Goal: Task Accomplishment & Management: Use online tool/utility

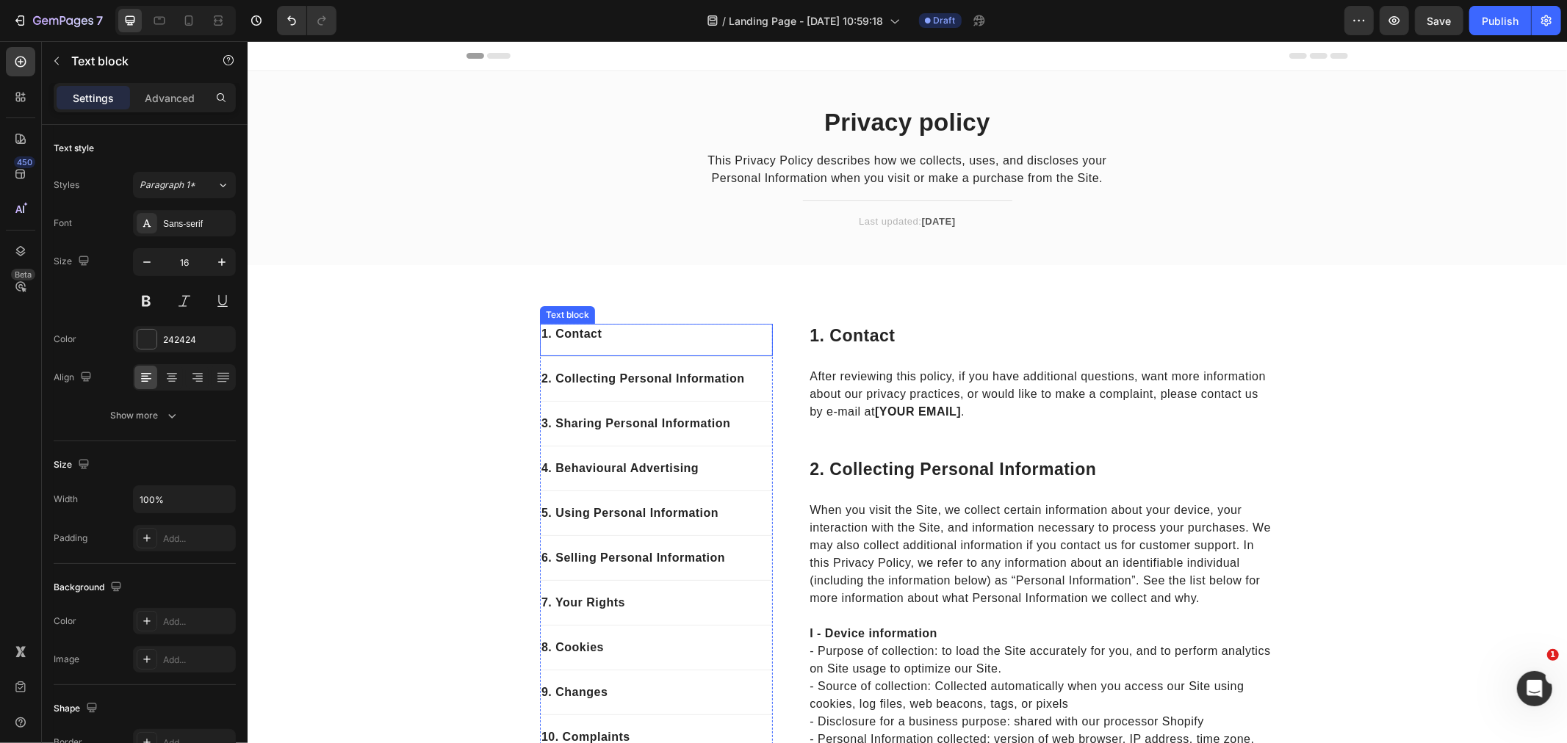
click at [686, 342] on p "1. Contact" at bounding box center [656, 334] width 230 height 18
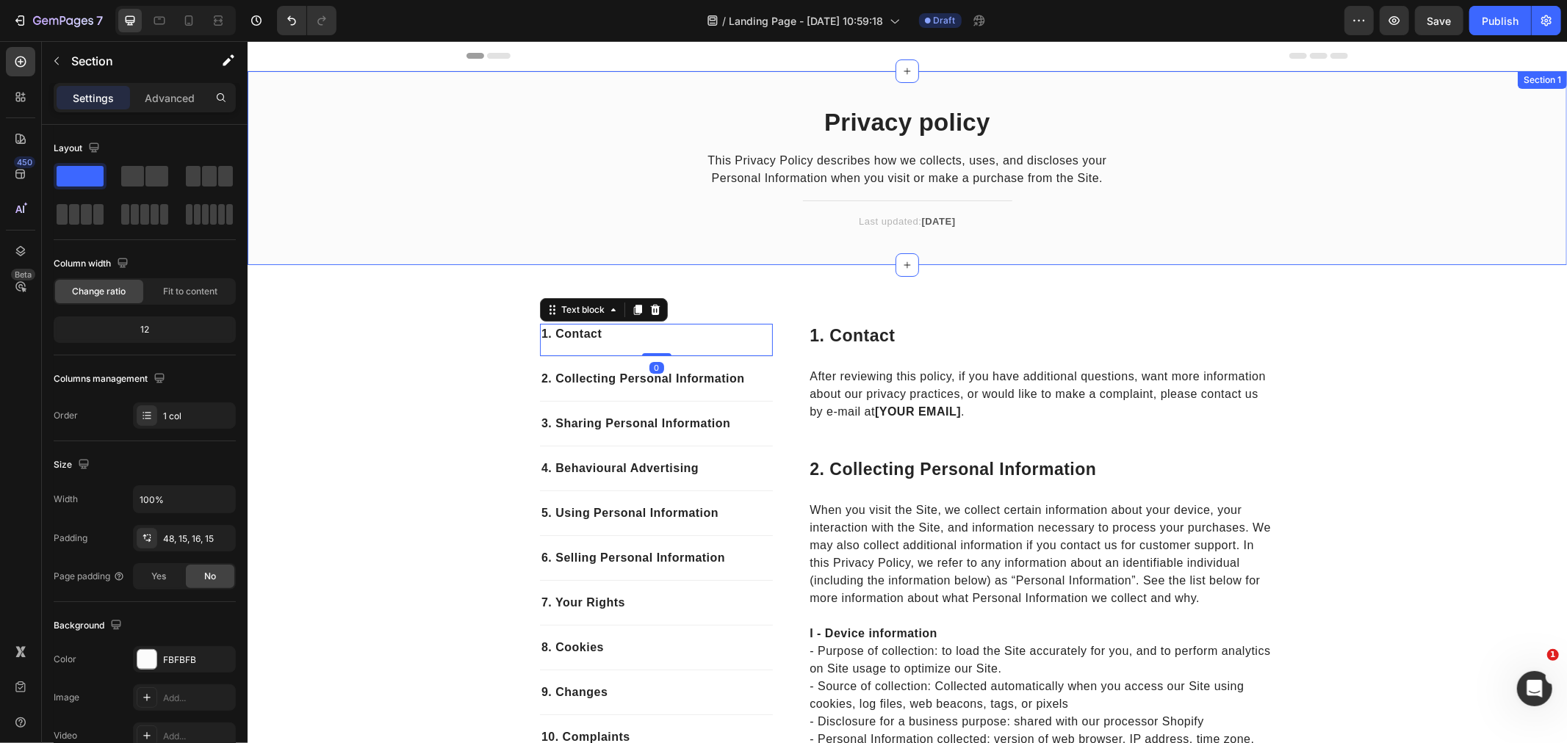
click at [415, 227] on div "Privacy policy Heading This Privacy Policy describes how we collects, uses, and…" at bounding box center [906, 179] width 1297 height 147
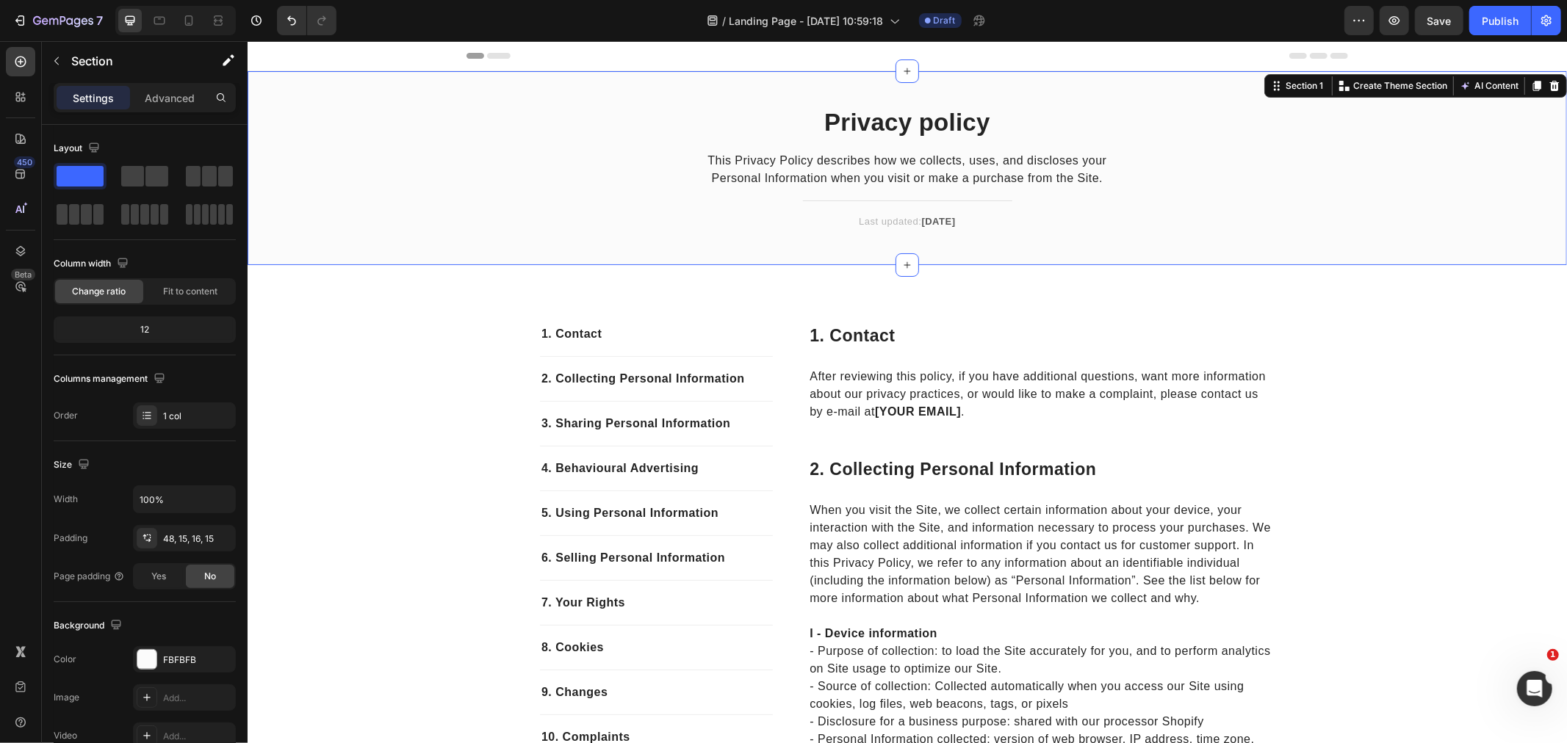
click at [399, 168] on div "Privacy policy Heading This Privacy Policy describes how we collects, uses, and…" at bounding box center [906, 179] width 1297 height 147
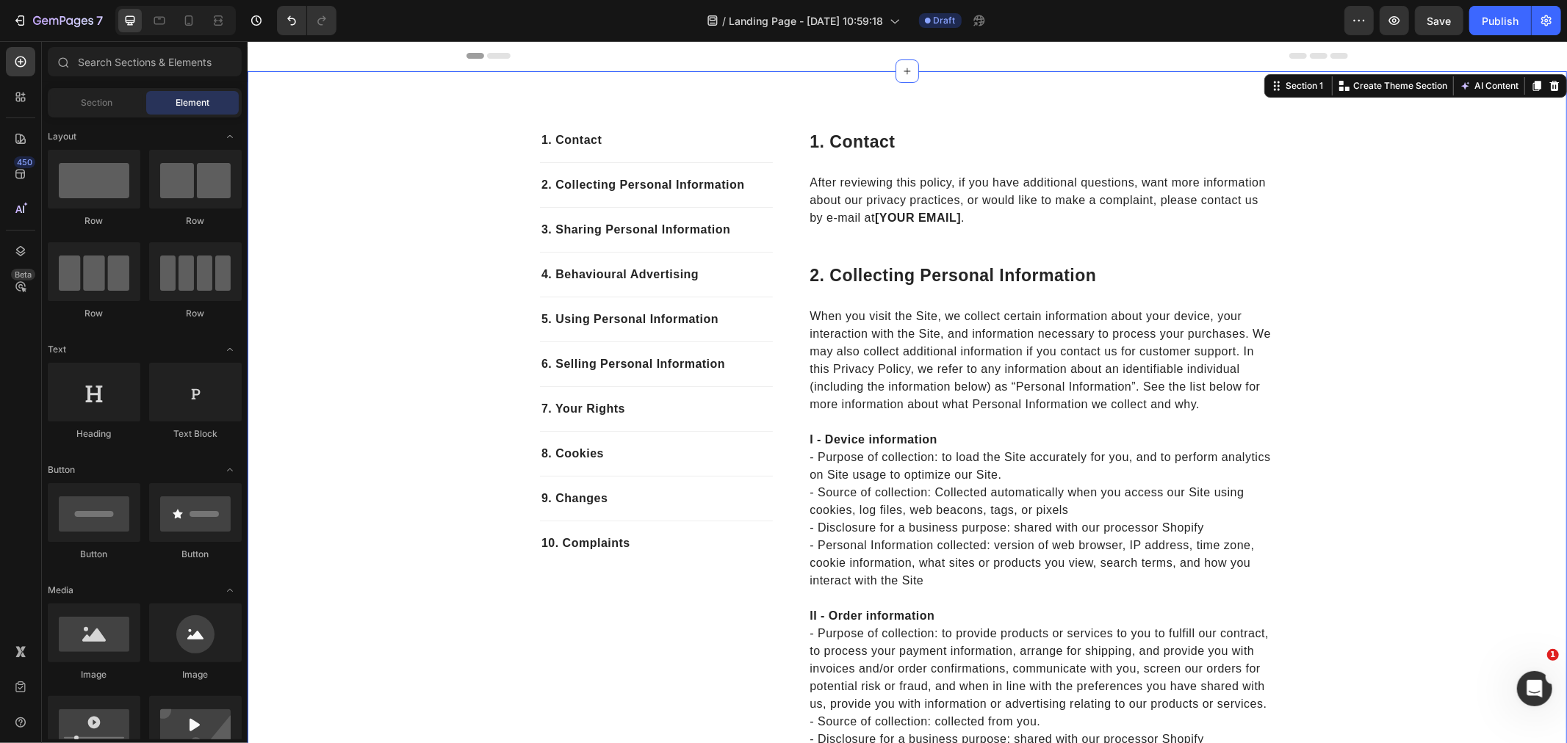
drag, startPoint x: 394, startPoint y: 237, endPoint x: 449, endPoint y: 227, distance: 56.0
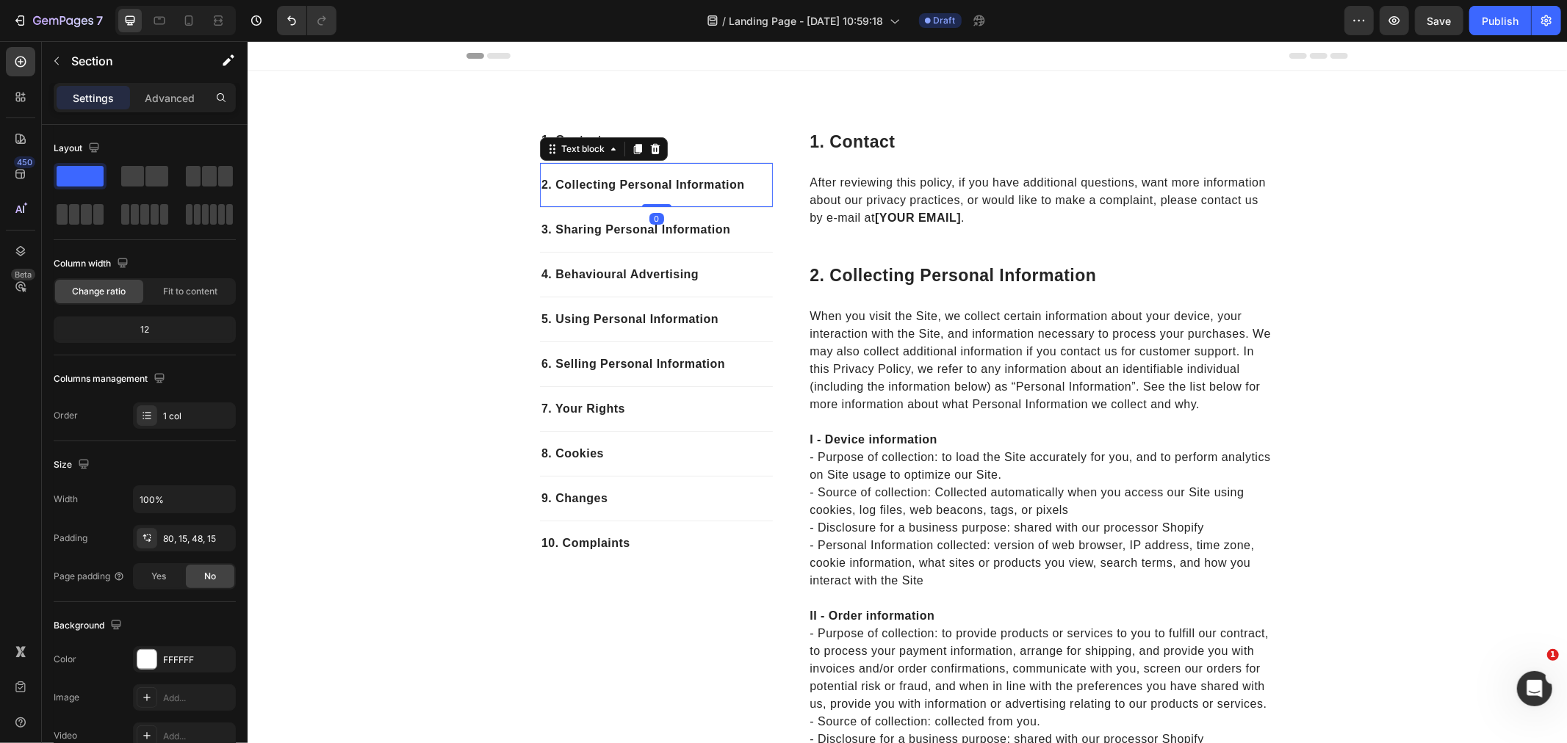
click at [599, 202] on div "2. Collecting Personal Information Text block 0" at bounding box center [655, 184] width 233 height 45
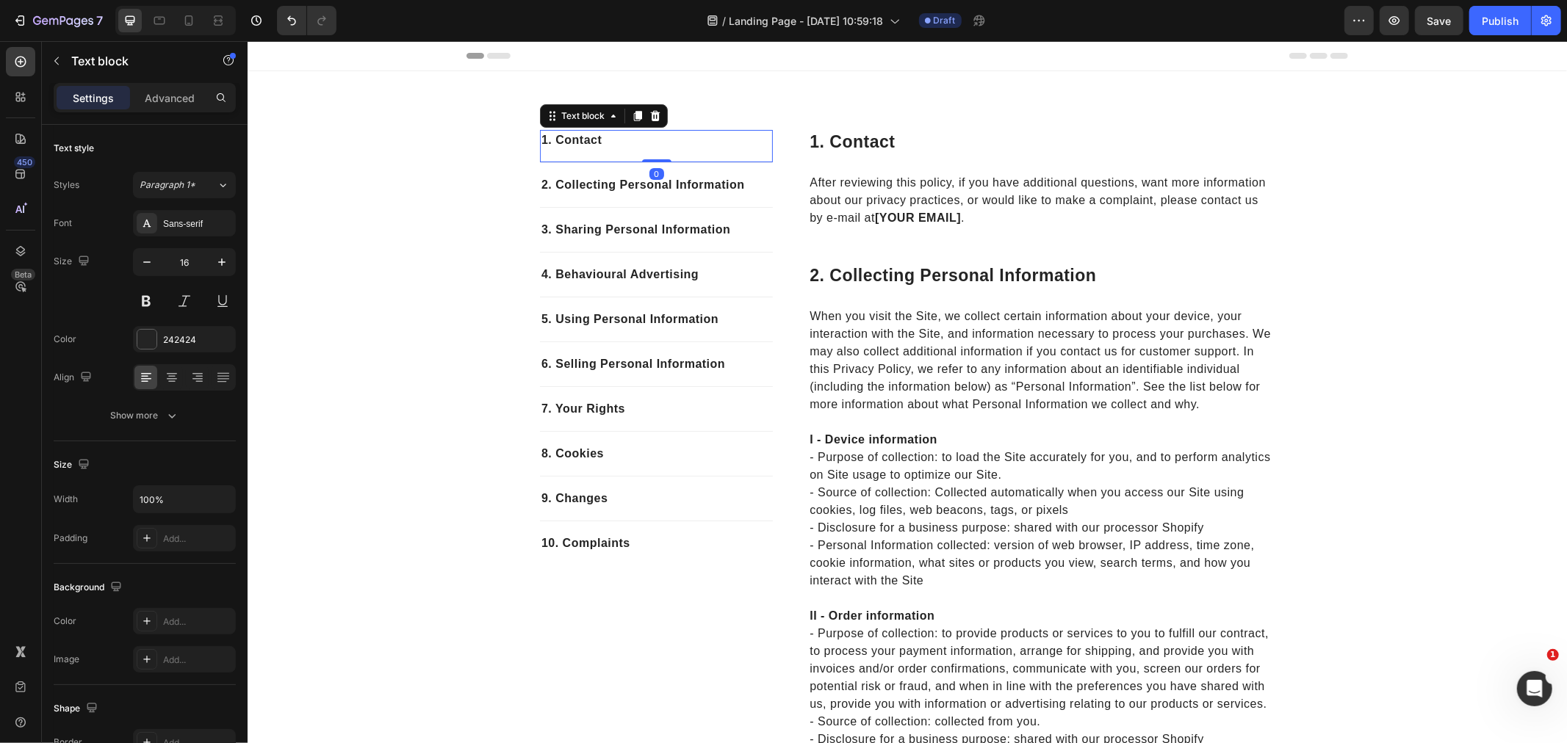
click at [718, 146] on p "1. Contact" at bounding box center [656, 140] width 230 height 18
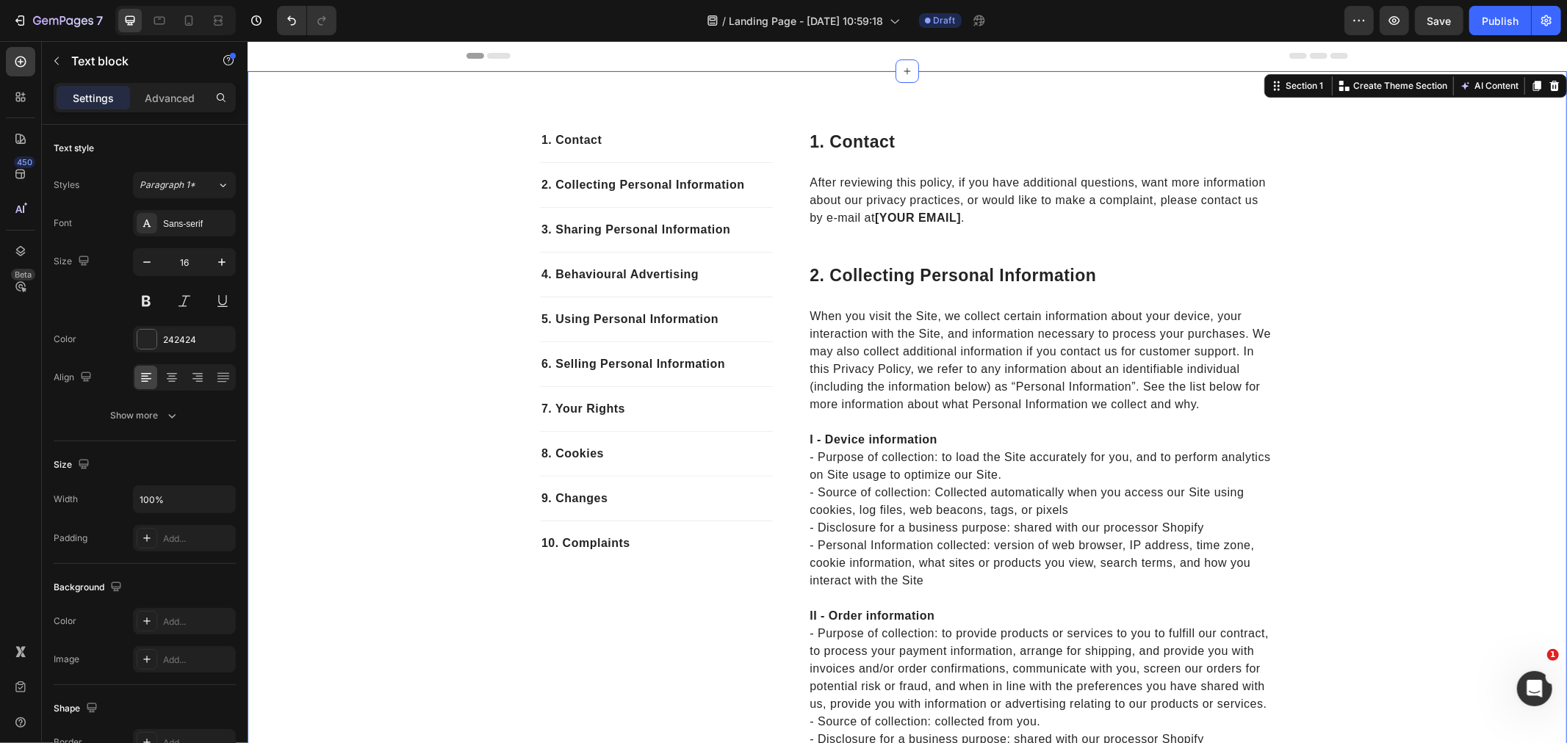
click at [549, 245] on div "Text block" at bounding box center [566, 243] width 49 height 13
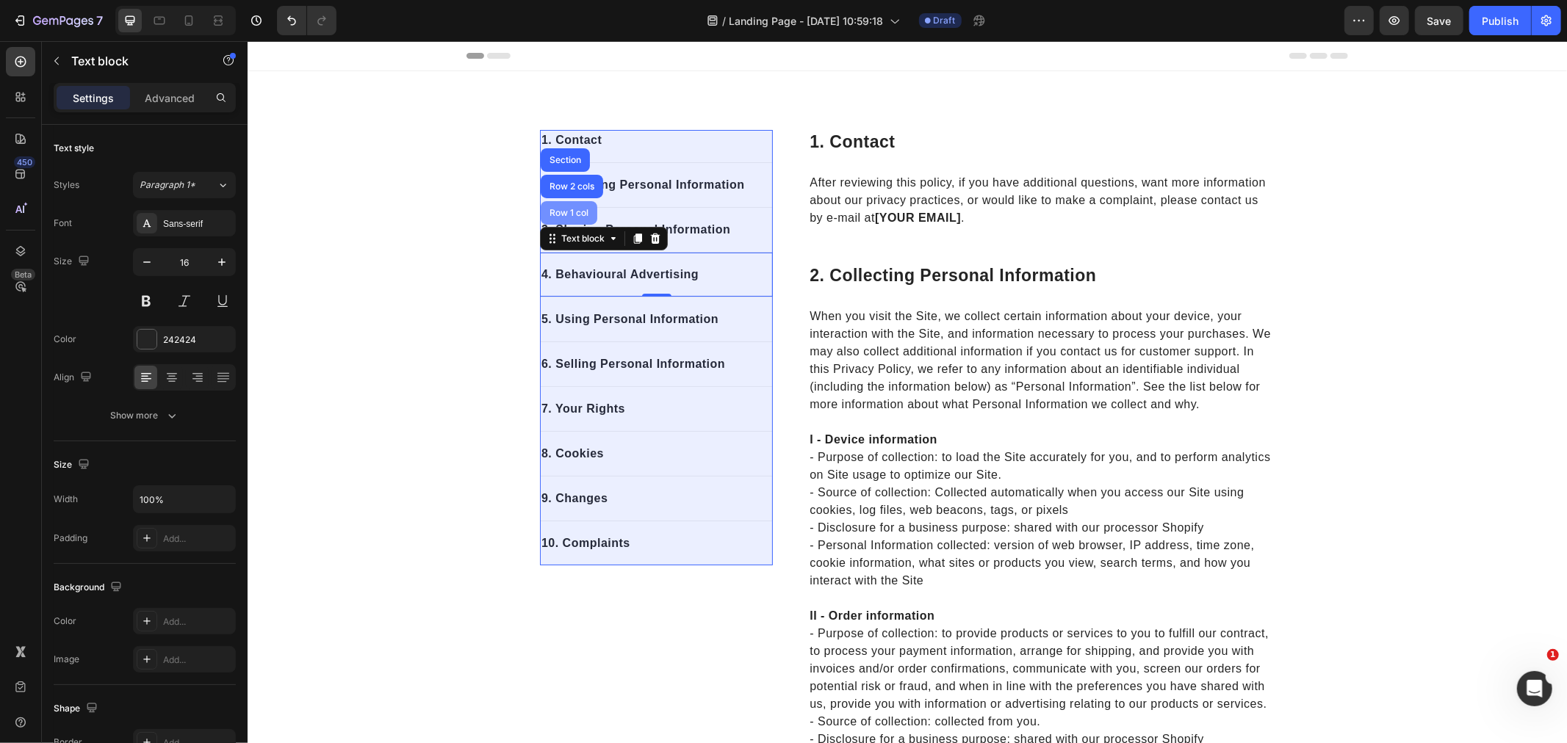
click at [556, 207] on div "Row 1 col" at bounding box center [568, 213] width 57 height 24
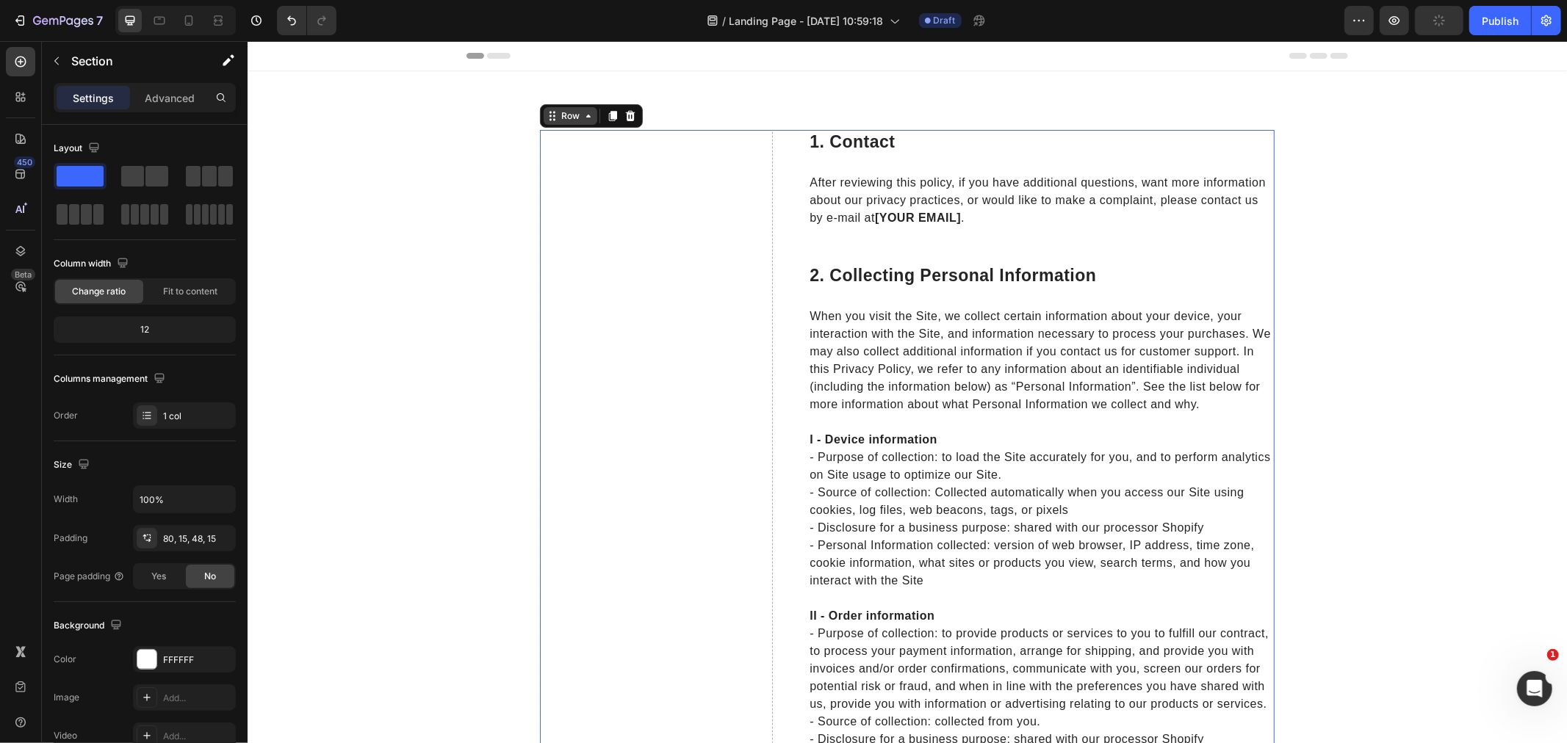
click at [549, 124] on div "Row" at bounding box center [570, 115] width 54 height 18
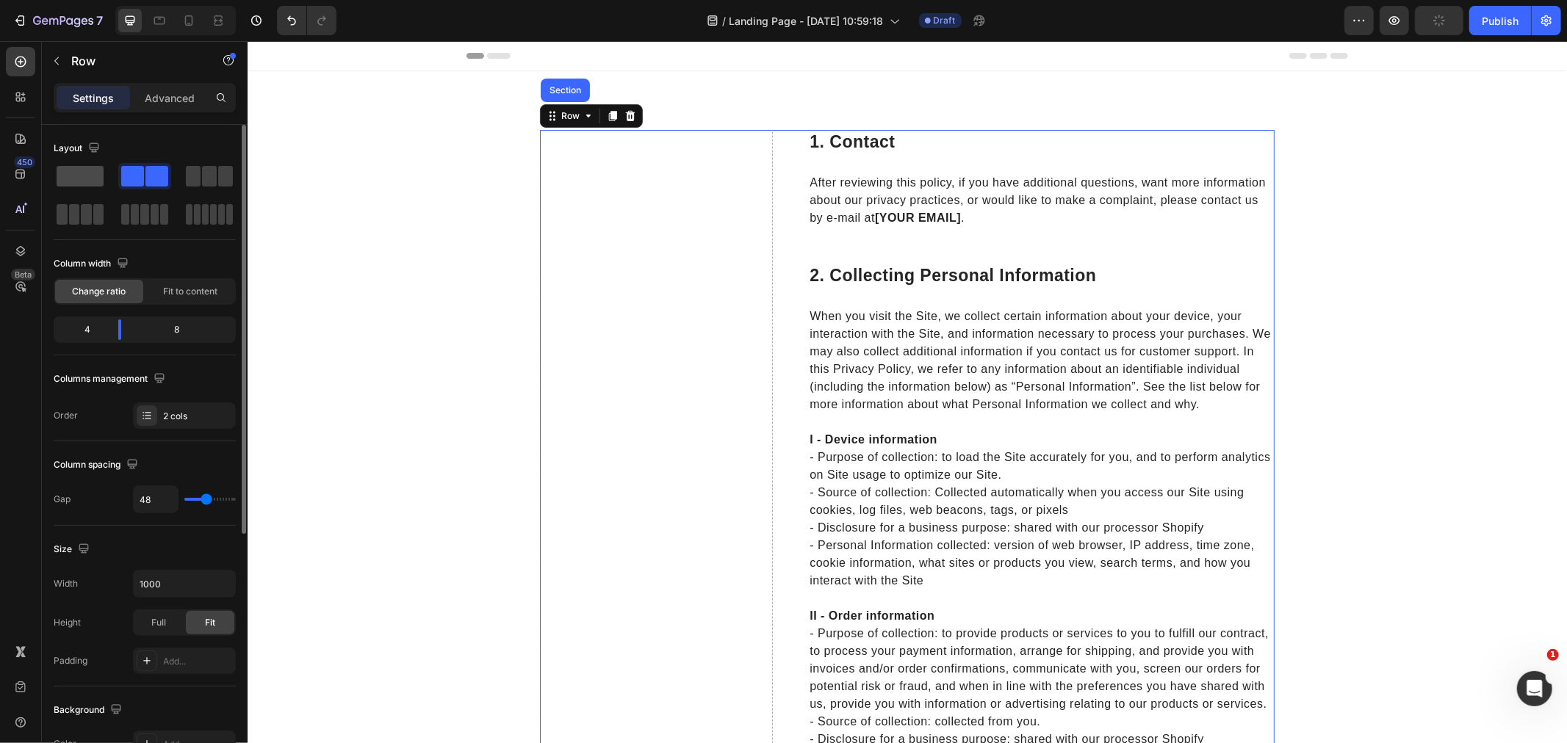
drag, startPoint x: 83, startPoint y: 172, endPoint x: 149, endPoint y: 214, distance: 78.6
click at [83, 172] on span at bounding box center [80, 176] width 47 height 21
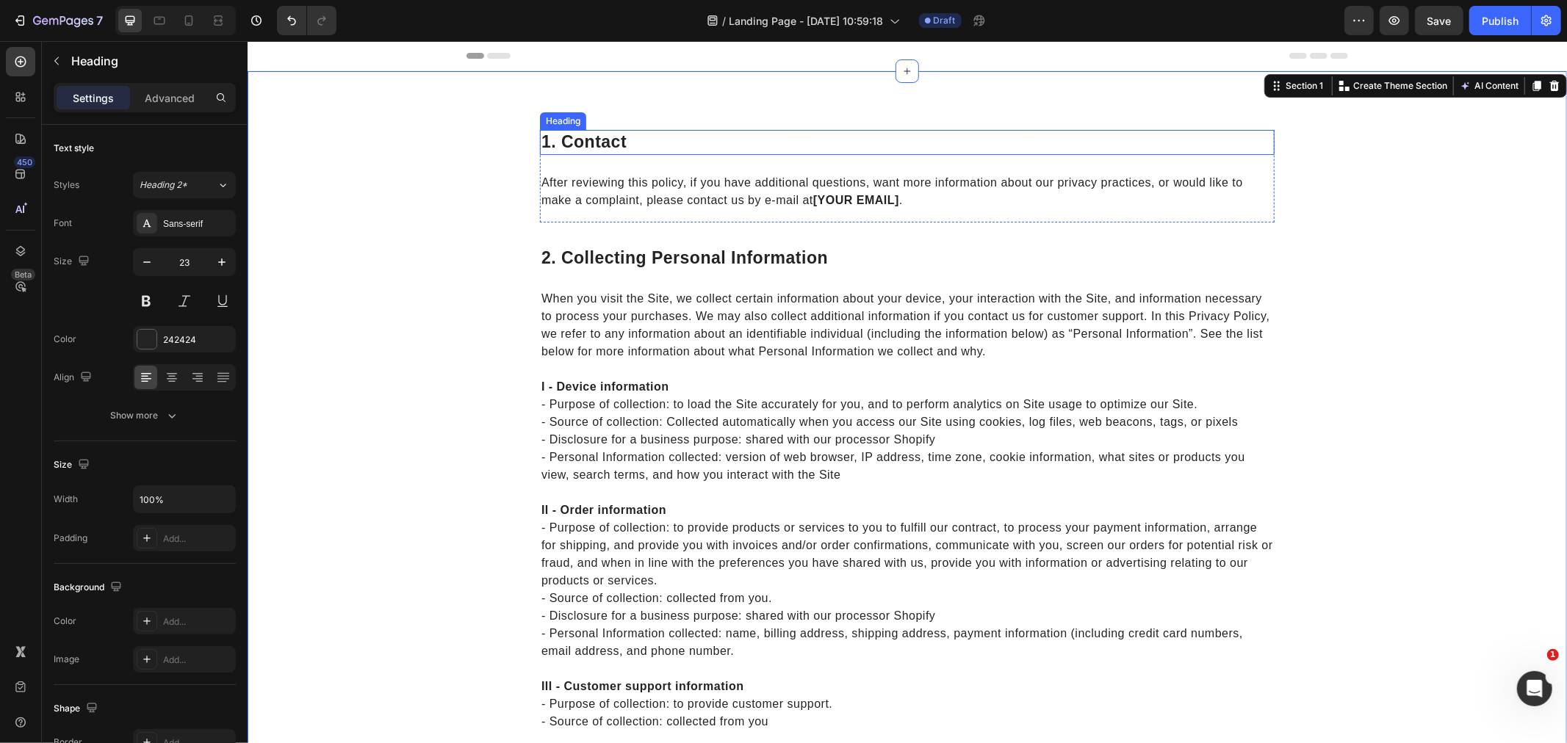
click at [627, 144] on p "1. contact" at bounding box center [907, 142] width 732 height 22
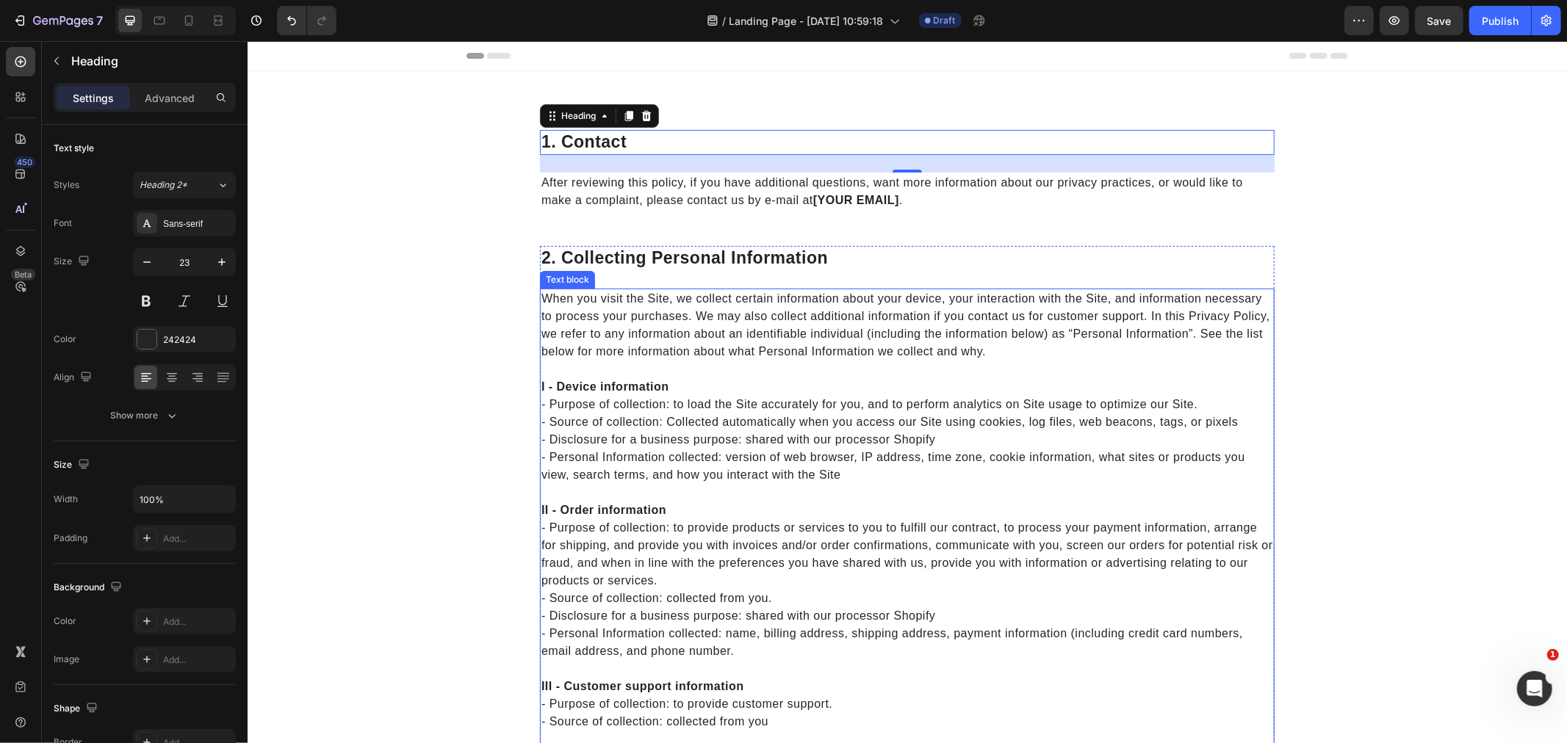
click at [801, 326] on p "When you visit the Site, we collect certain information about your device, your…" at bounding box center [907, 324] width 732 height 71
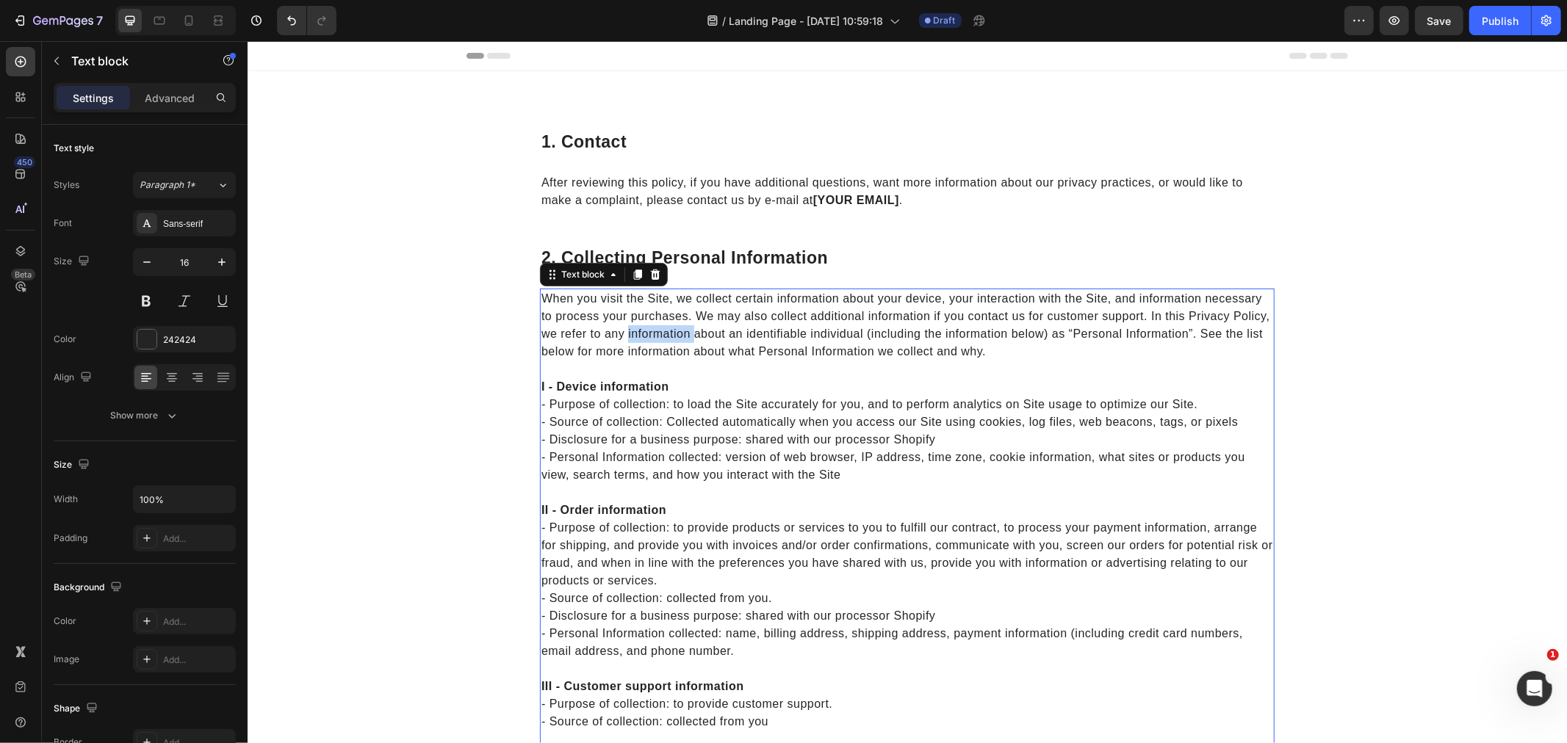
click at [801, 326] on p "When you visit the Site, we collect certain information about your device, your…" at bounding box center [907, 324] width 732 height 71
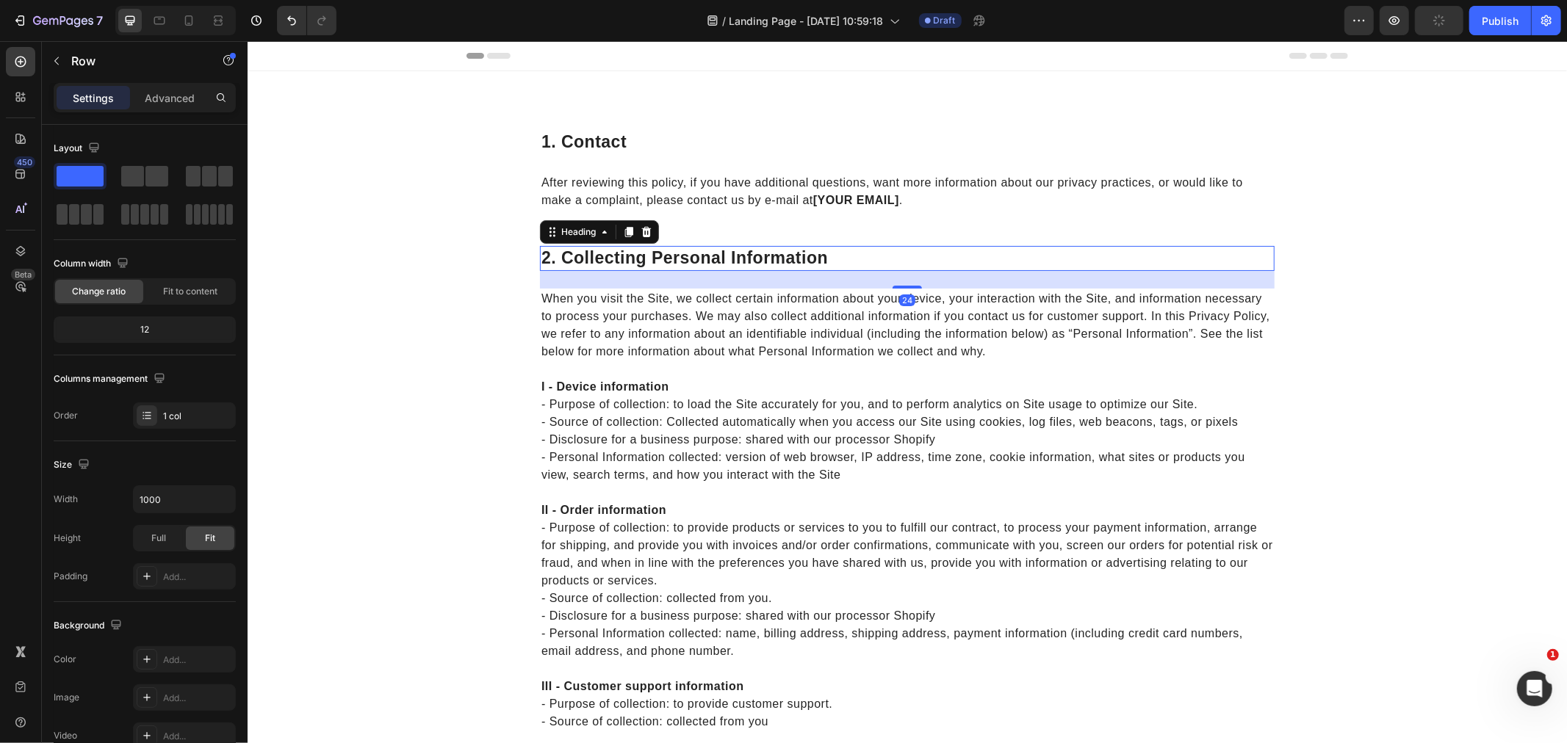
click at [651, 265] on p "2. collecting personal information" at bounding box center [907, 258] width 732 height 22
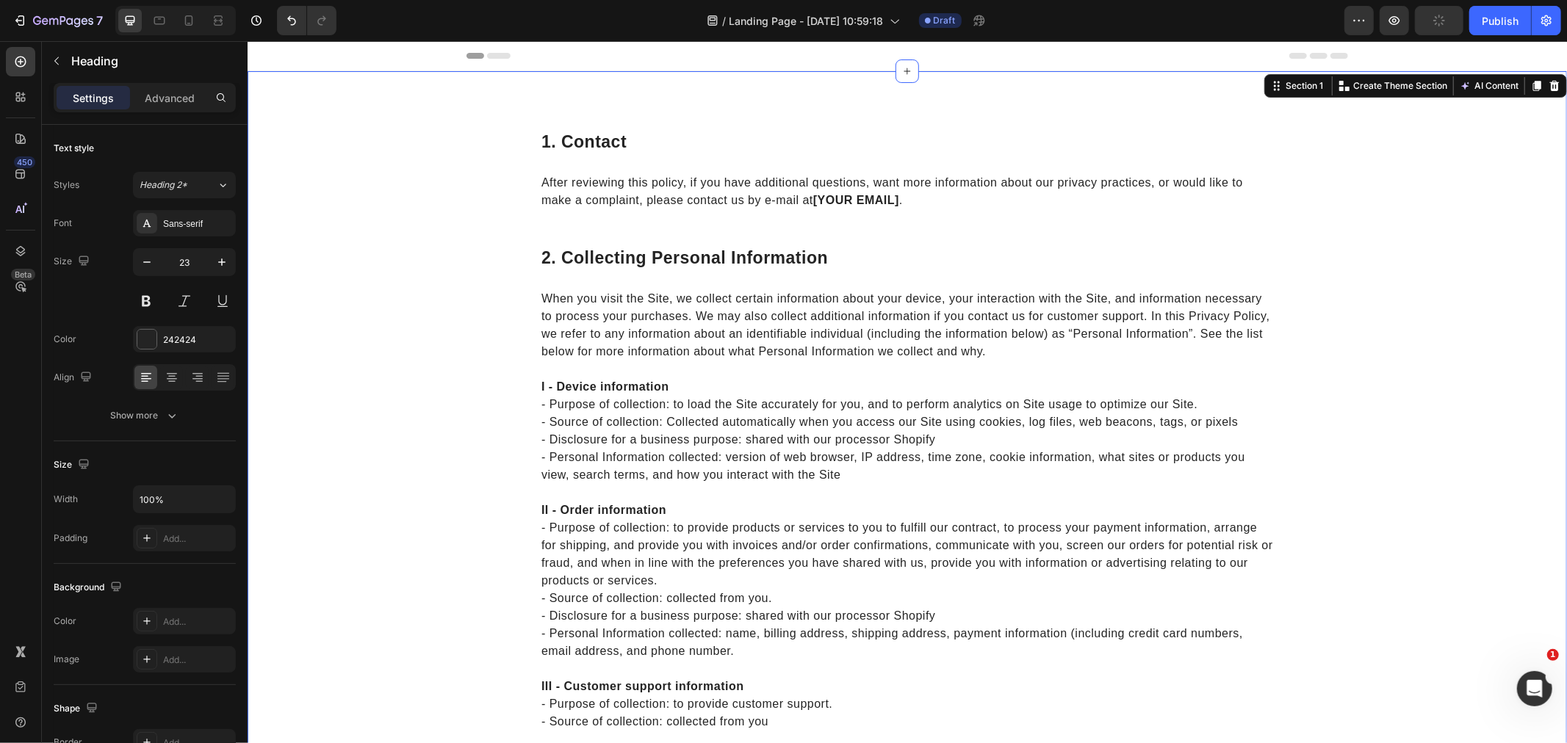
drag, startPoint x: 486, startPoint y: 277, endPoint x: 524, endPoint y: 278, distance: 37.5
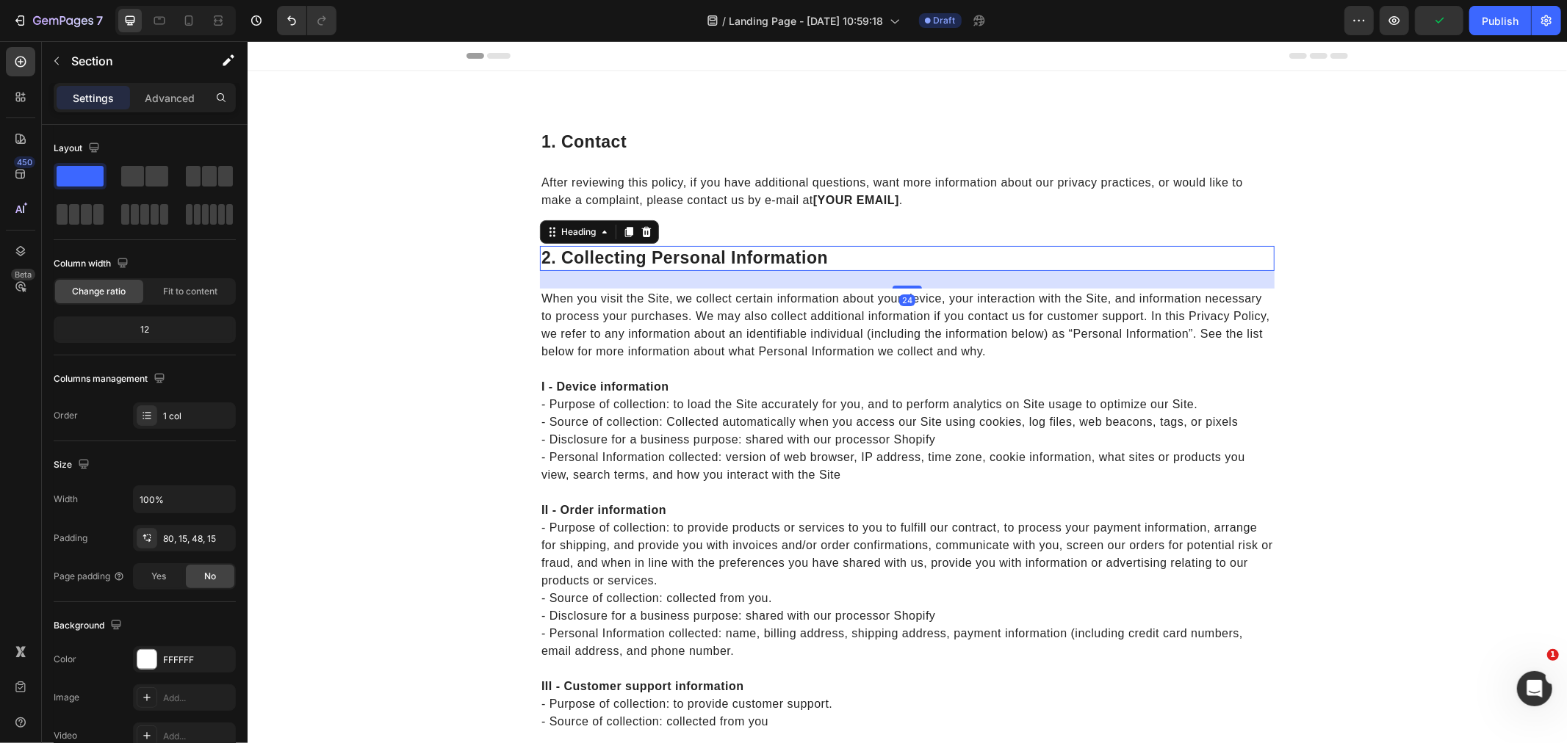
click at [872, 259] on p "2. collecting personal information" at bounding box center [907, 258] width 732 height 22
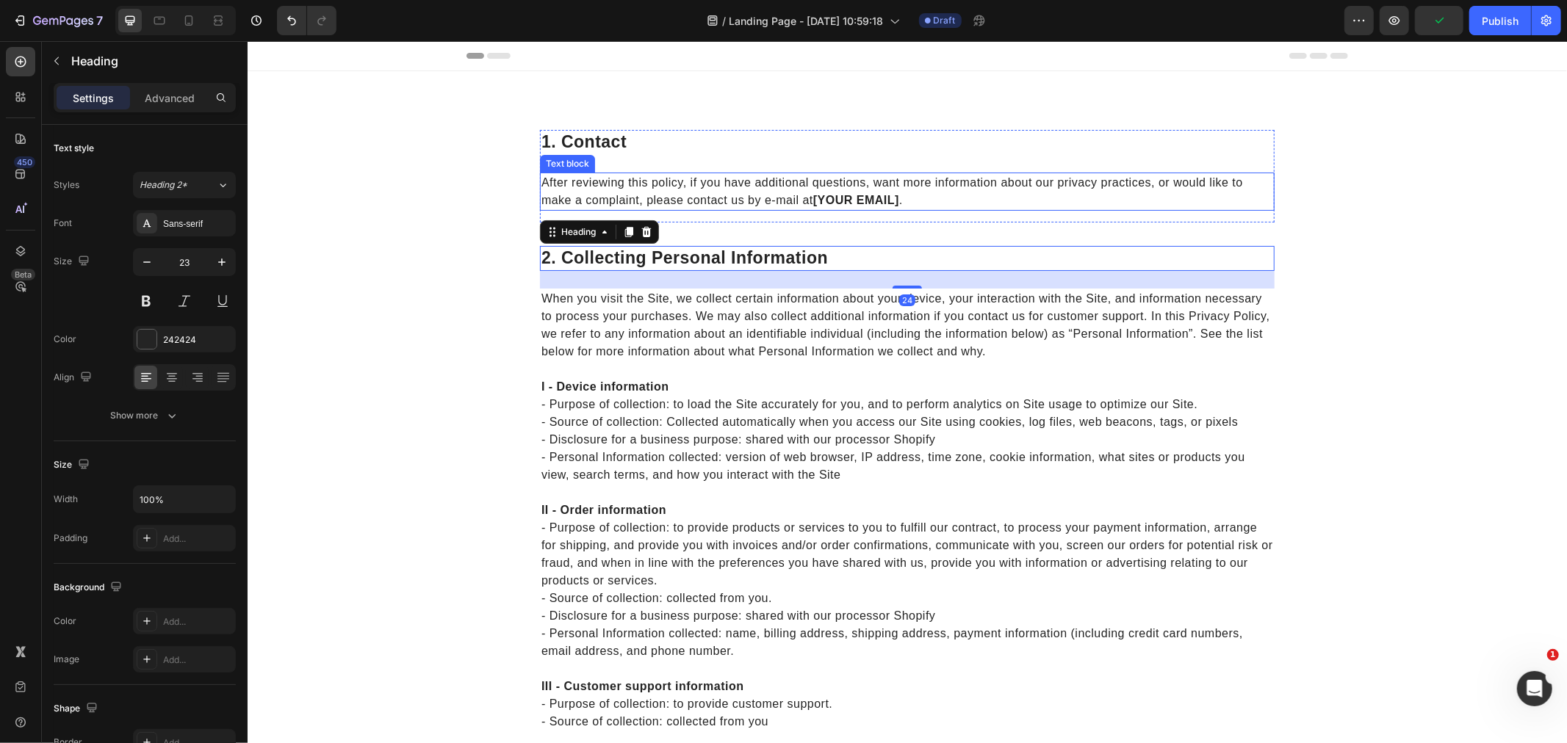
click at [740, 198] on p "After reviewing this policy, if you have additional questions, want more inform…" at bounding box center [907, 190] width 732 height 35
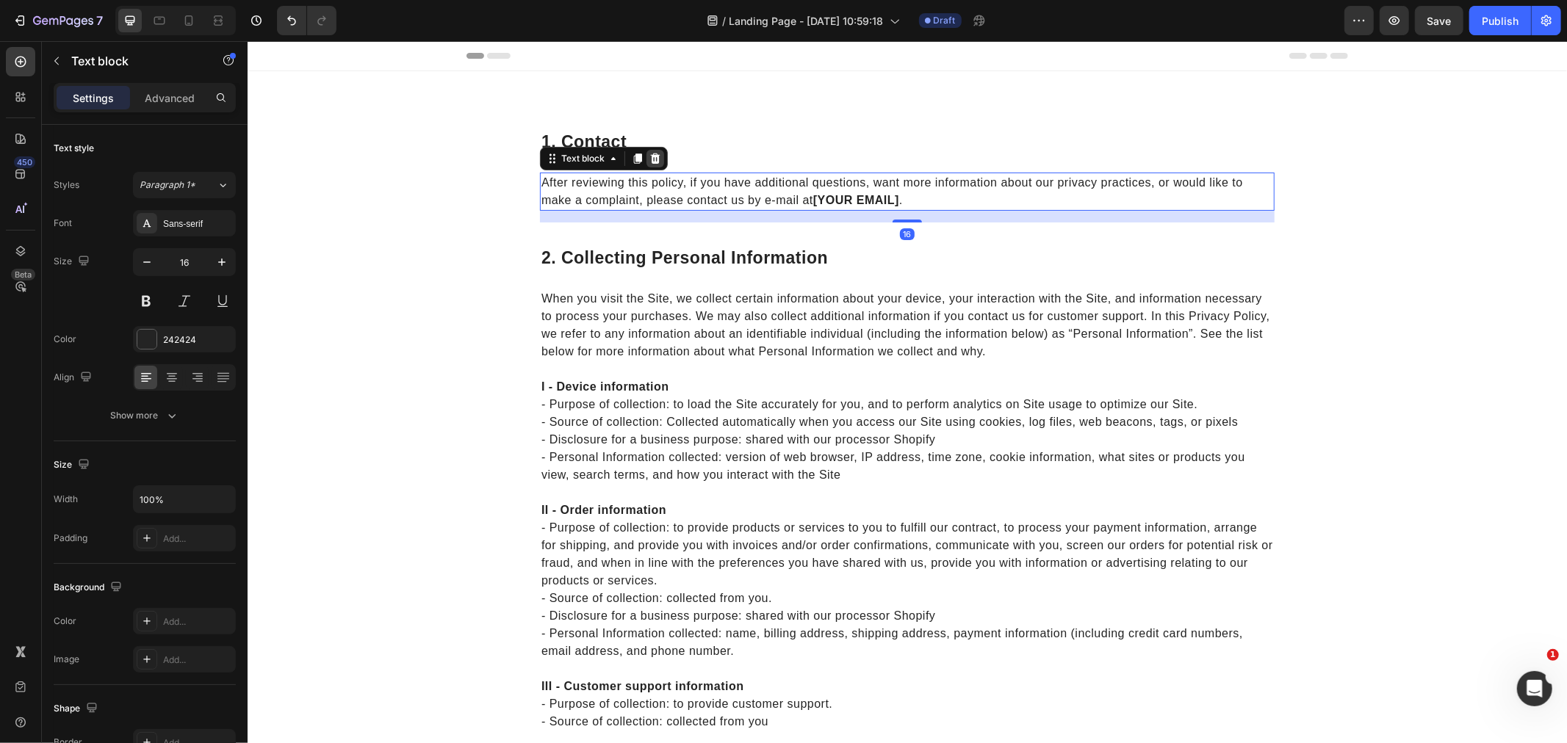
click at [649, 157] on icon at bounding box center [655, 158] width 12 height 12
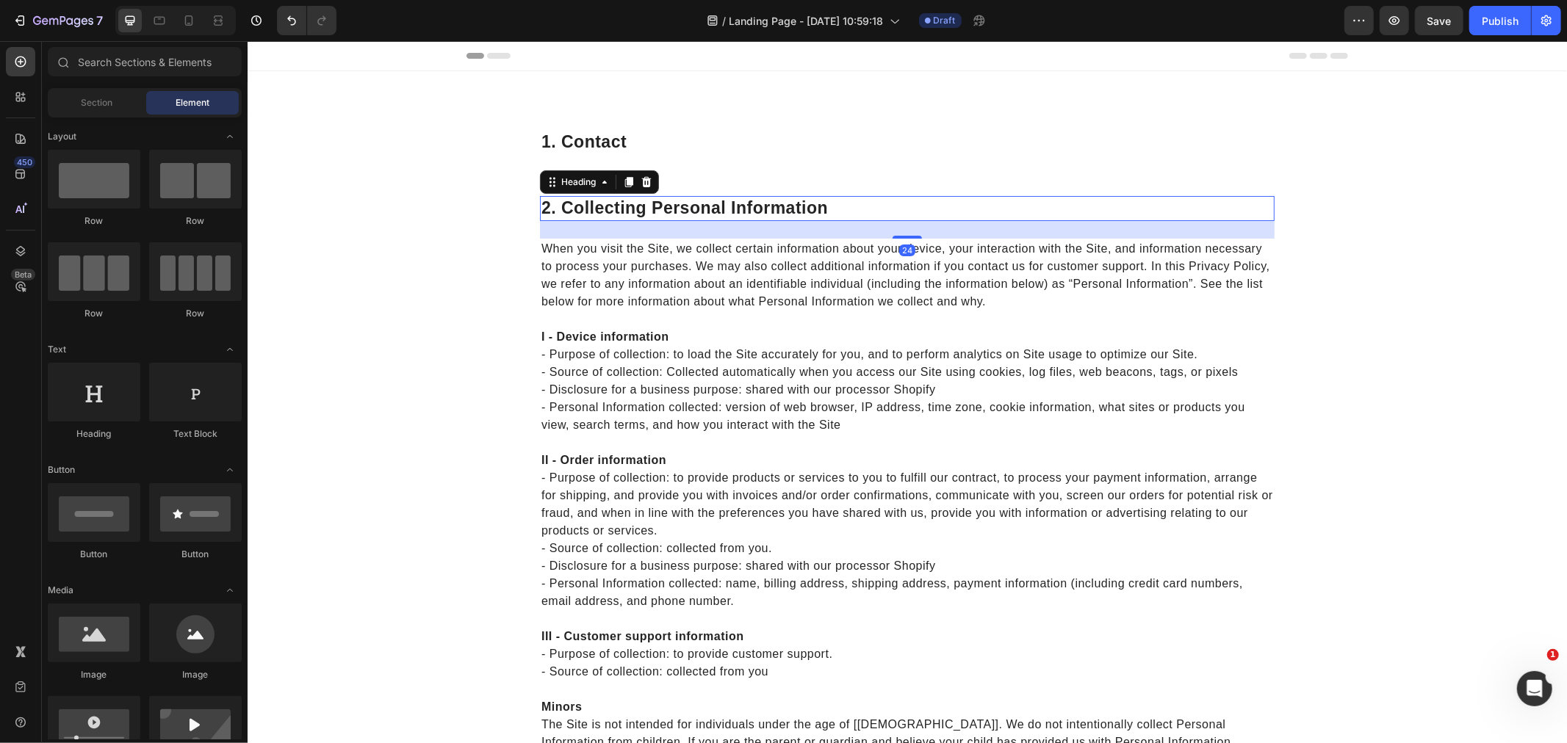
click at [668, 203] on p "2. collecting personal information" at bounding box center [907, 208] width 732 height 22
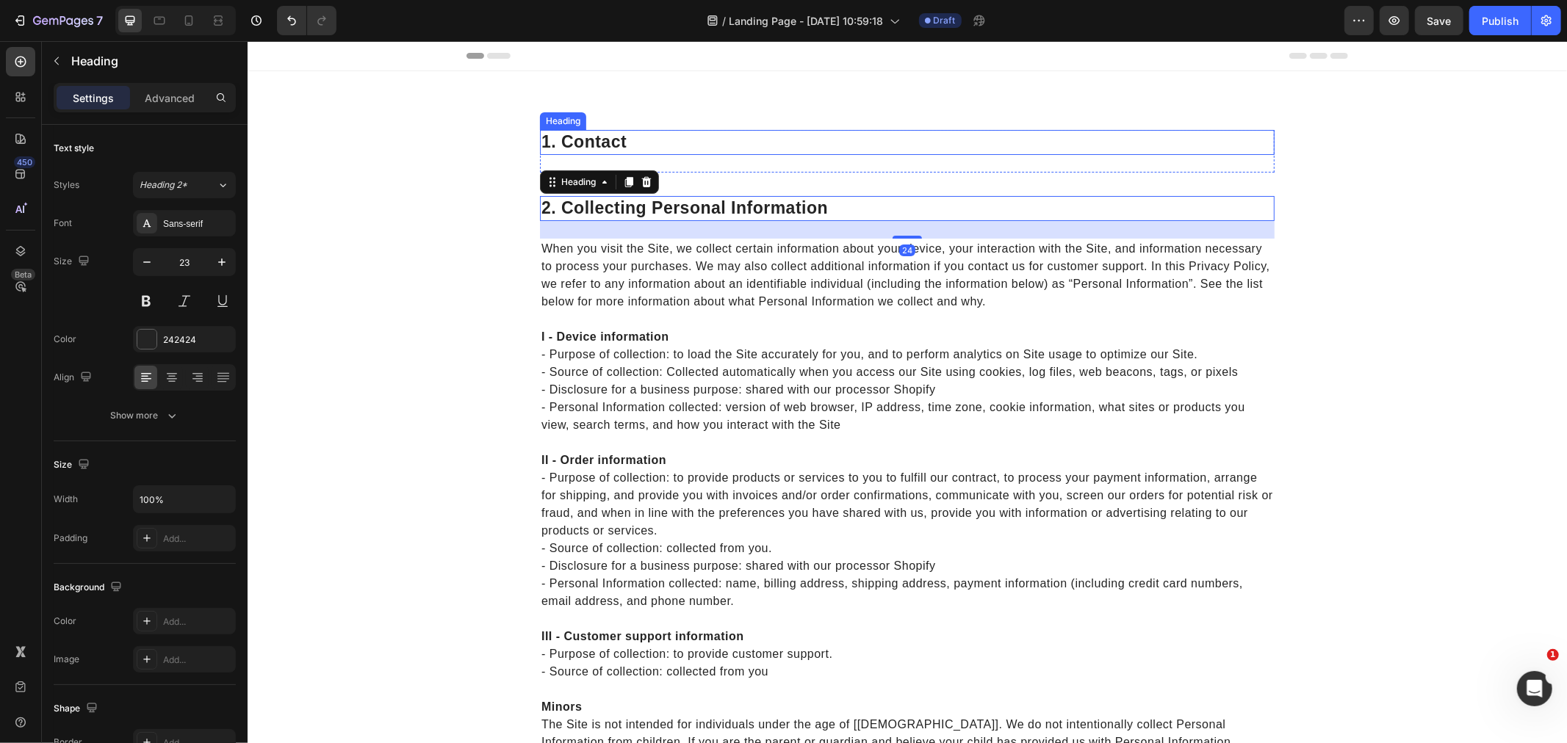
click at [646, 146] on p "1. contact" at bounding box center [907, 142] width 732 height 22
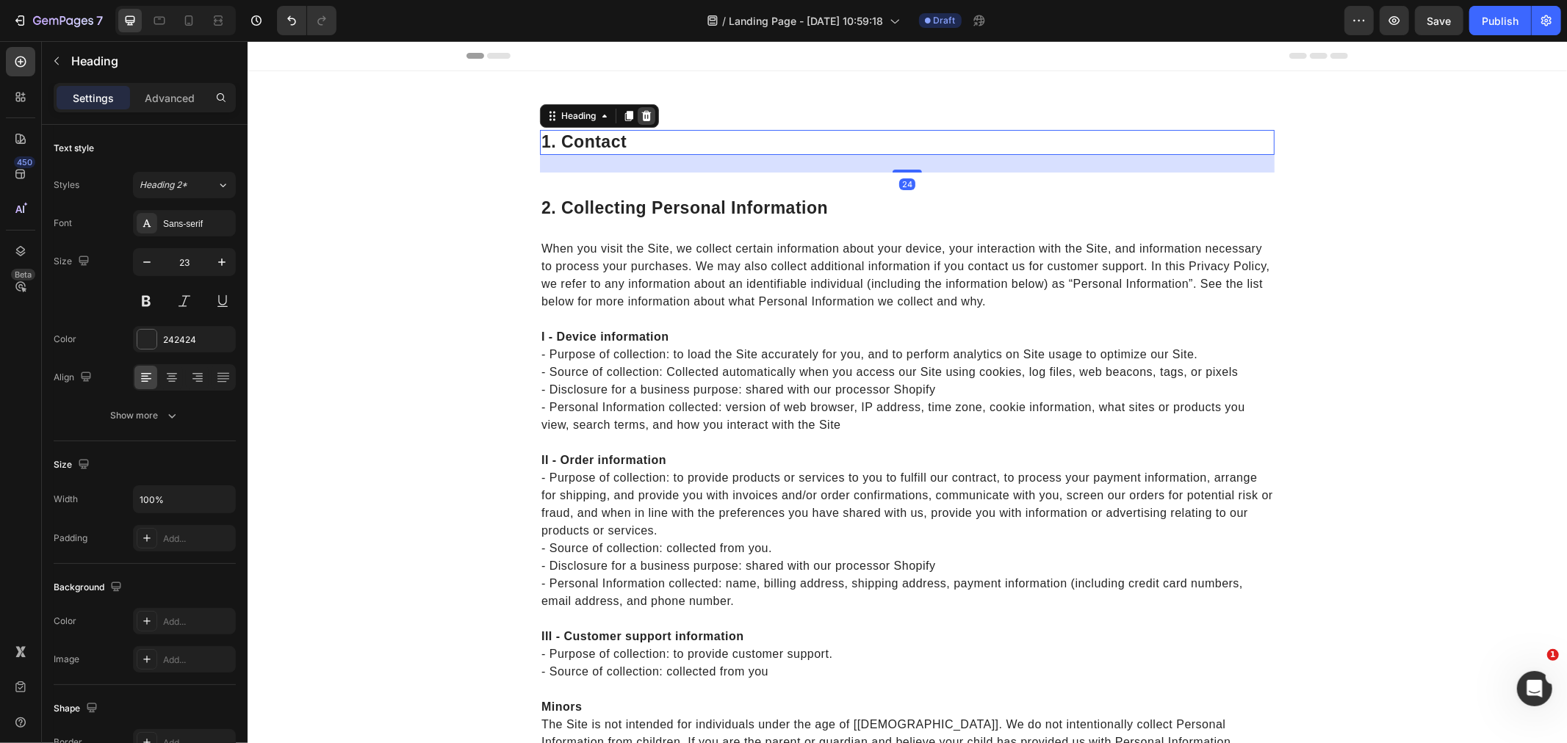
click at [640, 115] on icon at bounding box center [646, 115] width 12 height 12
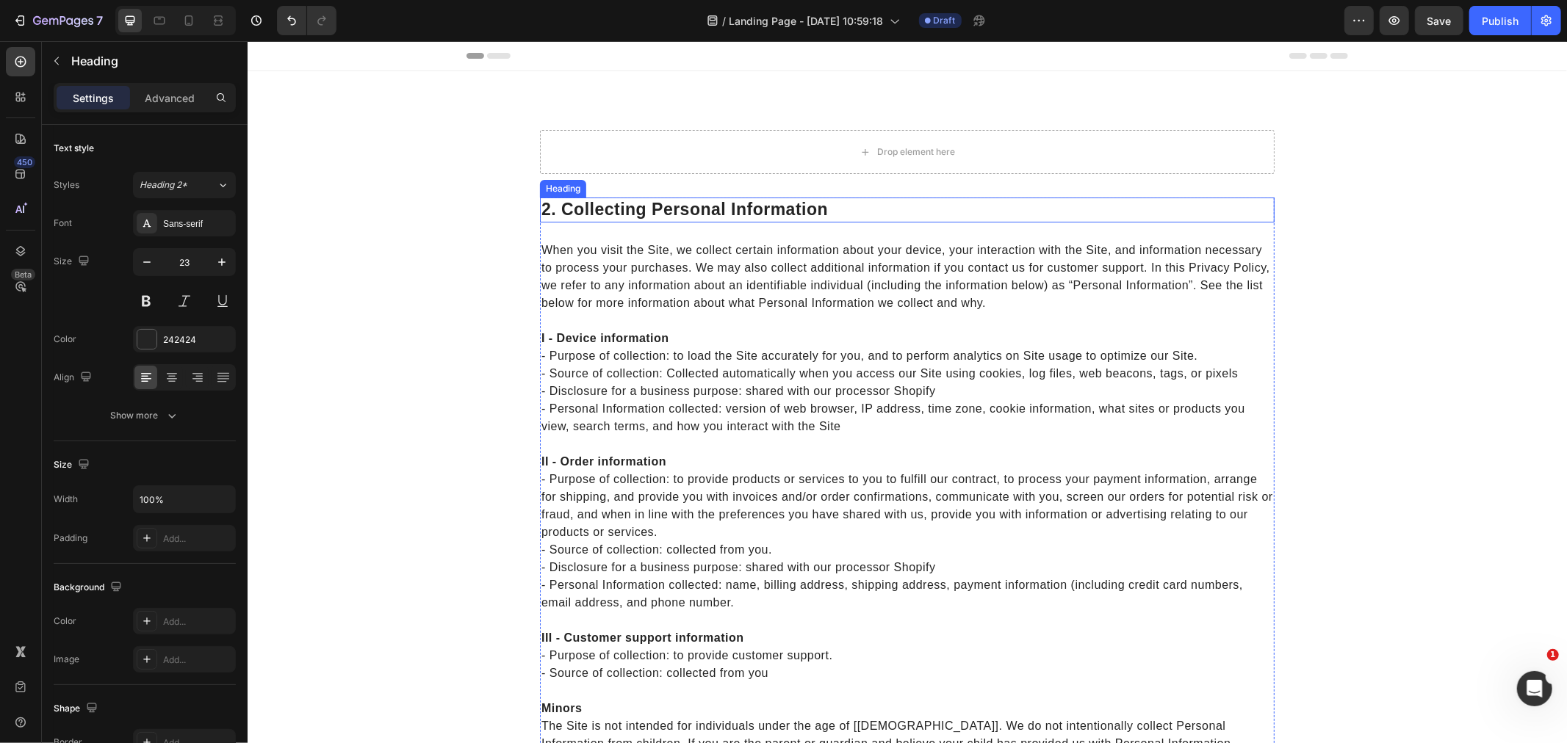
click at [688, 215] on p "2. collecting personal information" at bounding box center [907, 209] width 732 height 22
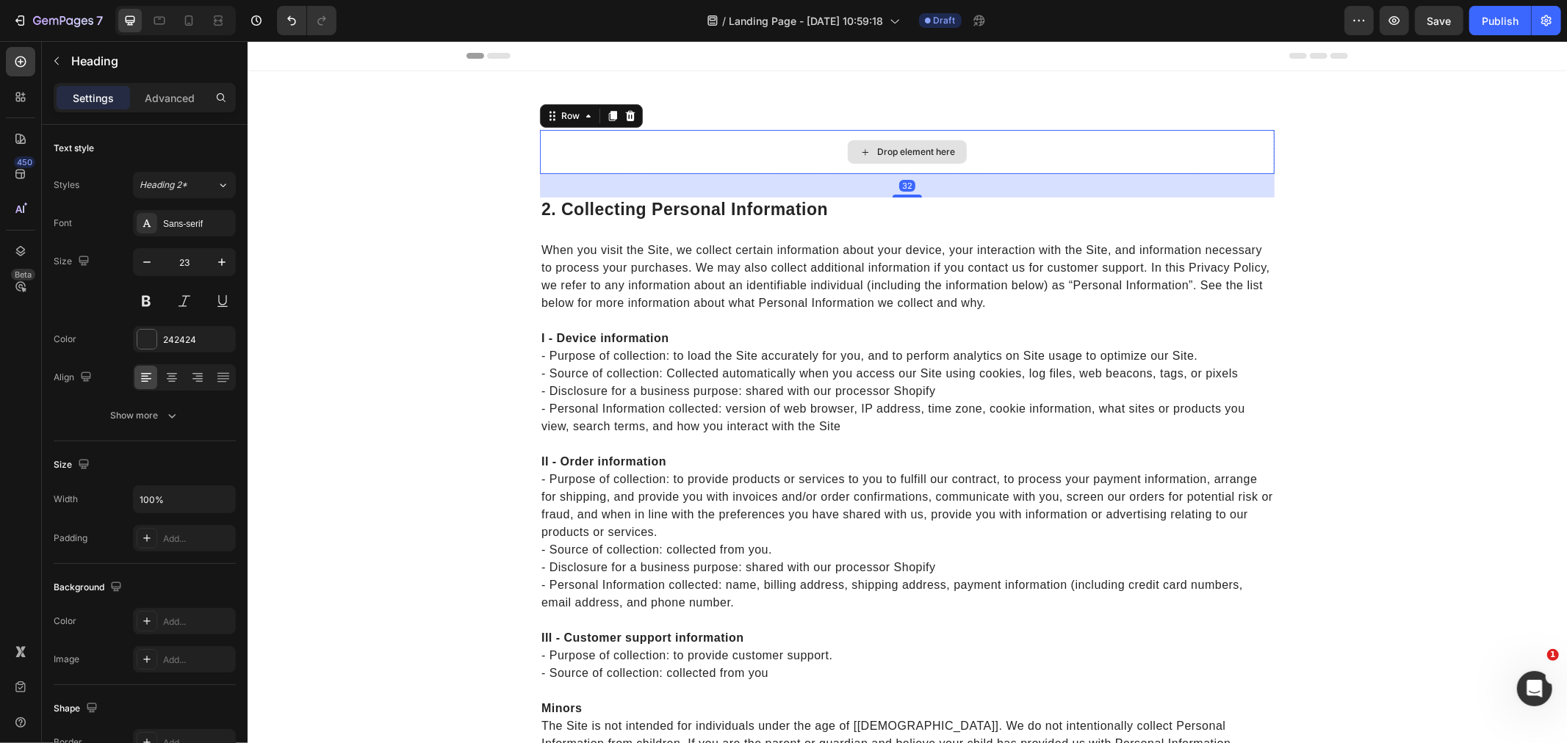
click at [776, 148] on div "Drop element here" at bounding box center [906, 151] width 734 height 44
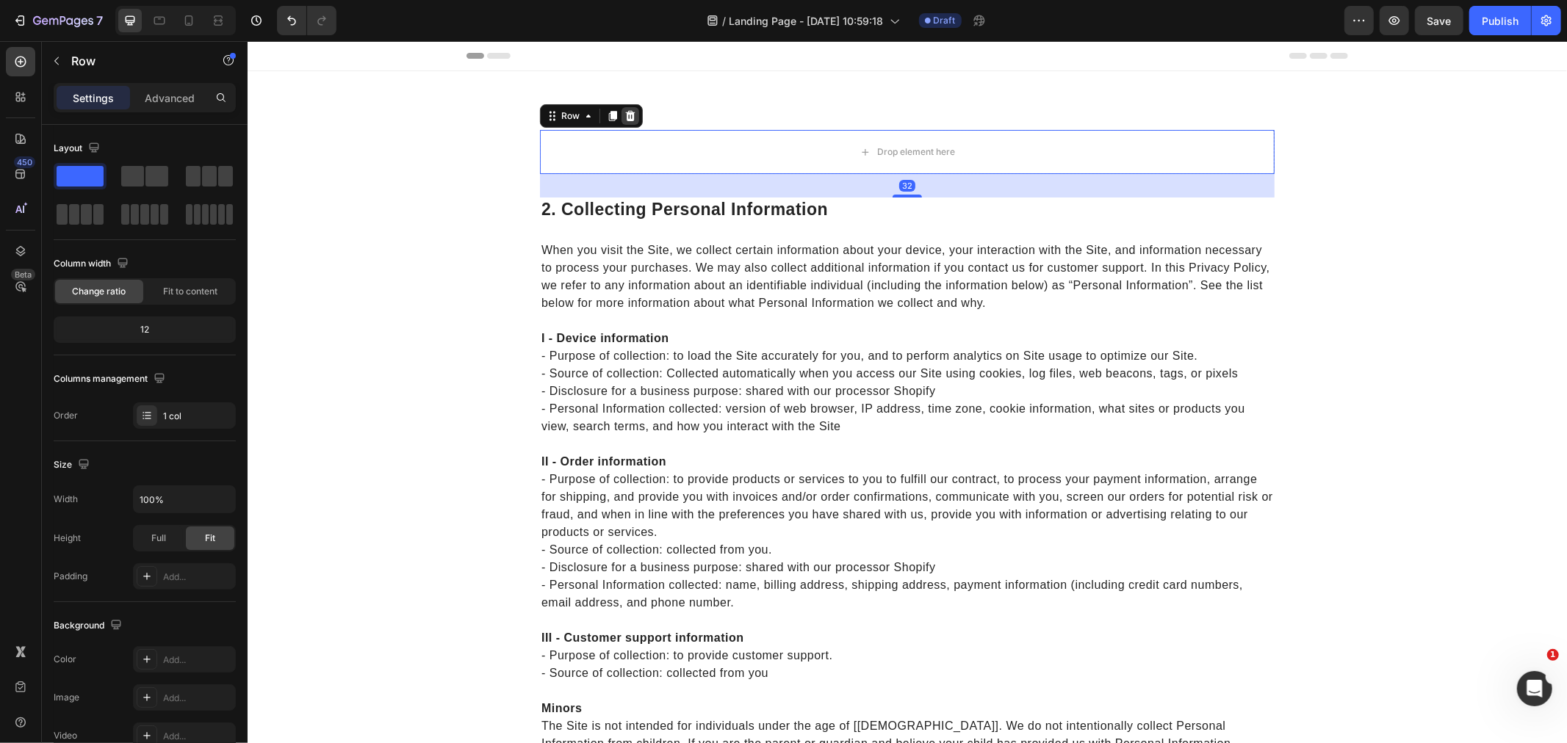
click at [624, 117] on icon at bounding box center [630, 115] width 12 height 12
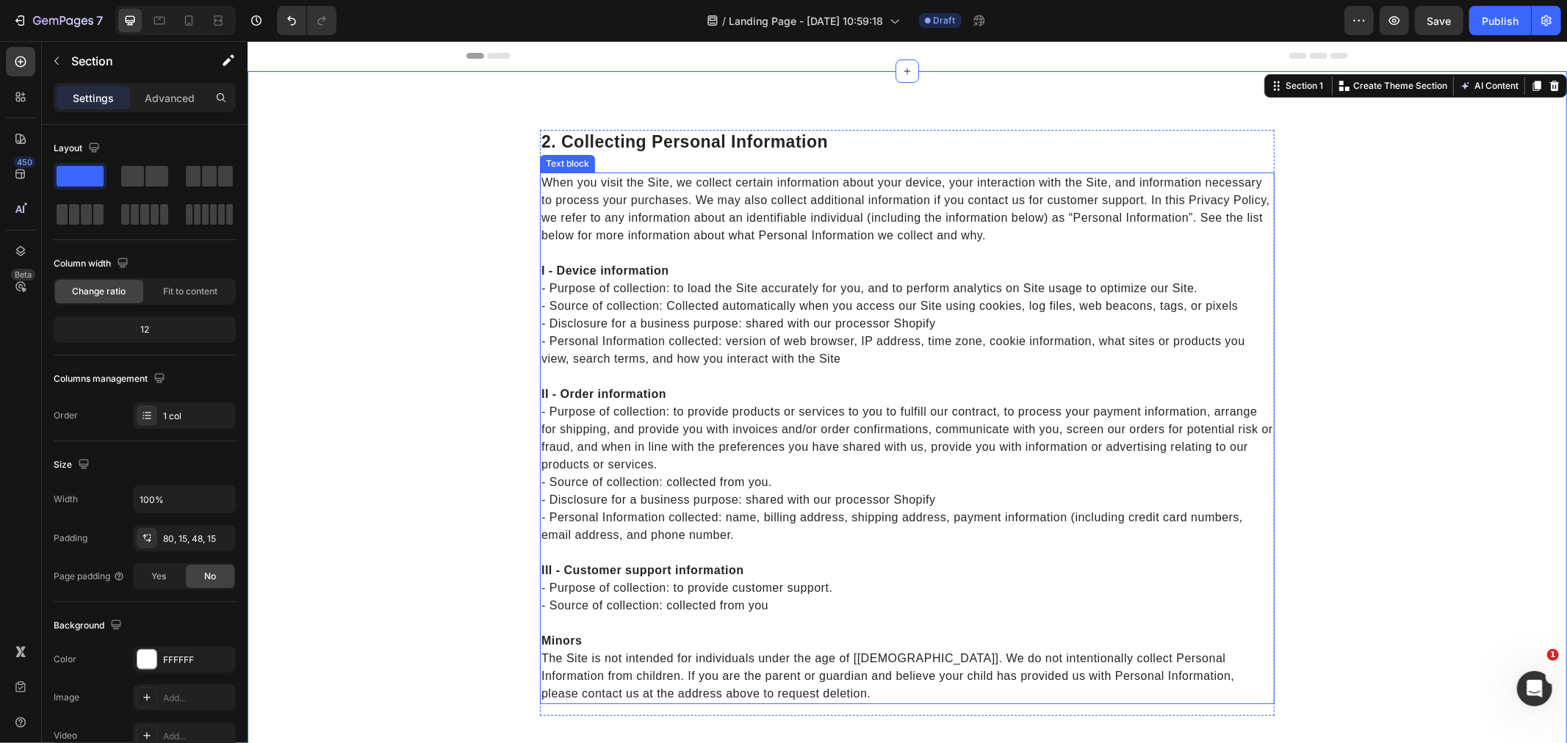
drag, startPoint x: 1373, startPoint y: 277, endPoint x: 1418, endPoint y: 228, distance: 66.5
click at [1549, 84] on icon at bounding box center [1554, 85] width 10 height 10
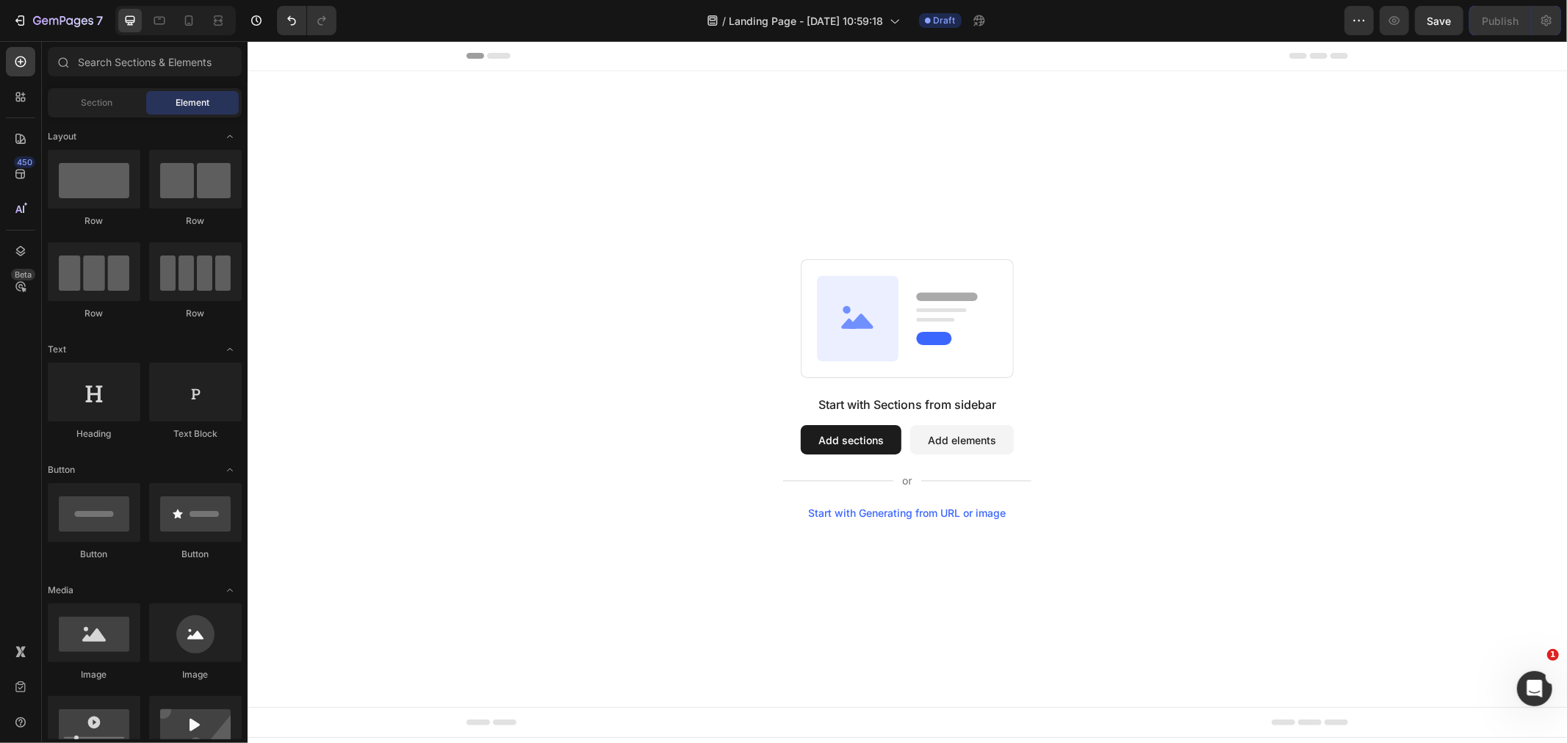
click at [1368, 255] on div "Start with Sections from sidebar Add sections Add elements Start with Generatin…" at bounding box center [906, 389] width 1319 height 636
click at [840, 423] on div "Start with Sections from sidebar Add sections Add elements Start with Generatin…" at bounding box center [906, 456] width 248 height 123
click at [868, 430] on button "Add sections" at bounding box center [850, 439] width 101 height 29
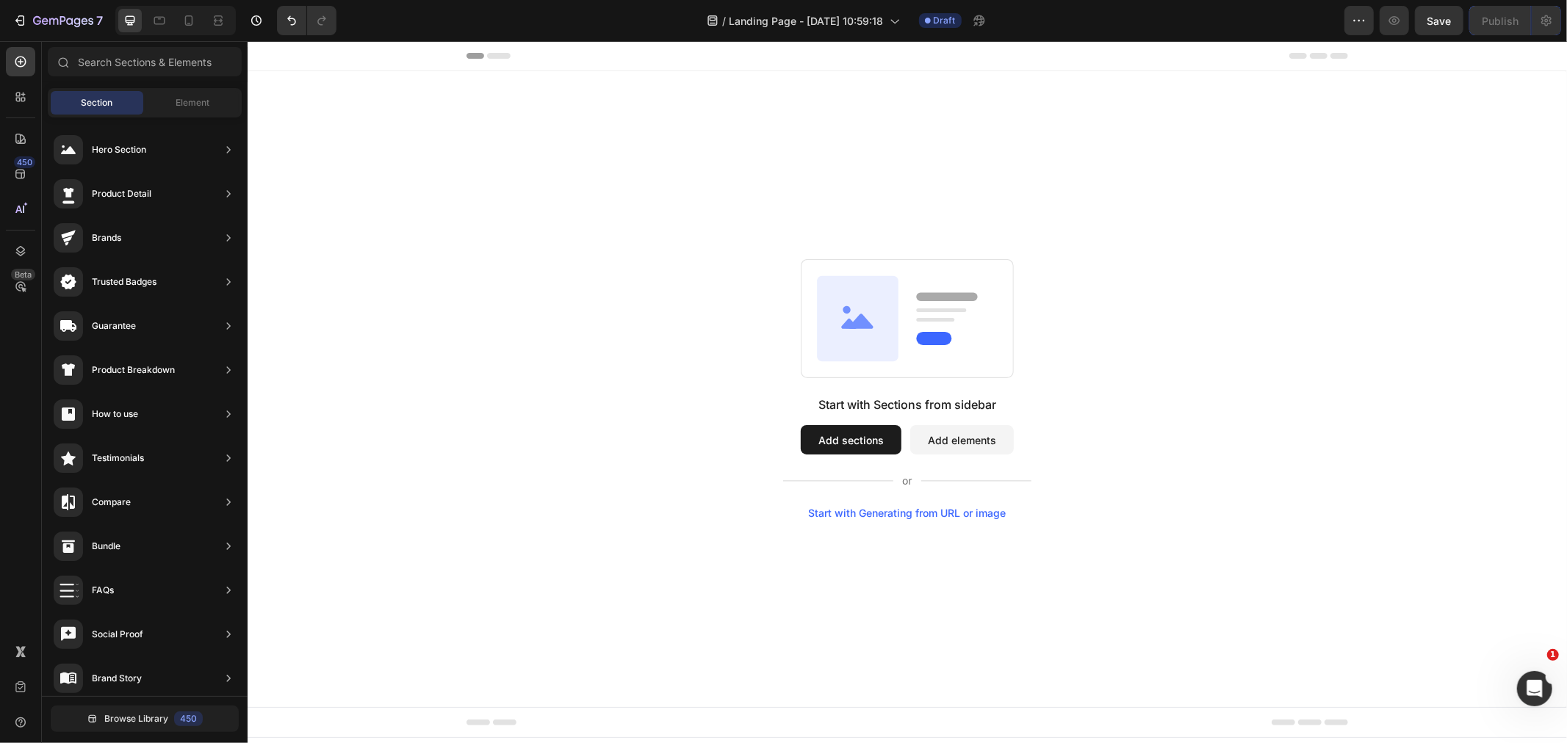
click at [960, 431] on button "Add elements" at bounding box center [961, 439] width 104 height 29
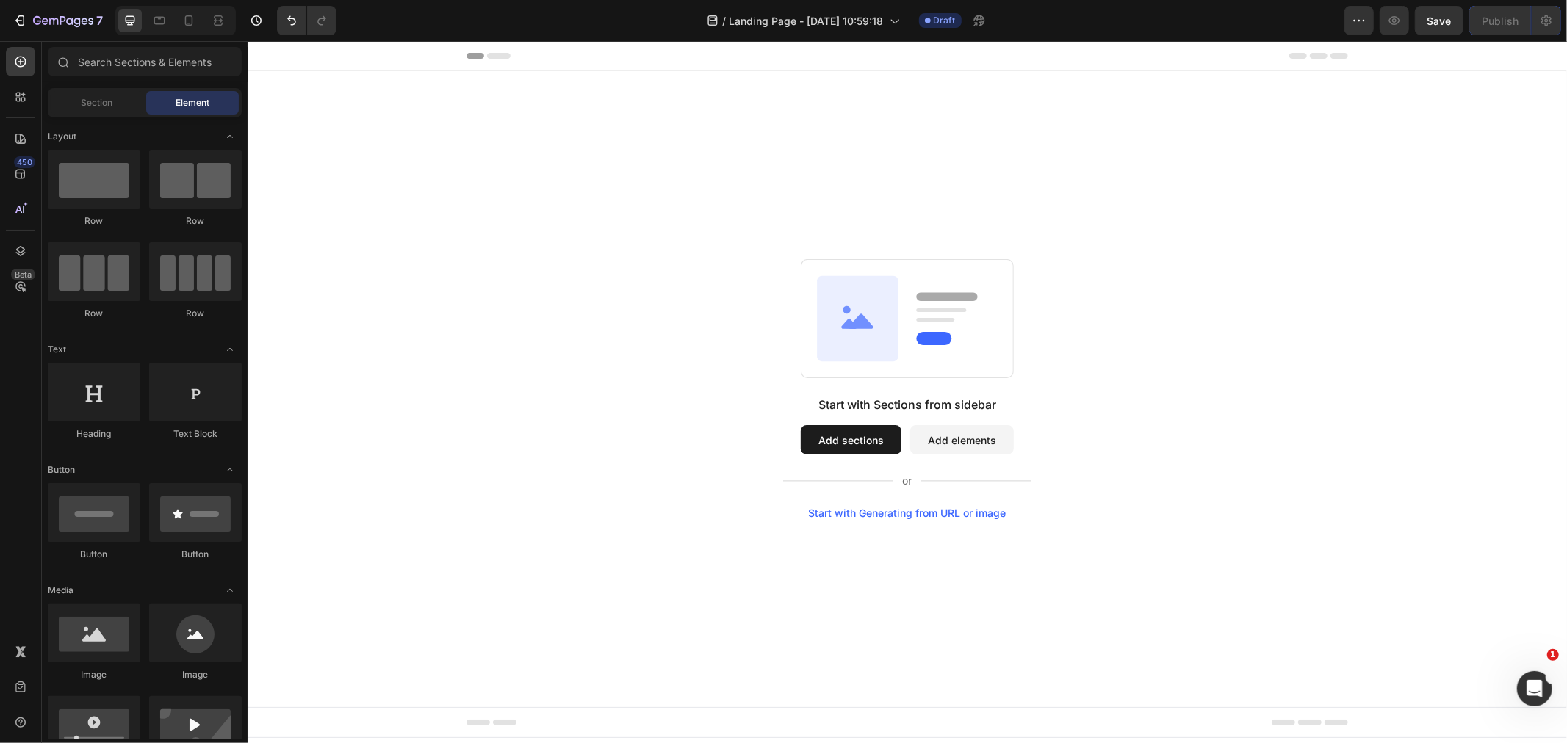
drag, startPoint x: 553, startPoint y: 312, endPoint x: 378, endPoint y: 267, distance: 181.4
click at [549, 312] on div "Start with Sections from sidebar Add sections Add elements Start with Generatin…" at bounding box center [906, 389] width 1213 height 260
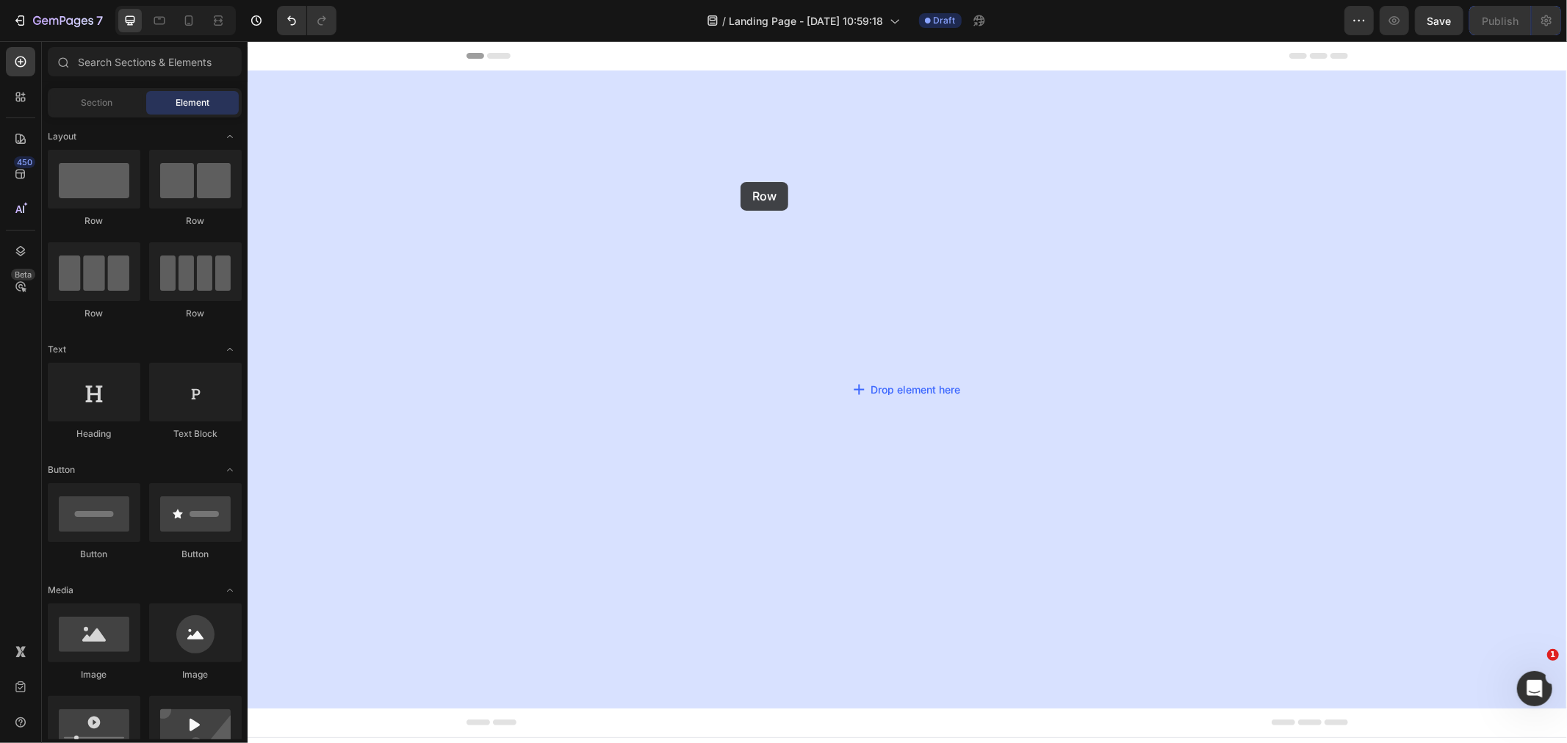
drag, startPoint x: 474, startPoint y: 227, endPoint x: 740, endPoint y: 181, distance: 269.0
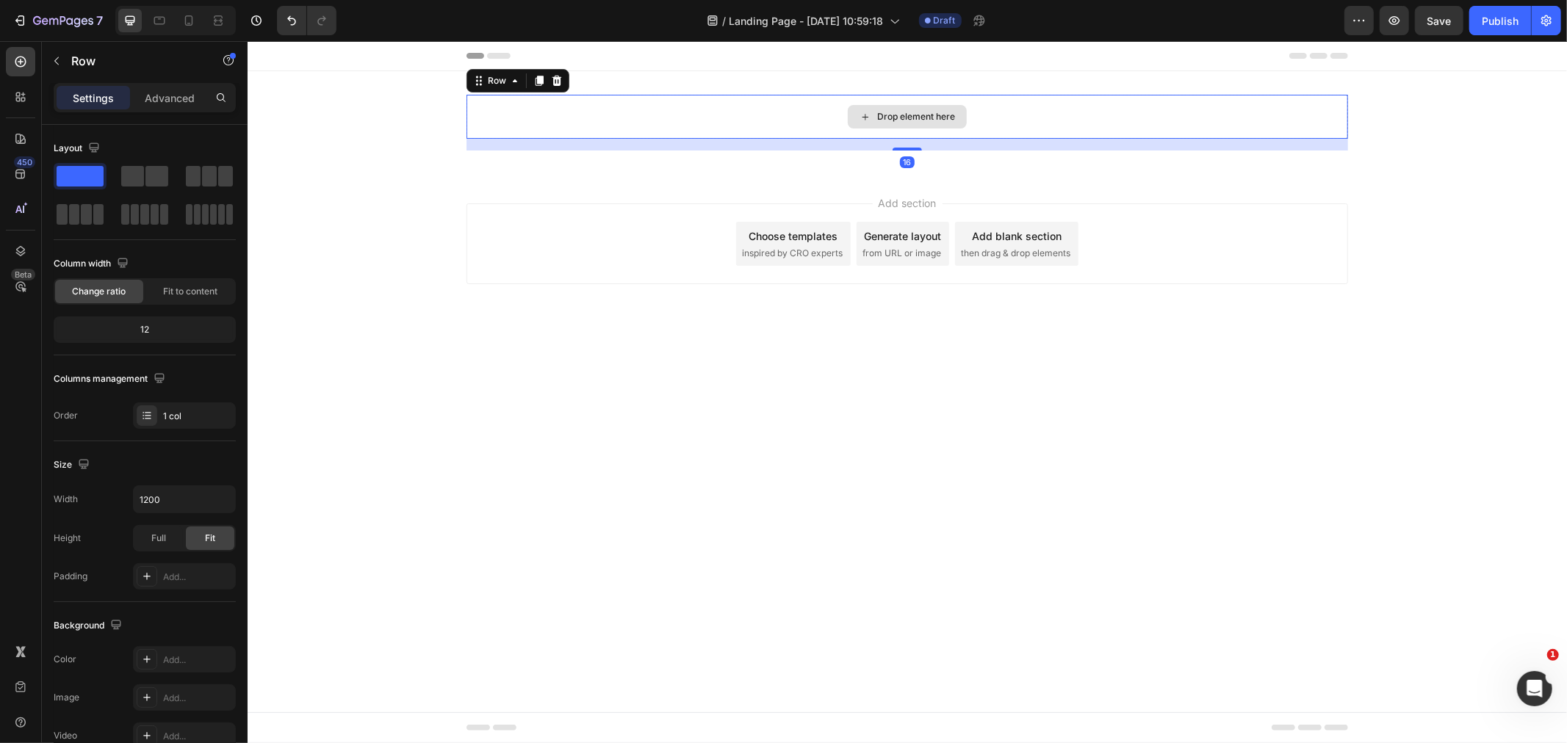
click at [758, 117] on div "Drop element here" at bounding box center [906, 116] width 881 height 44
click at [74, 62] on p "Row" at bounding box center [133, 61] width 125 height 18
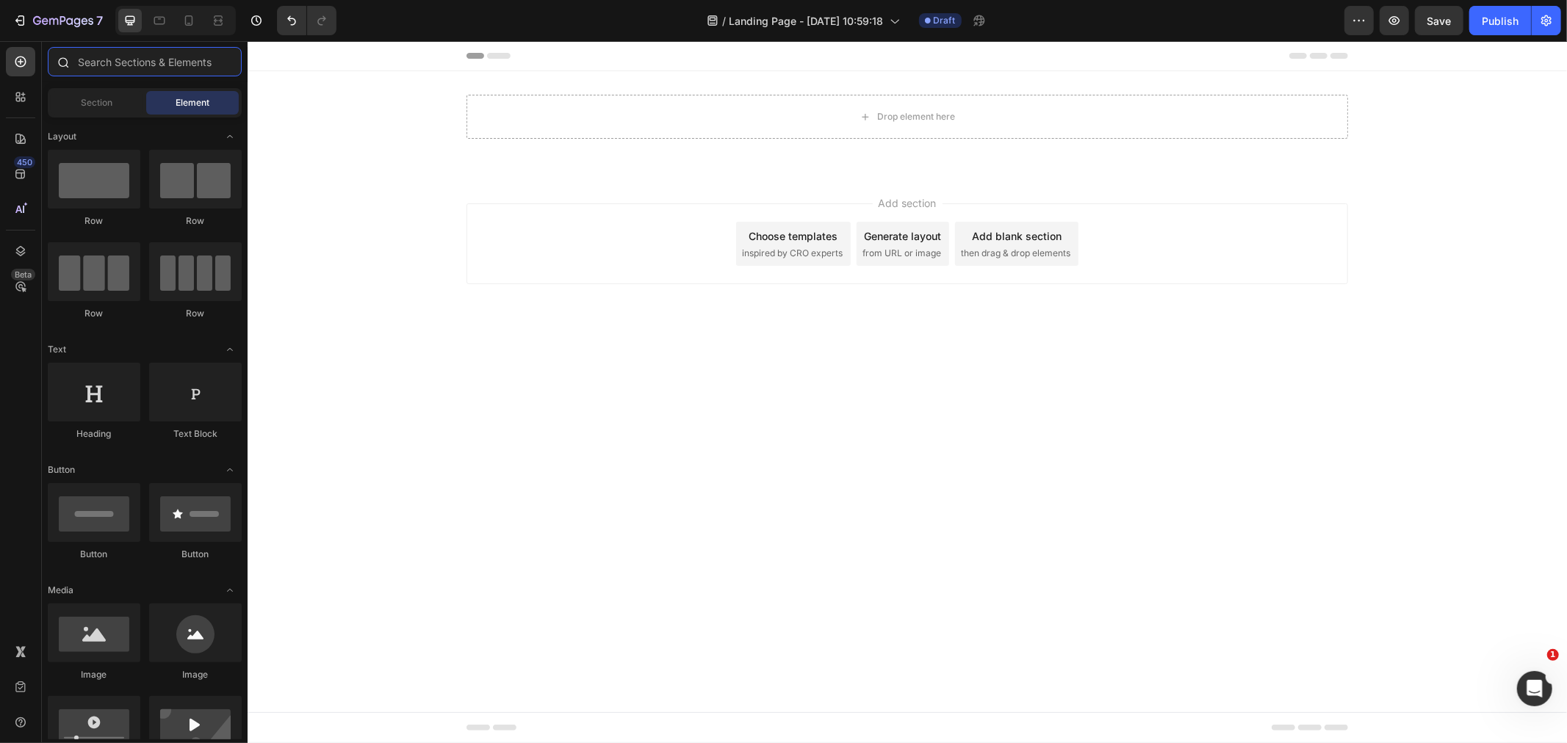
click at [108, 63] on input "text" at bounding box center [145, 61] width 194 height 29
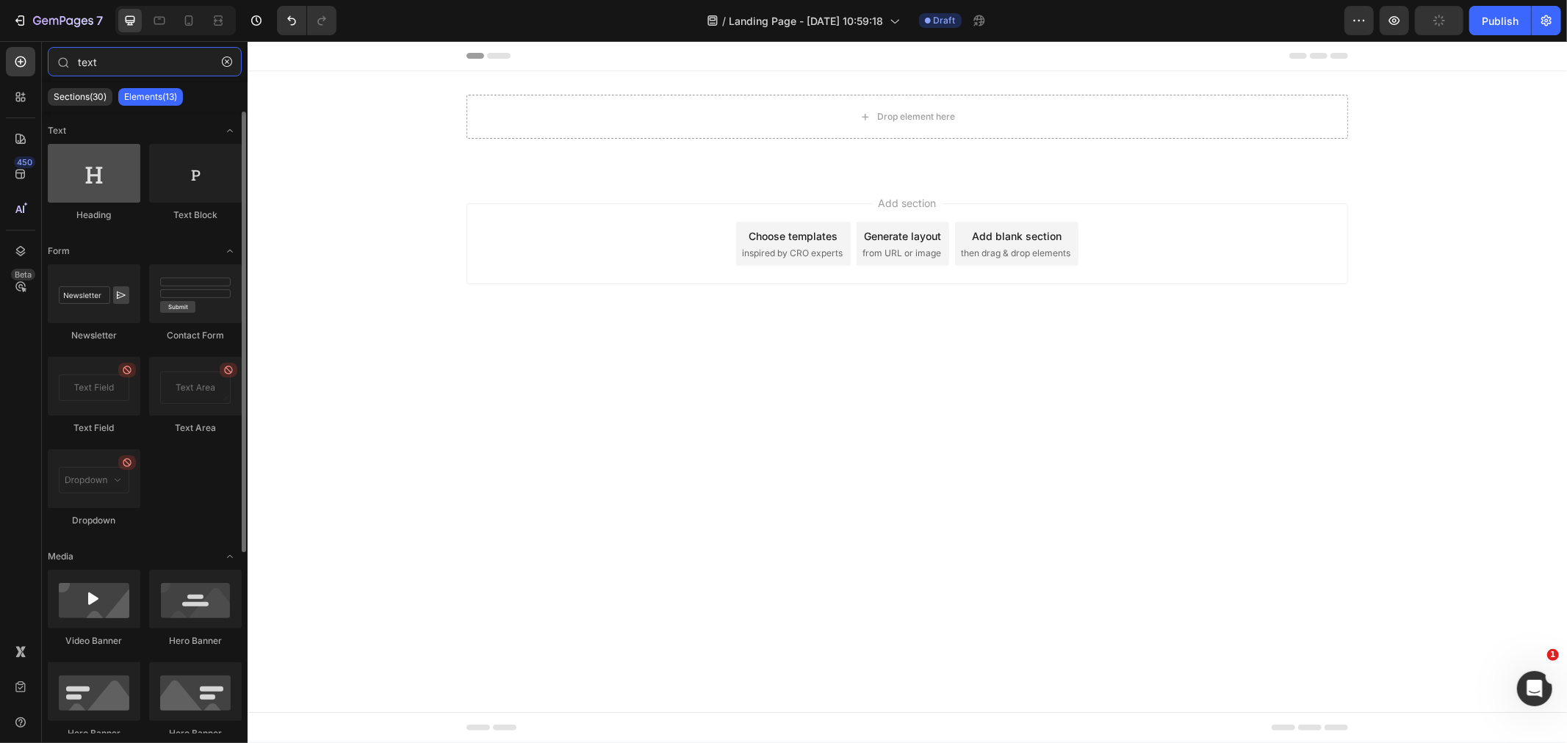
type input "text"
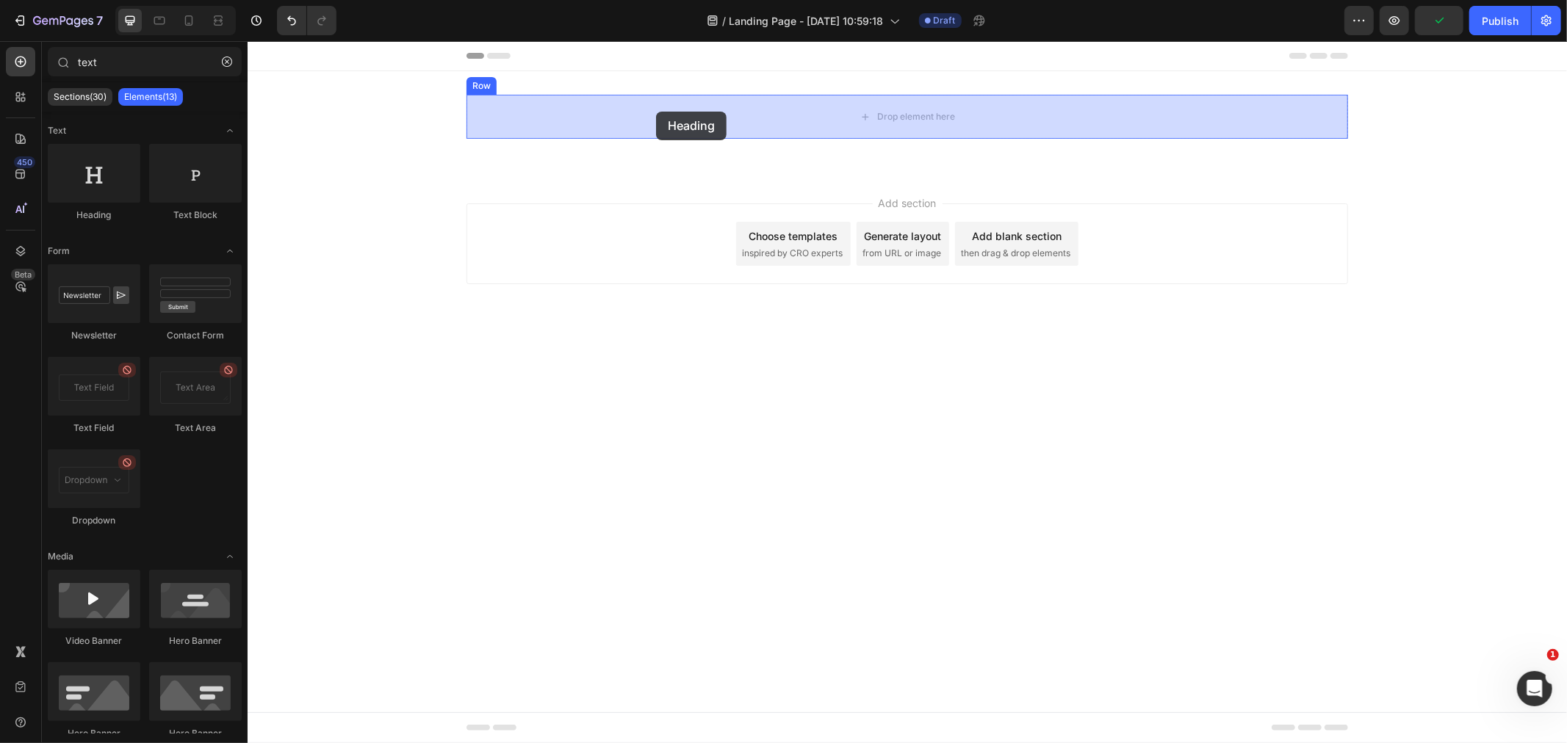
drag, startPoint x: 347, startPoint y: 227, endPoint x: 655, endPoint y: 111, distance: 329.6
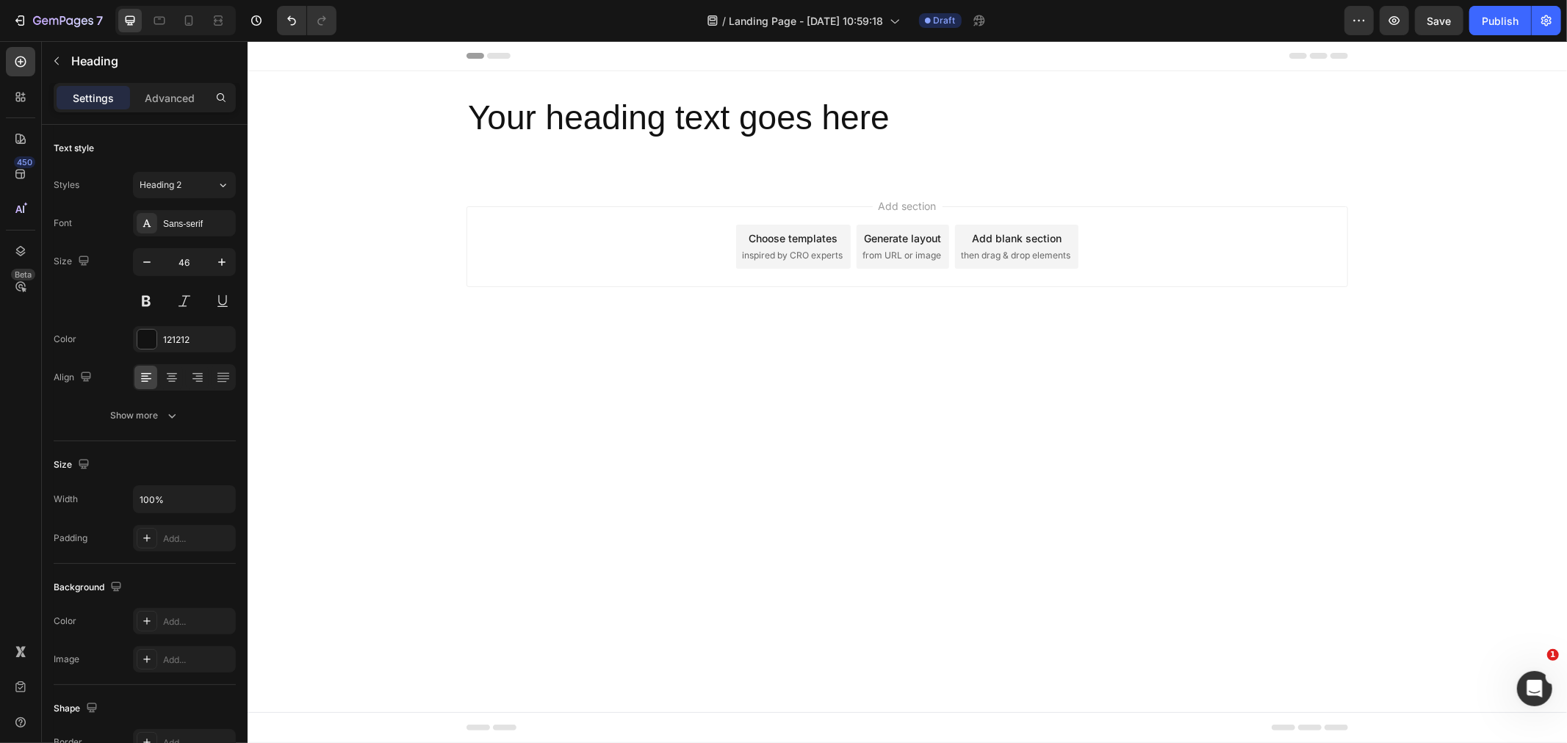
drag, startPoint x: 366, startPoint y: 302, endPoint x: 797, endPoint y: 155, distance: 455.5
click at [383, 289] on div "Add section Choose templates inspired by CRO experts Generate layout from URL o…" at bounding box center [906, 266] width 1319 height 181
click at [884, 118] on h2 "Your heading text goes here" at bounding box center [906, 117] width 881 height 47
click at [570, 83] on icon at bounding box center [573, 80] width 10 height 10
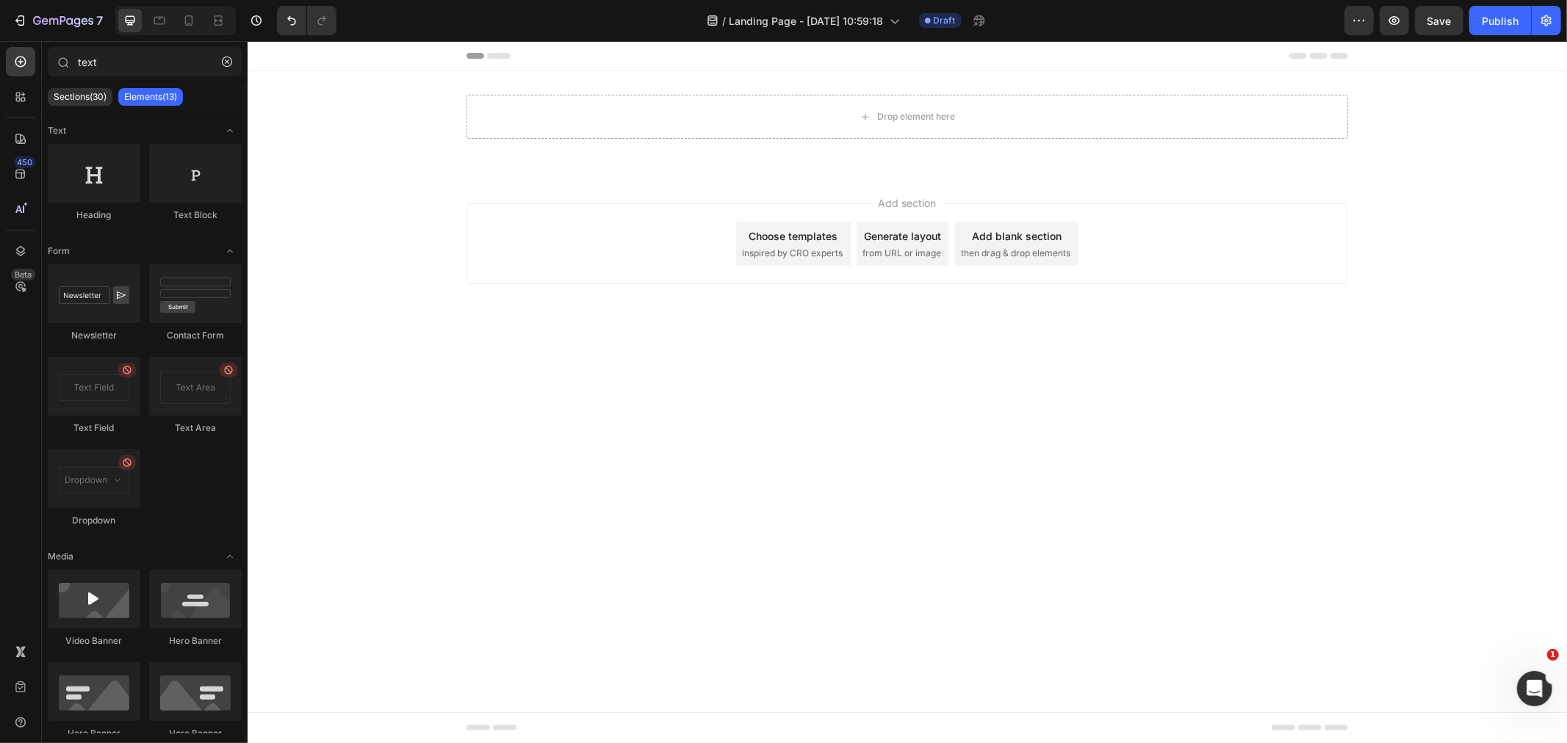
click at [463, 250] on div "Add section Choose templates inspired by CRO experts Generate layout from URL o…" at bounding box center [906, 263] width 1319 height 181
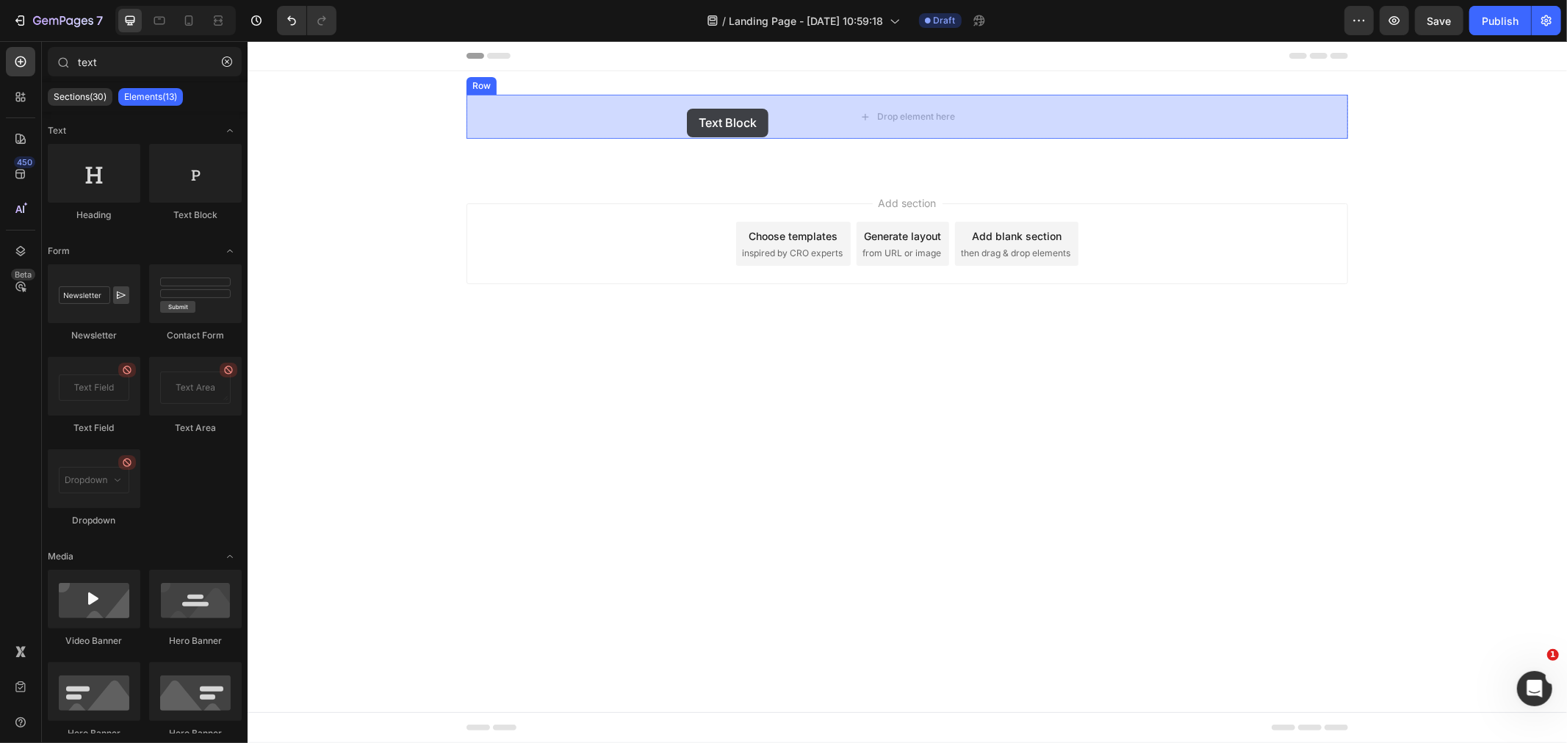
drag, startPoint x: 443, startPoint y: 222, endPoint x: 686, endPoint y: 108, distance: 268.4
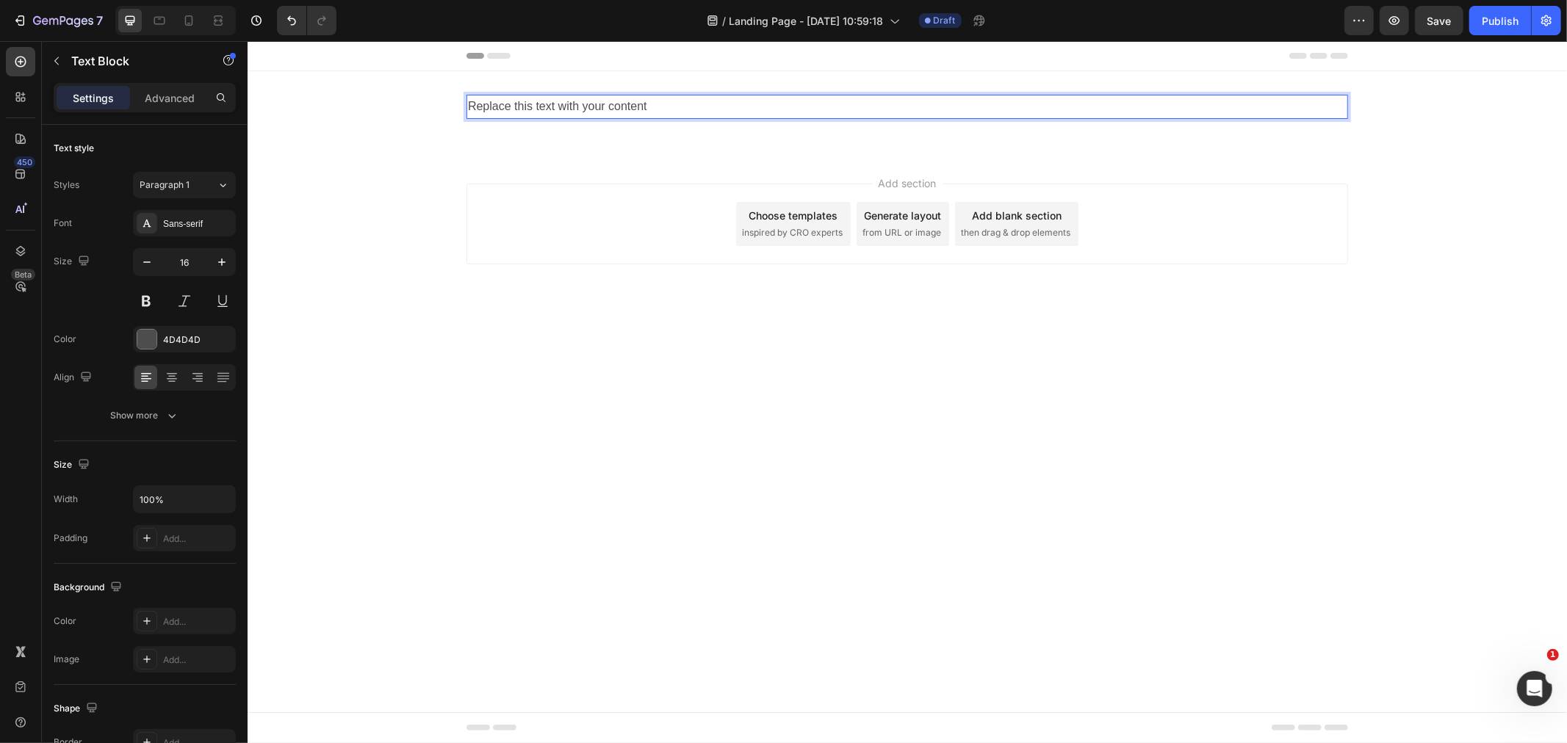
click at [602, 112] on div "Replace this text with your content" at bounding box center [906, 106] width 881 height 24
click at [602, 107] on p "Replace this text with your content" at bounding box center [906, 105] width 878 height 21
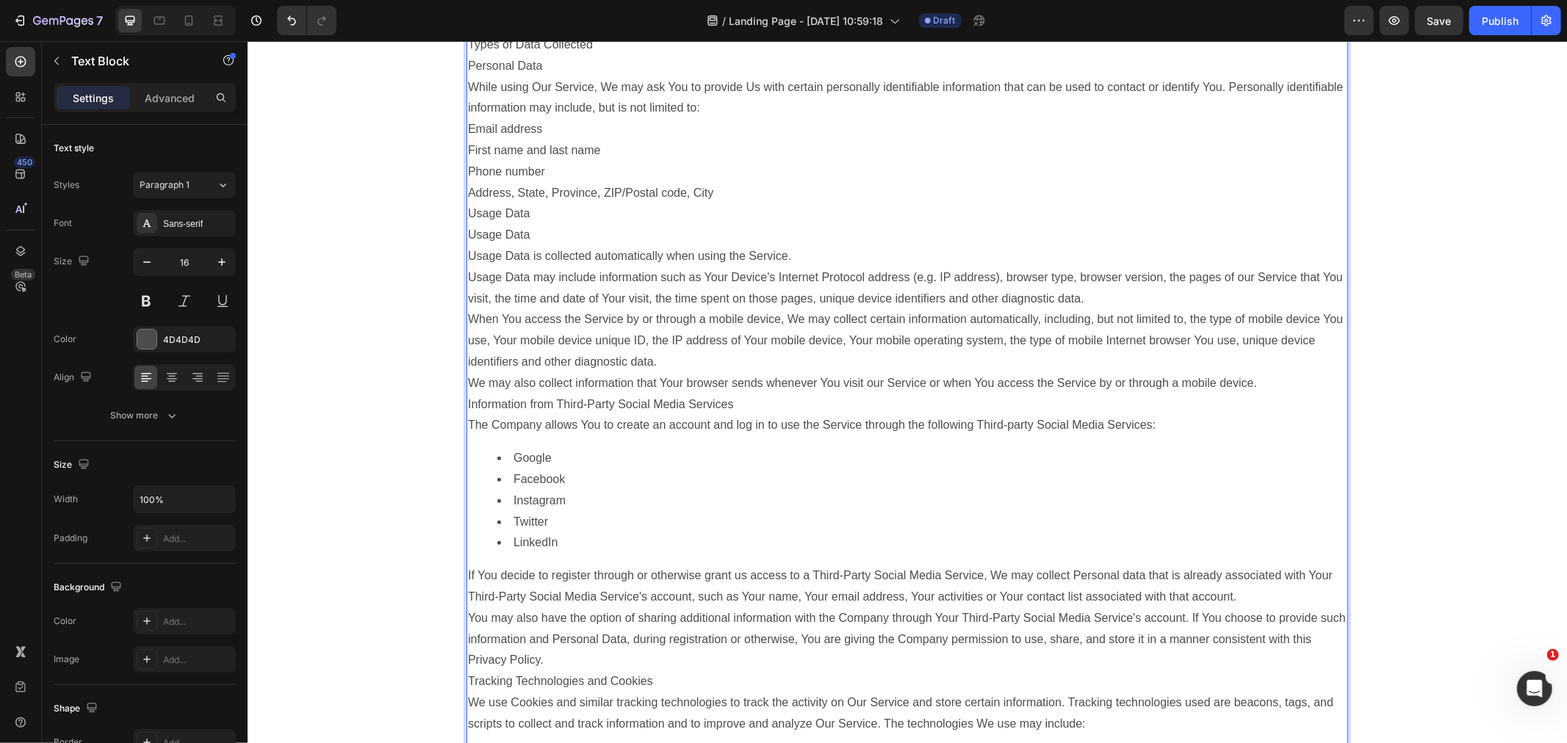
scroll to position [1213, 0]
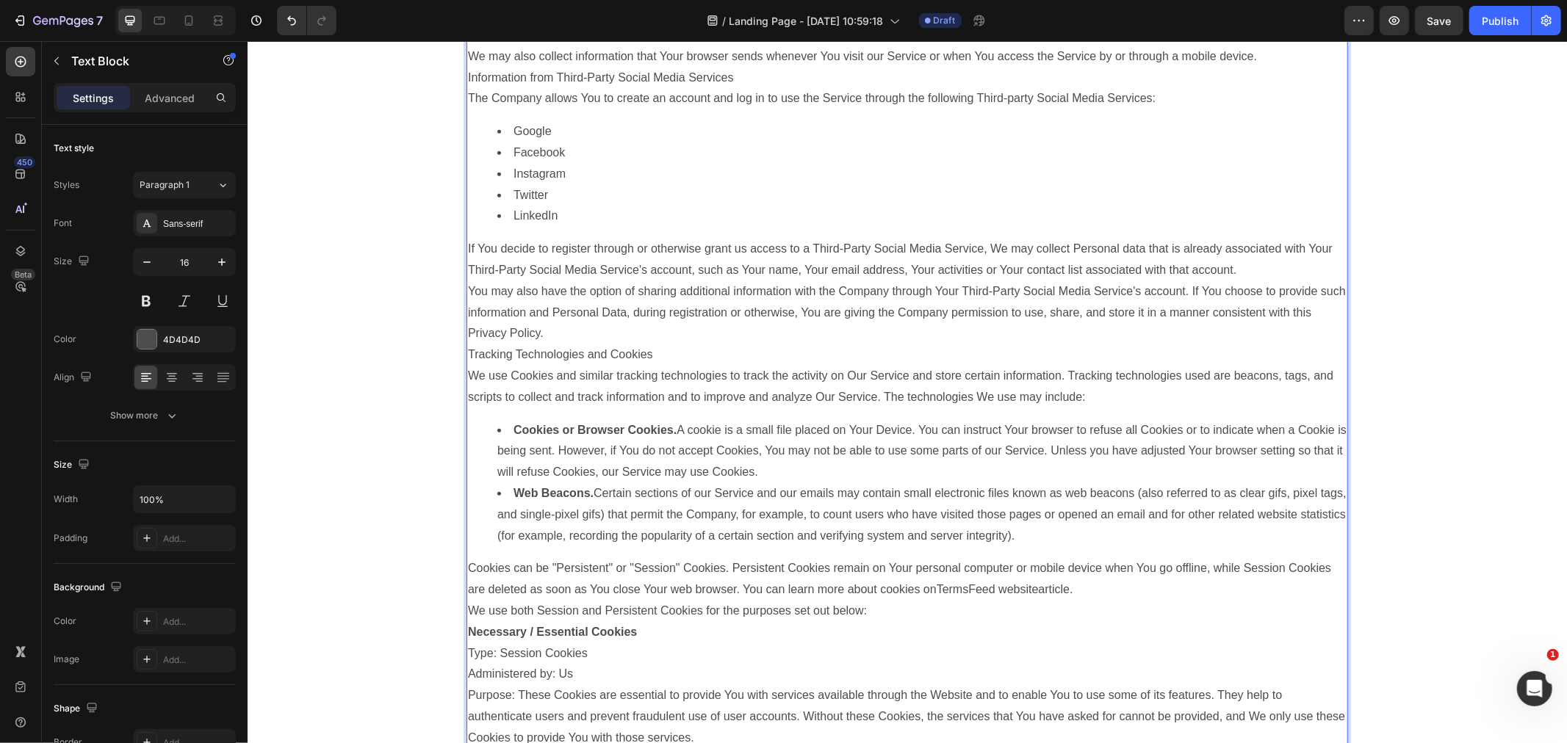
click at [797, 474] on li "Cookies or Browser Cookies. A cookie is a small file placed on Your Device. You…" at bounding box center [921, 450] width 849 height 63
click at [798, 473] on li "Cookies or Browser Cookies. A cookie is a small file placed on Your Device. You…" at bounding box center [921, 450] width 849 height 63
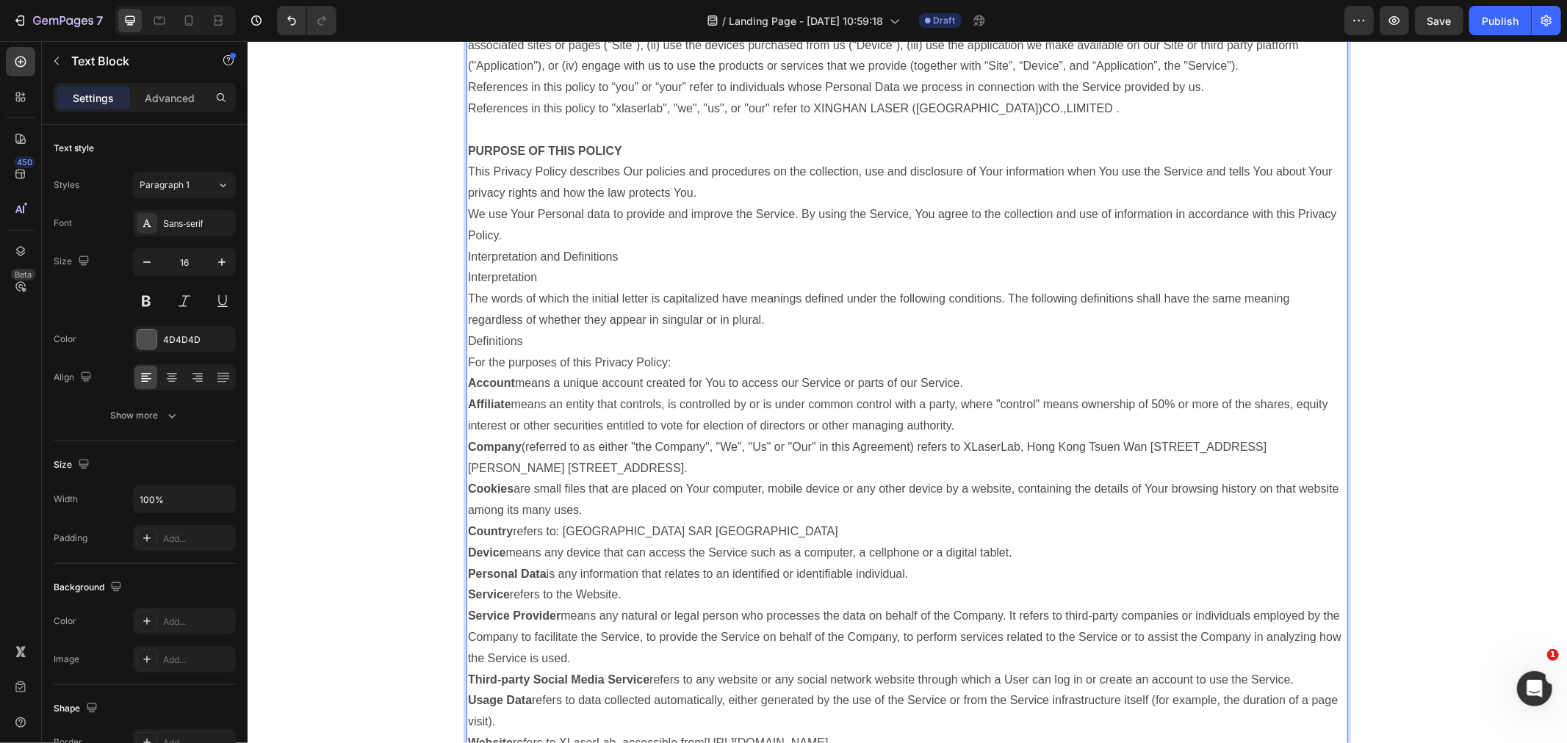
scroll to position [0, 0]
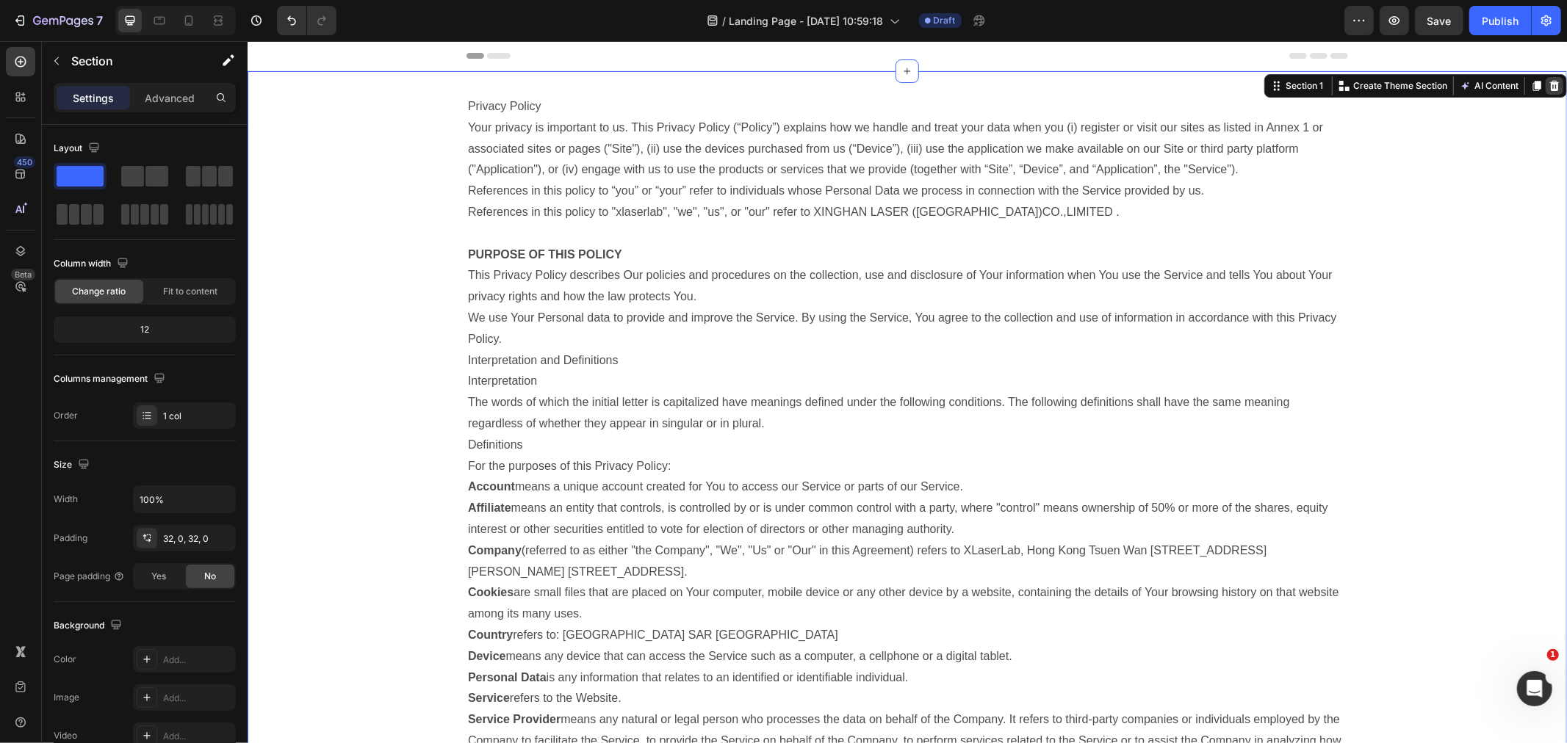
click at [1549, 85] on icon at bounding box center [1554, 85] width 10 height 10
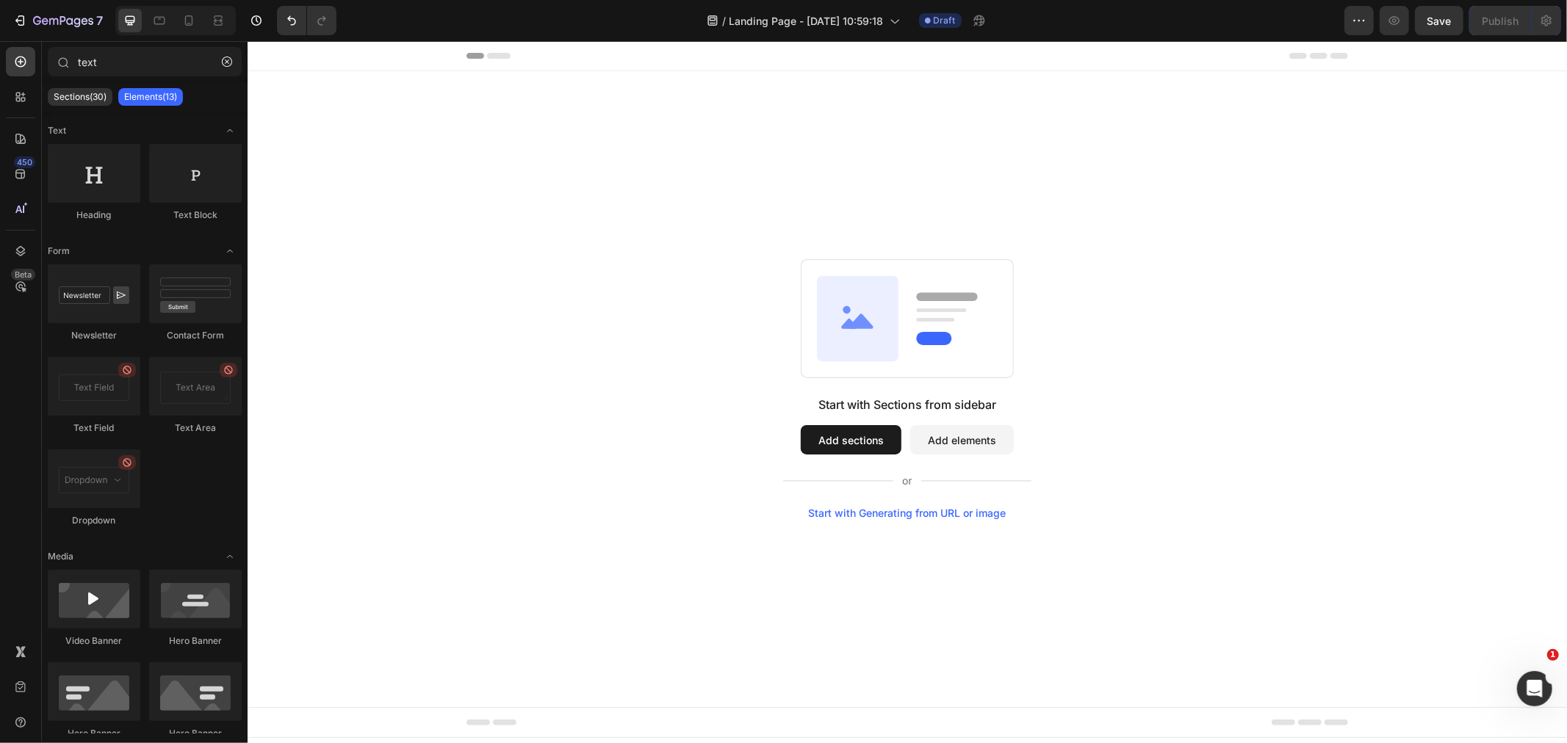
click at [919, 509] on div "Start with Generating from URL or image" at bounding box center [907, 513] width 198 height 12
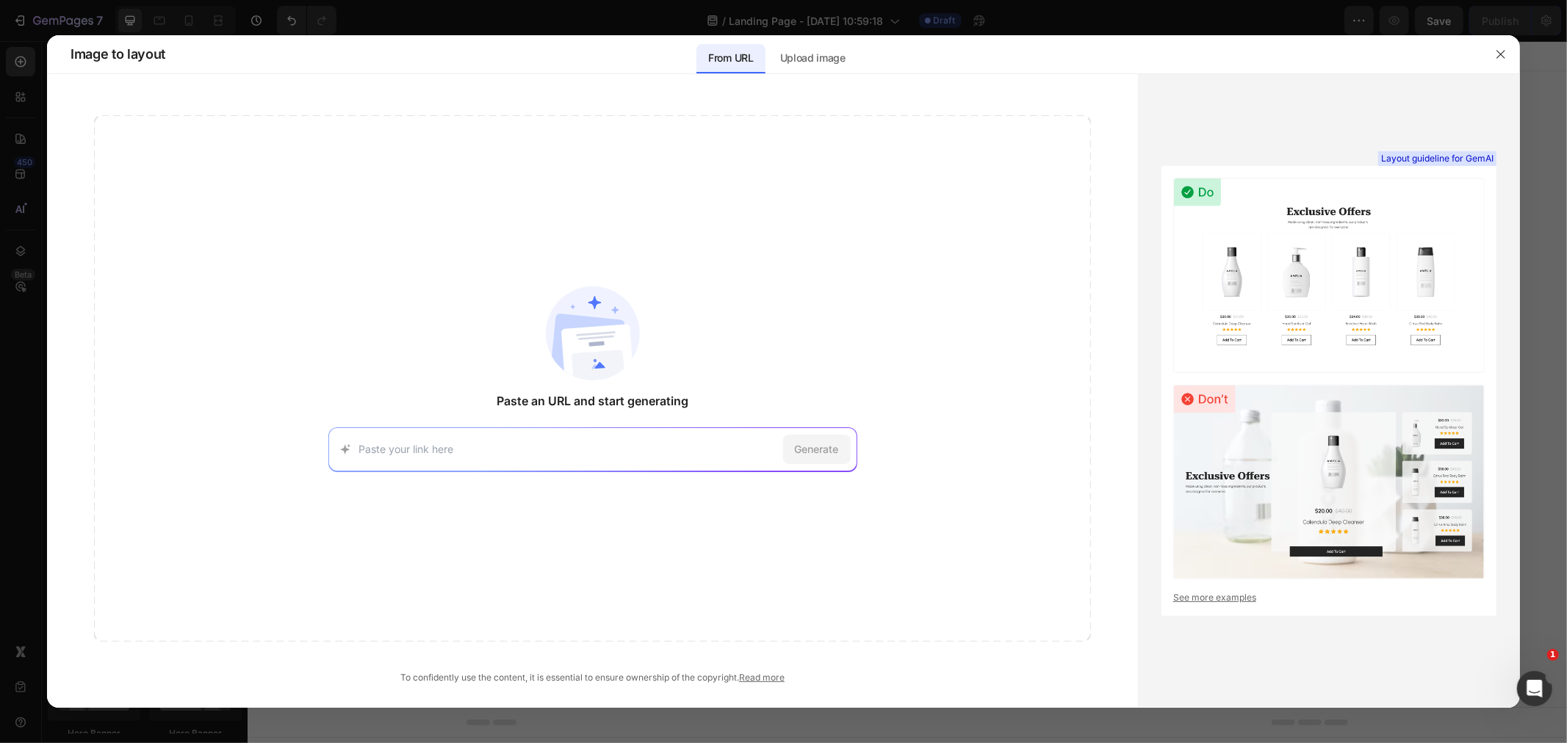
paste input "[URL][DOMAIN_NAME]"
type input "[URL][DOMAIN_NAME]"
click at [823, 441] on div "Generate" at bounding box center [817, 449] width 68 height 29
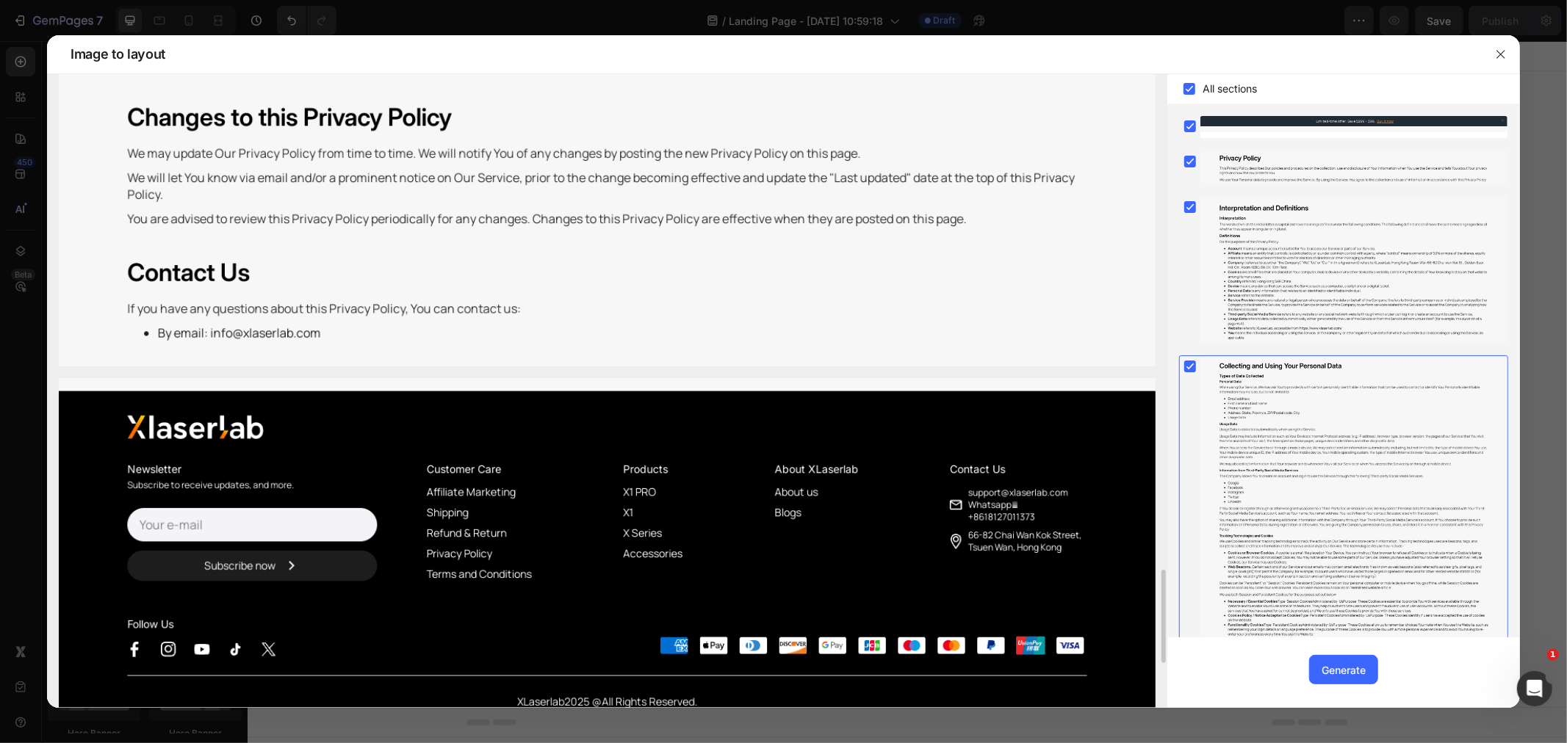
click at [705, 474] on img at bounding box center [607, 553] width 1097 height 350
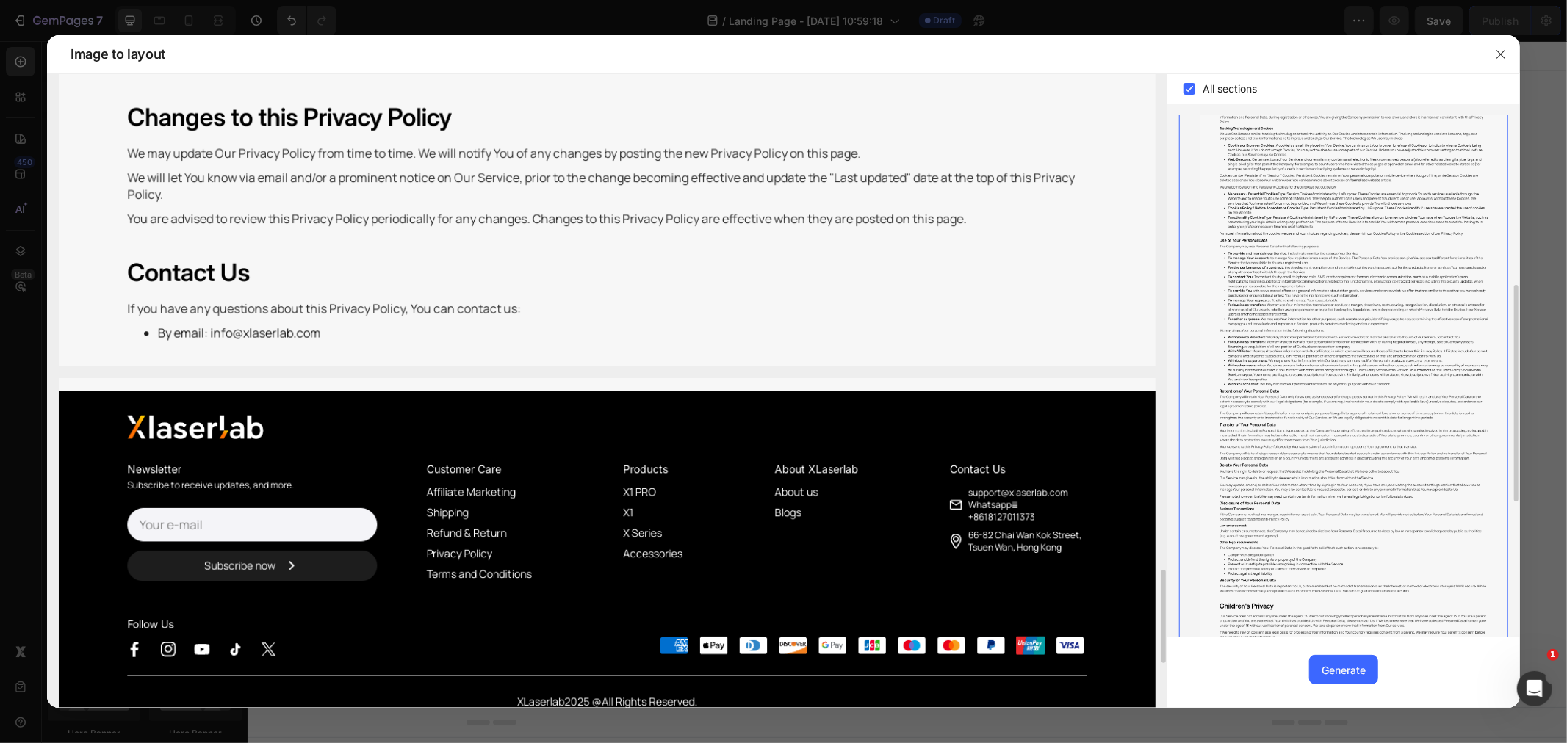
scroll to position [652, 0]
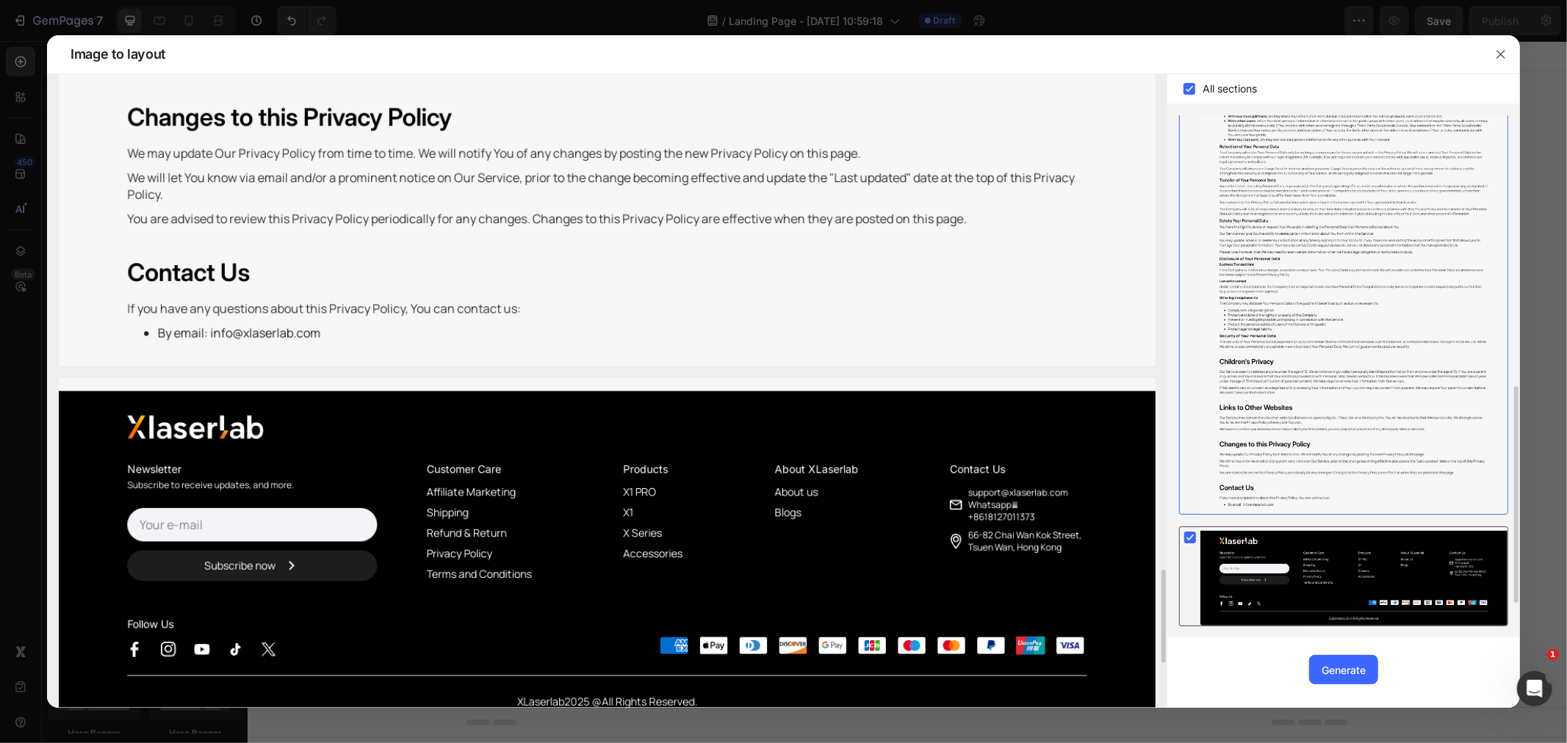
click at [1187, 535] on rect at bounding box center [1190, 538] width 12 height 12
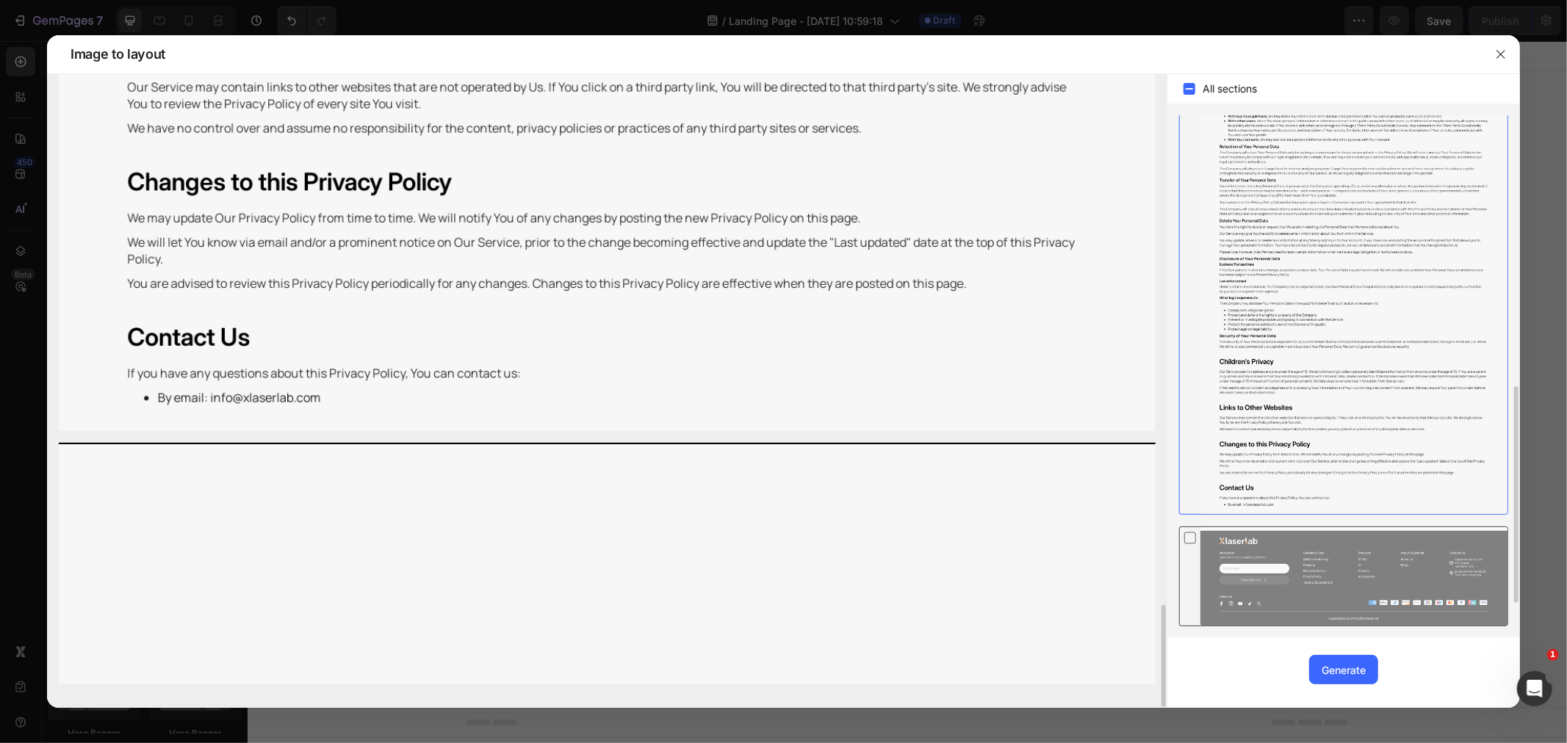
scroll to position [3281, 0]
click at [1357, 677] on div "Generate" at bounding box center [1343, 670] width 44 height 15
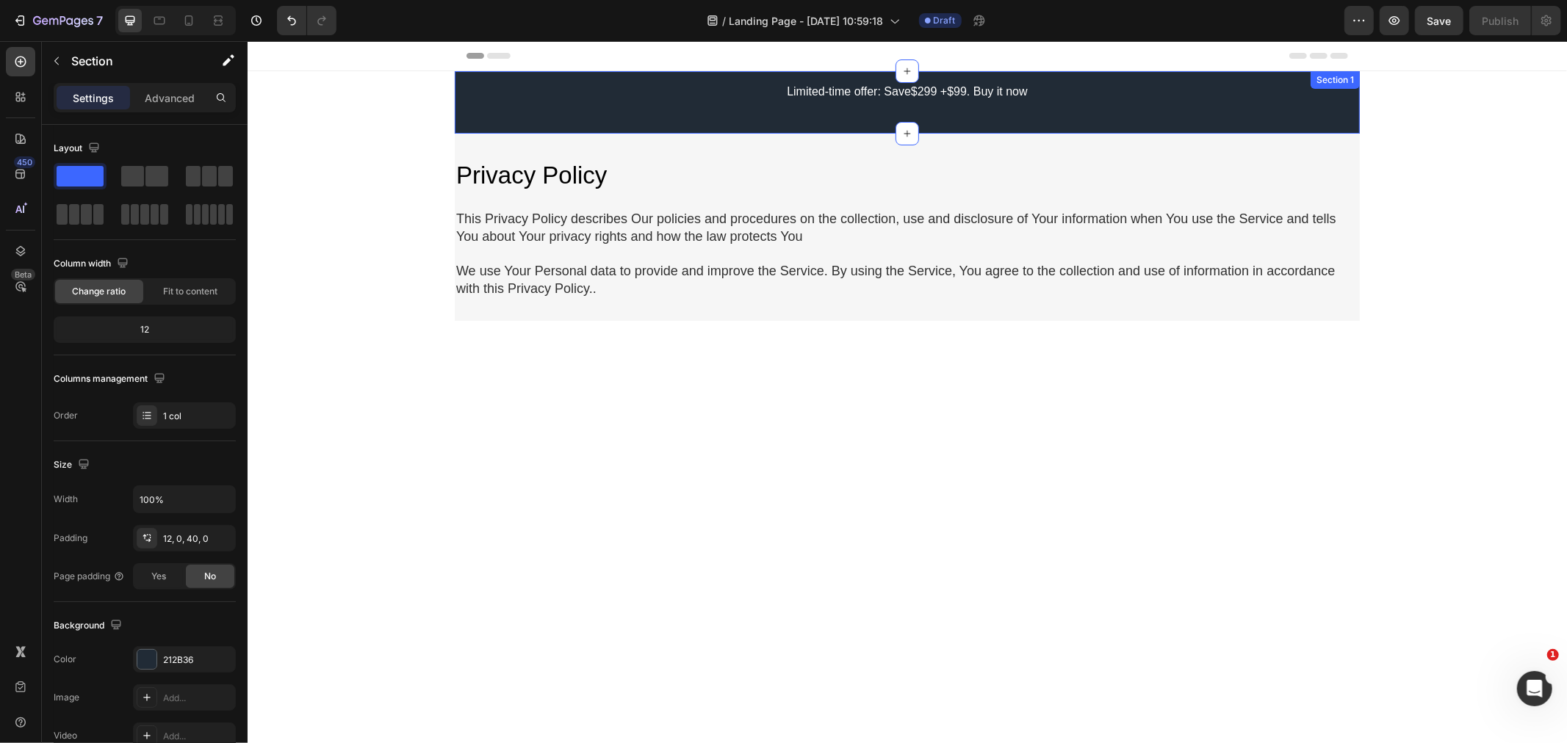
click at [671, 95] on div "Limited-time offer: Save$299 +$99. Buy it now Text Block Row" at bounding box center [906, 91] width 905 height 24
click at [1342, 82] on icon at bounding box center [1347, 85] width 10 height 10
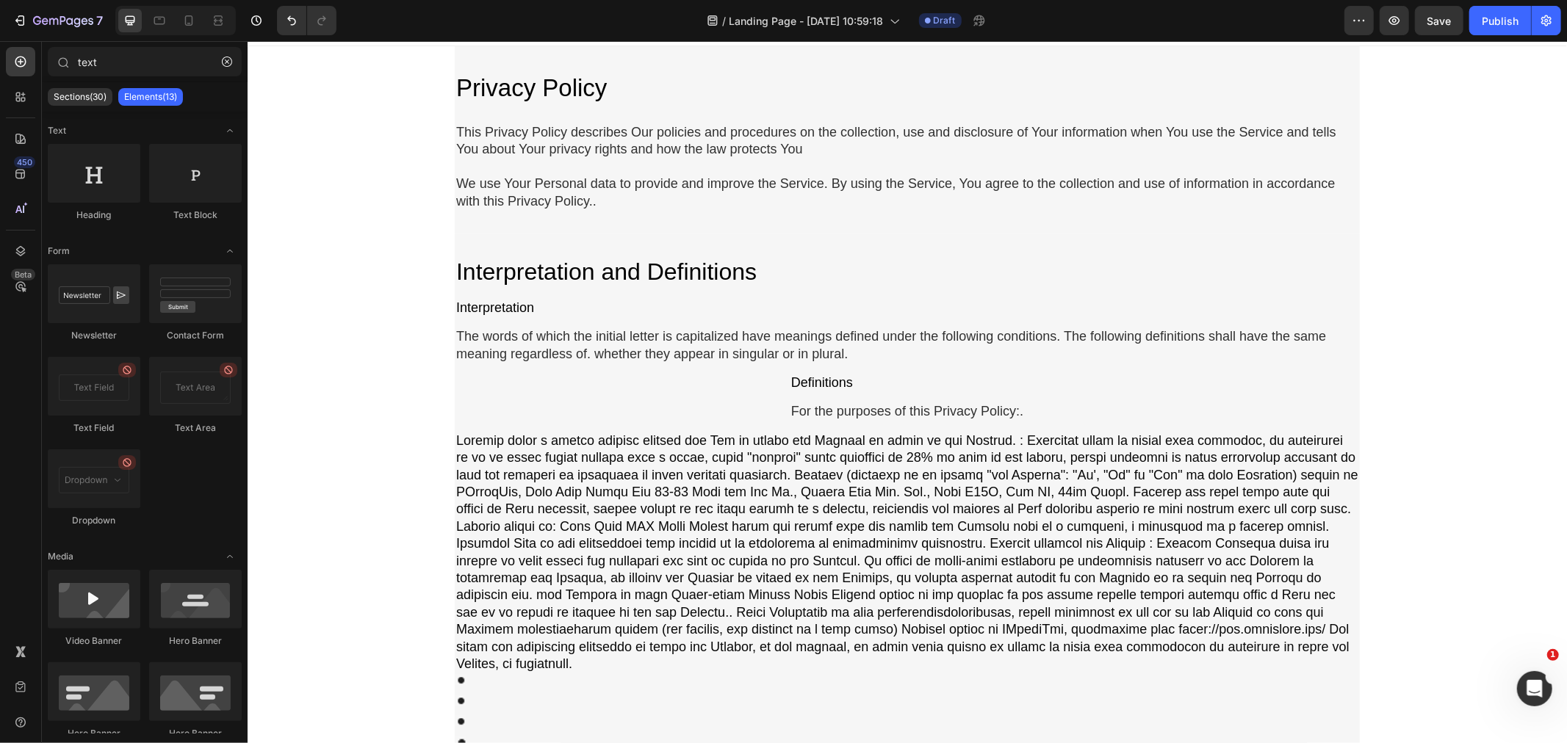
scroll to position [0, 0]
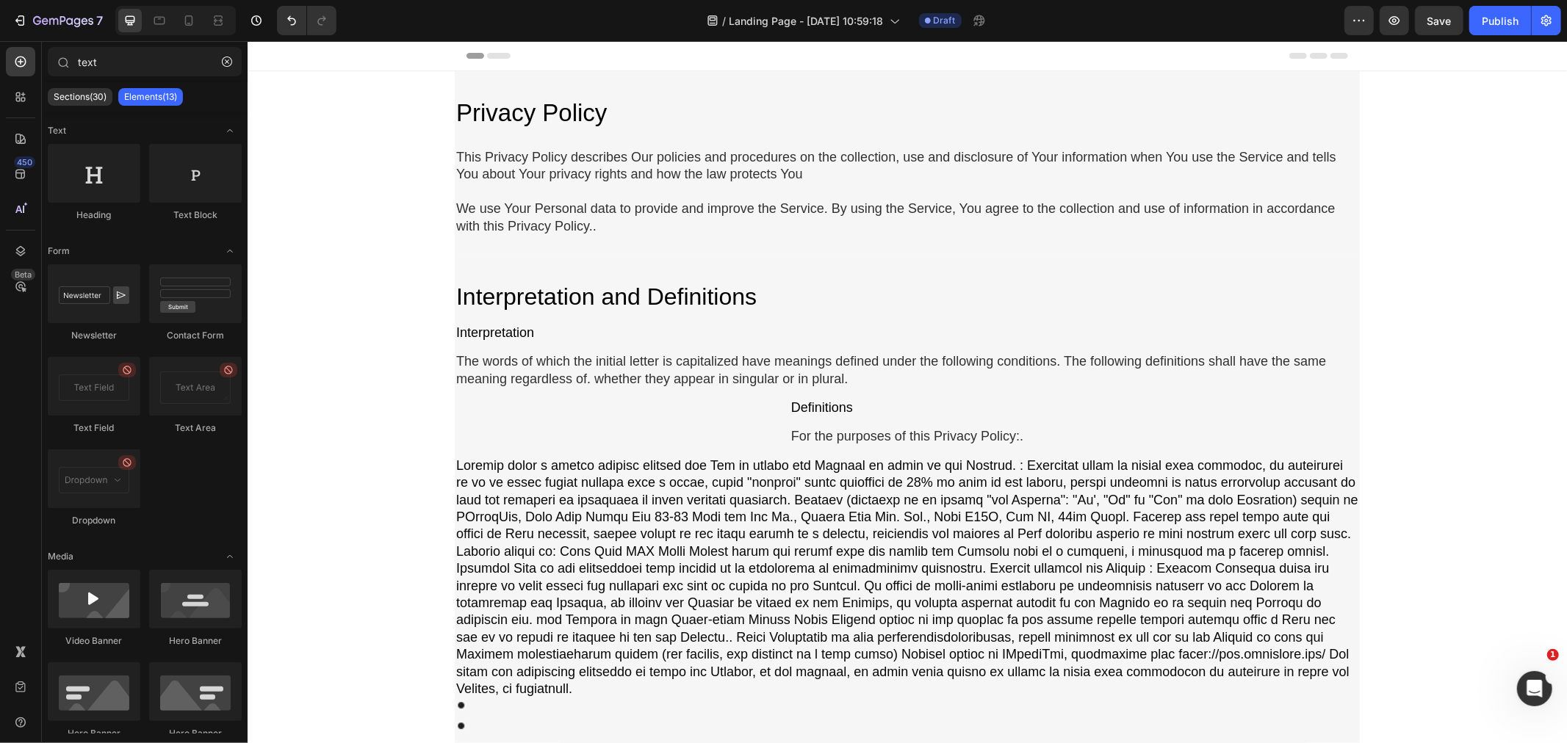
click at [1474, 252] on div "Privacy Policy Heading This Privacy Policy describes Our policies and procedure…" at bounding box center [906, 598] width 1319 height 1055
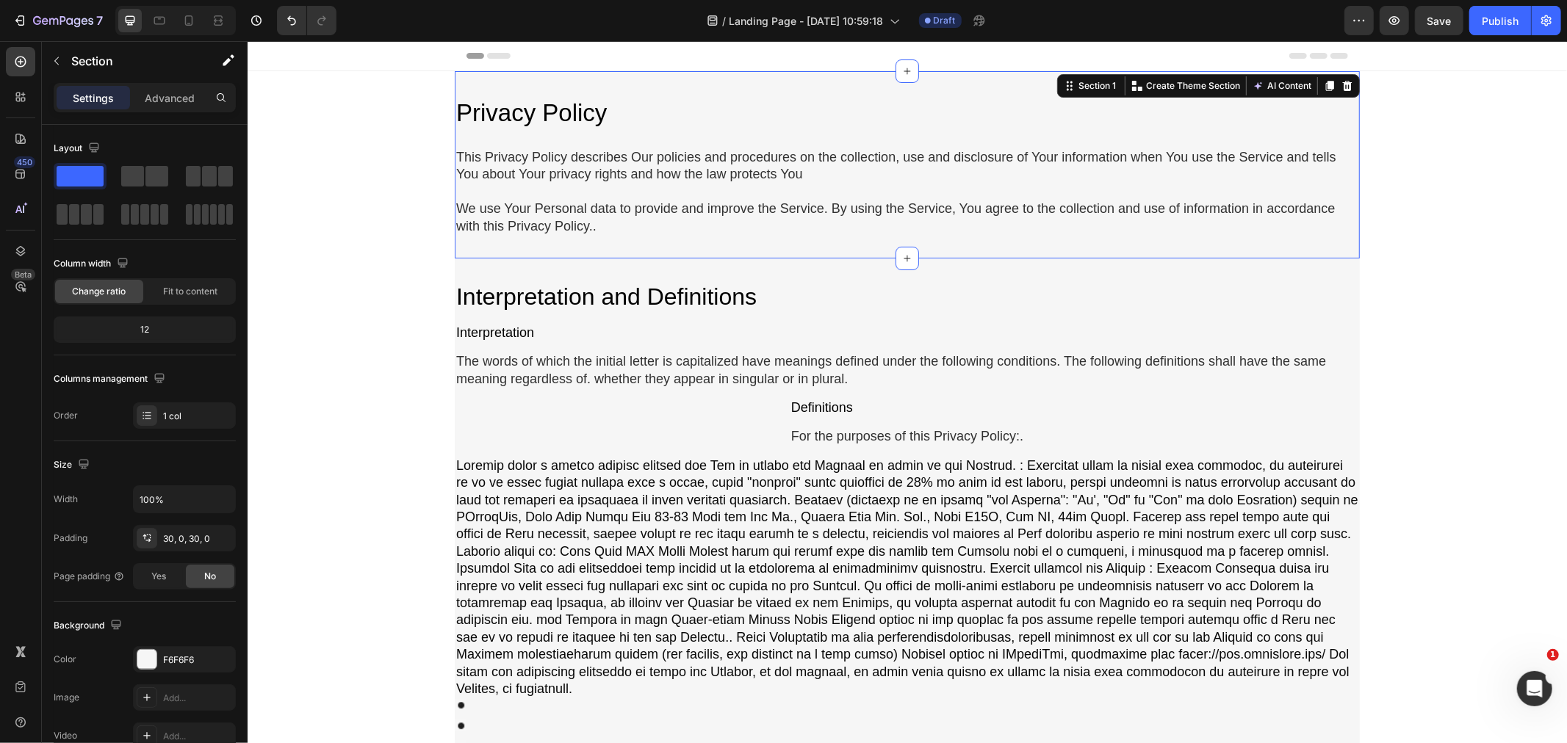
click at [1111, 82] on div "Privacy Policy Heading This Privacy Policy describes Our policies and procedure…" at bounding box center [906, 164] width 905 height 187
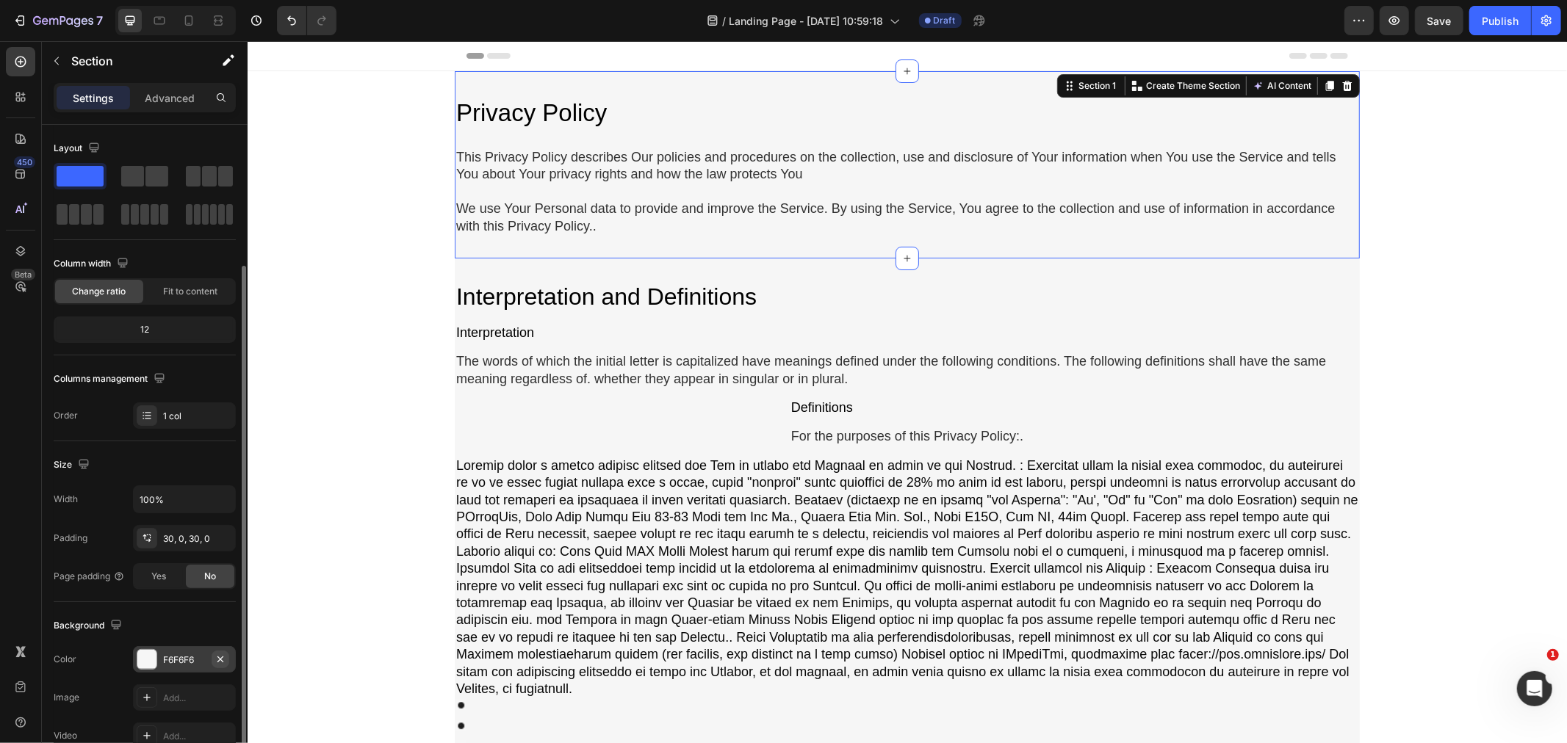
scroll to position [82, 0]
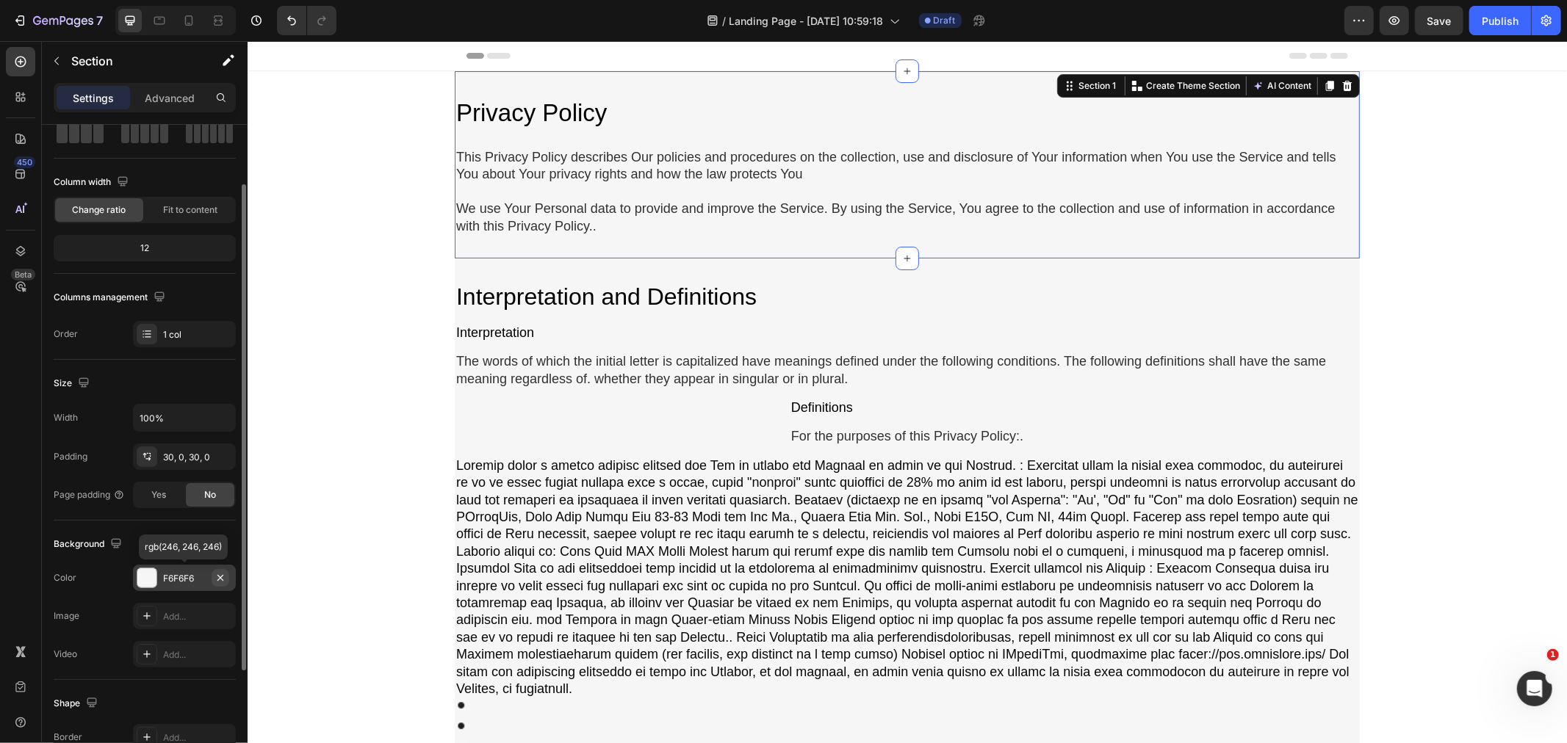
click at [216, 585] on button "button" at bounding box center [221, 578] width 18 height 18
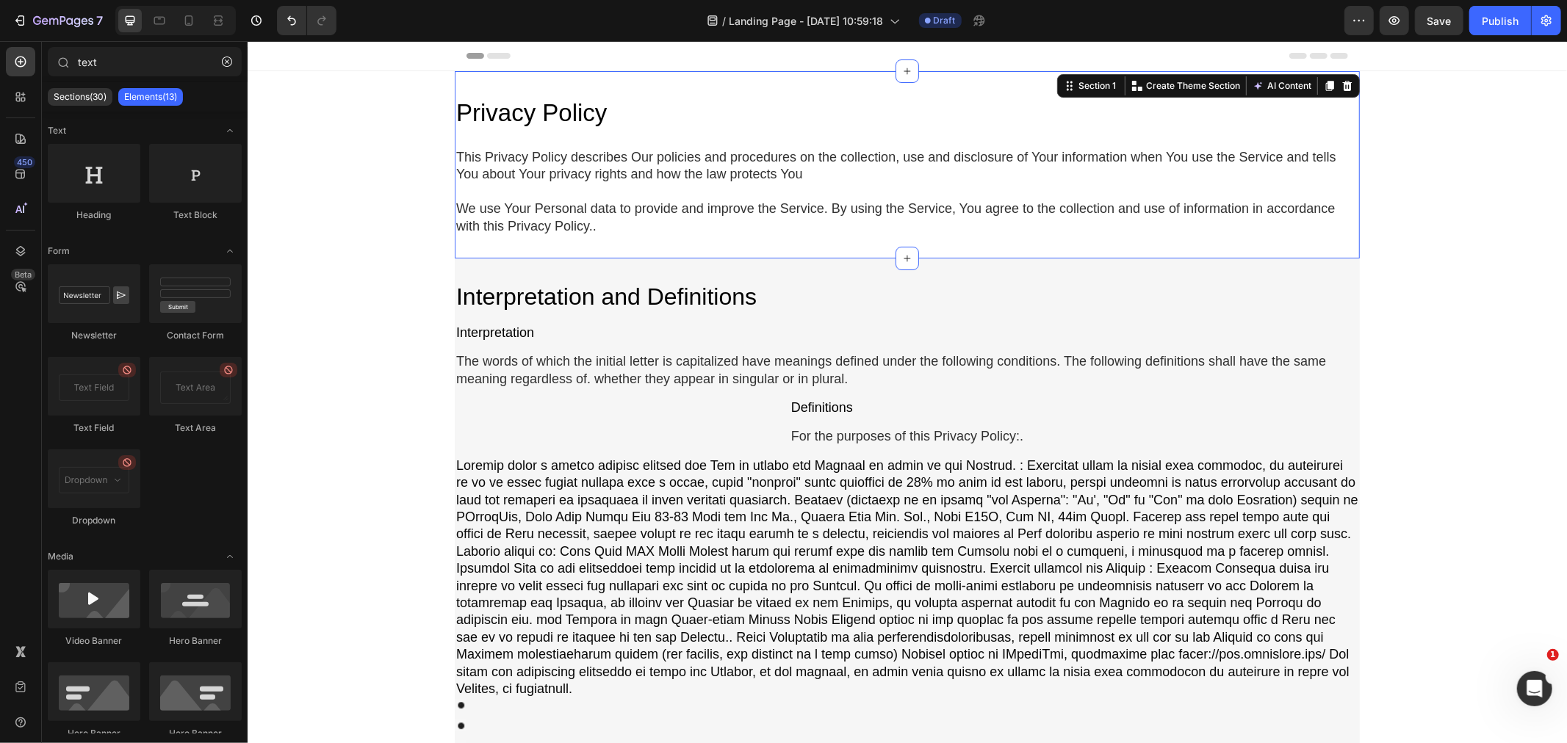
drag, startPoint x: 355, startPoint y: 386, endPoint x: 604, endPoint y: 195, distance: 314.4
click at [359, 383] on div "Privacy Policy Heading This Privacy Policy describes Our policies and procedure…" at bounding box center [906, 598] width 1319 height 1055
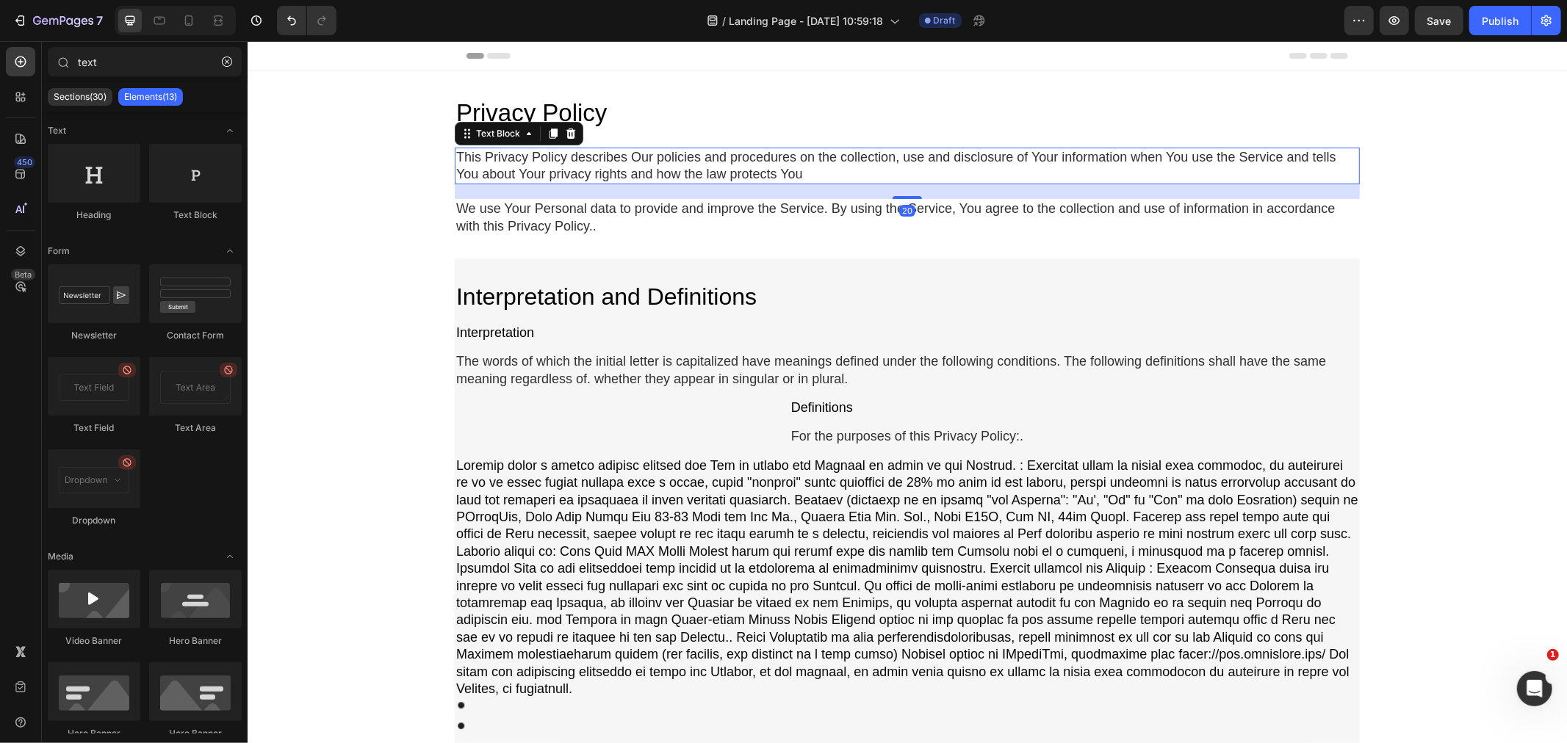
click at [615, 171] on div "This Privacy Policy describes Our policies and procedures on the collection, us…" at bounding box center [906, 165] width 905 height 37
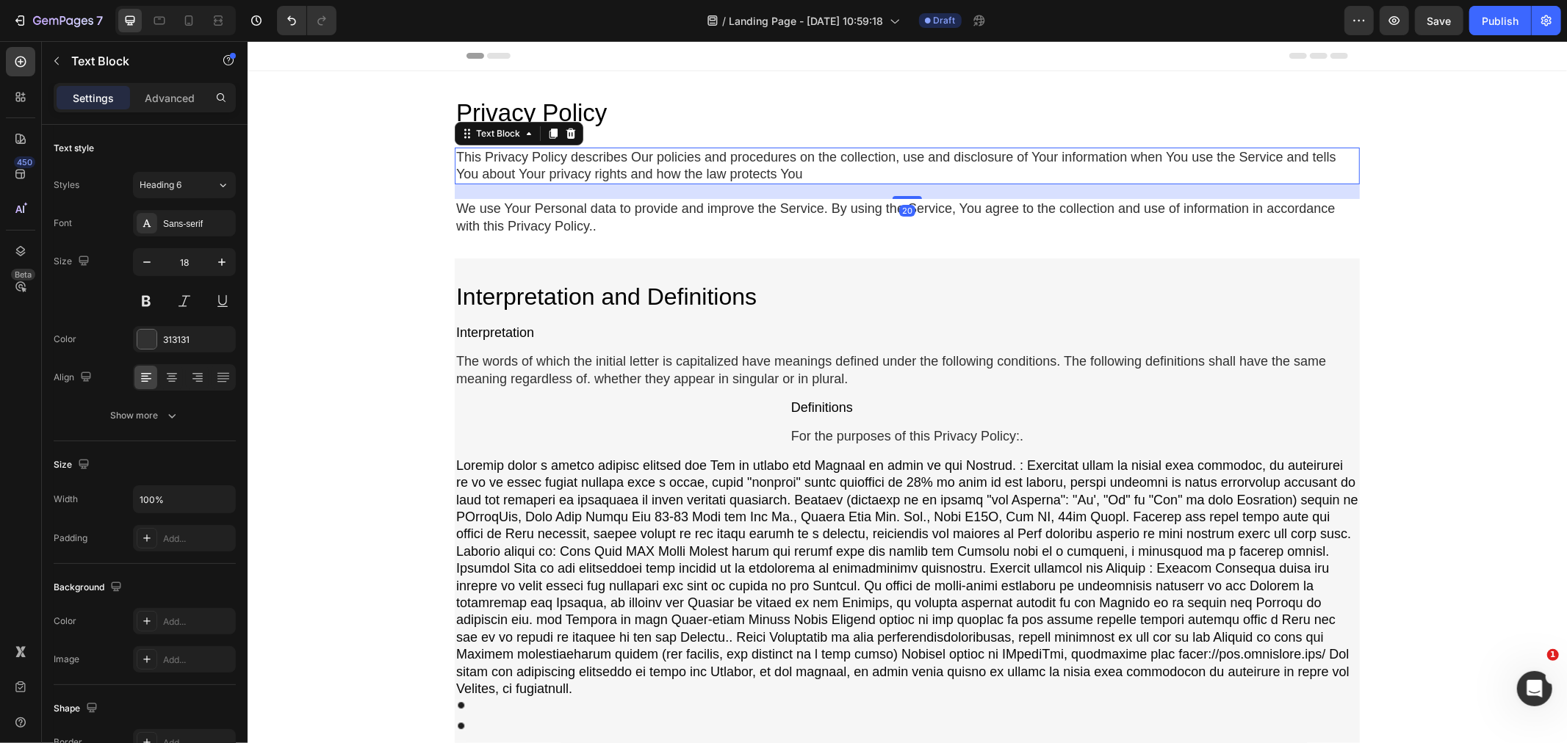
click at [615, 171] on div "This Privacy Policy describes Our policies and procedures on the collection, us…" at bounding box center [906, 165] width 905 height 37
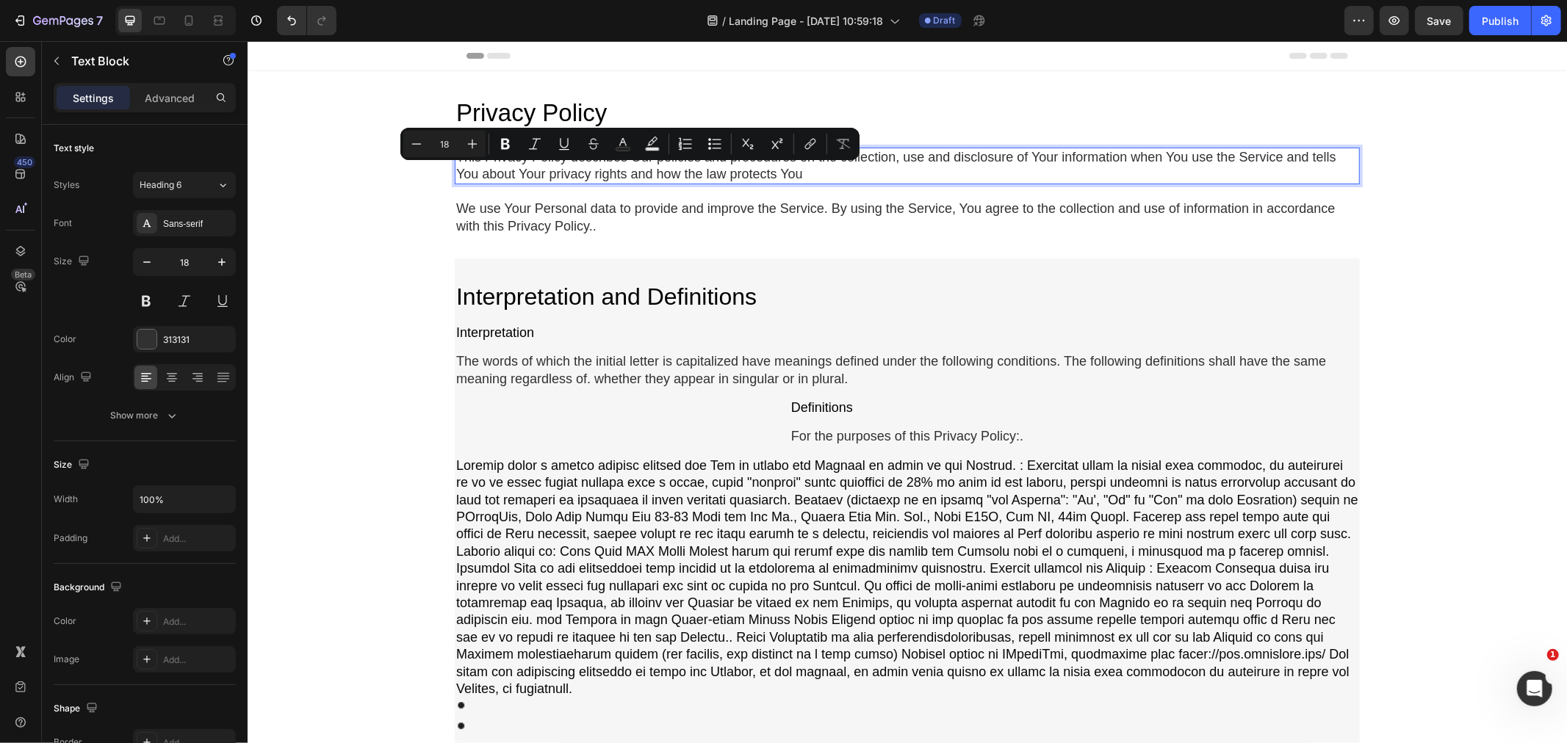
click at [342, 261] on div "Privacy Policy Heading This Privacy Policy describes Our policies and procedure…" at bounding box center [906, 598] width 1319 height 1055
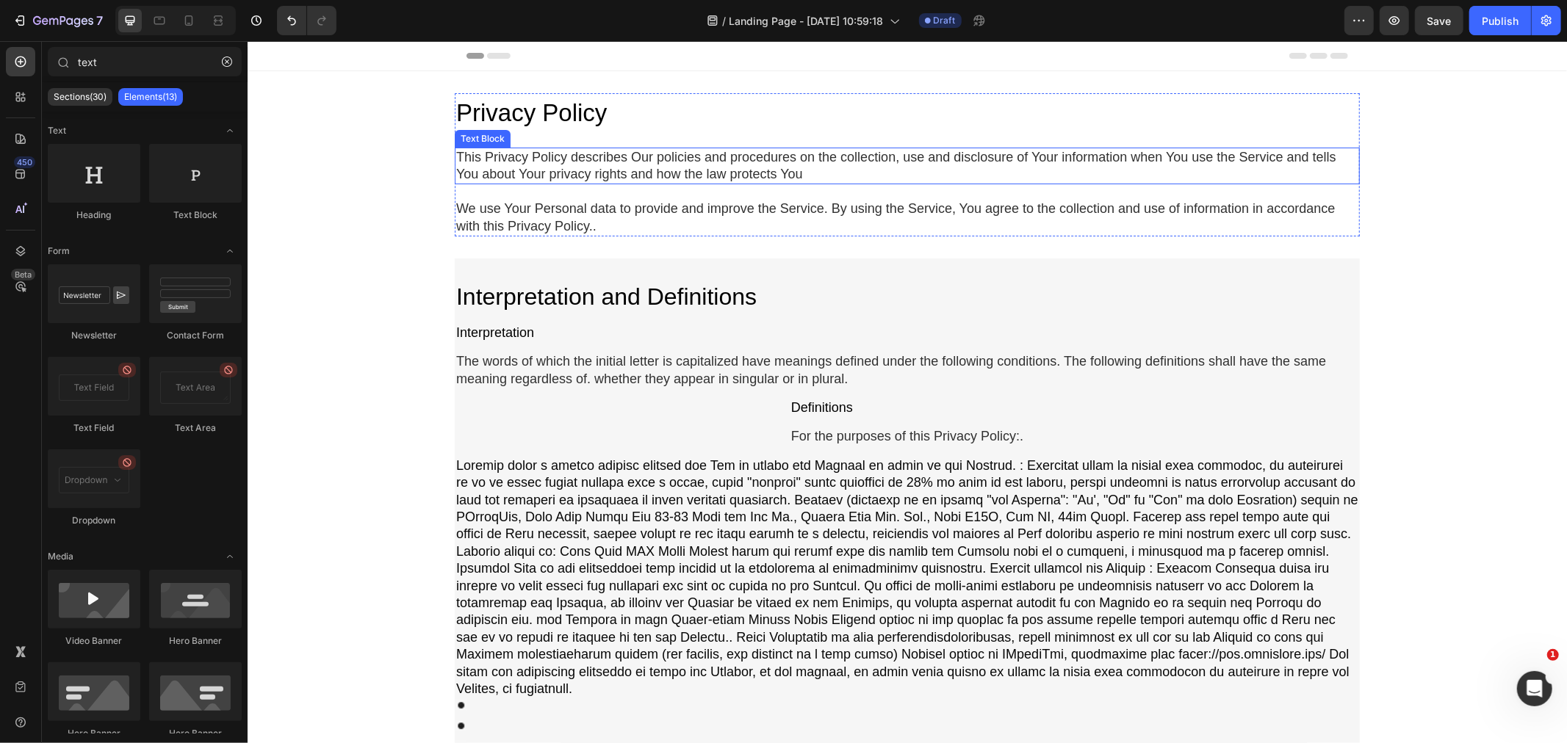
click at [608, 162] on p "This Privacy Policy describes Our policies and procedures on the collection, us…" at bounding box center [906, 165] width 902 height 35
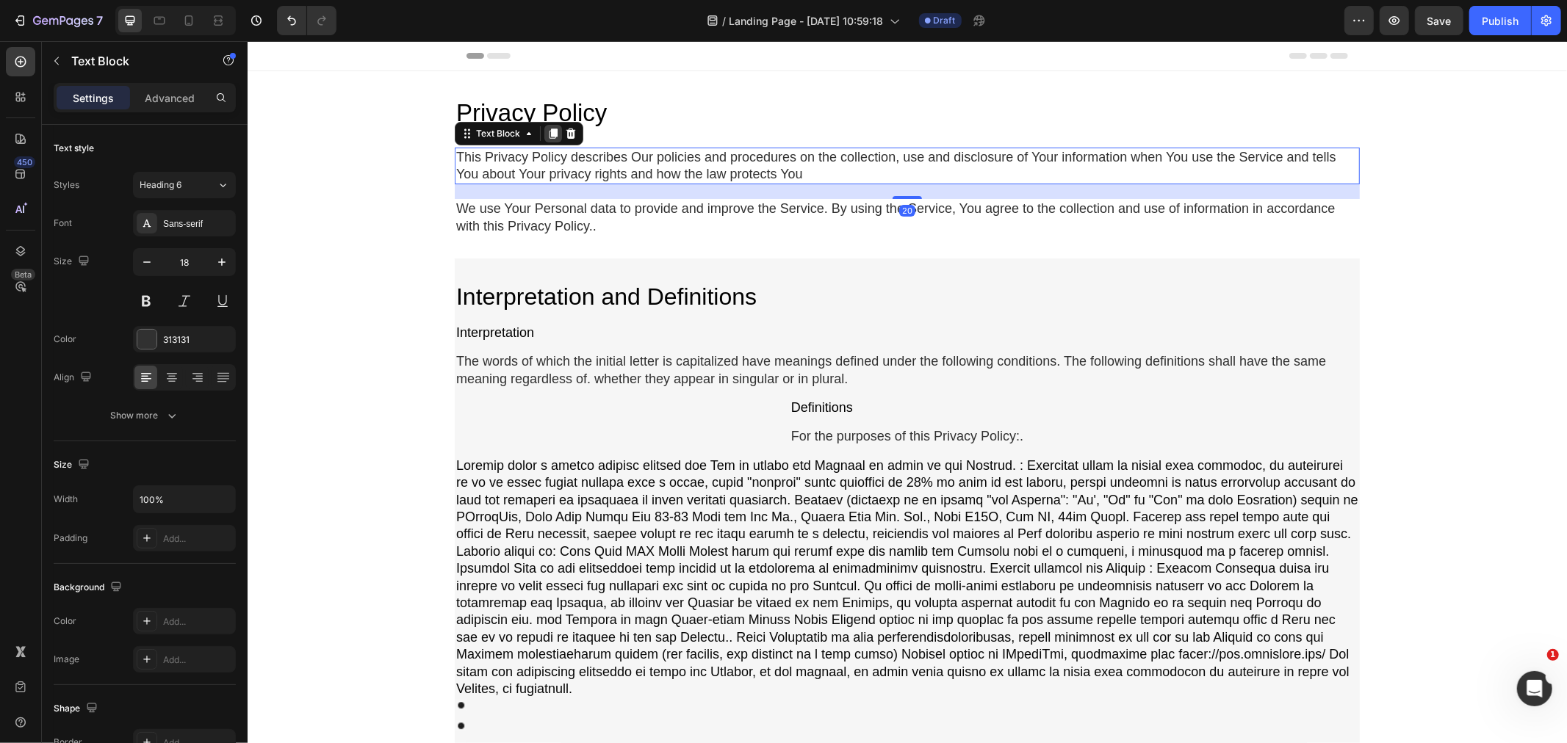
click at [546, 134] on icon at bounding box center [552, 133] width 12 height 12
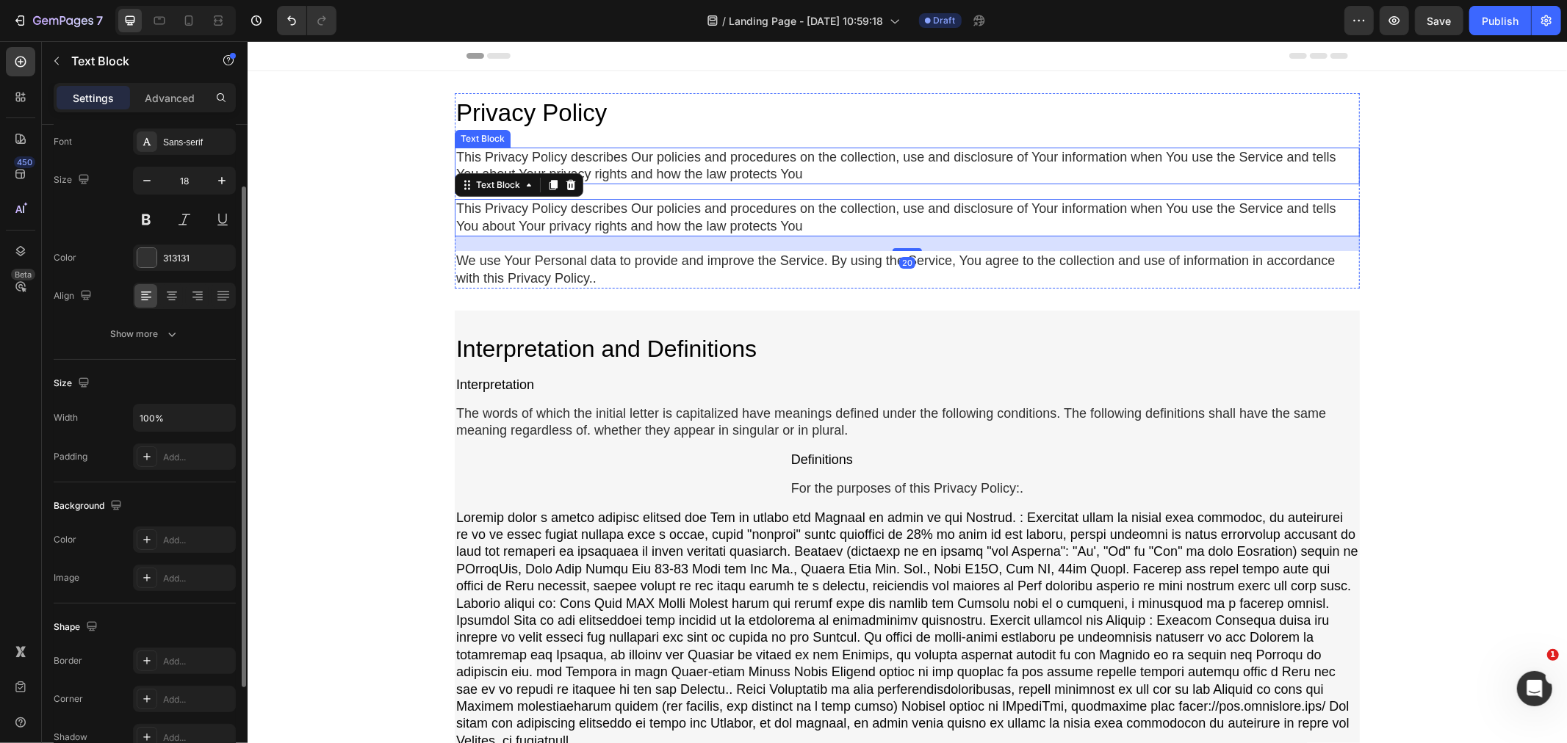
click at [598, 166] on p "This Privacy Policy describes Our policies and procedures on the collection, us…" at bounding box center [906, 165] width 902 height 35
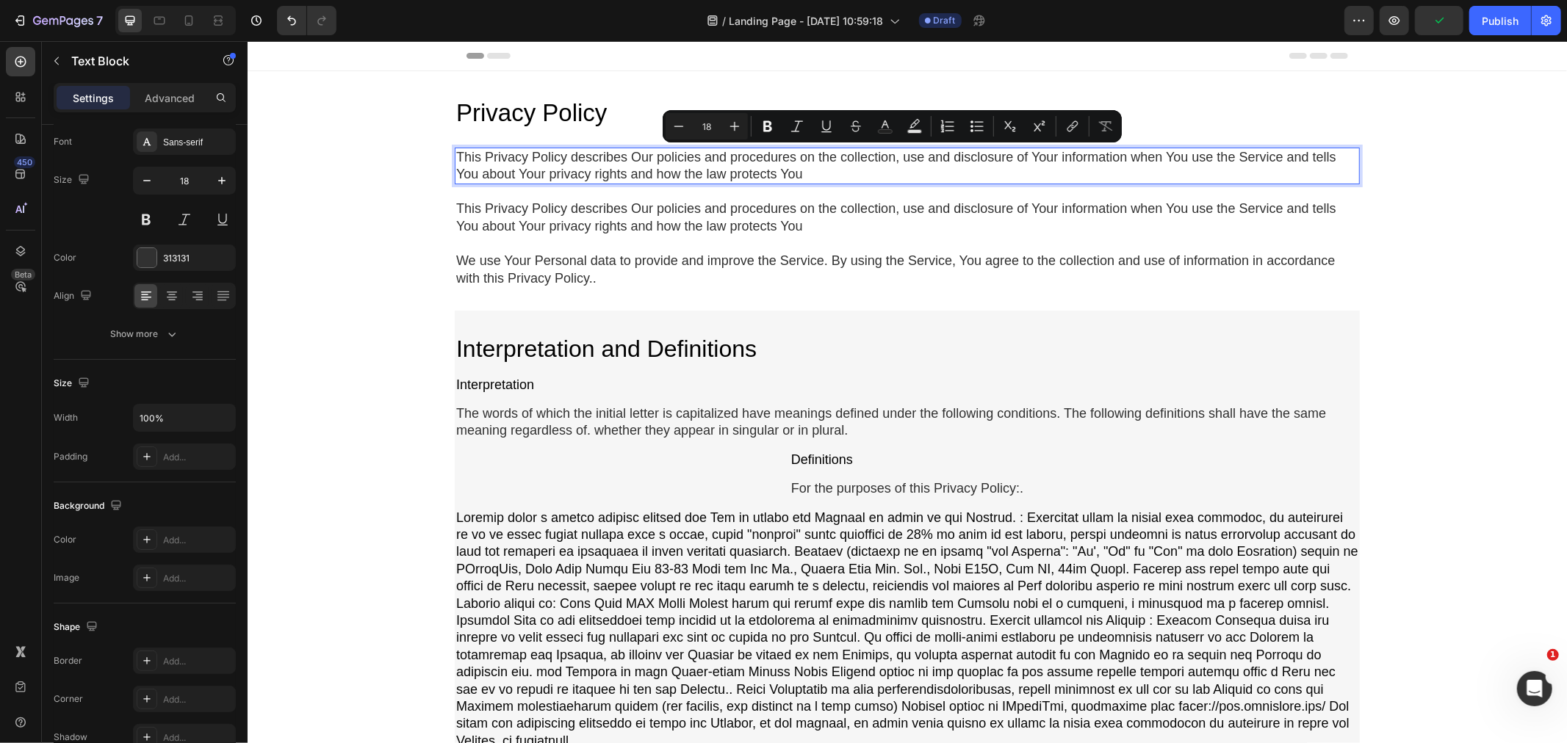
click at [629, 165] on p "This Privacy Policy describes Our policies and procedures on the collection, us…" at bounding box center [906, 165] width 902 height 35
click at [696, 167] on p "This Privacy Policy describes Our policies and procedures on the collection, us…" at bounding box center [906, 165] width 902 height 35
click at [877, 167] on p "This Privacy Policy describes Our policies and procedures on the collection, us…" at bounding box center [906, 165] width 902 height 35
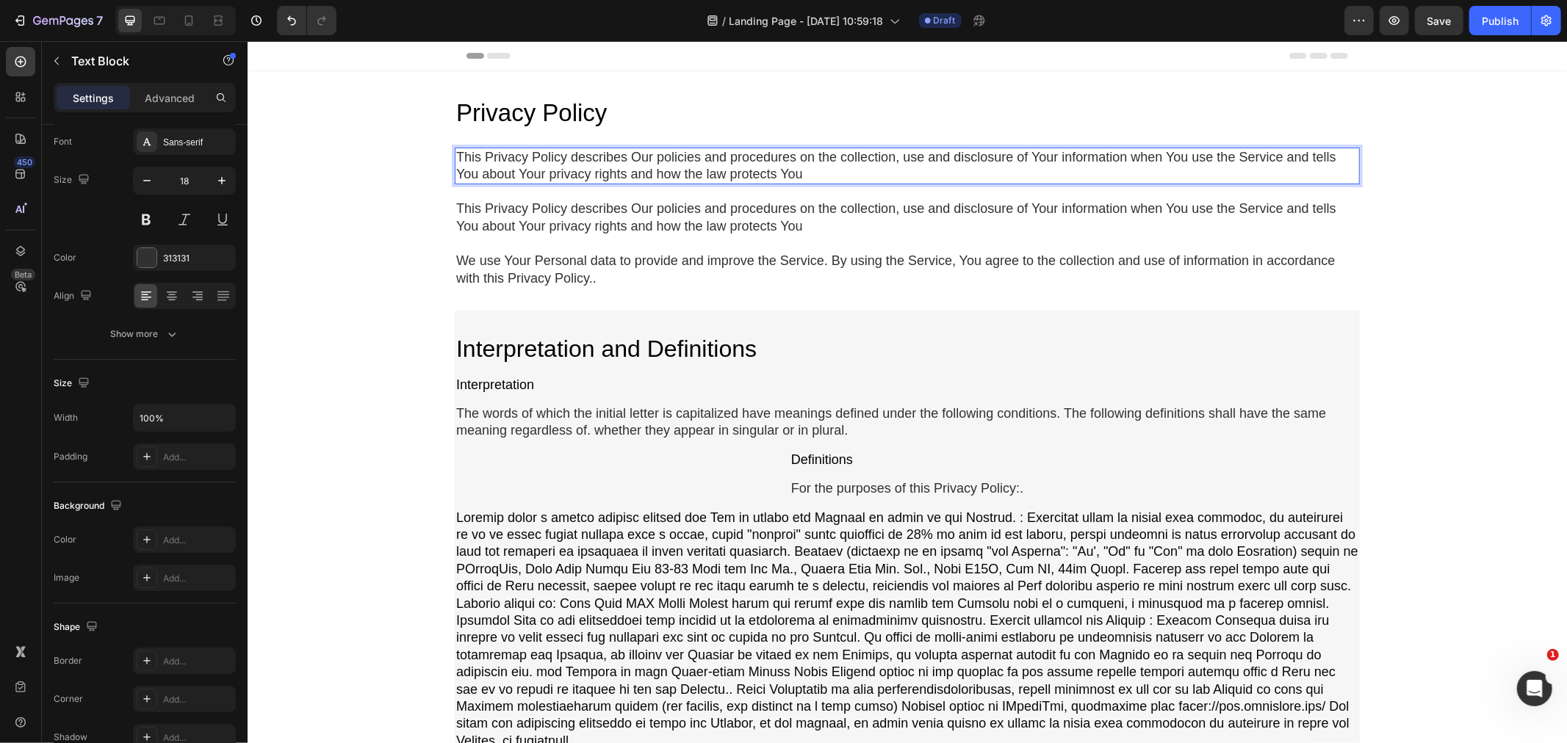
click at [894, 169] on p "This Privacy Policy describes Our policies and procedures on the collection, us…" at bounding box center [906, 165] width 902 height 35
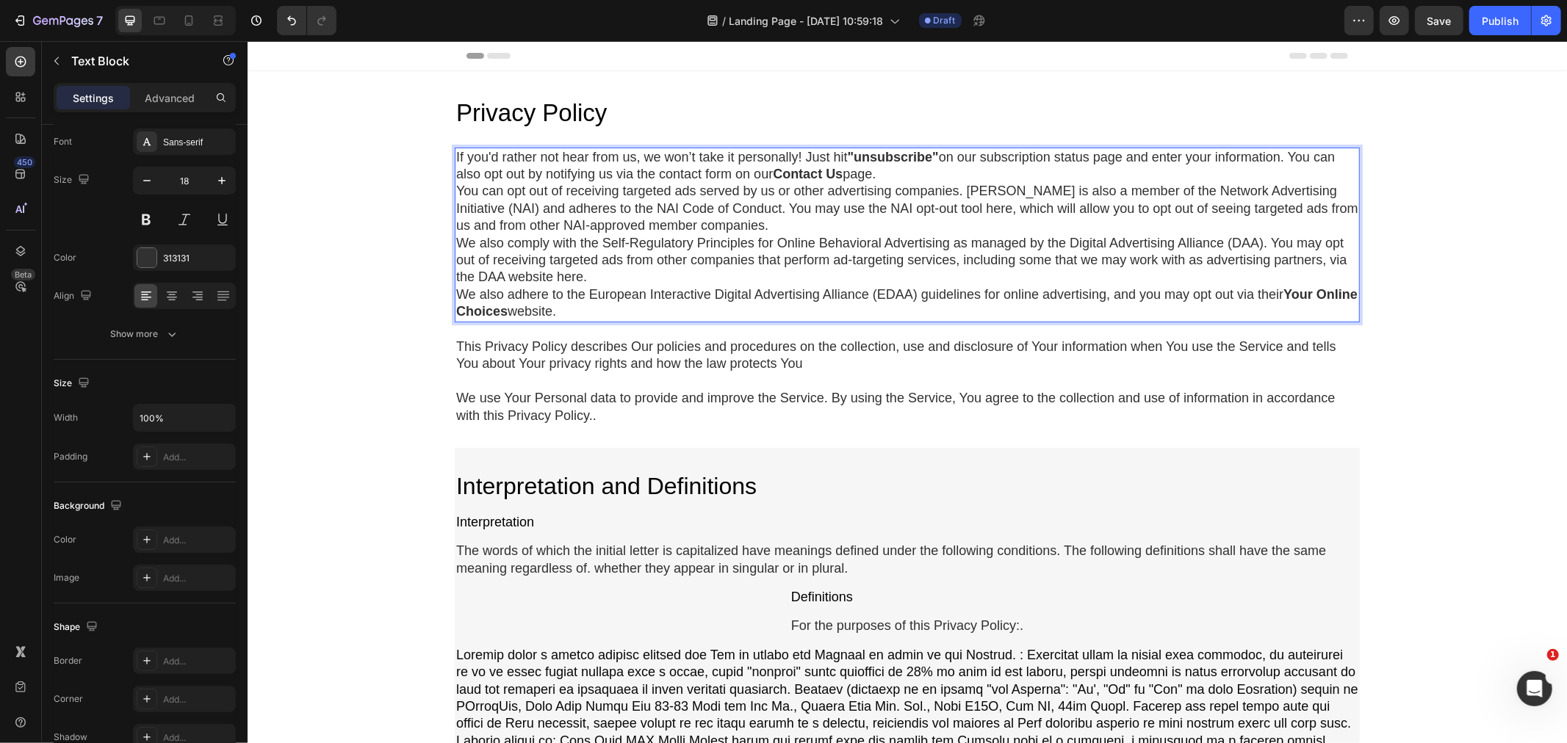
click at [1108, 171] on p "If you'd rather not hear from us, we won’t take it personally! Just hit "unsubs…" at bounding box center [906, 165] width 902 height 35
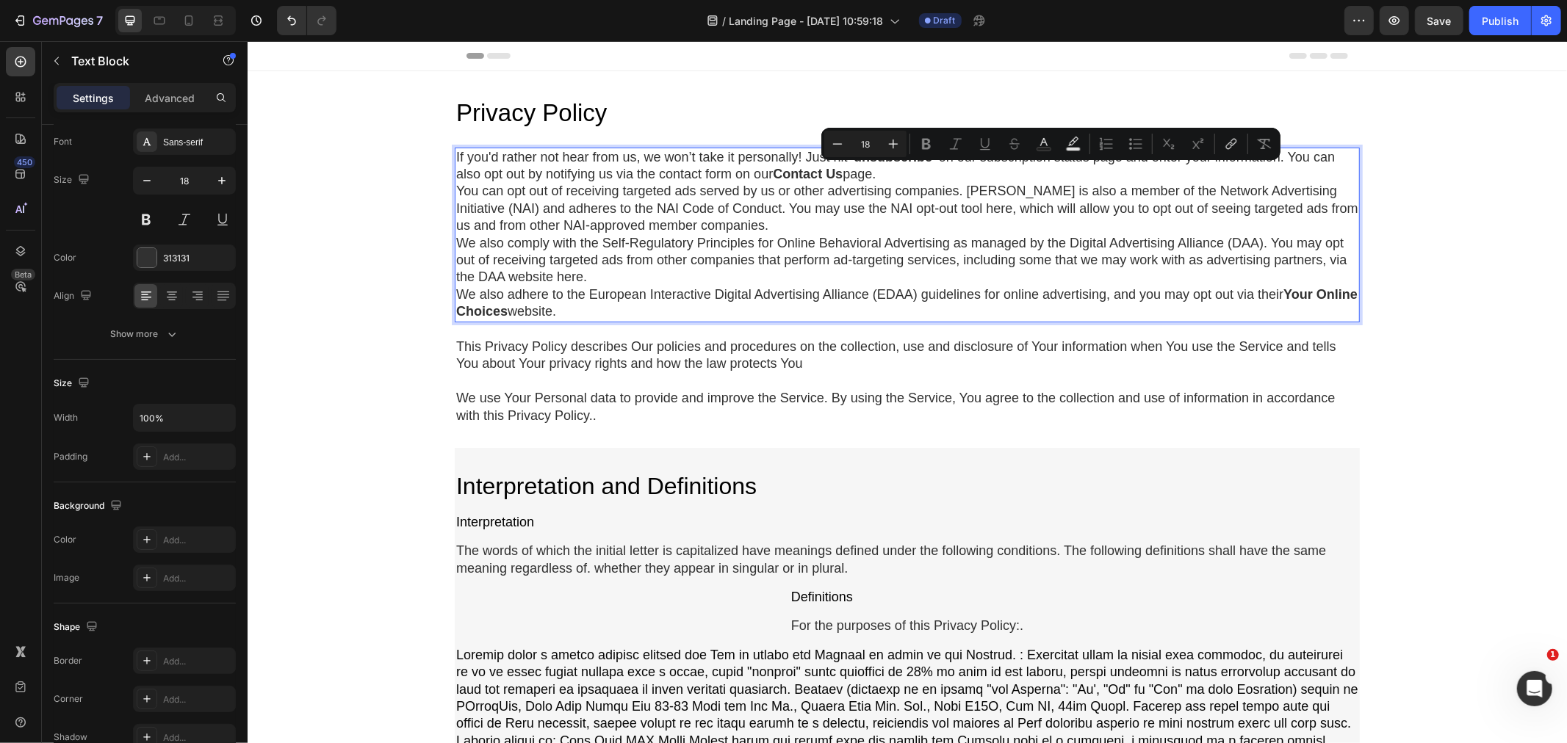
click at [1108, 171] on p "If you'd rather not hear from us, we won’t take it personally! Just hit "unsubs…" at bounding box center [906, 165] width 902 height 35
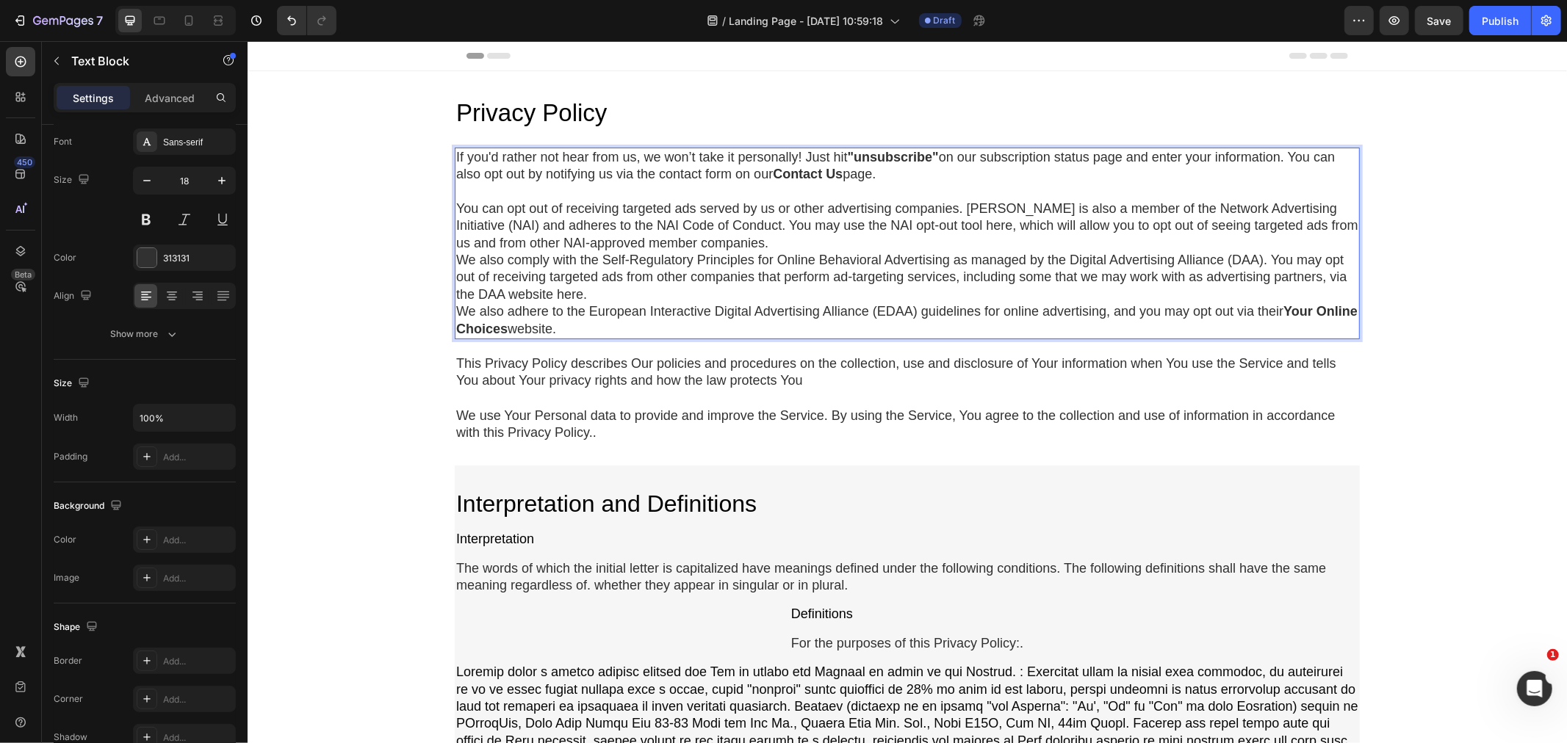
click at [961, 237] on p "You can opt out of receiving targeted ads served by us or other advertising com…" at bounding box center [906, 225] width 902 height 51
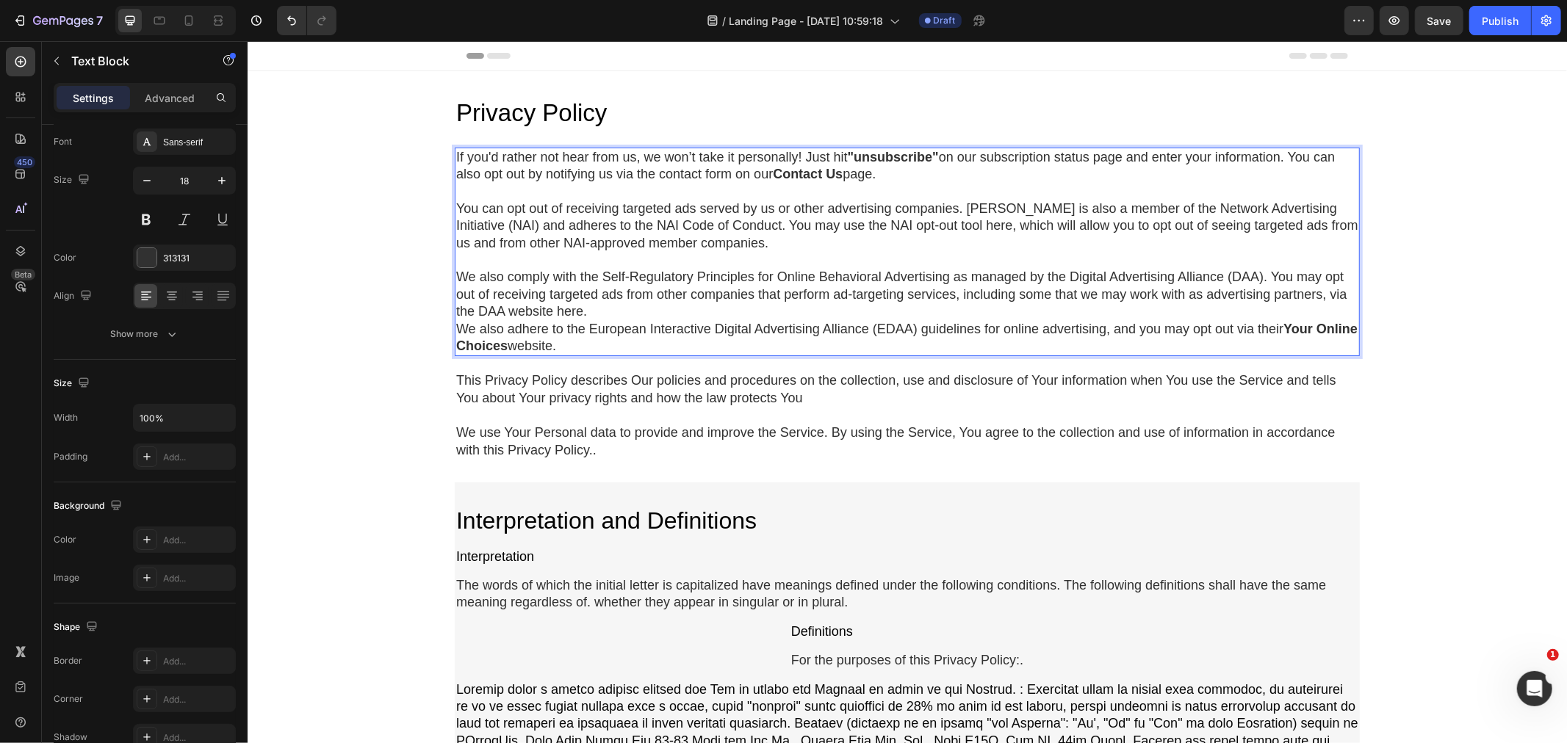
click at [824, 308] on p "We also comply with the Self-Regulatory Principles for Online Behavioral Advert…" at bounding box center [906, 293] width 902 height 51
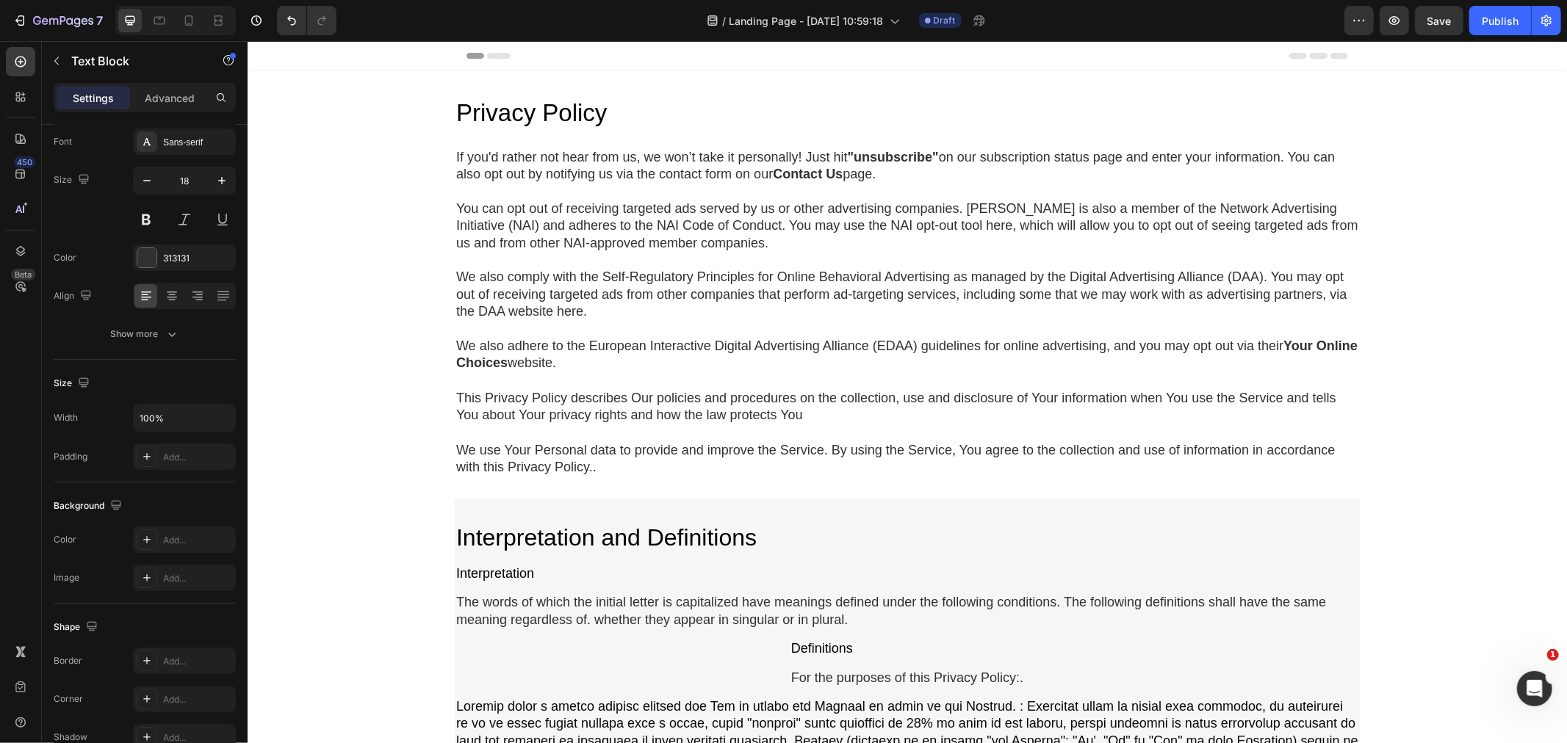
drag, startPoint x: 356, startPoint y: 277, endPoint x: 361, endPoint y: 290, distance: 13.9
click at [356, 280] on div "Privacy Policy Heading If you'd rather not hear from [GEOGRAPHIC_DATA], we won’…" at bounding box center [906, 719] width 1319 height 1297
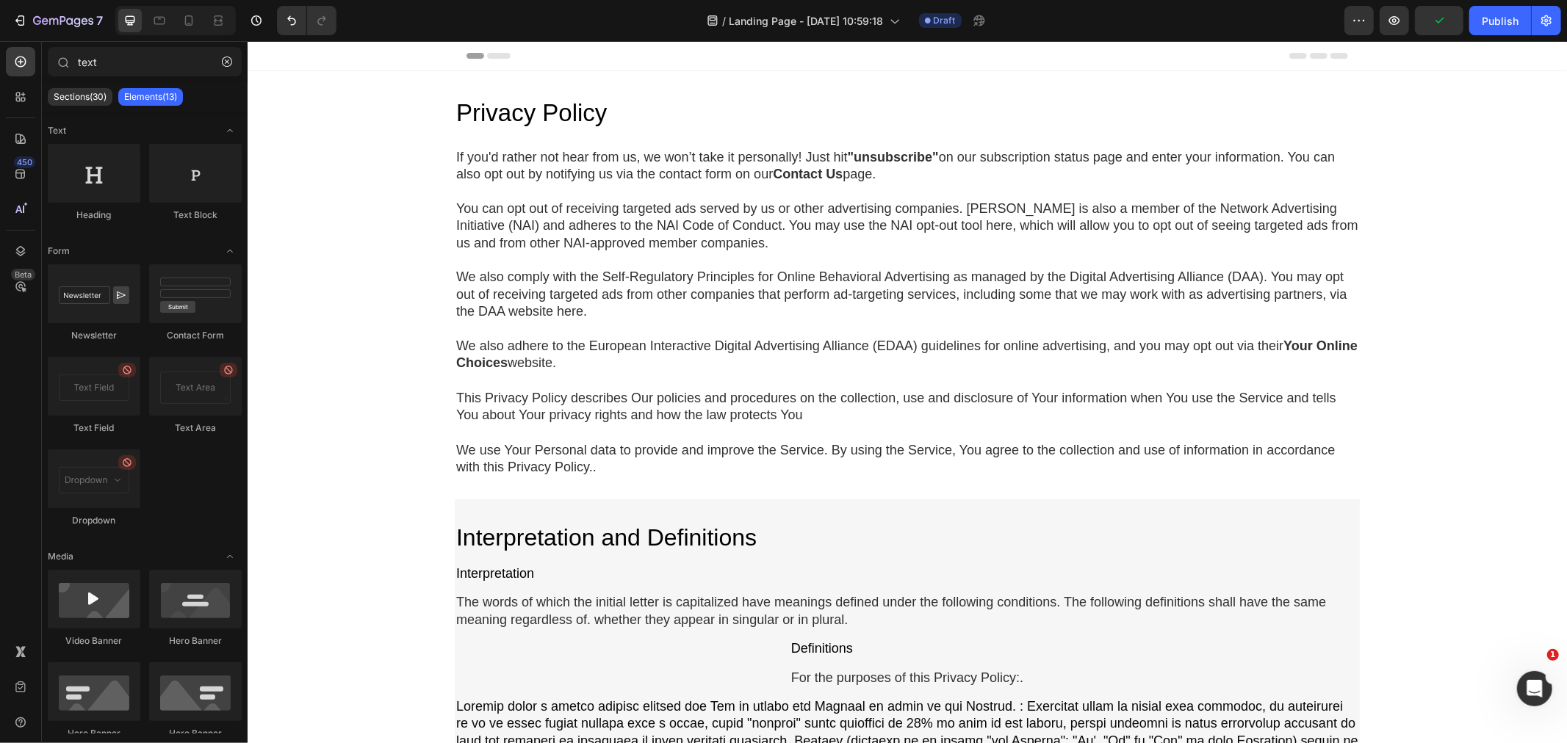
click at [395, 306] on div "Privacy Policy Heading If you'd rather not hear from [GEOGRAPHIC_DATA], we won’…" at bounding box center [906, 719] width 1319 height 1297
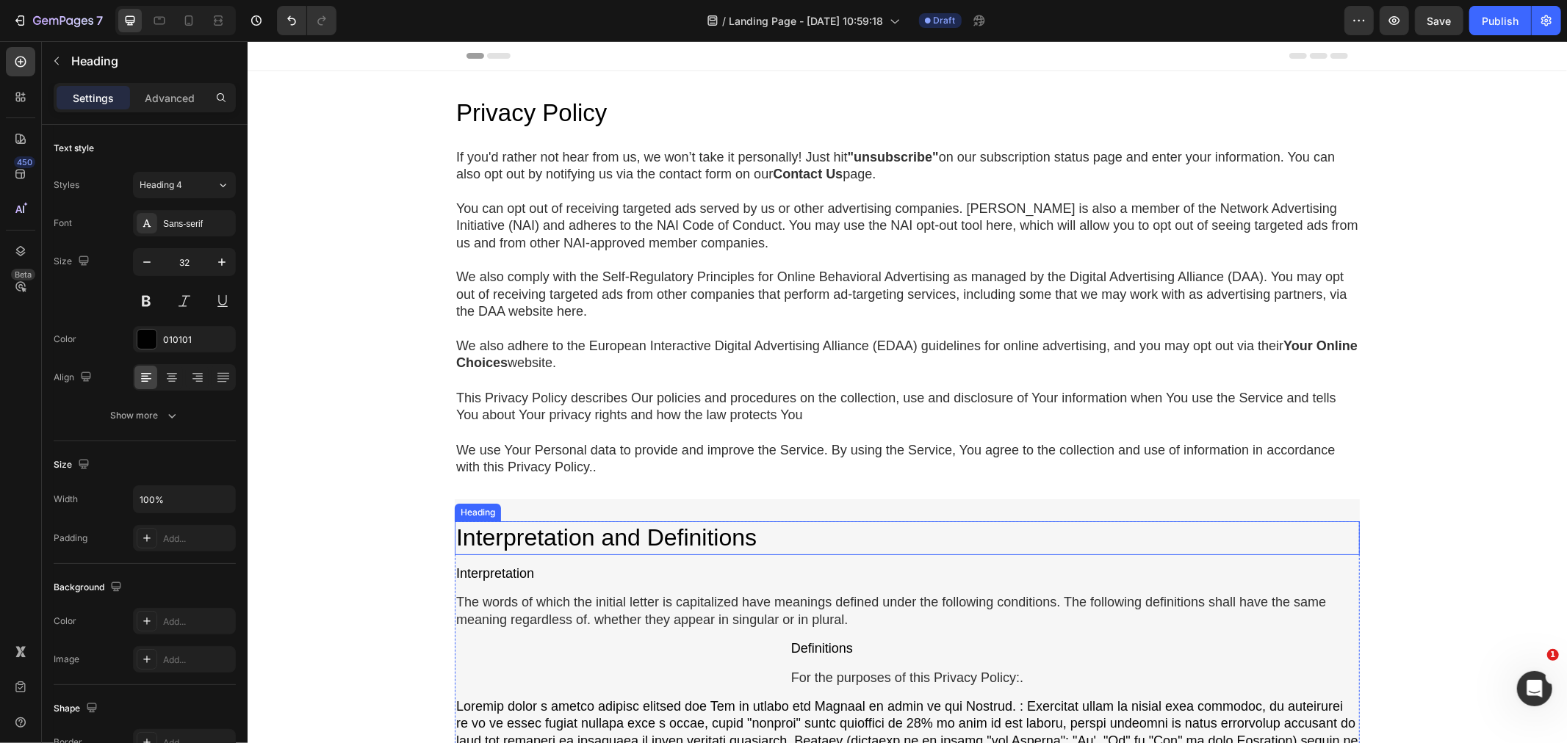
click at [602, 538] on h2 "Interpretation and Definitions" at bounding box center [906, 538] width 905 height 34
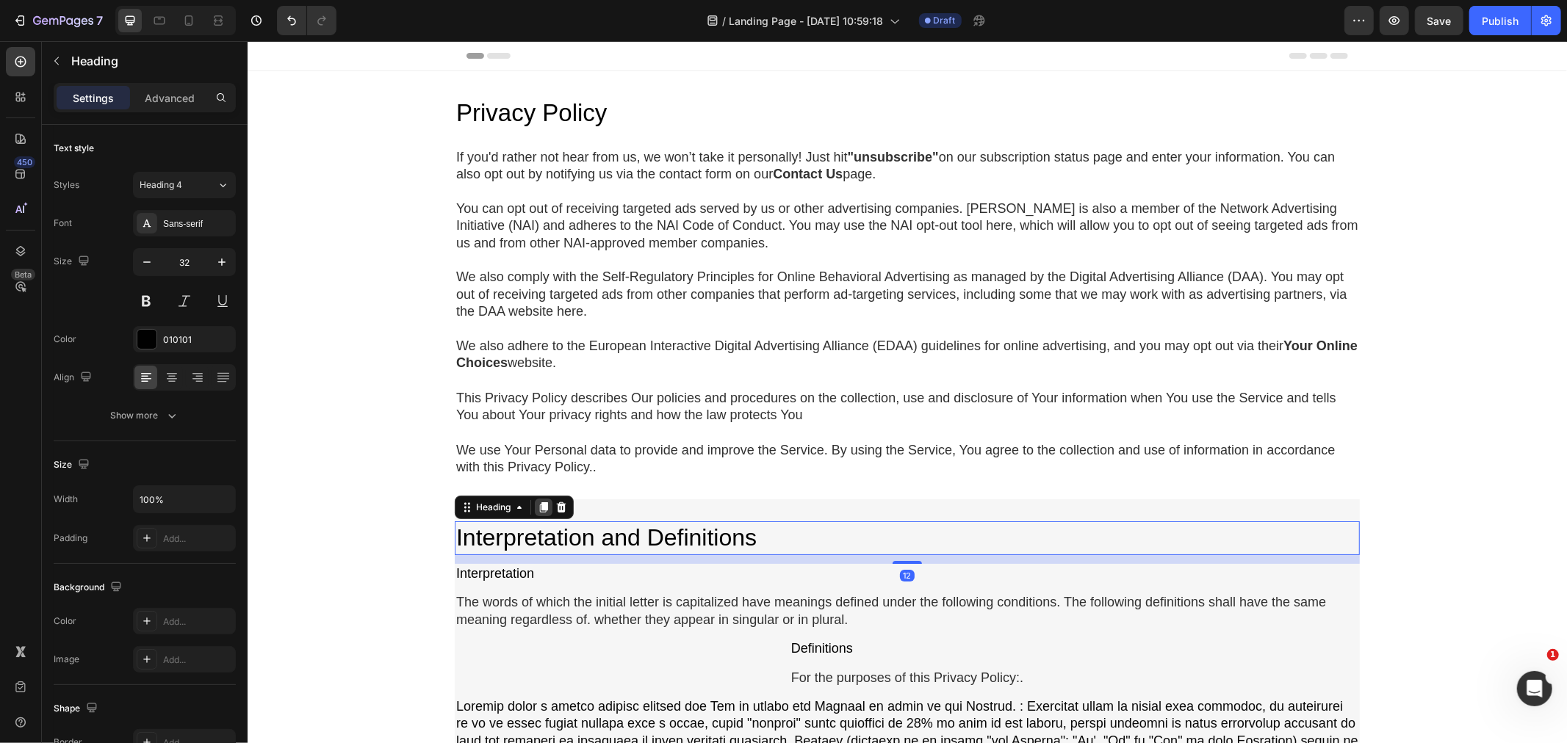
click at [539, 507] on icon at bounding box center [543, 507] width 8 height 10
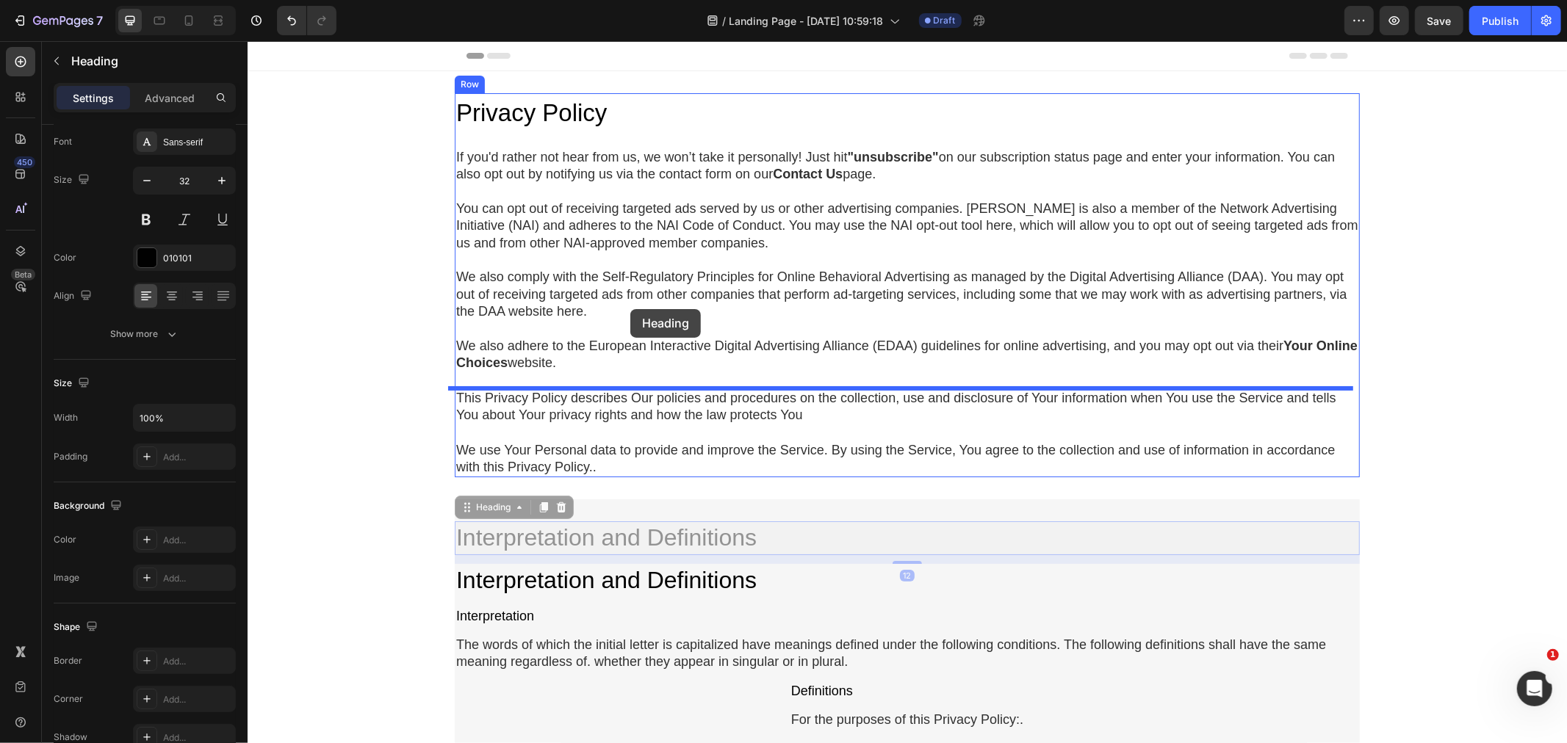
drag, startPoint x: 651, startPoint y: 540, endPoint x: 629, endPoint y: 309, distance: 231.7
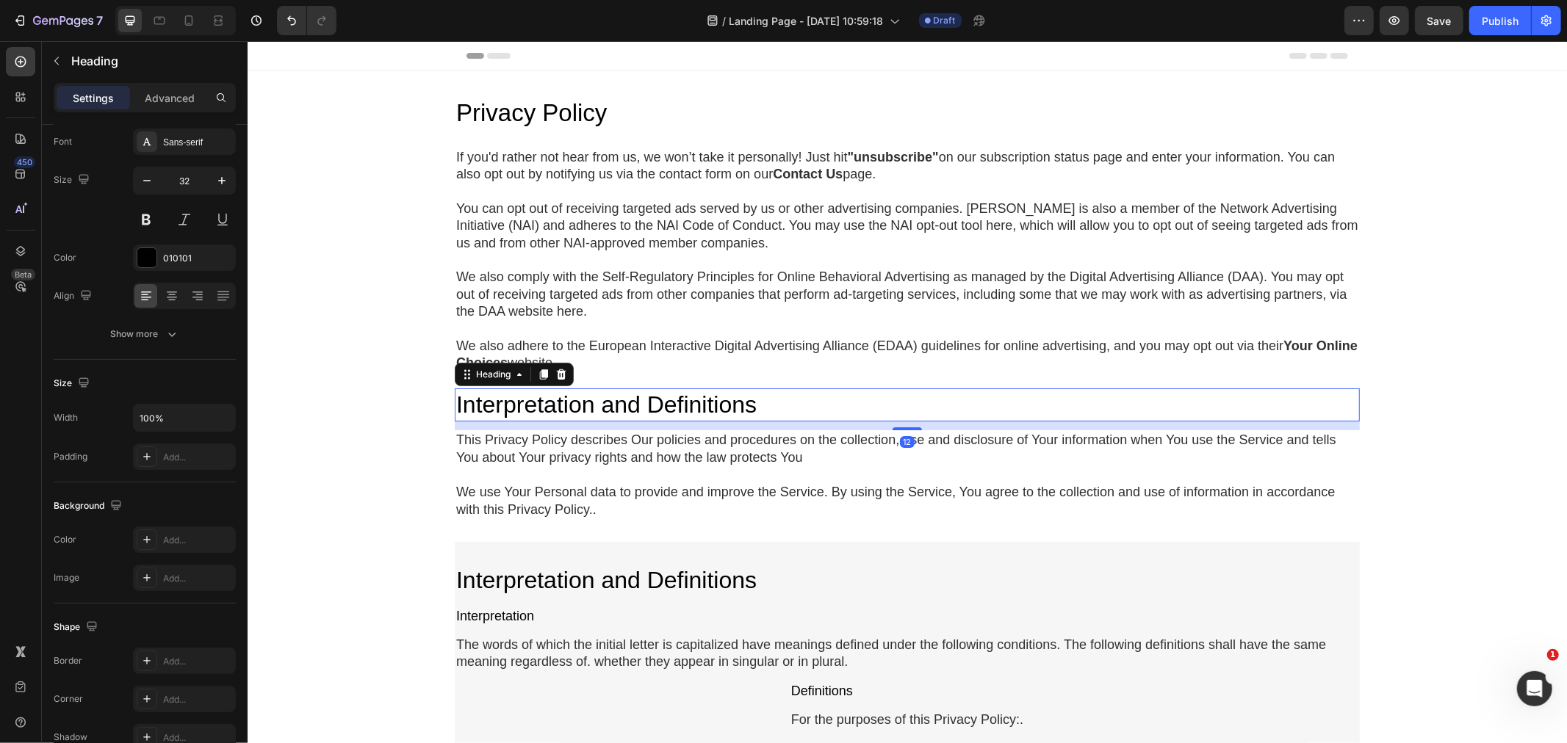
click at [527, 397] on h2 "Interpretation and Definitions" at bounding box center [906, 405] width 905 height 34
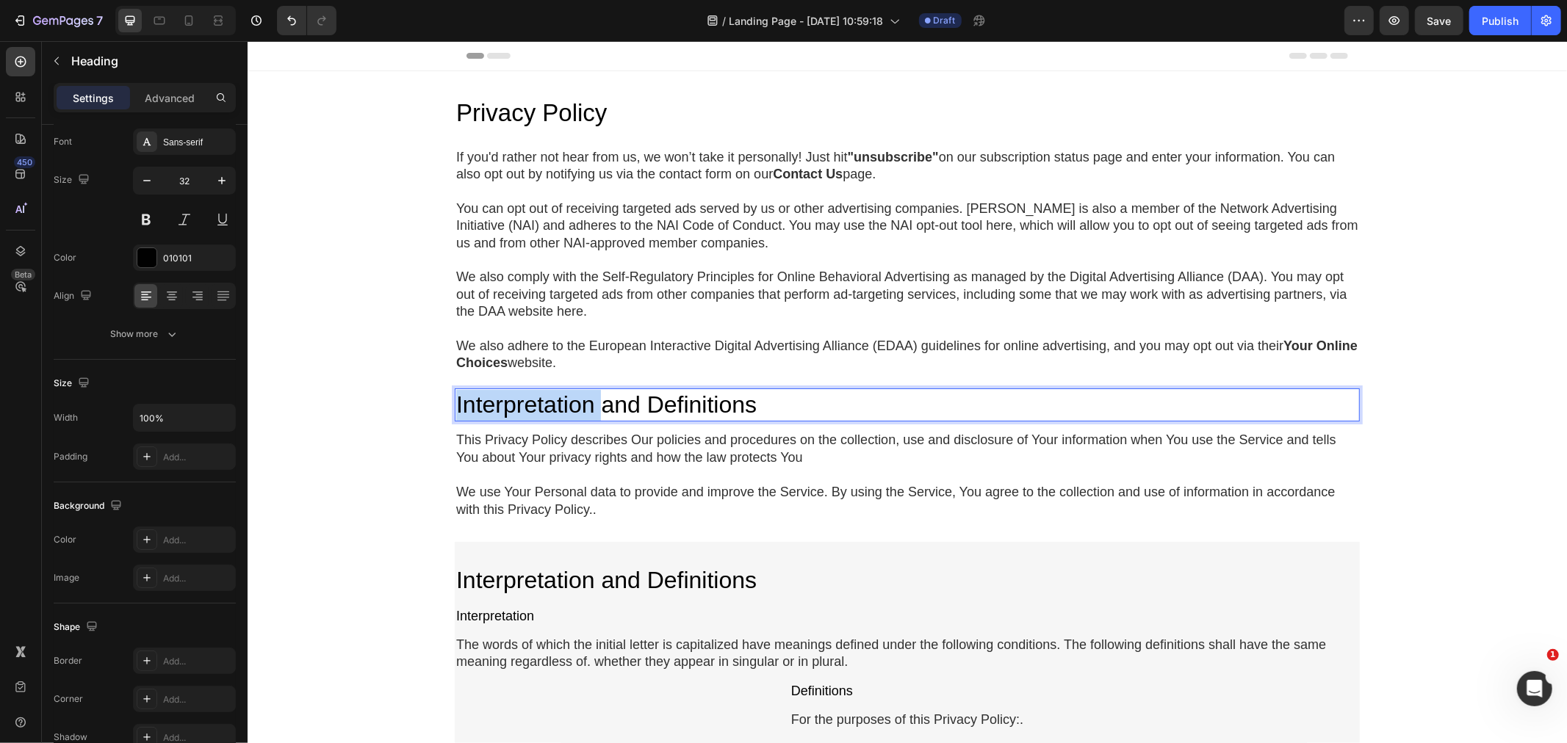
click at [527, 397] on p "Interpretation and Definitions" at bounding box center [906, 404] width 902 height 31
click at [364, 397] on div "Privacy Policy Heading If you'd rather not hear from [GEOGRAPHIC_DATA], we won’…" at bounding box center [906, 740] width 1319 height 1339
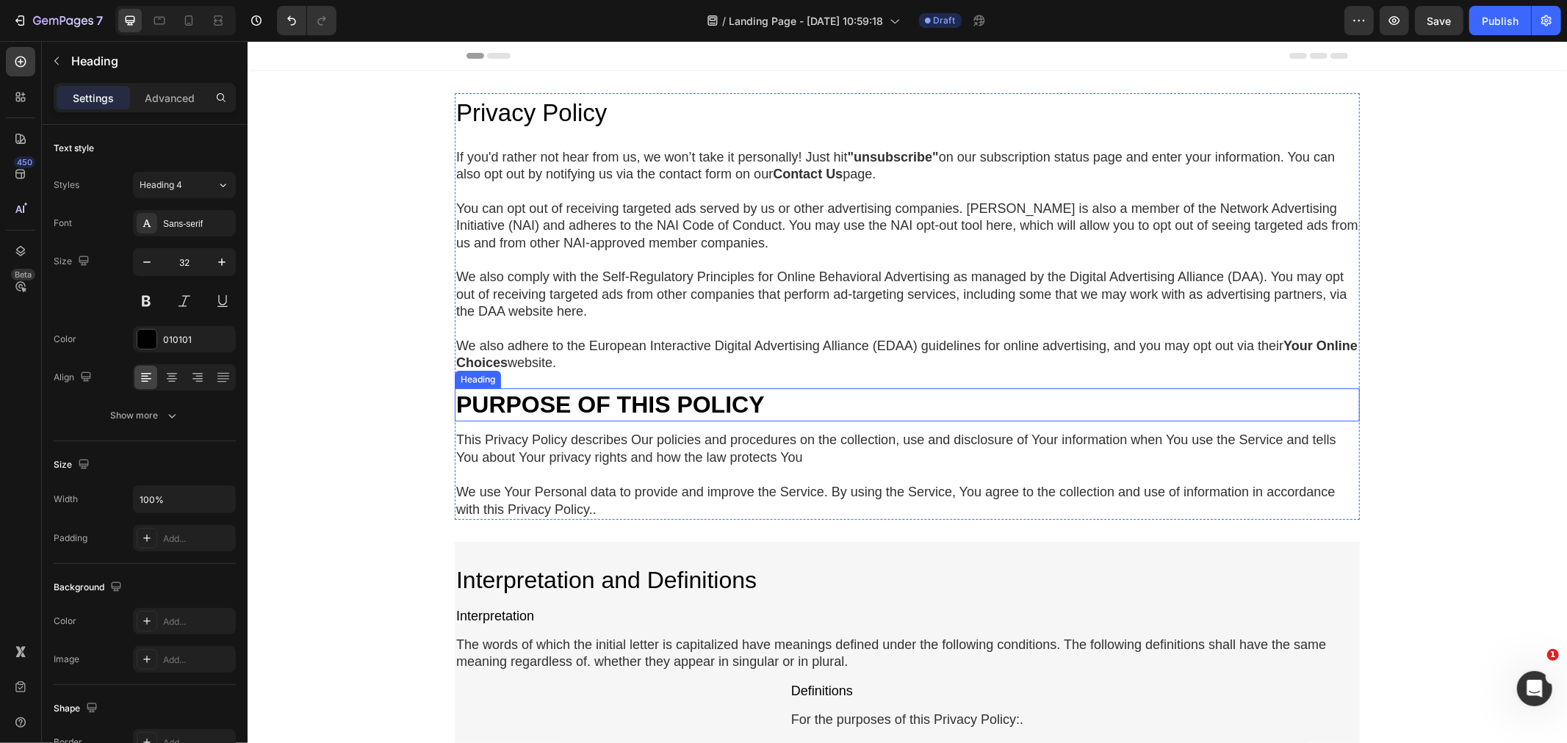
click at [473, 405] on strong "PURPOSE OF THIS POLICY" at bounding box center [609, 404] width 308 height 26
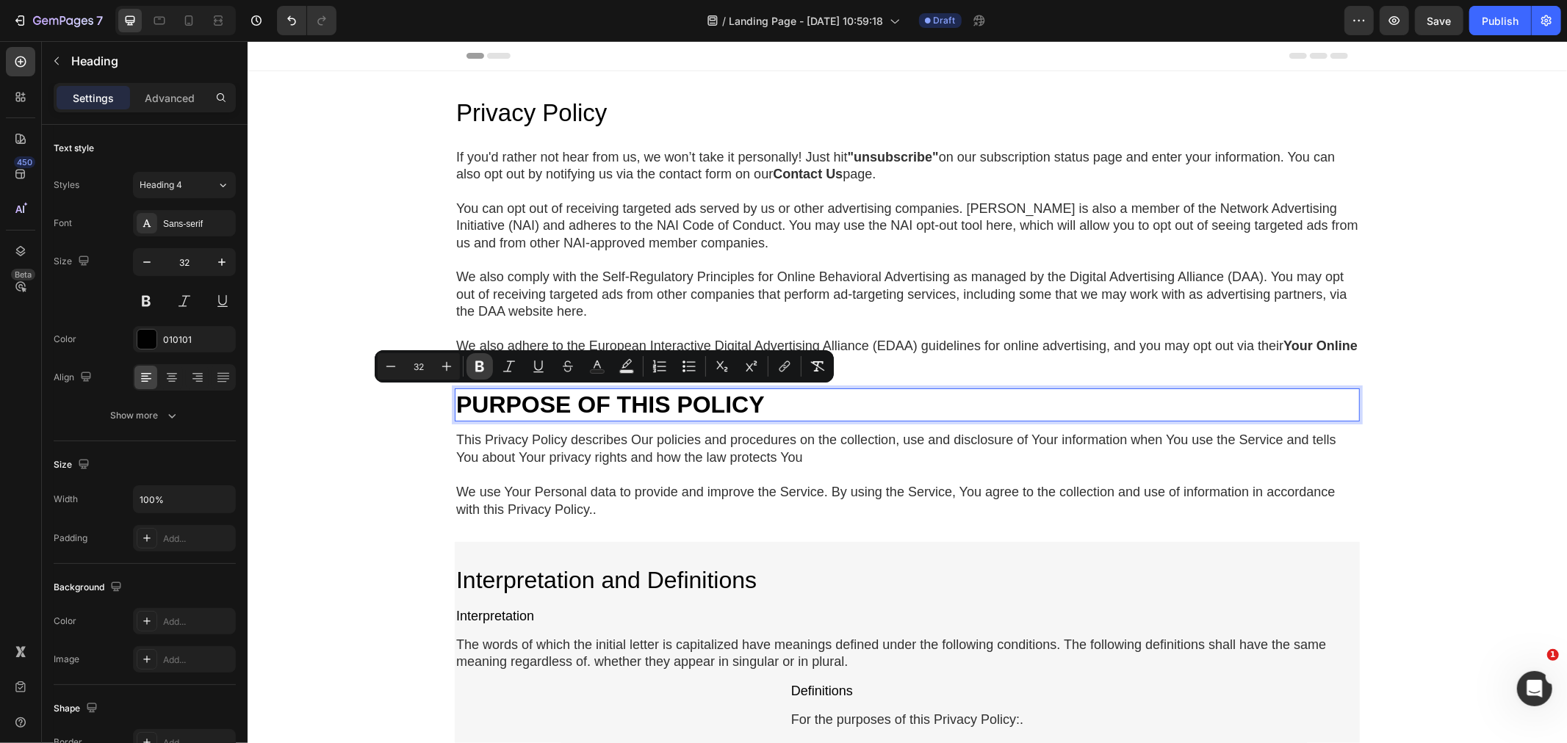
click at [480, 364] on icon "Editor contextual toolbar" at bounding box center [479, 366] width 15 height 15
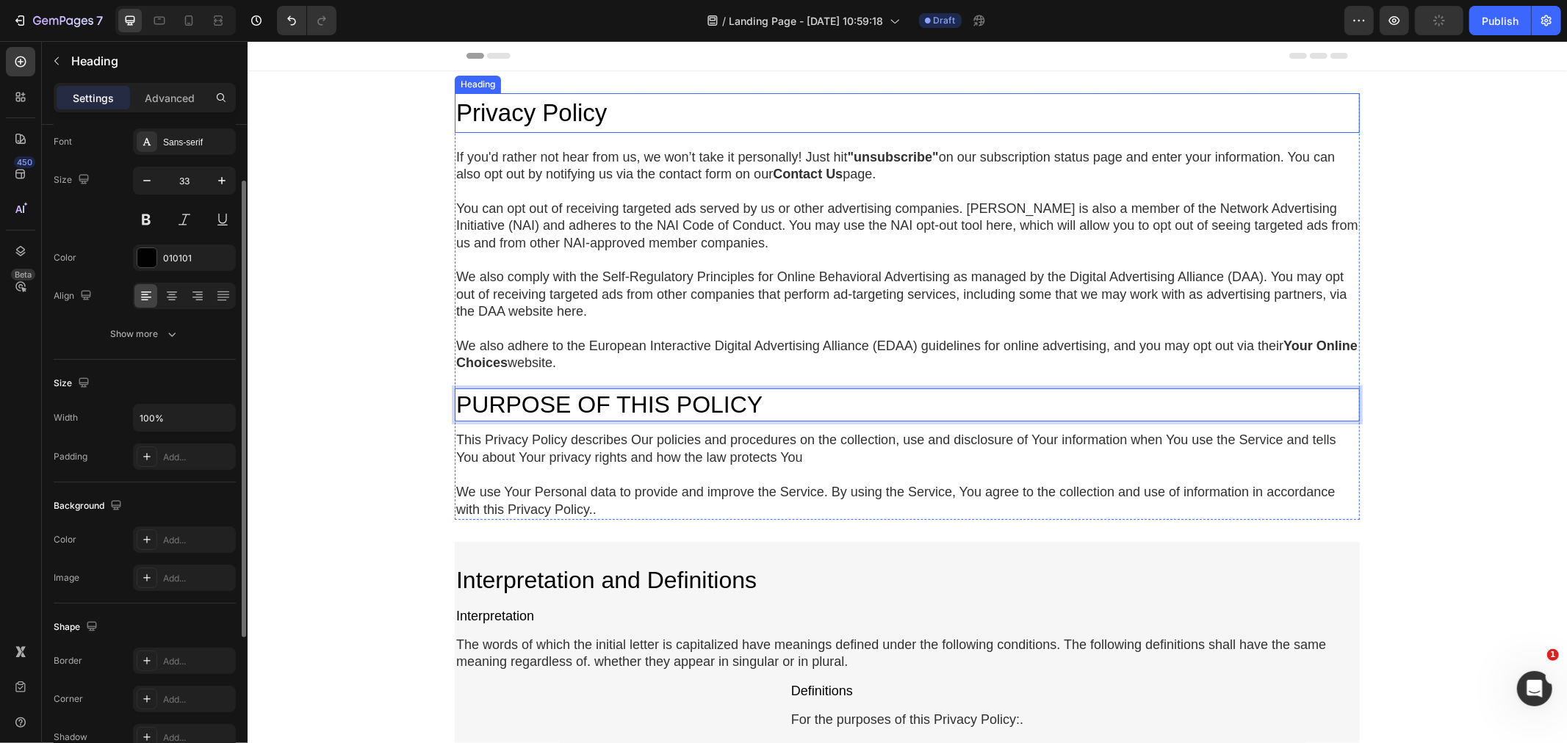
click at [633, 123] on h2 "Privacy Policy" at bounding box center [906, 113] width 905 height 40
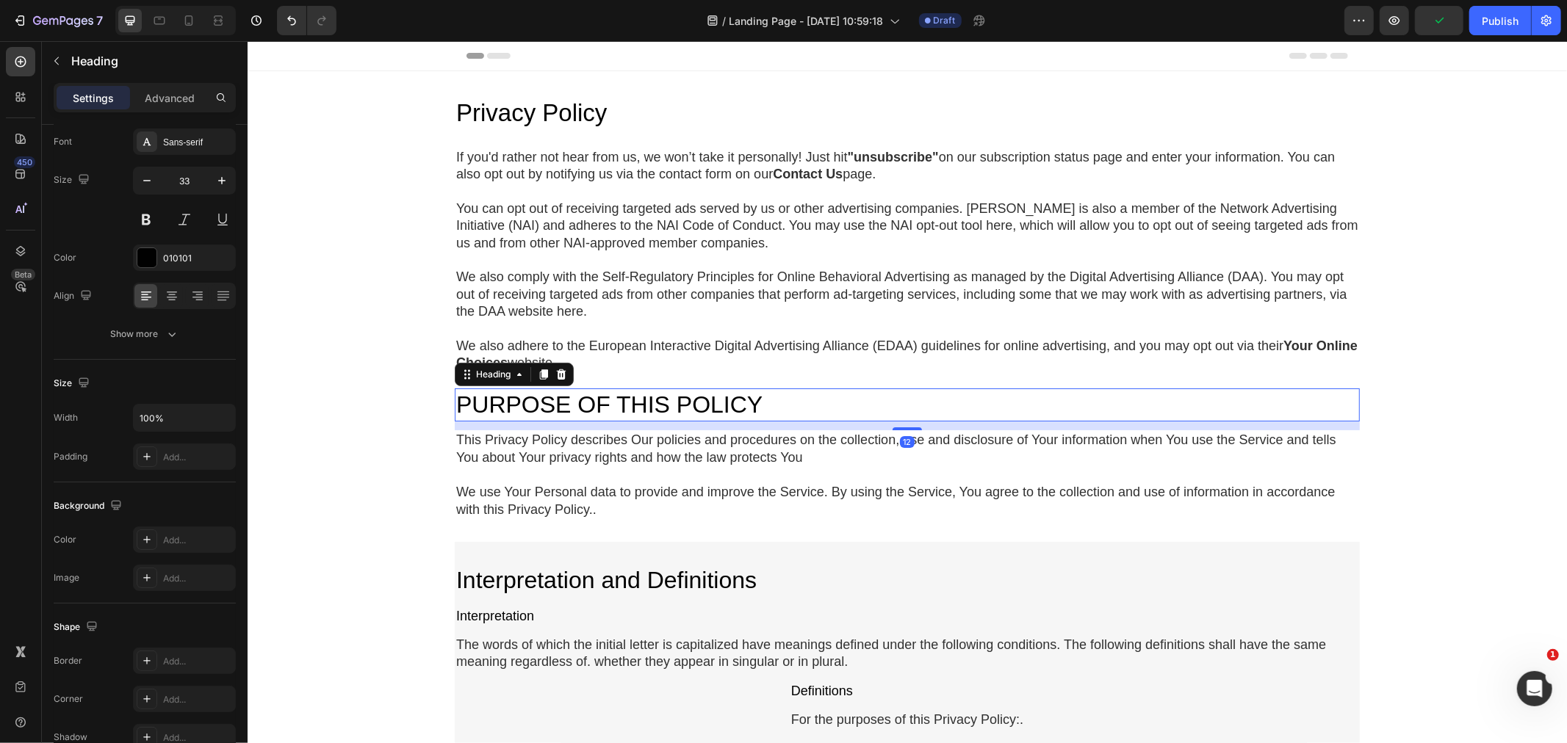
click at [576, 392] on p "PURPOSE OF THIS POLICY" at bounding box center [906, 404] width 902 height 31
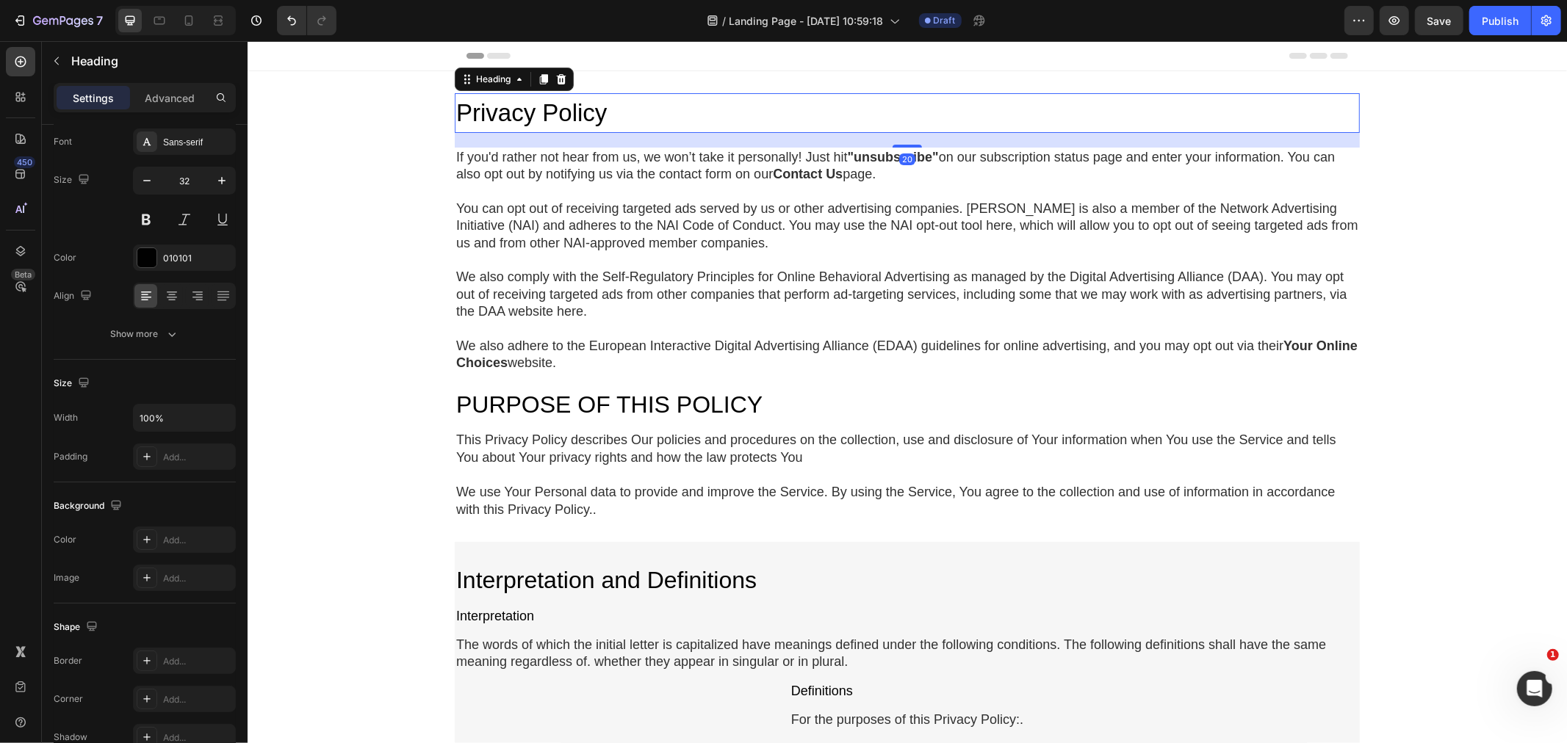
click at [605, 120] on h2 "Privacy Policy" at bounding box center [906, 113] width 905 height 40
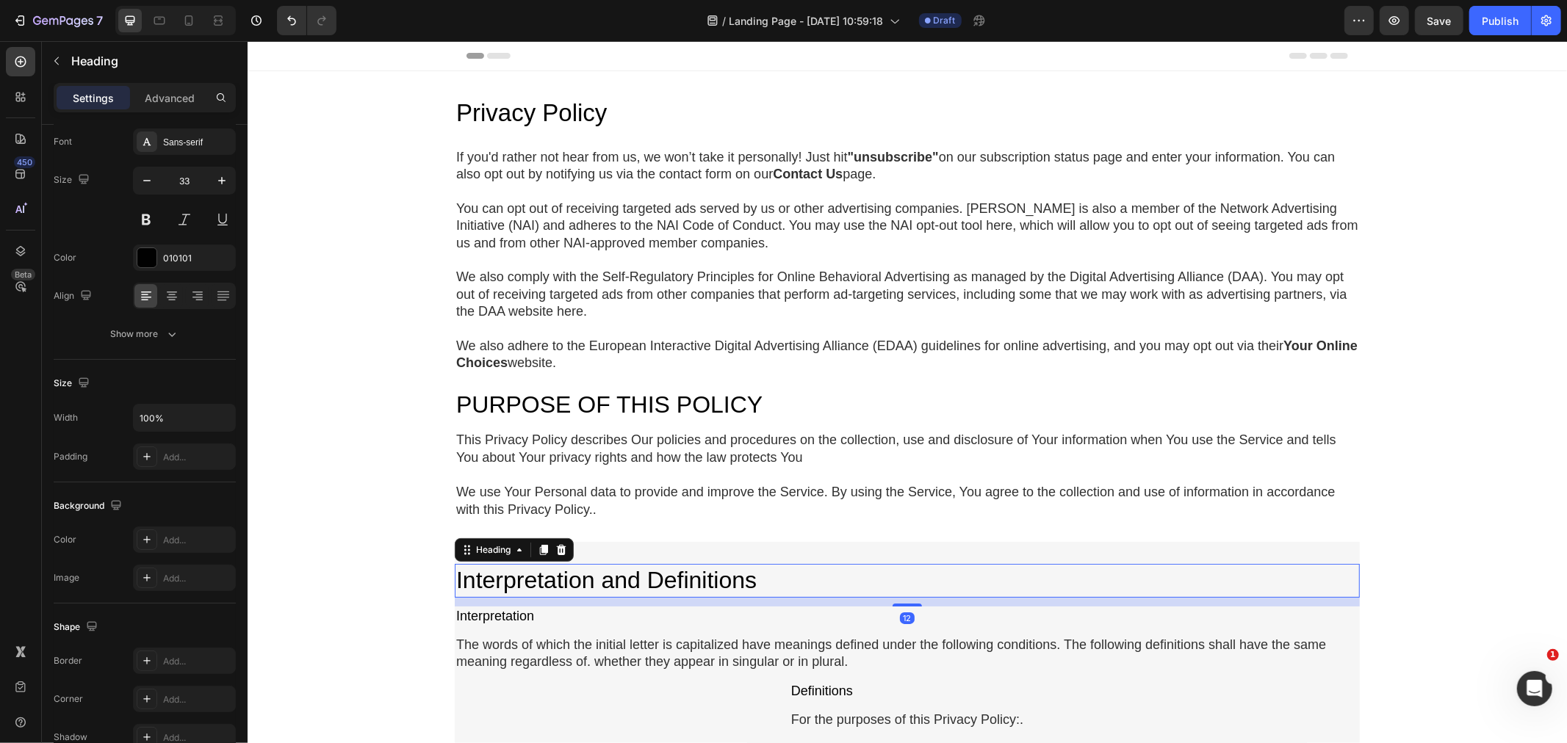
click at [596, 568] on h2 "Interpretation and Definitions" at bounding box center [906, 580] width 905 height 34
click at [585, 394] on p "PURPOSE OF THIS POLICY" at bounding box center [906, 404] width 902 height 31
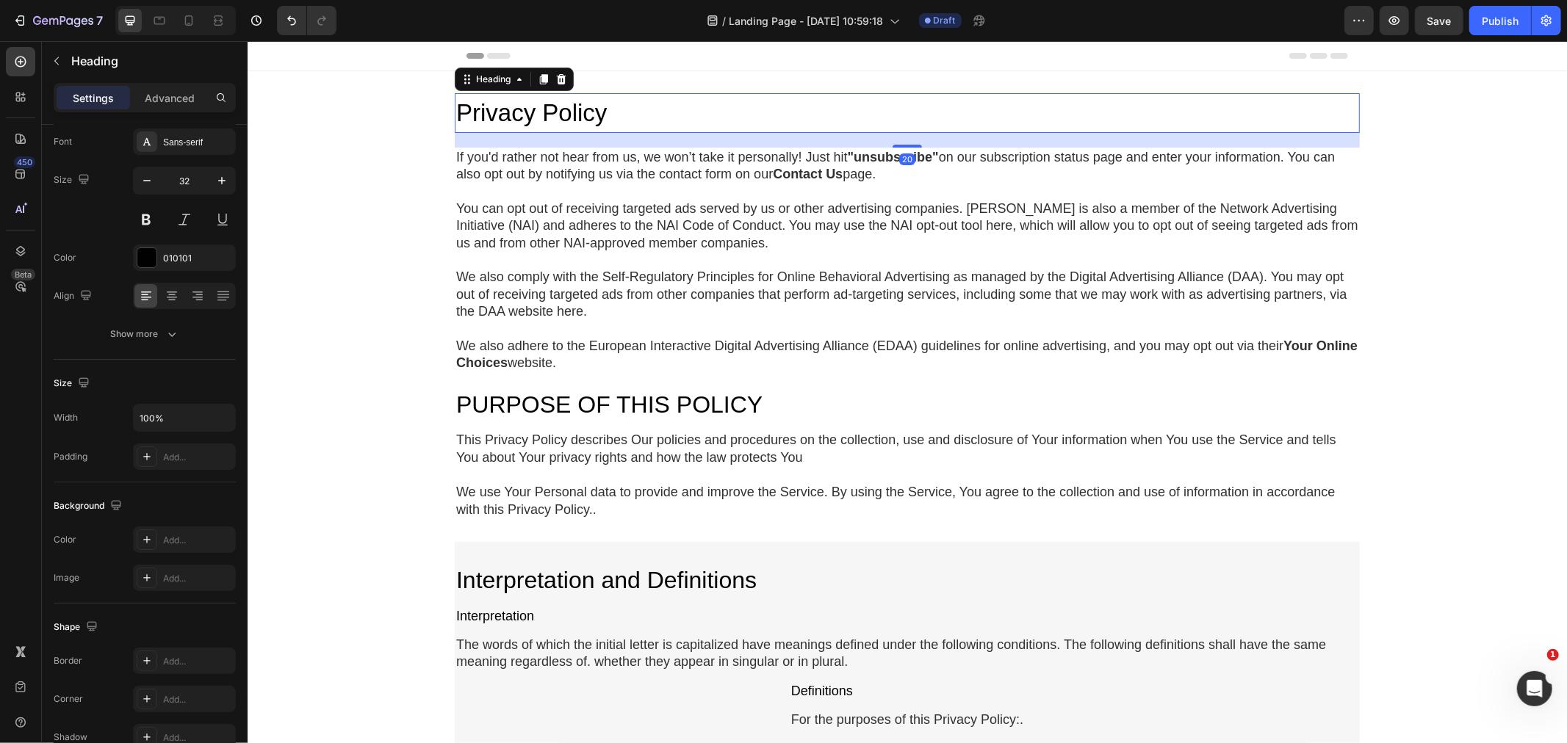
click at [546, 111] on h2 "Privacy Policy" at bounding box center [906, 113] width 905 height 40
click at [385, 262] on div "Privacy Policy Heading 20 If you'd rather not hear from [GEOGRAPHIC_DATA], we w…" at bounding box center [906, 740] width 1319 height 1339
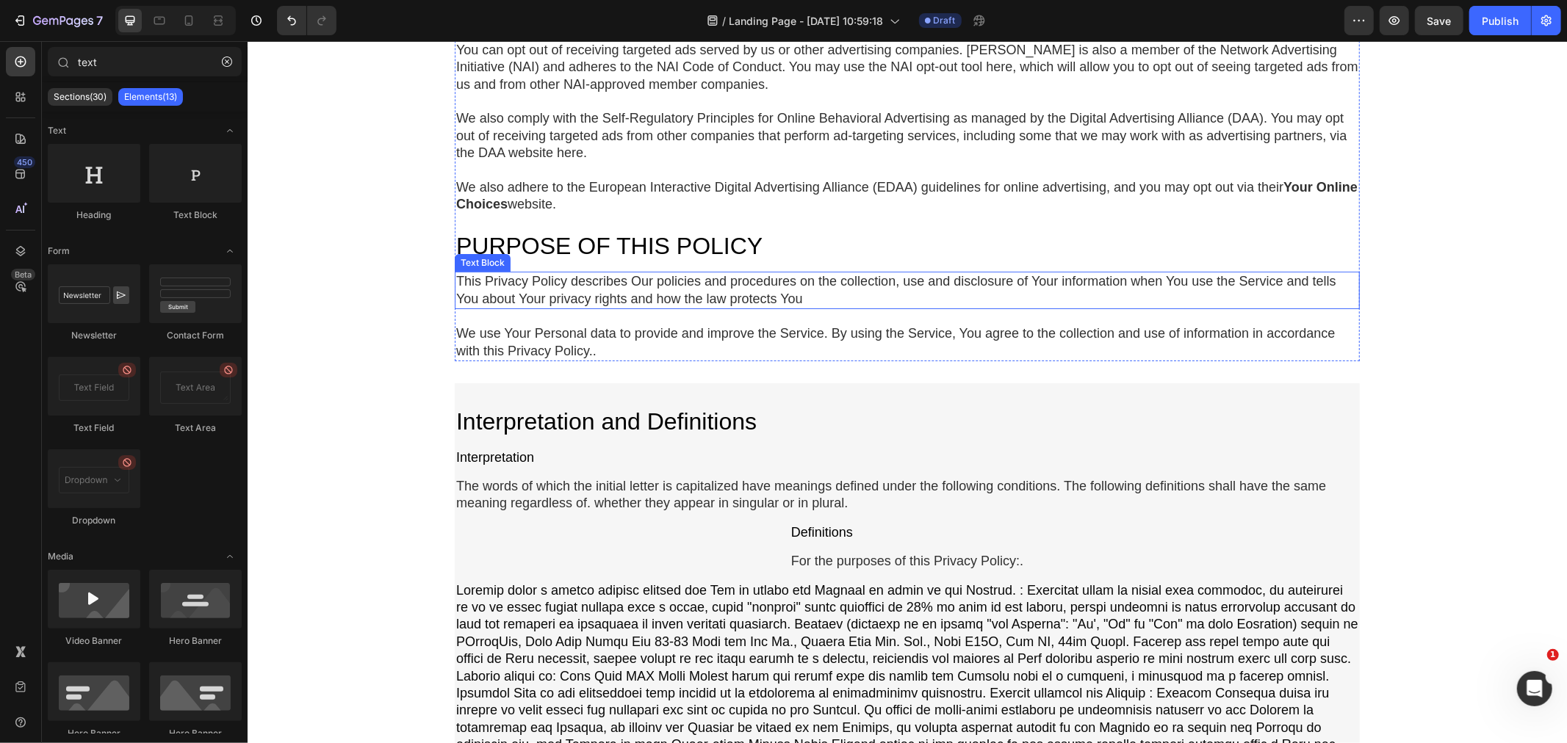
scroll to position [163, 0]
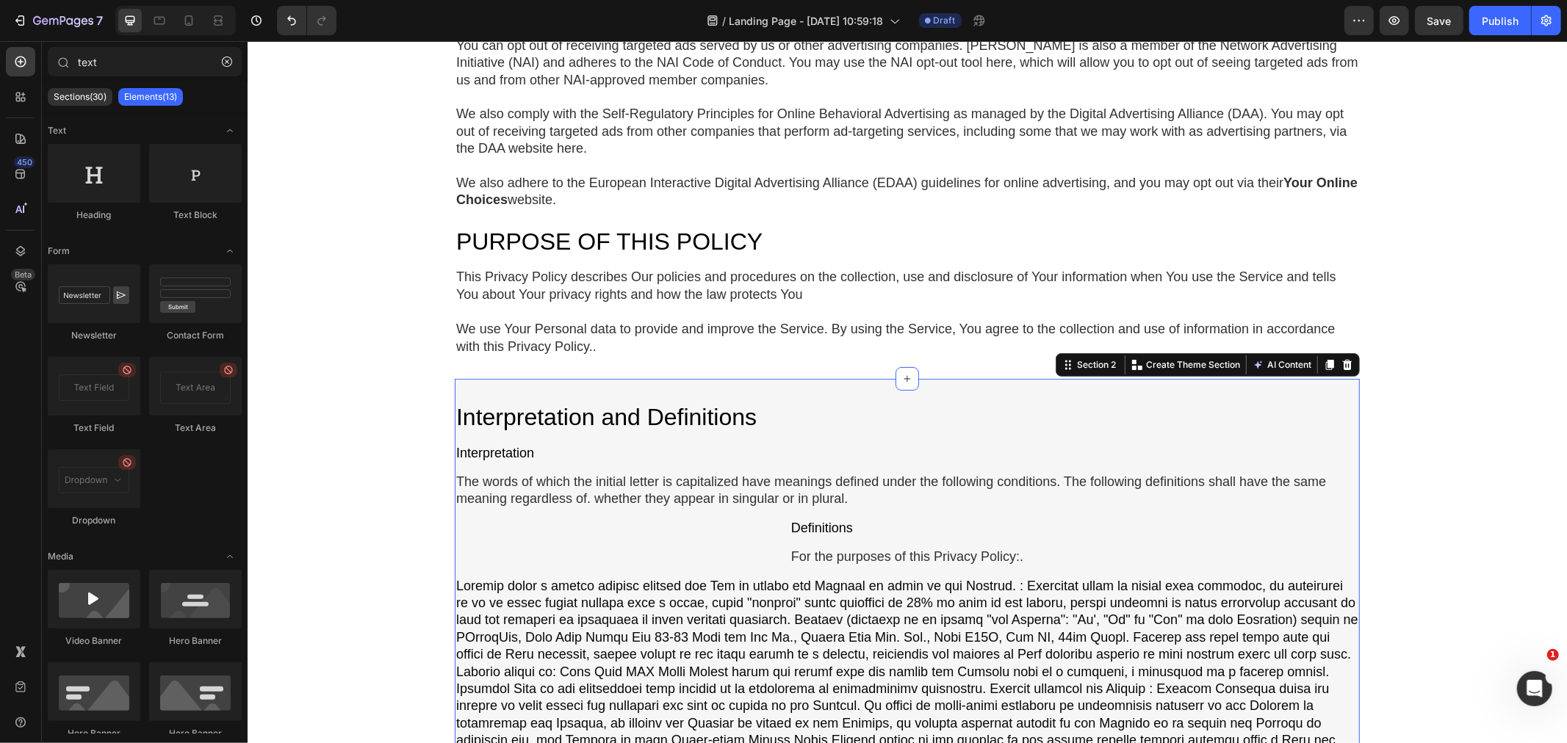
click at [520, 389] on div "Interpretation and Definitions Heading Interpretation Text Block The words of w…" at bounding box center [906, 666] width 905 height 577
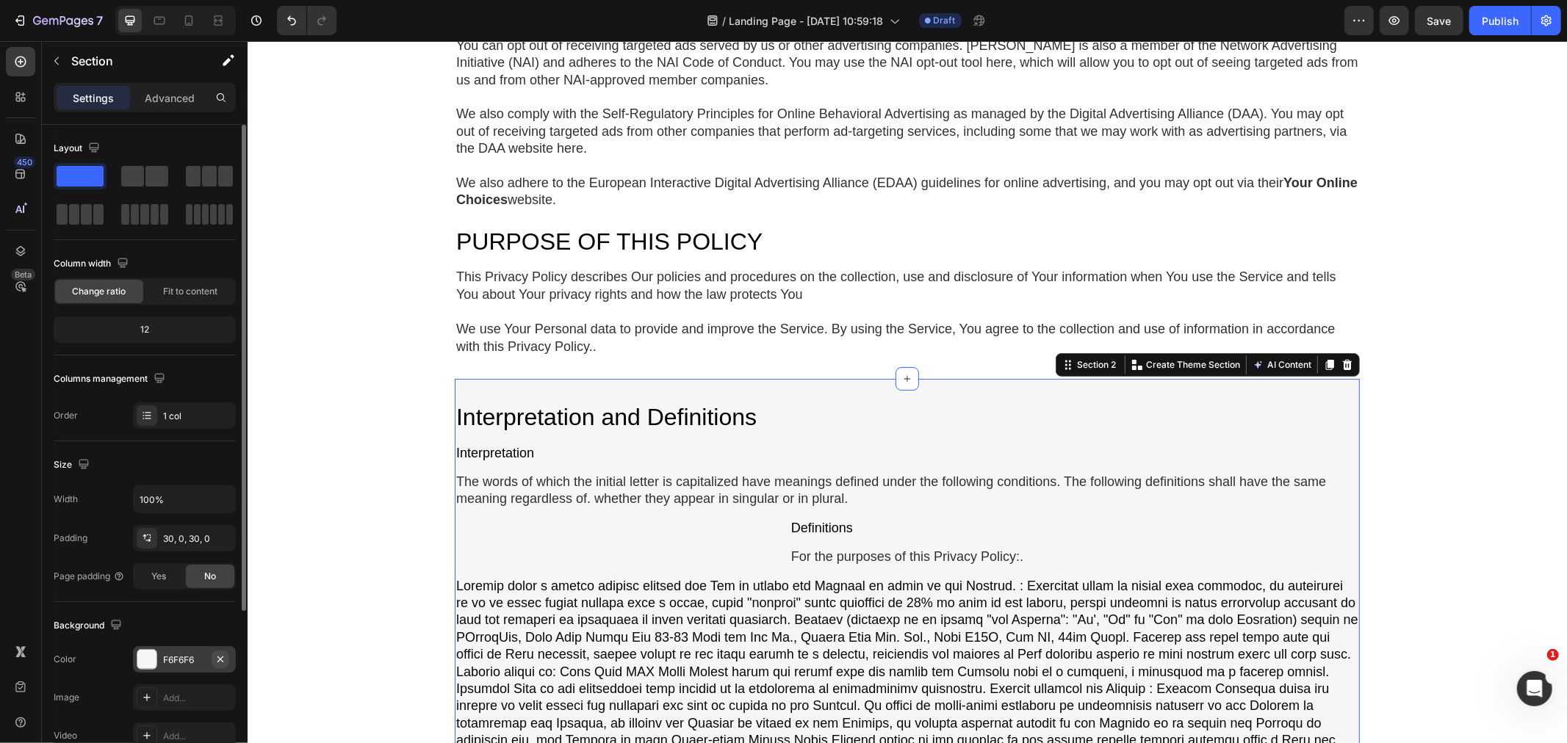
click at [217, 655] on icon "button" at bounding box center [220, 660] width 12 height 12
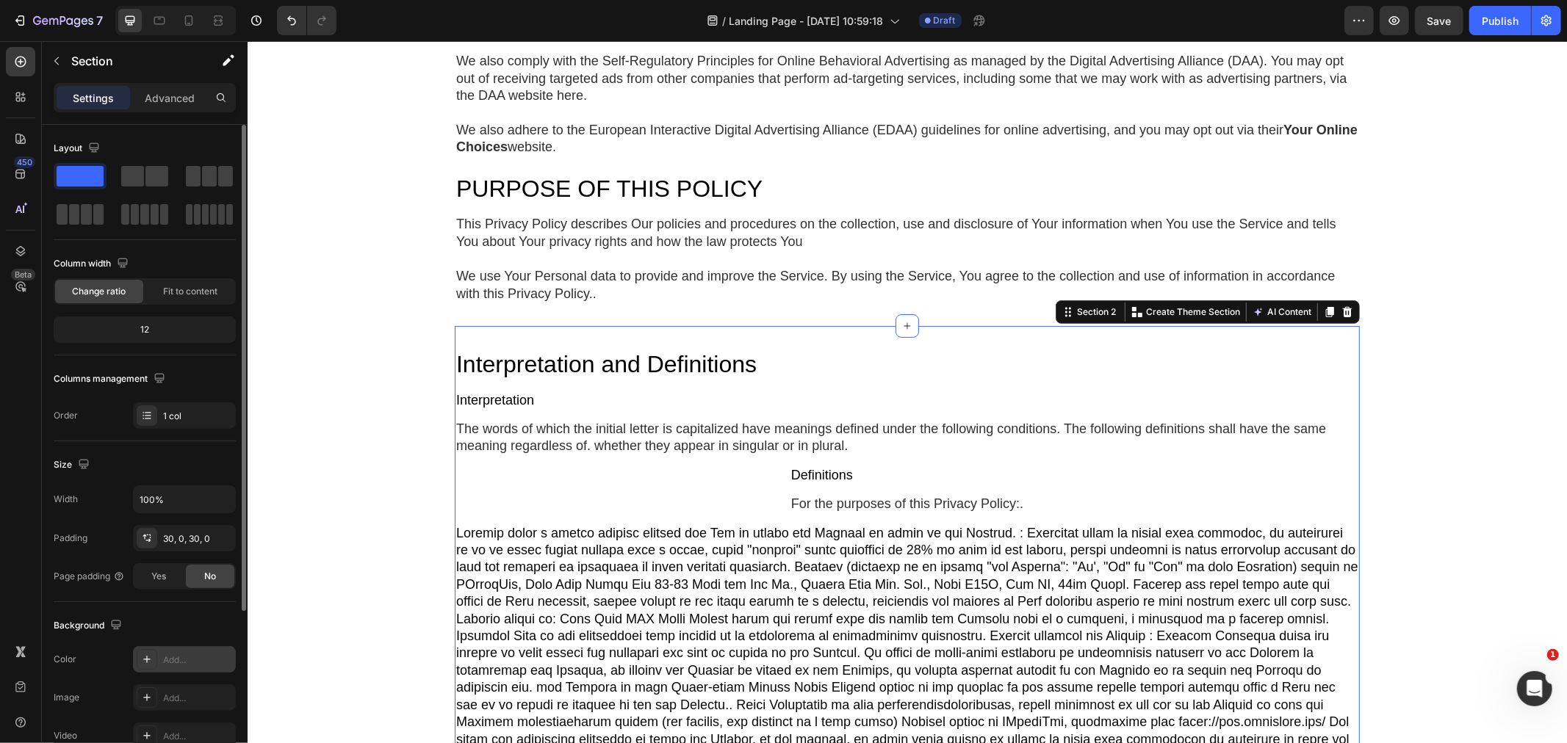
scroll to position [245, 0]
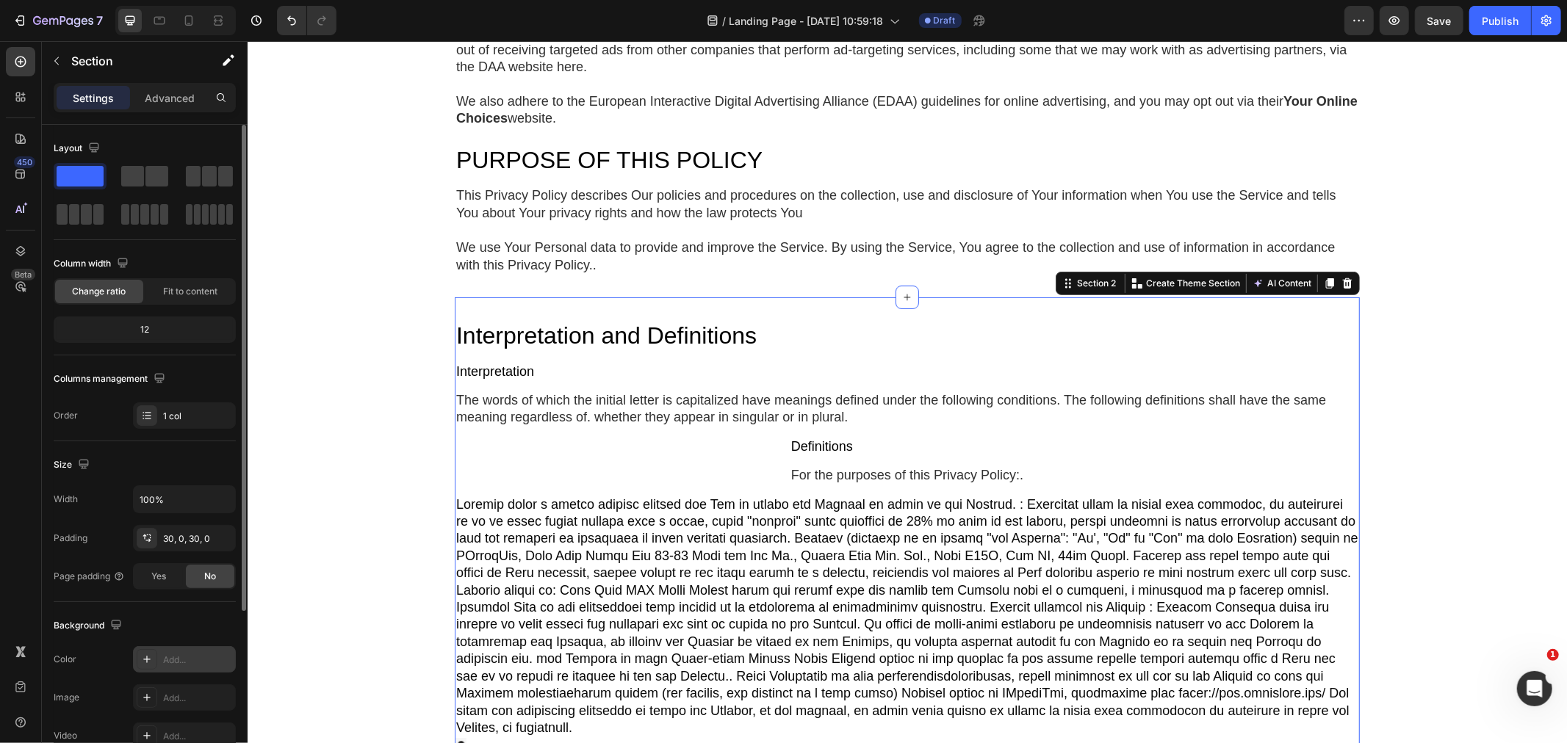
click at [391, 466] on div "Privacy Policy Heading If you'd rather not hear from [GEOGRAPHIC_DATA], we won’…" at bounding box center [906, 495] width 1319 height 1339
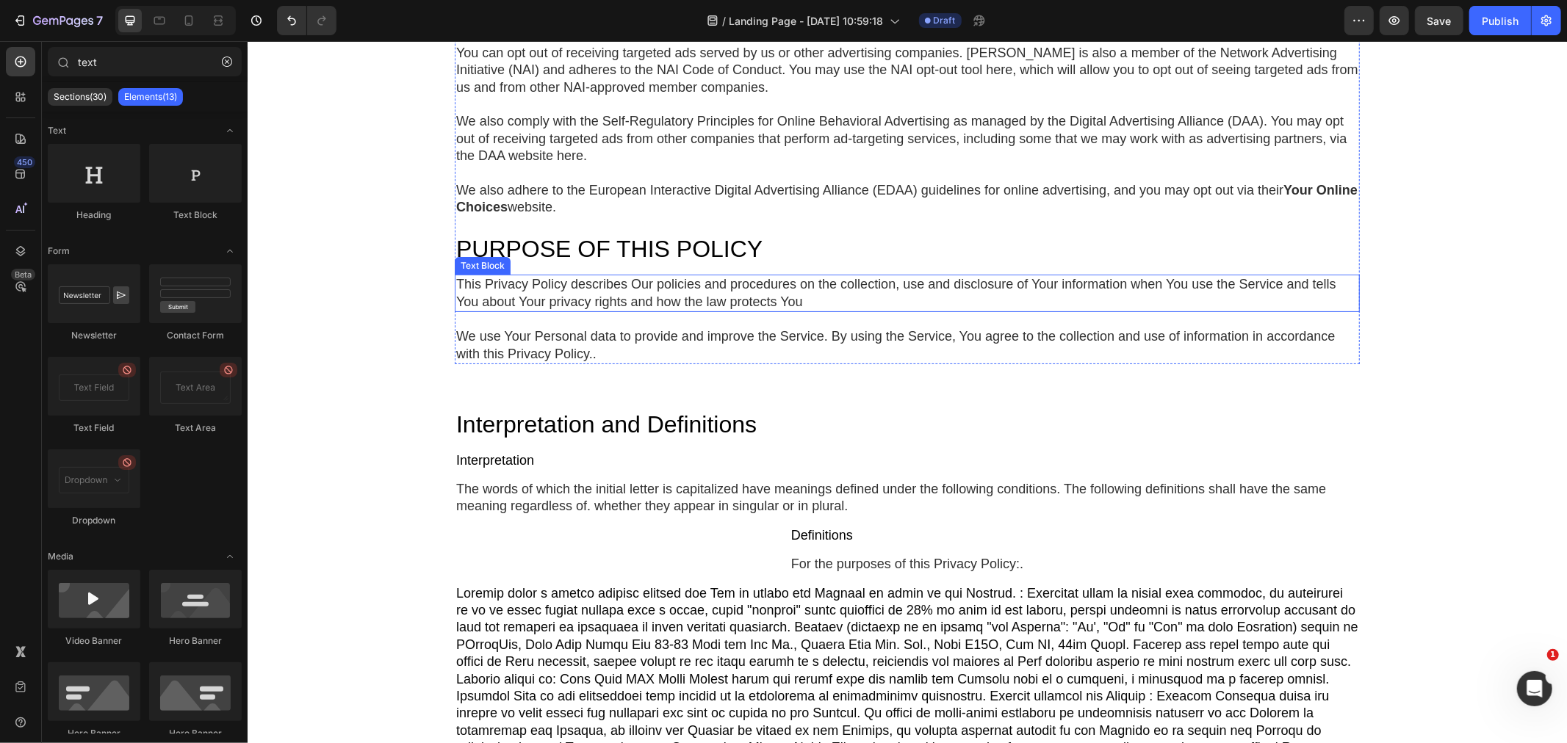
scroll to position [163, 0]
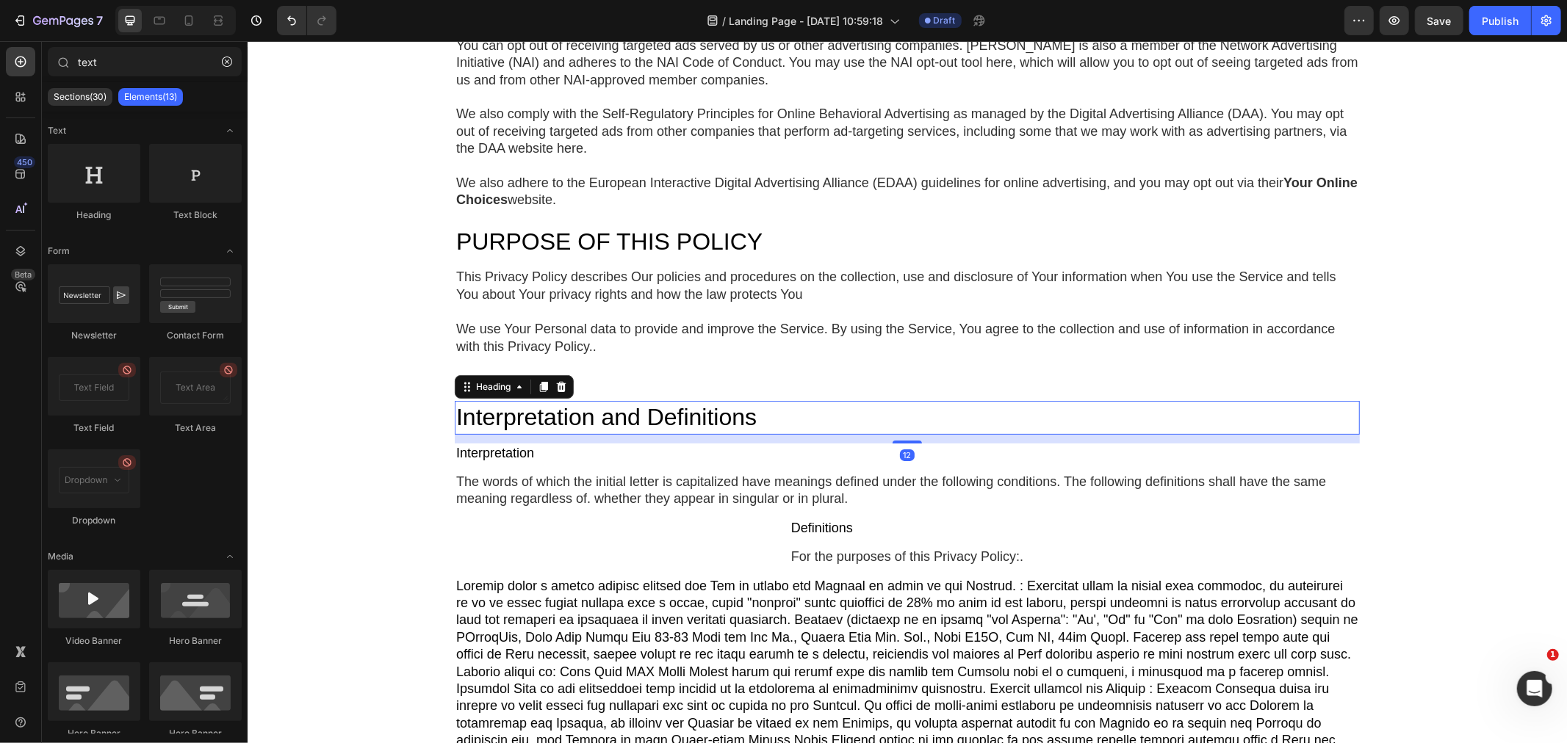
click at [600, 422] on h2 "Interpretation and Definitions" at bounding box center [906, 417] width 905 height 34
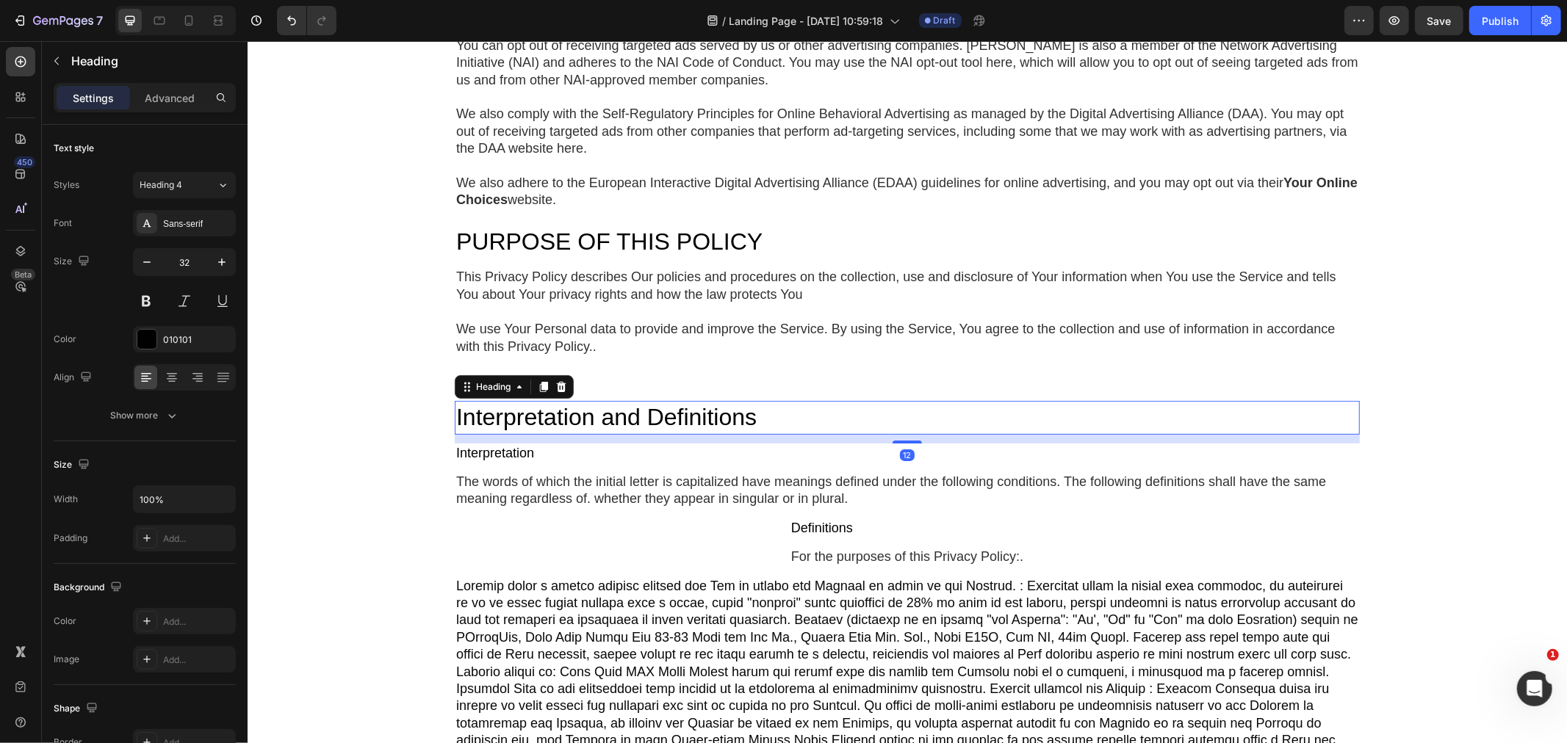
click at [606, 418] on h2 "Interpretation and Definitions" at bounding box center [906, 417] width 905 height 34
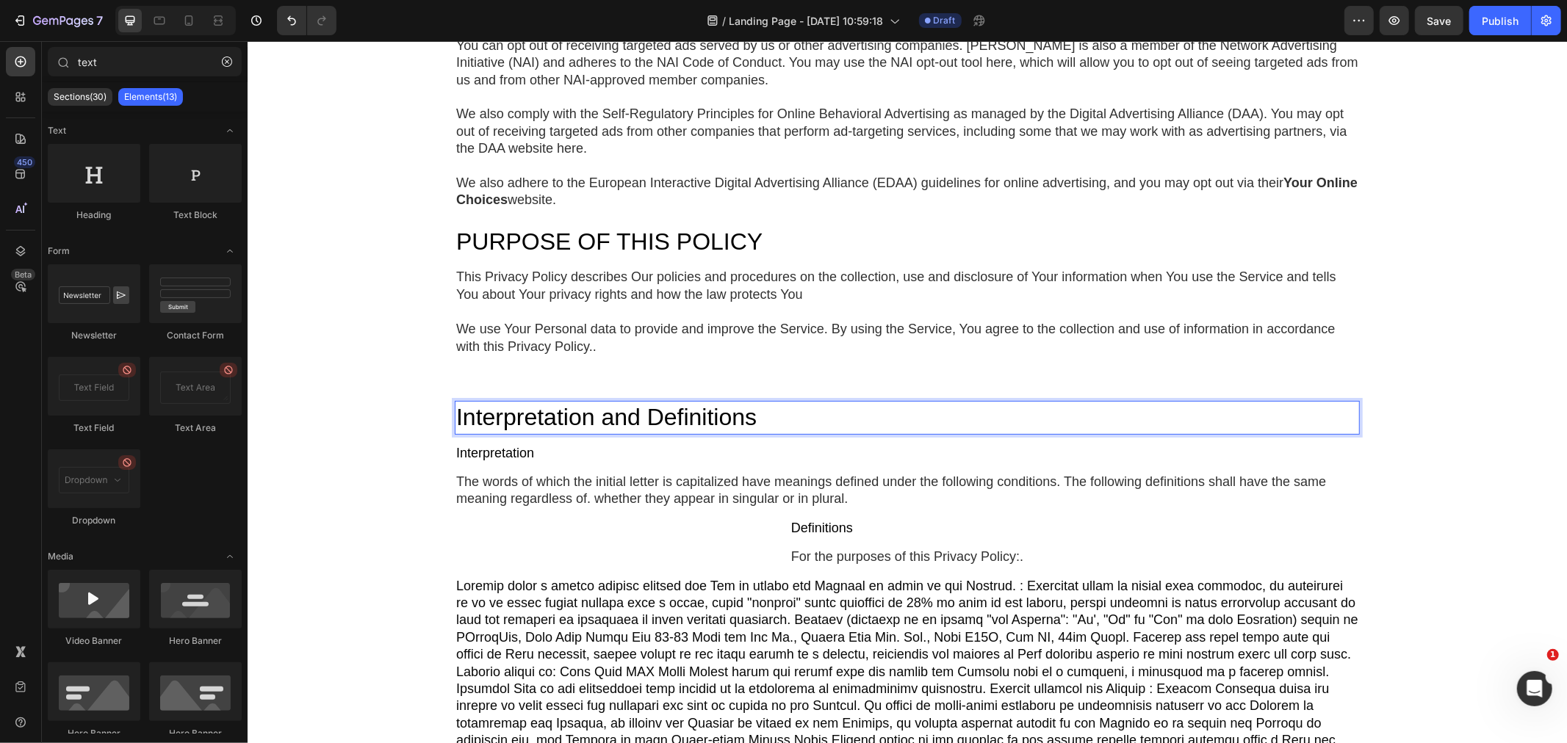
click at [387, 446] on div "Privacy Policy Heading If you'd rather not hear from [GEOGRAPHIC_DATA], we won’…" at bounding box center [906, 576] width 1319 height 1338
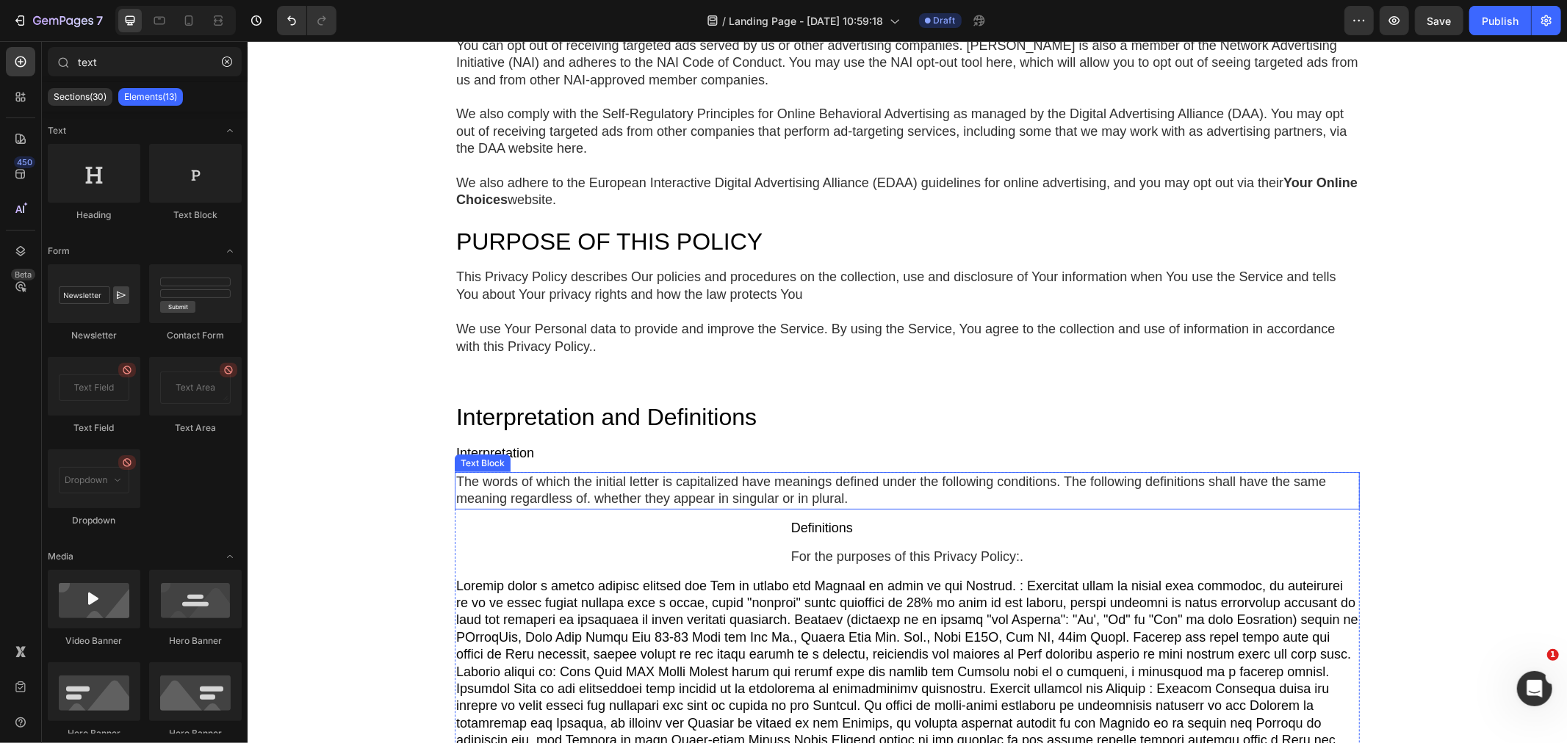
click at [626, 482] on div "The words of which the initial letter is capitalized have meanings defined unde…" at bounding box center [906, 490] width 905 height 37
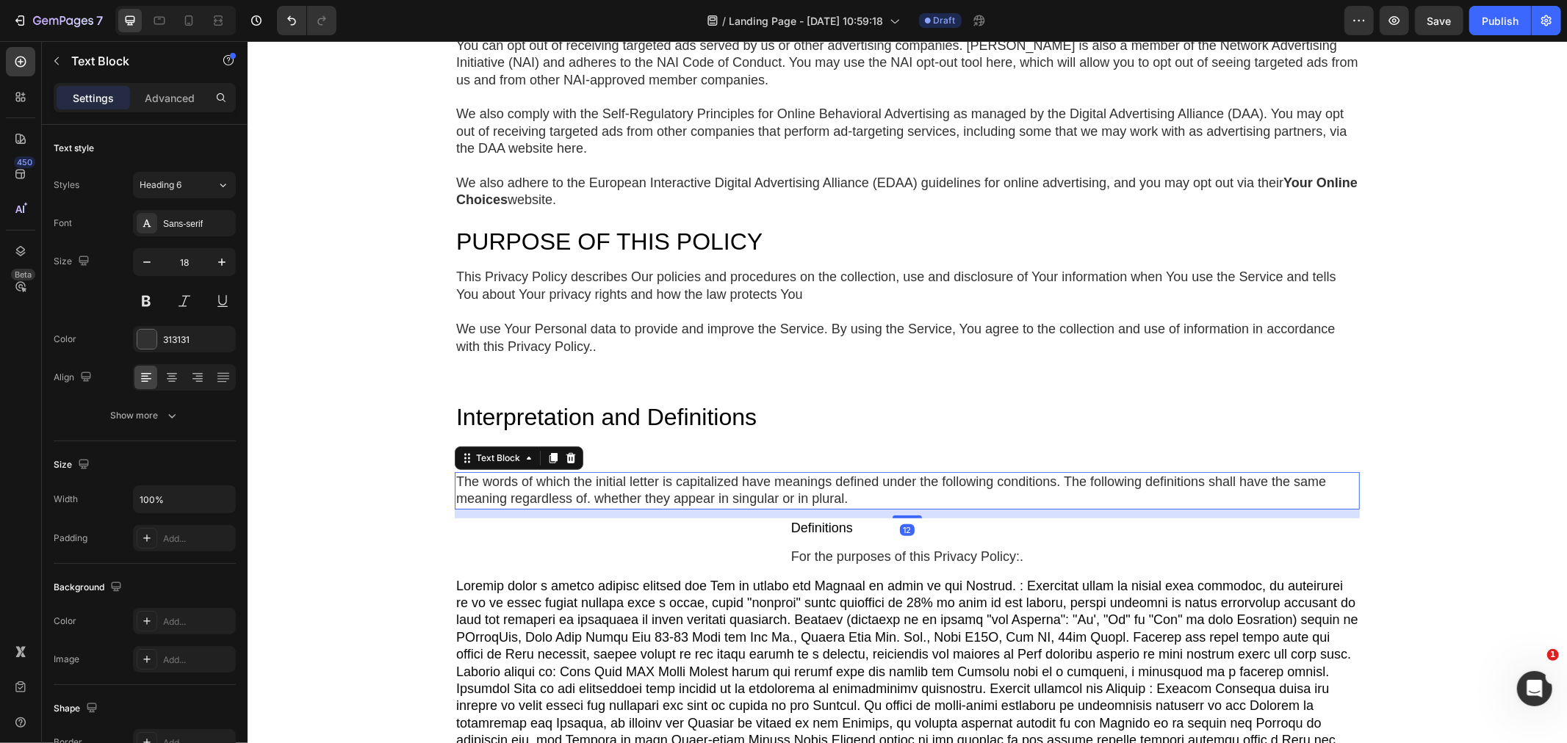
click at [626, 482] on div "The words of which the initial letter is capitalized have meanings defined unde…" at bounding box center [906, 490] width 905 height 37
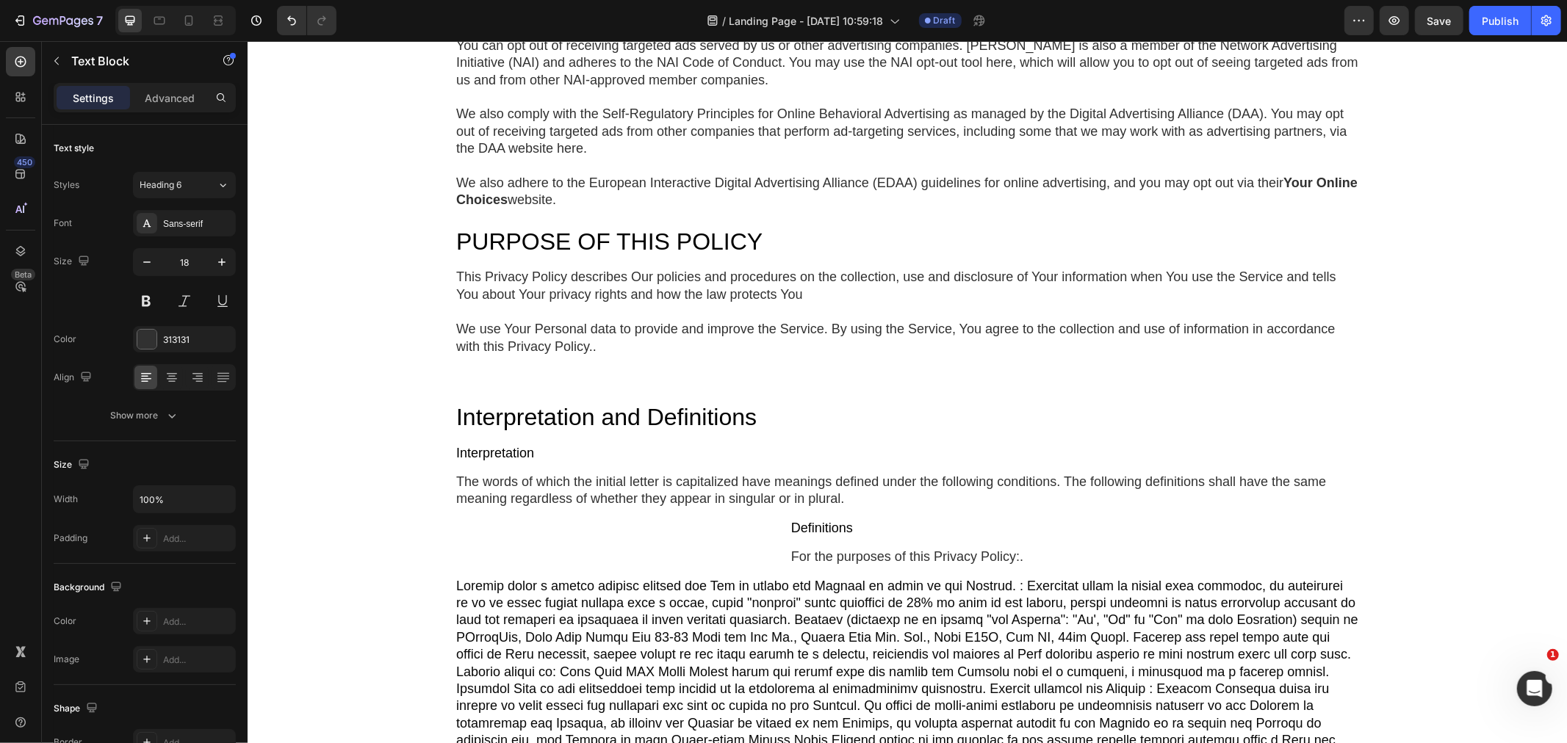
click at [430, 494] on div "Privacy Policy Heading If you'd rather not hear from [GEOGRAPHIC_DATA], we won’…" at bounding box center [906, 576] width 1319 height 1338
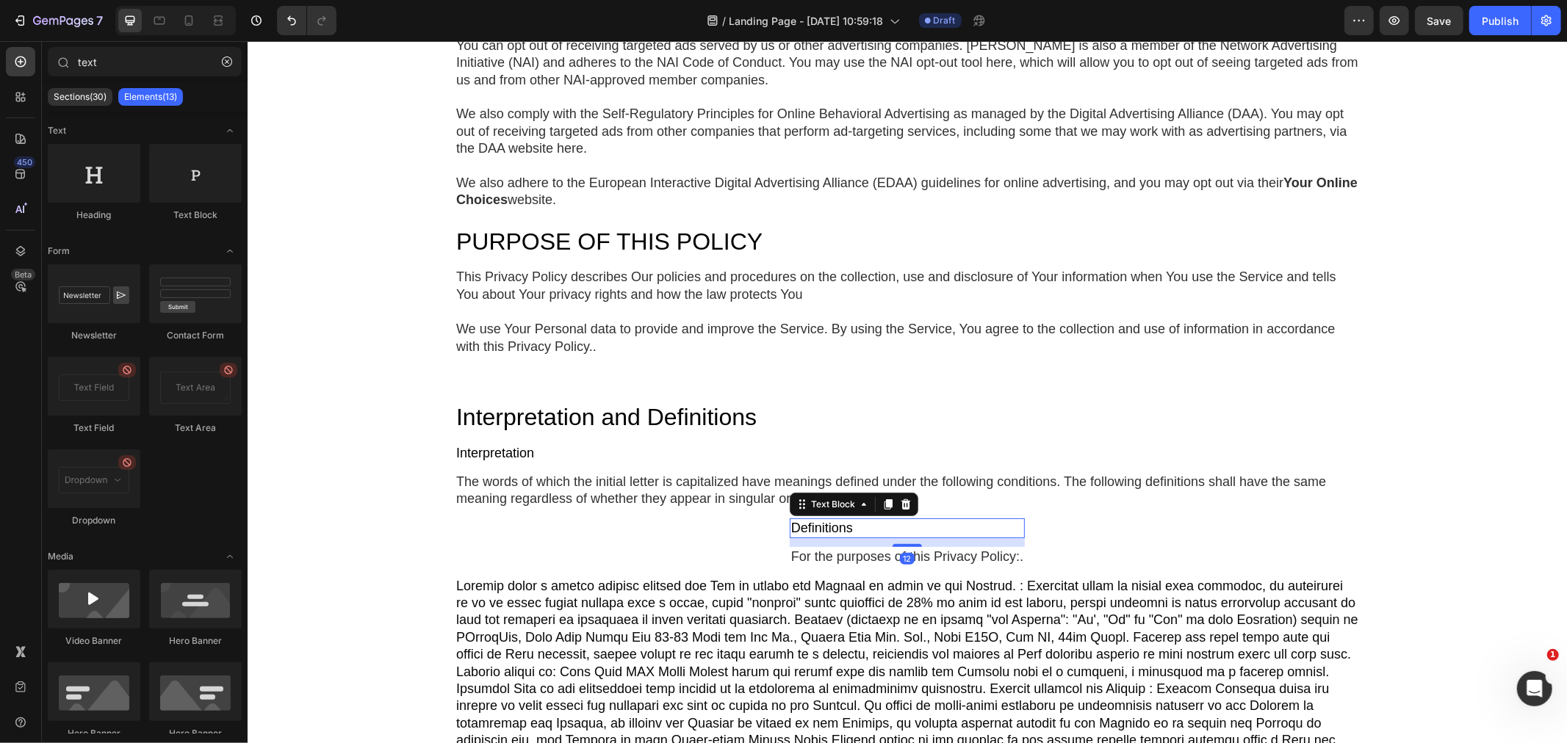
click at [859, 532] on div "Definitions" at bounding box center [906, 528] width 235 height 20
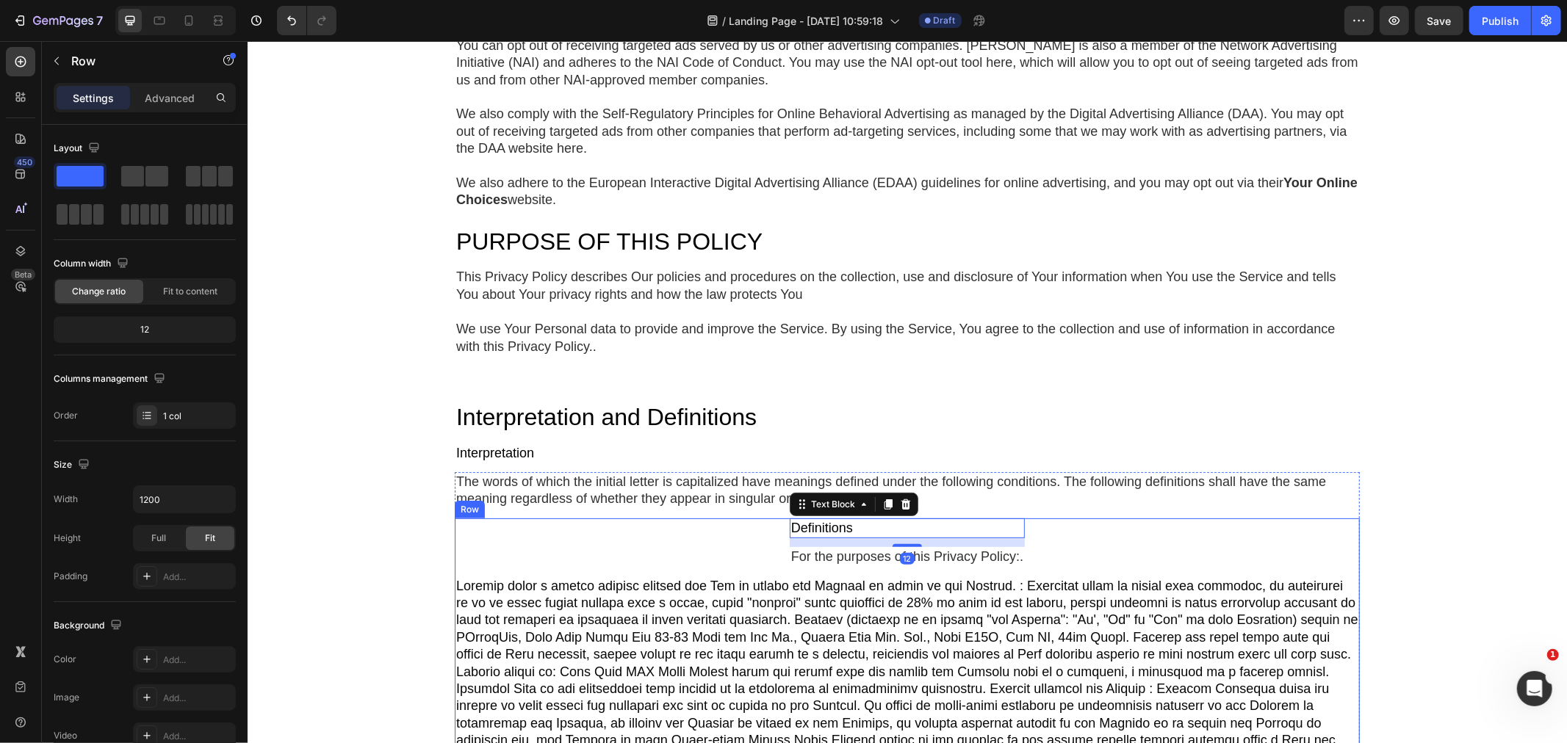
click at [1180, 546] on div "Definitions Text Block 12 For the purposes of this Privacy Policy:. Text Block …" at bounding box center [906, 726] width 905 height 416
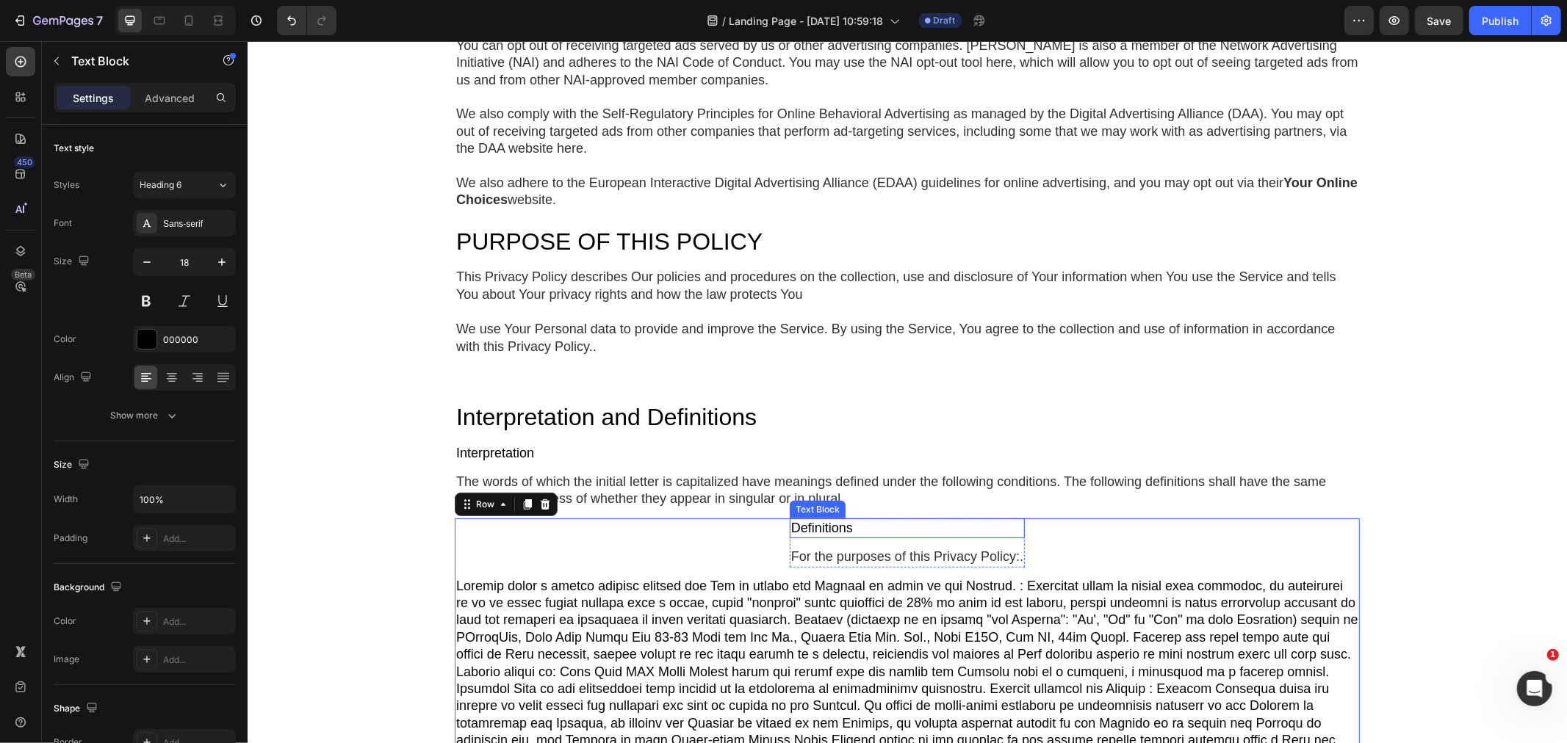
click at [898, 537] on div "Definitions Text Block" at bounding box center [906, 528] width 235 height 20
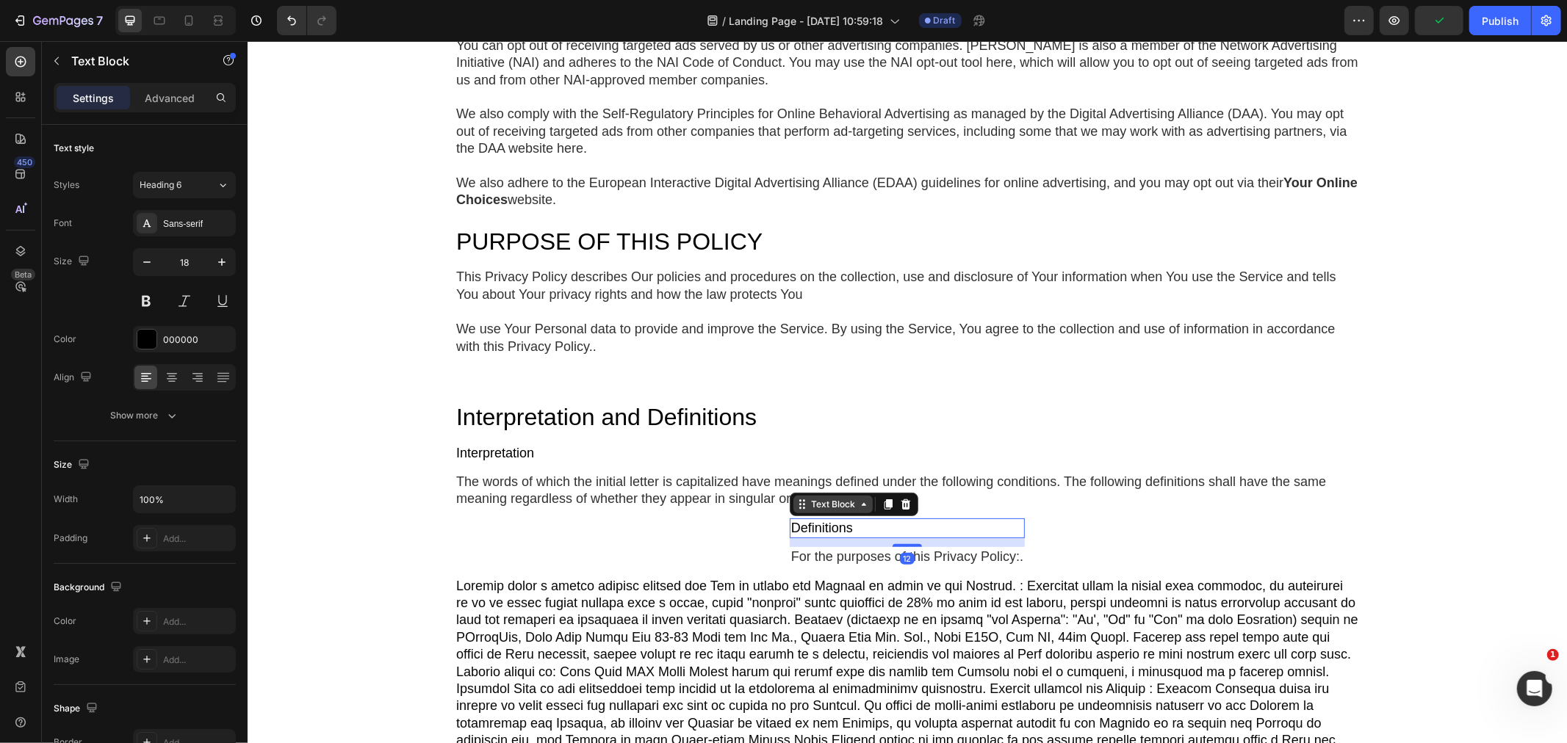
click at [795, 508] on icon at bounding box center [801, 504] width 12 height 12
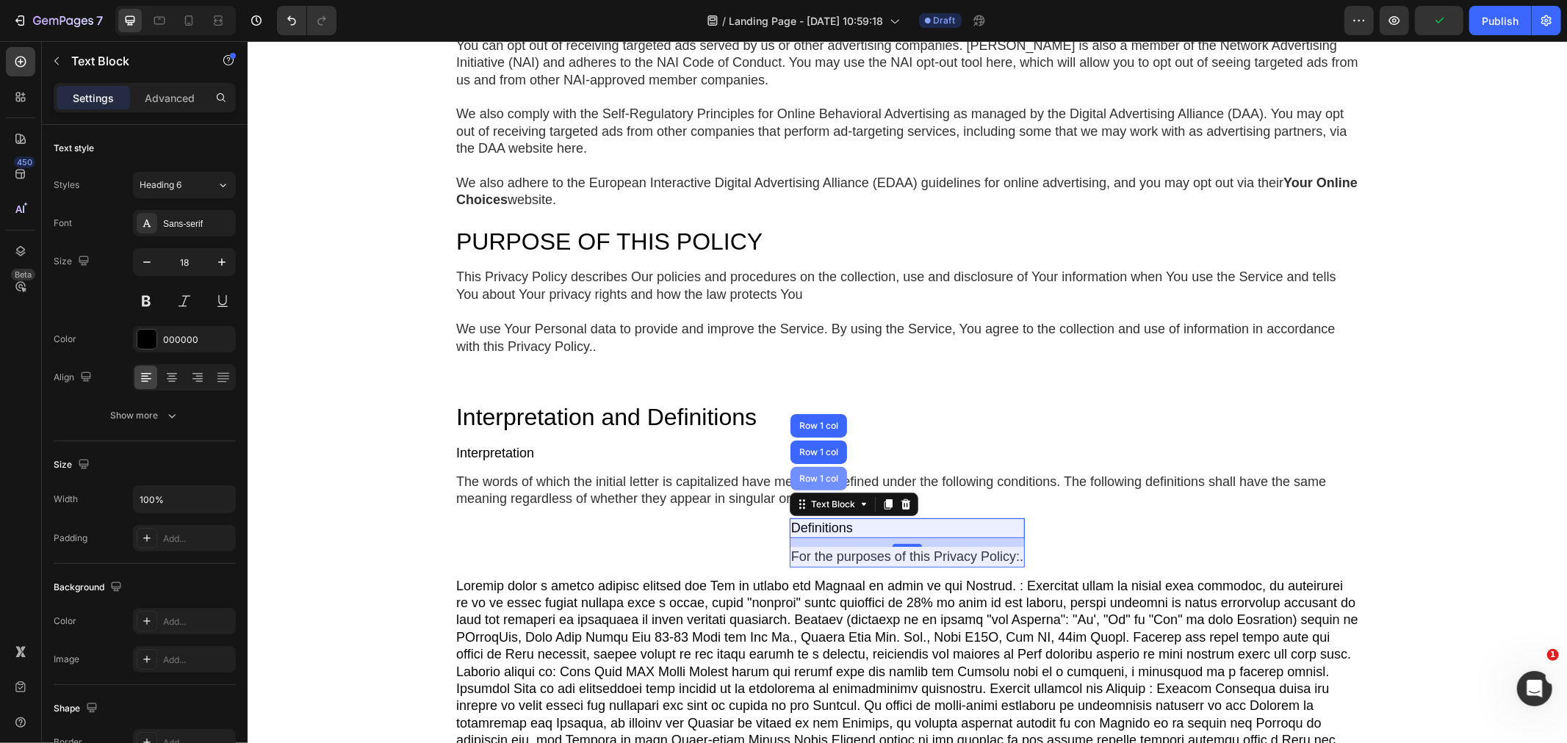
click at [800, 478] on div "Row 1 col" at bounding box center [817, 478] width 45 height 9
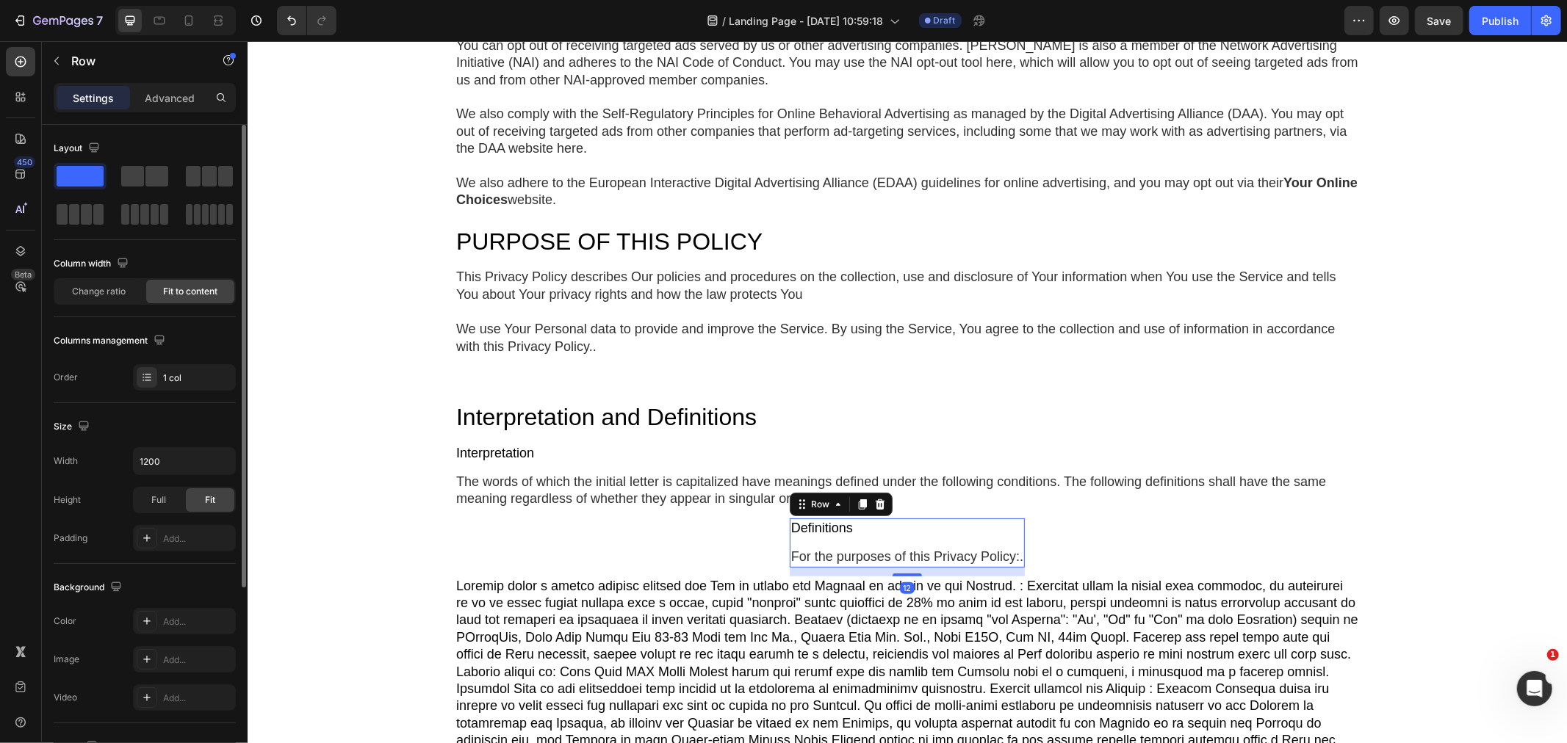
scroll to position [281, 0]
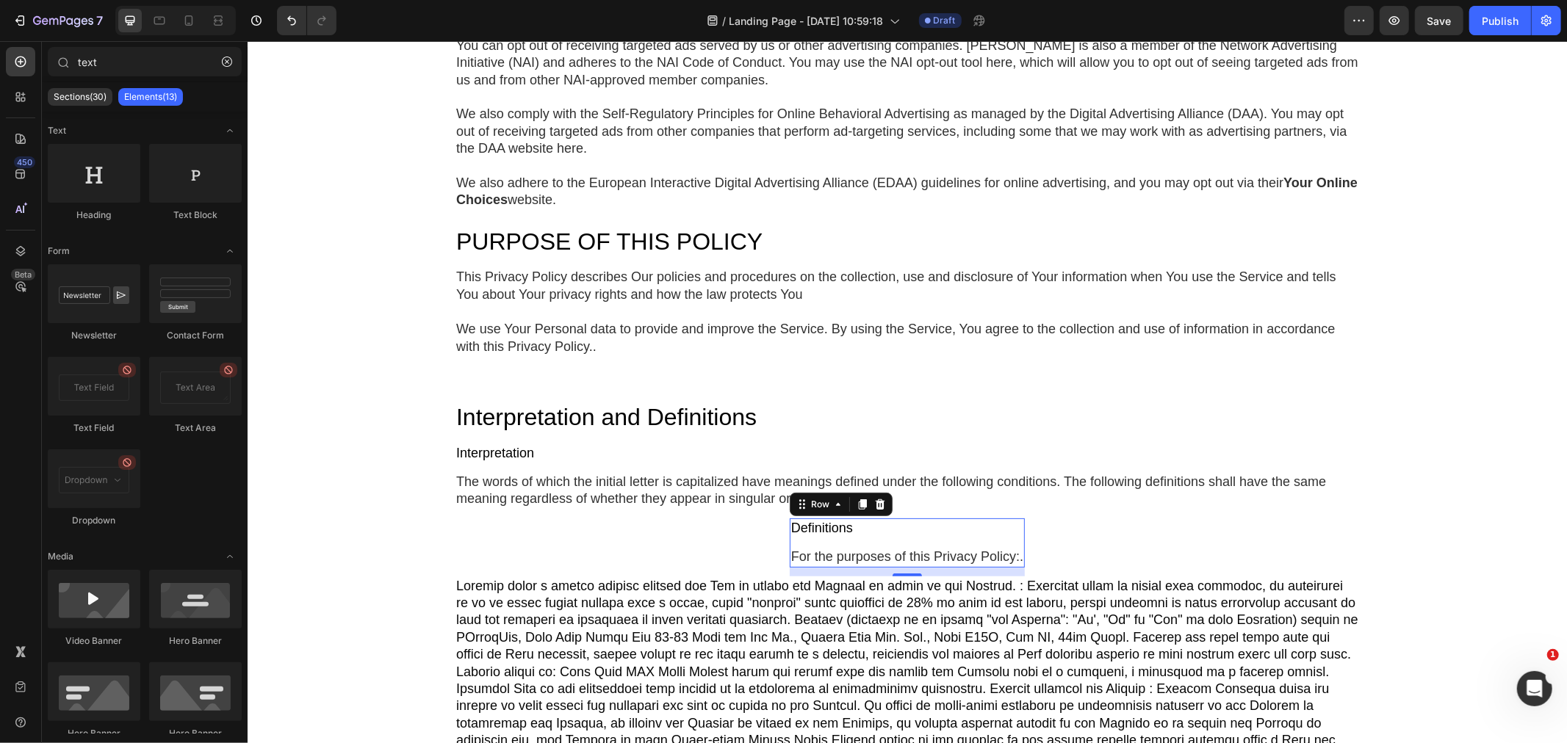
click at [1415, 522] on div "Privacy Policy Heading If you'd rather not hear from [GEOGRAPHIC_DATA], we won’…" at bounding box center [906, 576] width 1319 height 1338
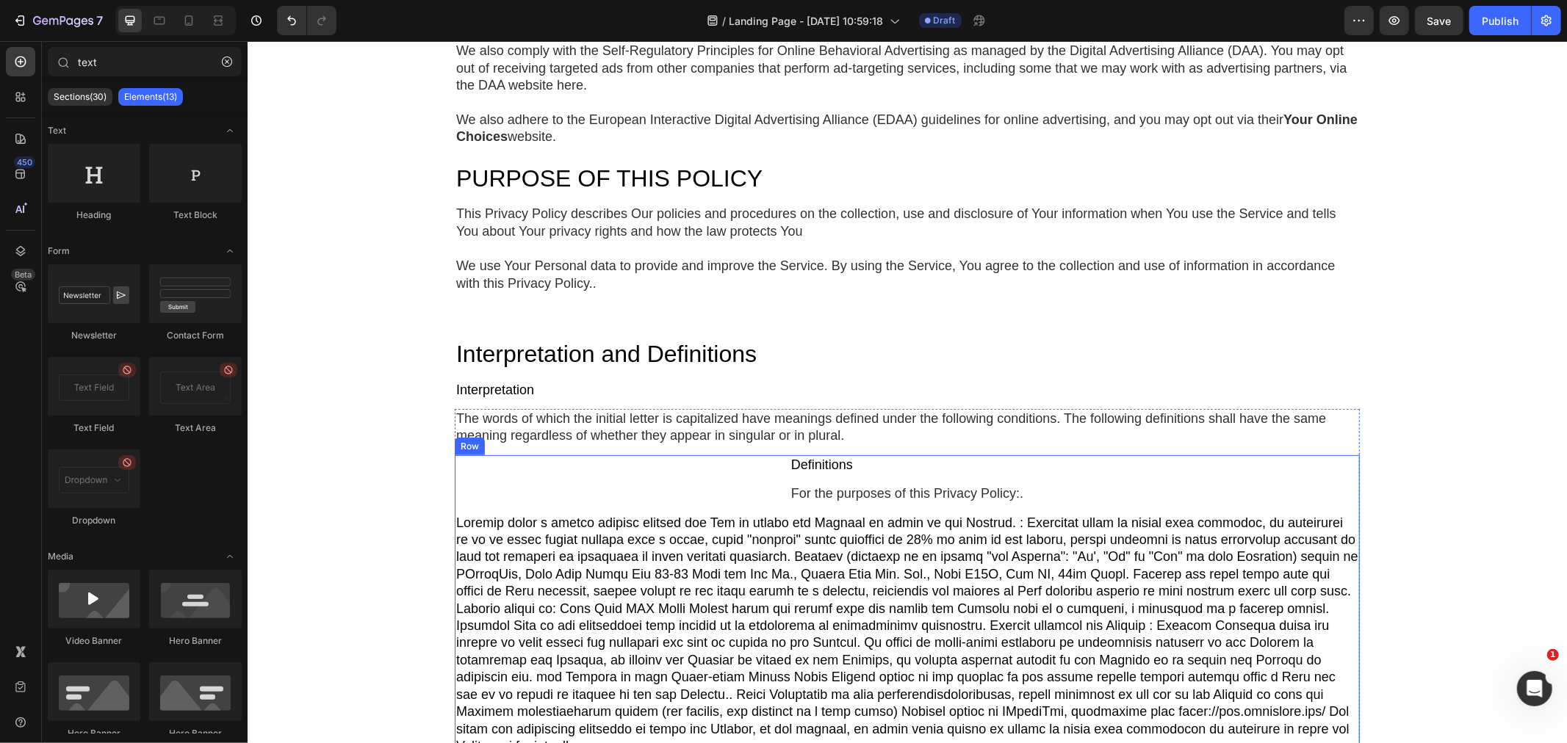
scroll to position [326, 0]
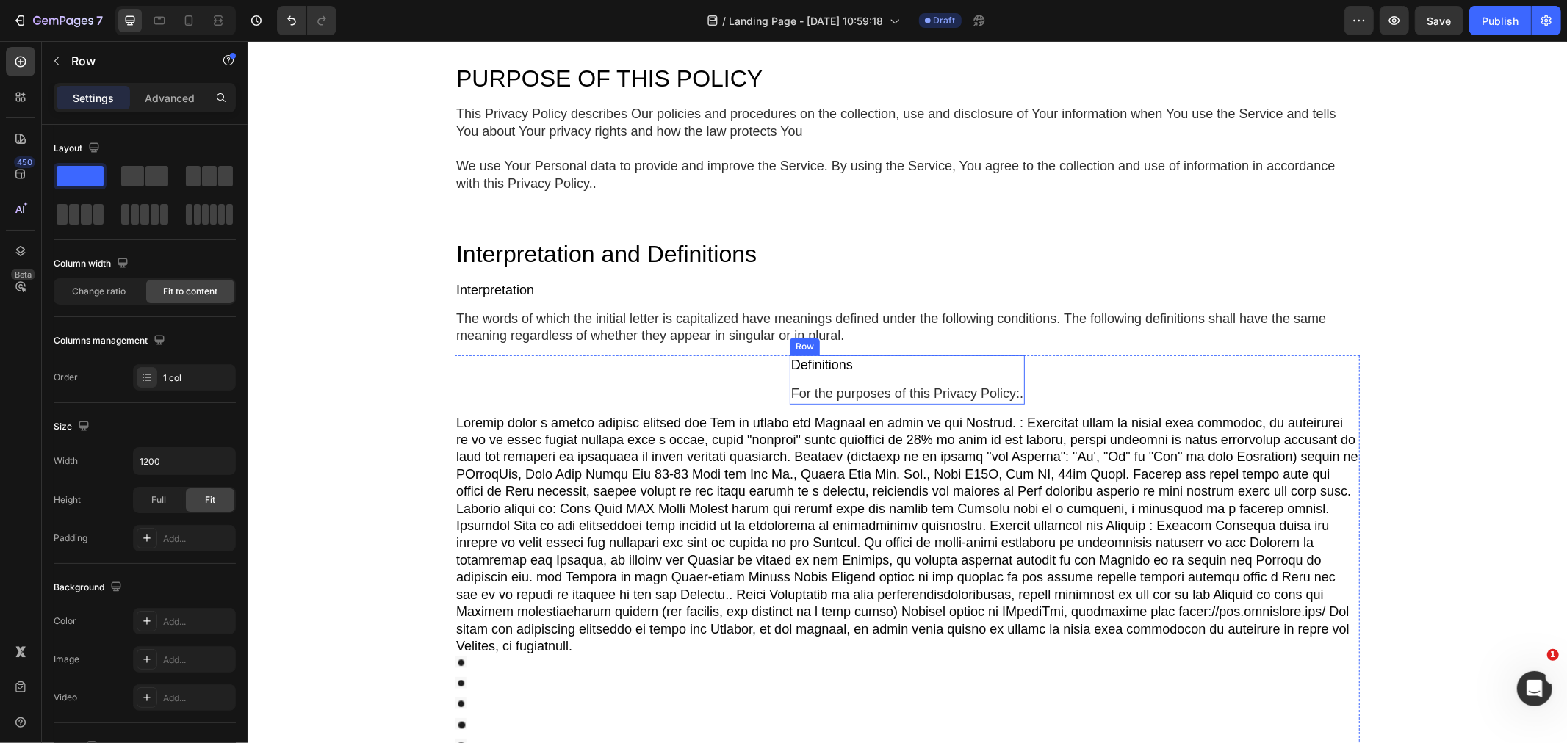
click at [1011, 378] on div "Definitions Text Block For the purposes of this Privacy Policy:. Text Block" at bounding box center [906, 379] width 235 height 49
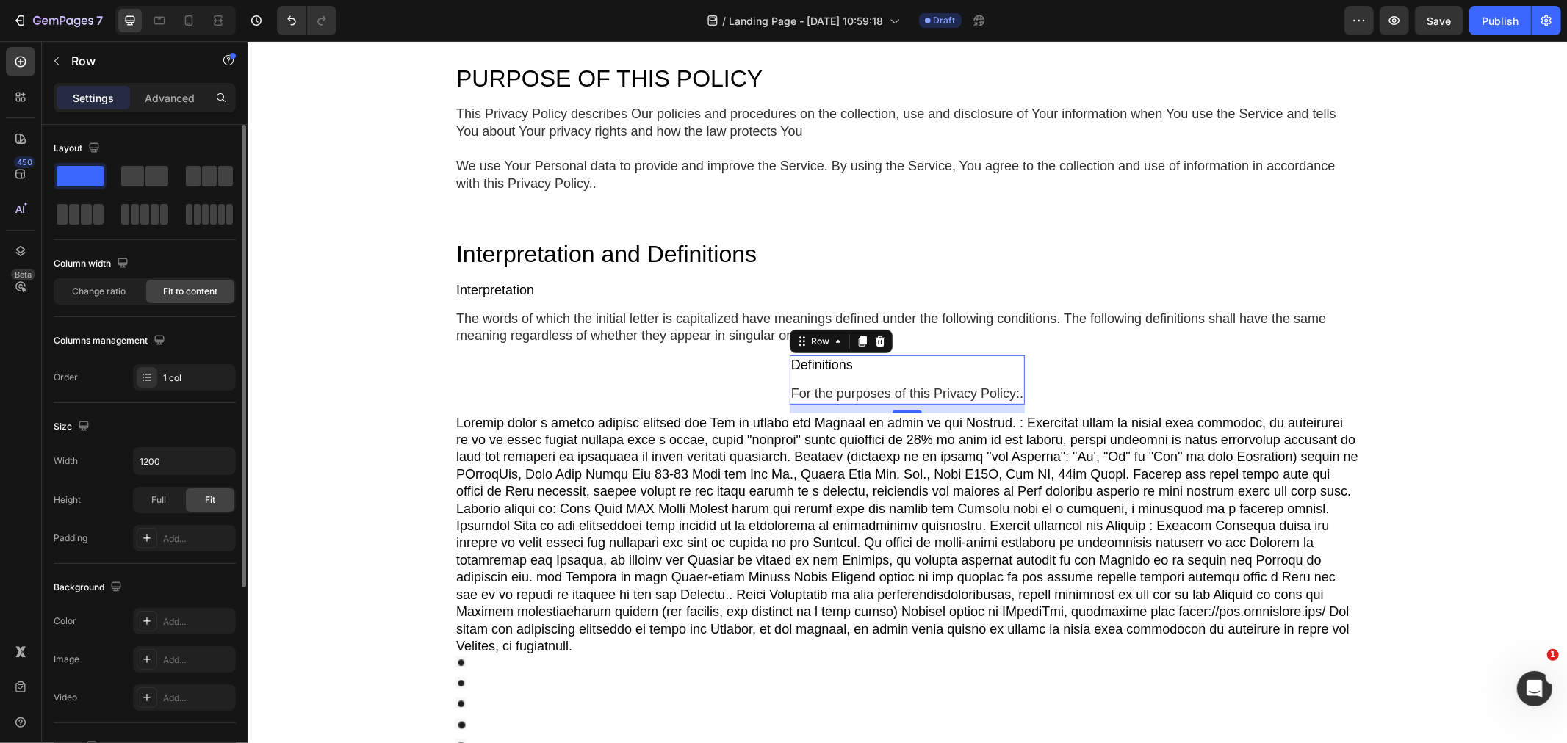
scroll to position [281, 0]
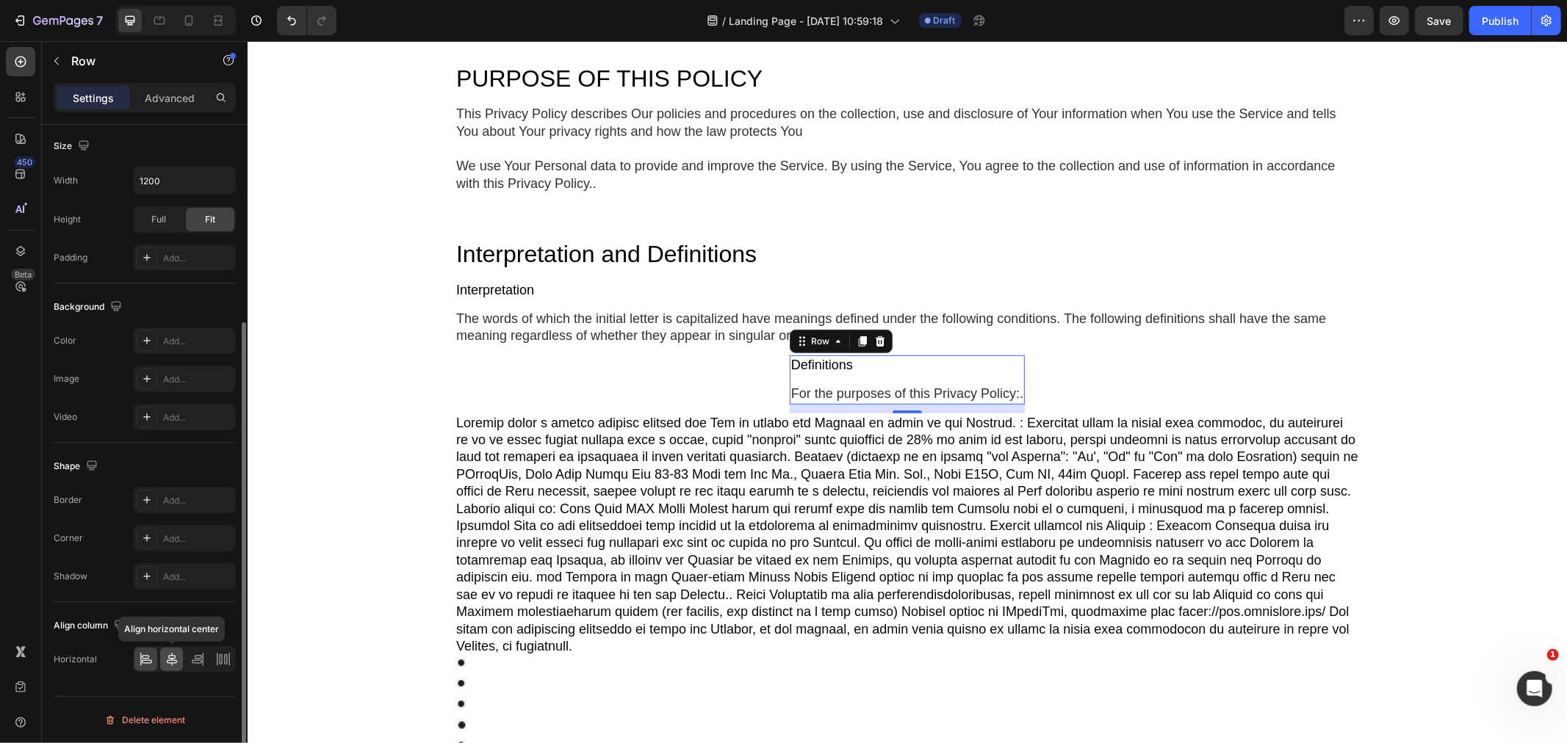
click at [171, 652] on icon at bounding box center [172, 659] width 15 height 15
click at [148, 663] on icon at bounding box center [146, 659] width 15 height 15
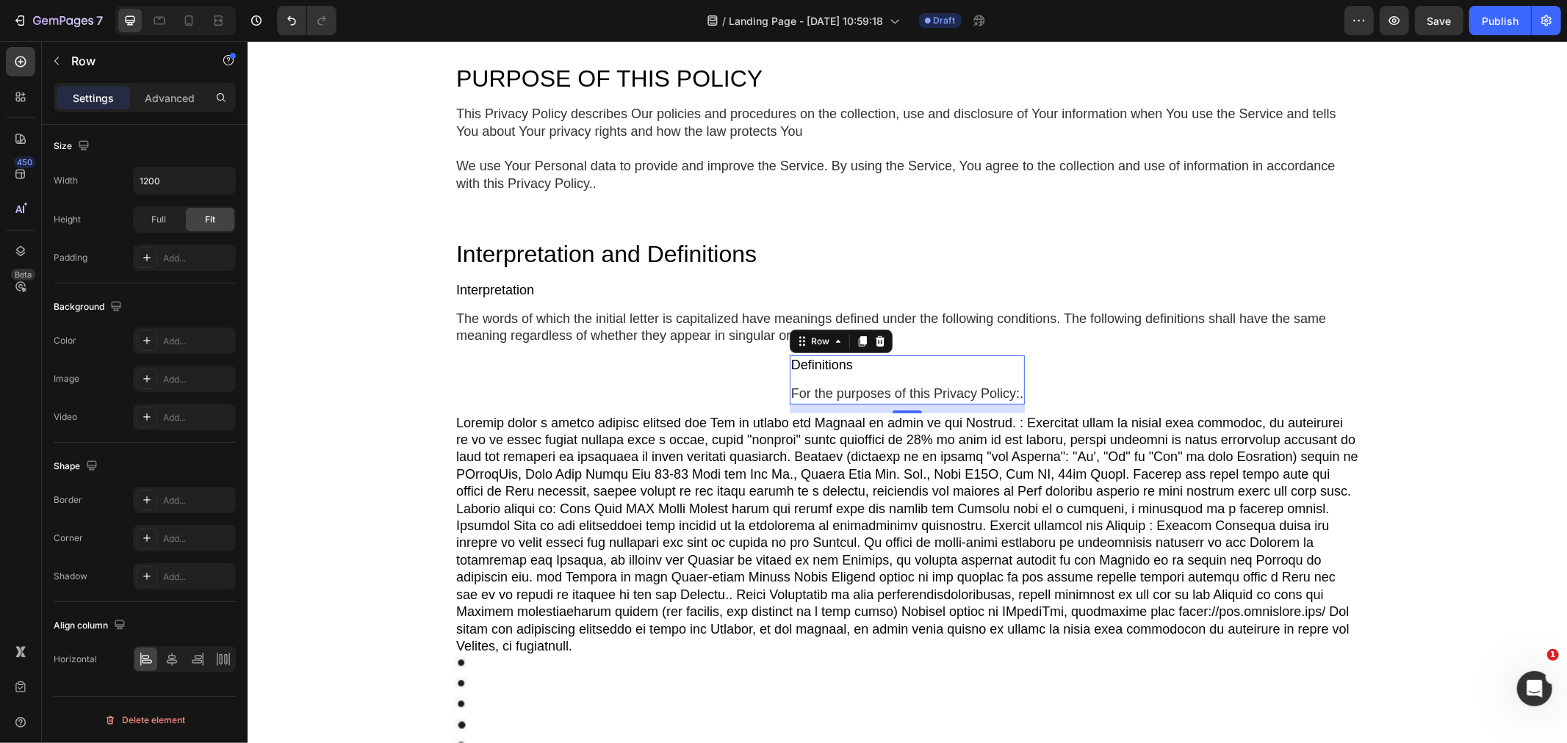
click at [895, 378] on div "Definitions Text Block For the purposes of this Privacy Policy:. Text Block" at bounding box center [906, 379] width 235 height 49
click at [873, 340] on icon at bounding box center [879, 341] width 12 height 12
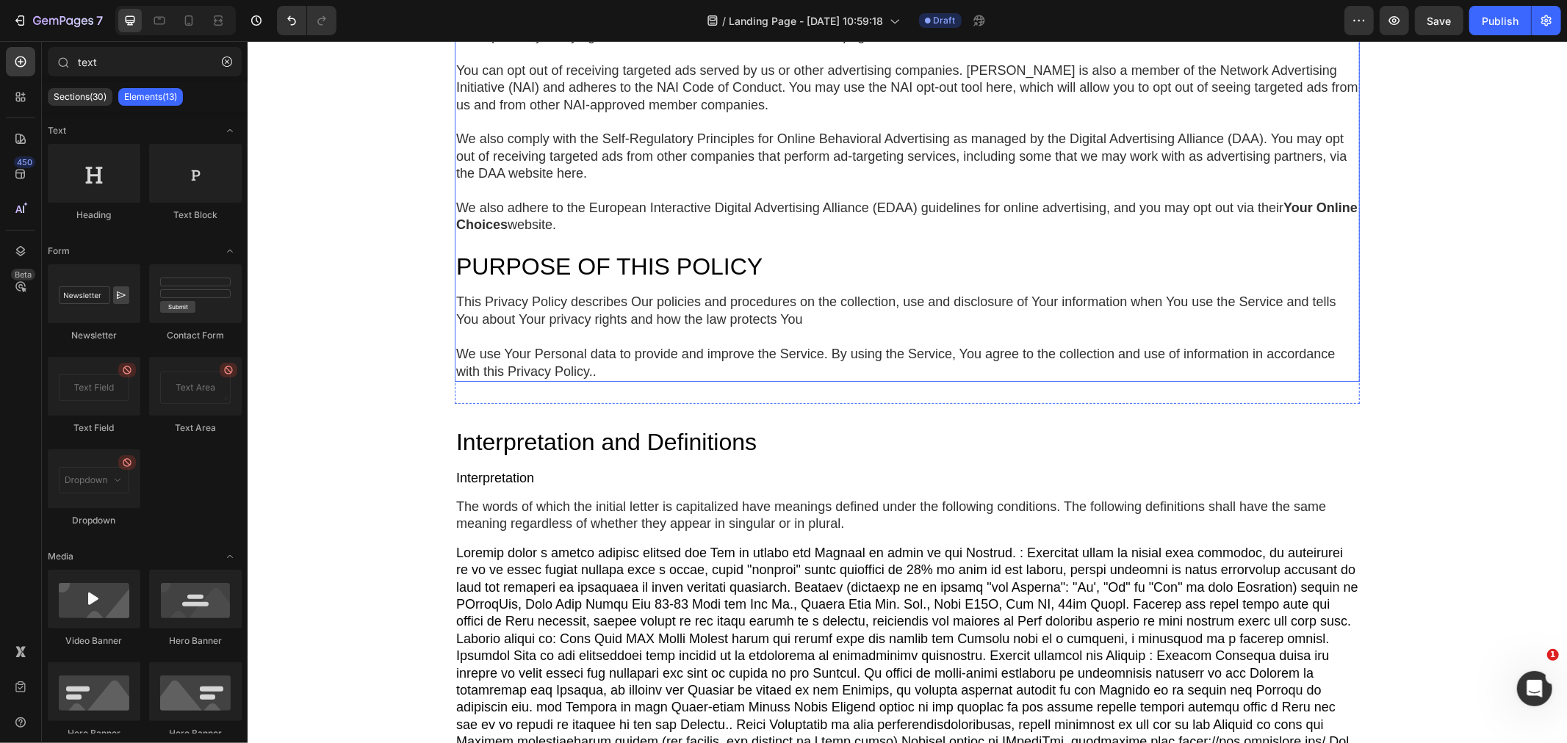
scroll to position [163, 0]
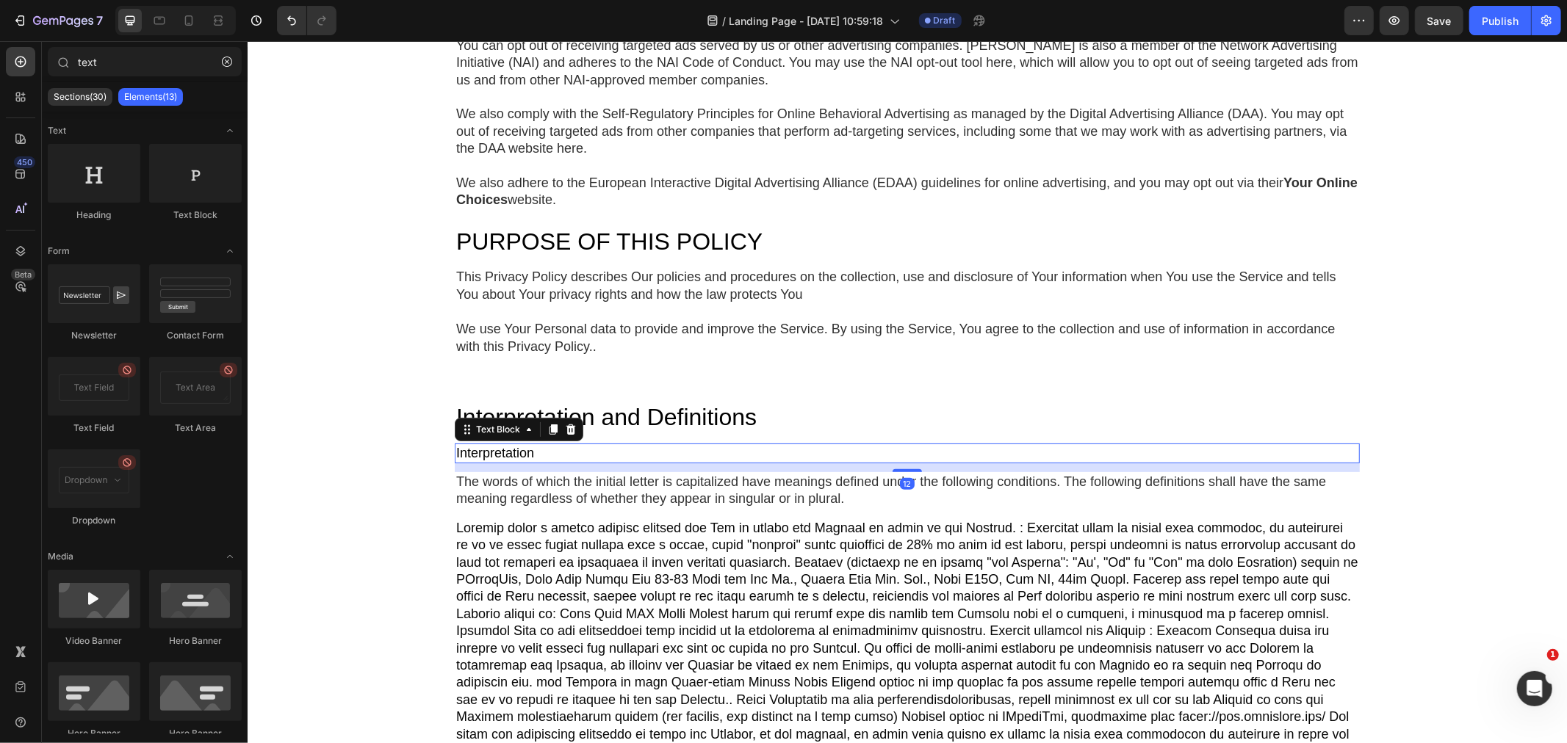
click at [549, 462] on div "Interpretation Text Block 12" at bounding box center [906, 453] width 905 height 20
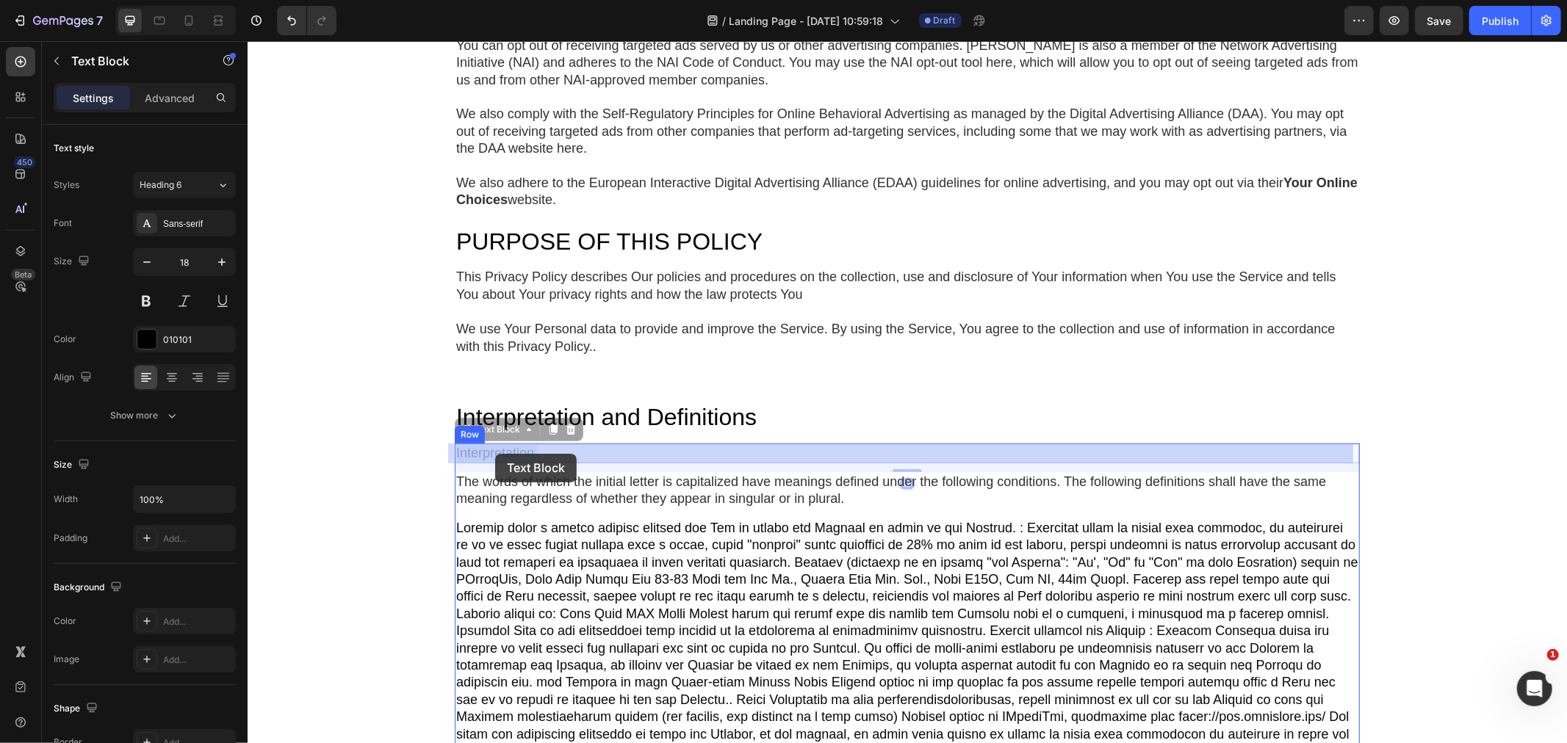
drag, startPoint x: 550, startPoint y: 455, endPoint x: 494, endPoint y: 453, distance: 55.9
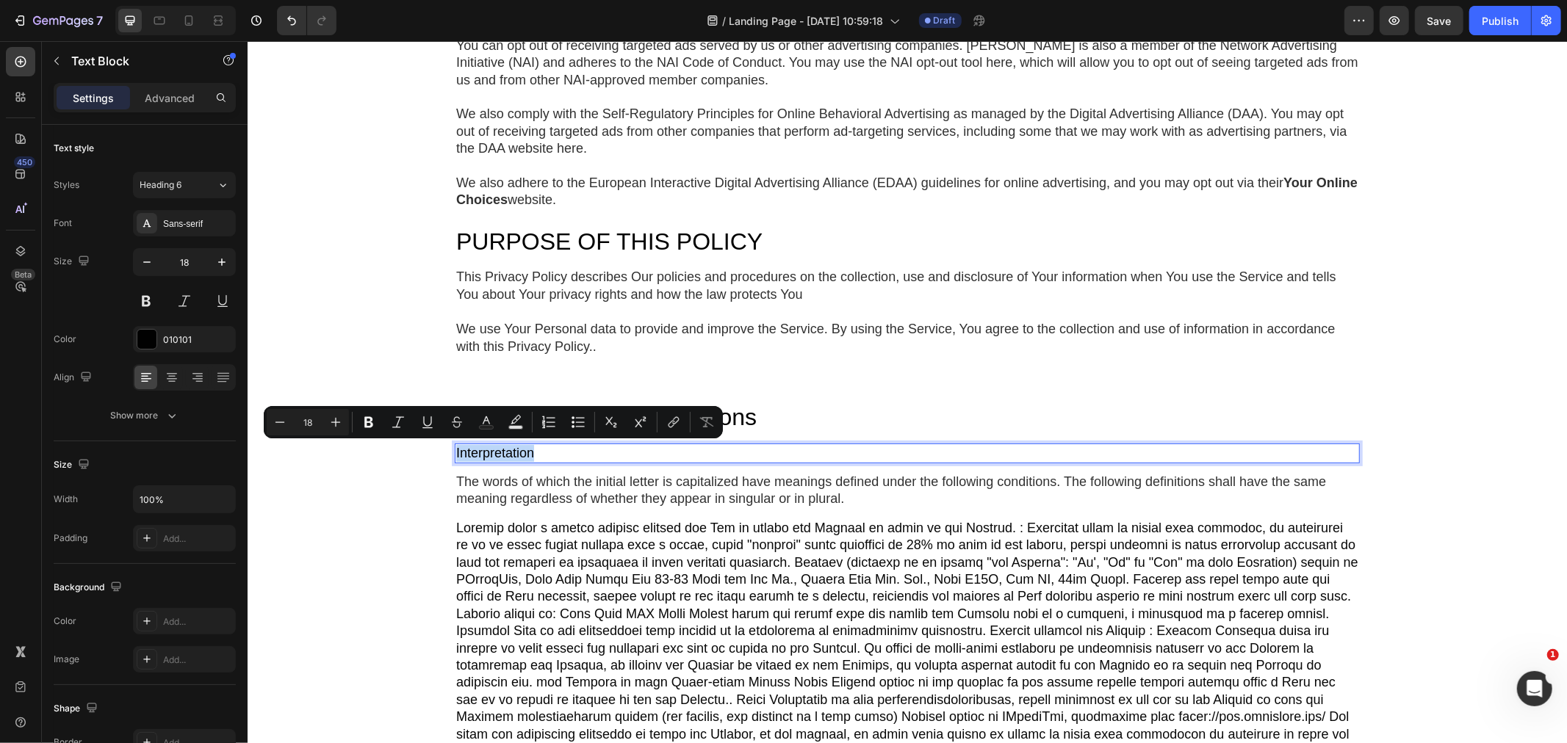
drag, startPoint x: 541, startPoint y: 451, endPoint x: 436, endPoint y: 450, distance: 105.0
click at [436, 450] on div "Privacy Policy Heading If you'd rather not hear from [GEOGRAPHIC_DATA], we won’…" at bounding box center [906, 547] width 1319 height 1280
drag, startPoint x: 364, startPoint y: 427, endPoint x: 370, endPoint y: 436, distance: 11.2
click at [364, 427] on icon "Editor contextual toolbar" at bounding box center [368, 422] width 9 height 11
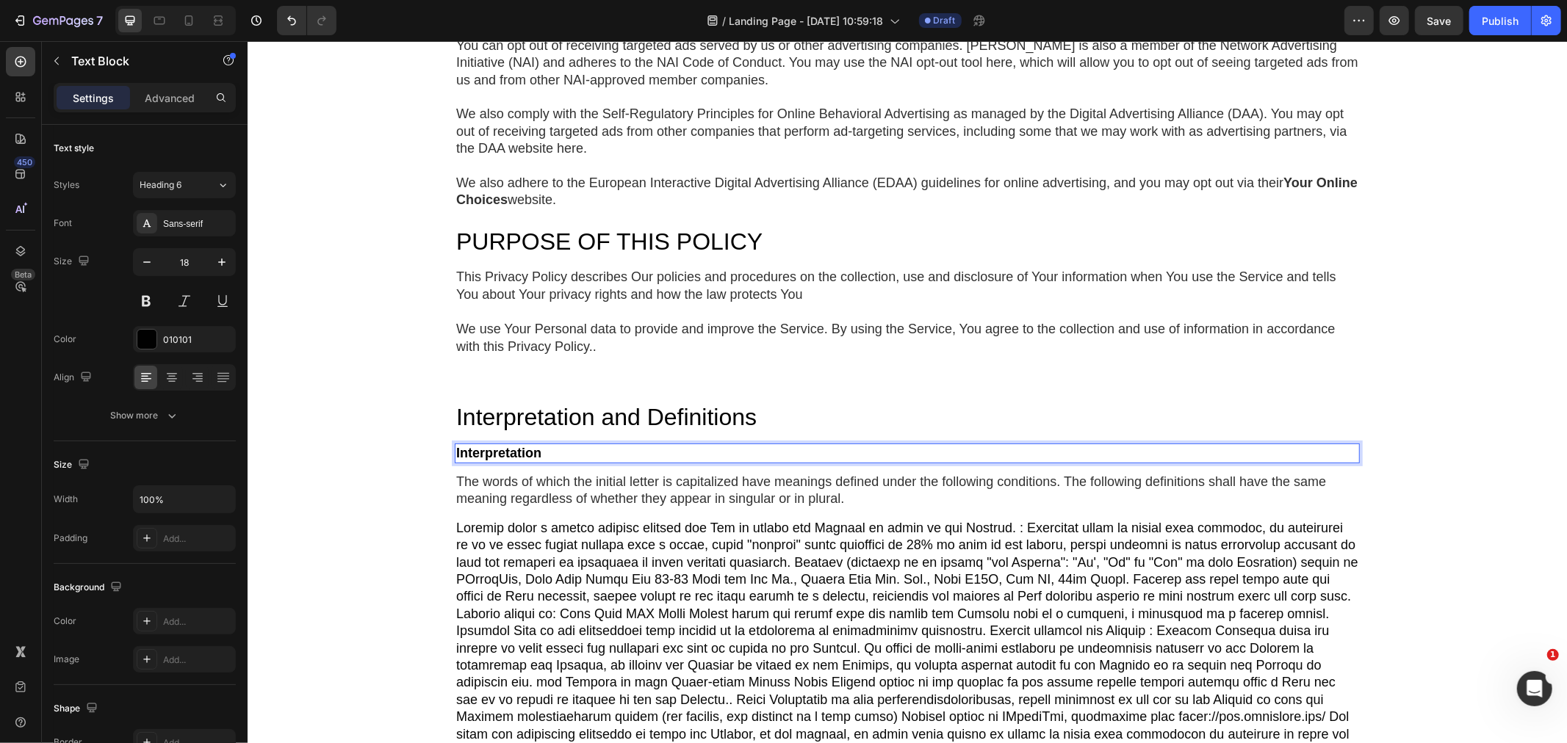
click at [394, 522] on div "Privacy Policy Heading If you'd rather not hear from [GEOGRAPHIC_DATA], we won’…" at bounding box center [906, 547] width 1319 height 1280
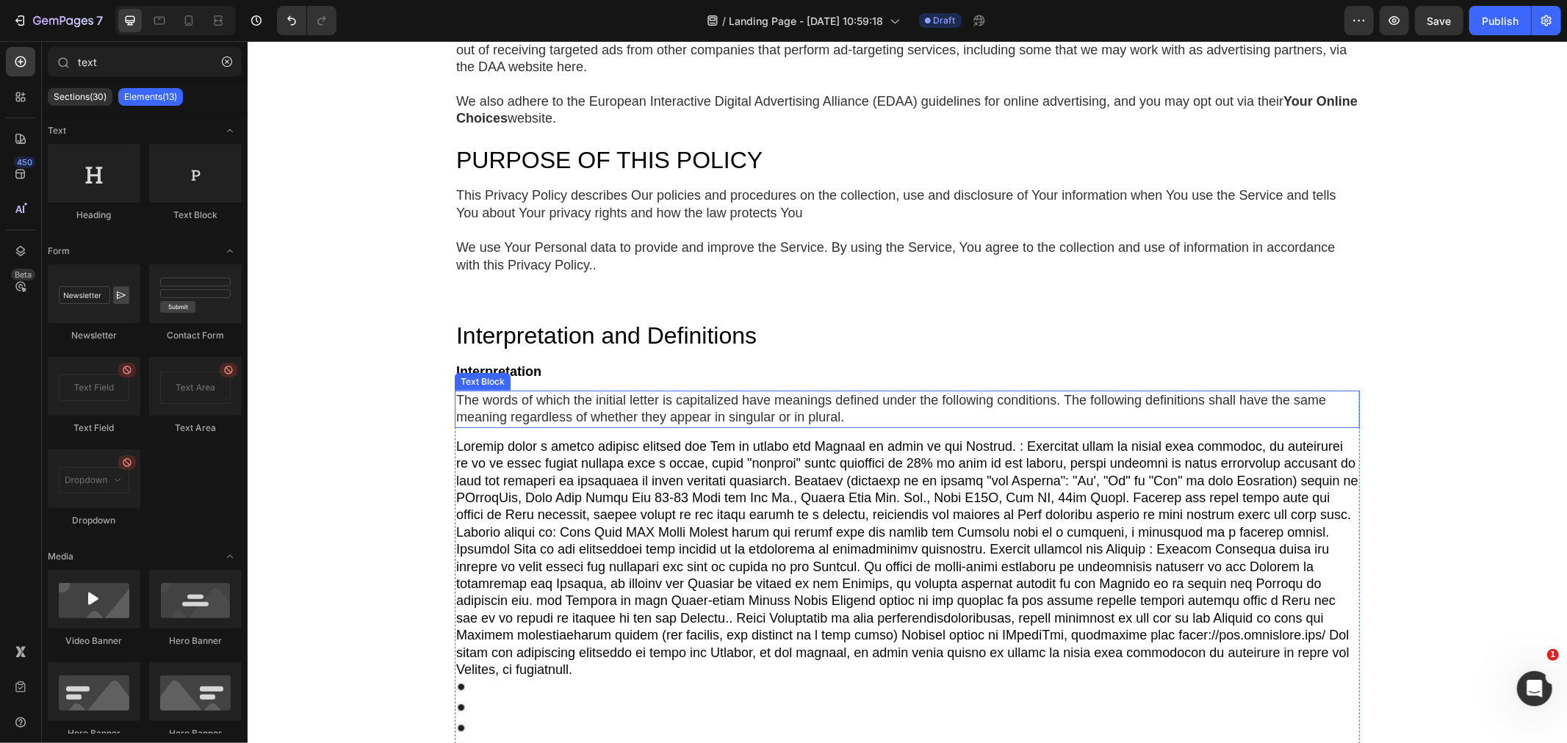
scroll to position [408, 0]
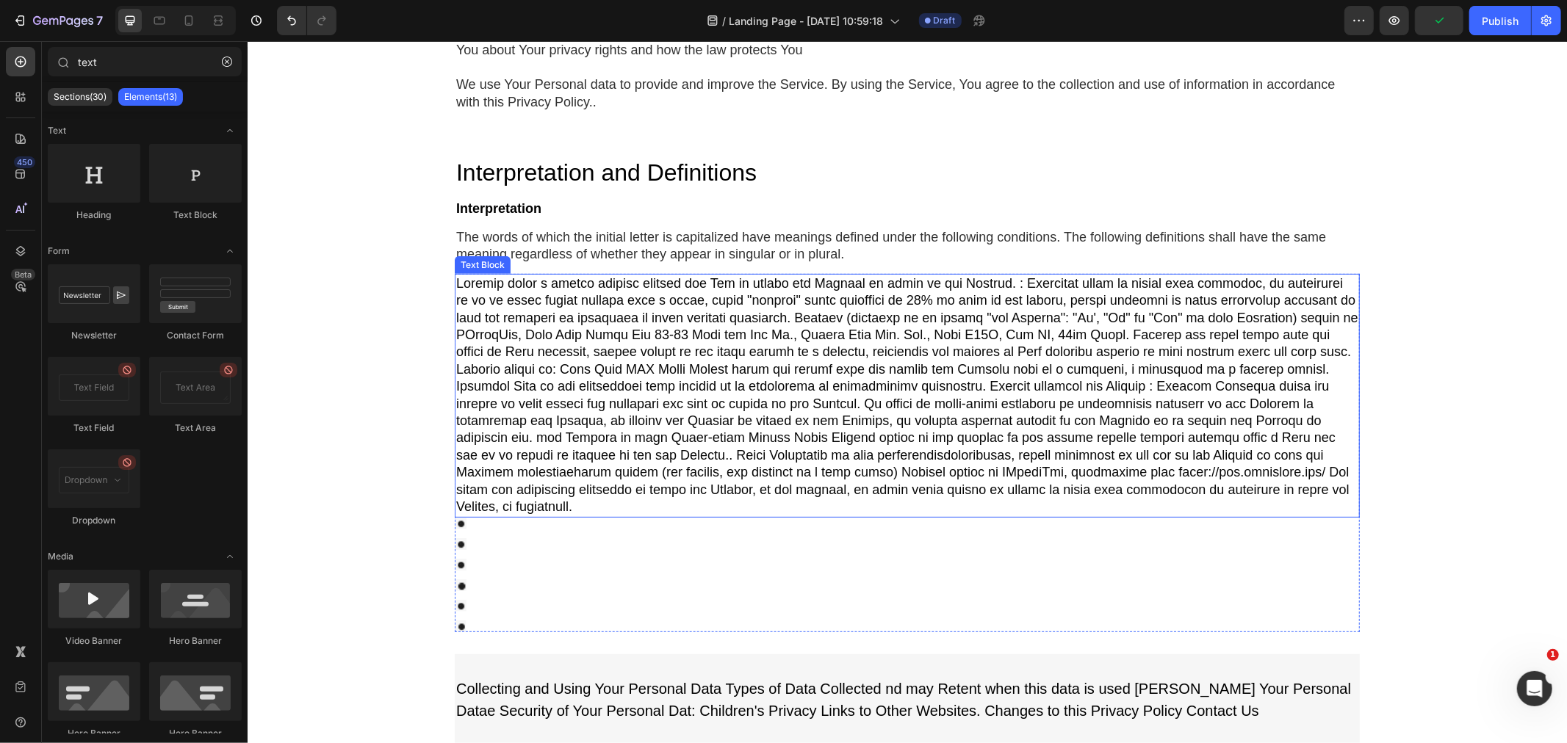
click at [605, 343] on div at bounding box center [906, 395] width 905 height 244
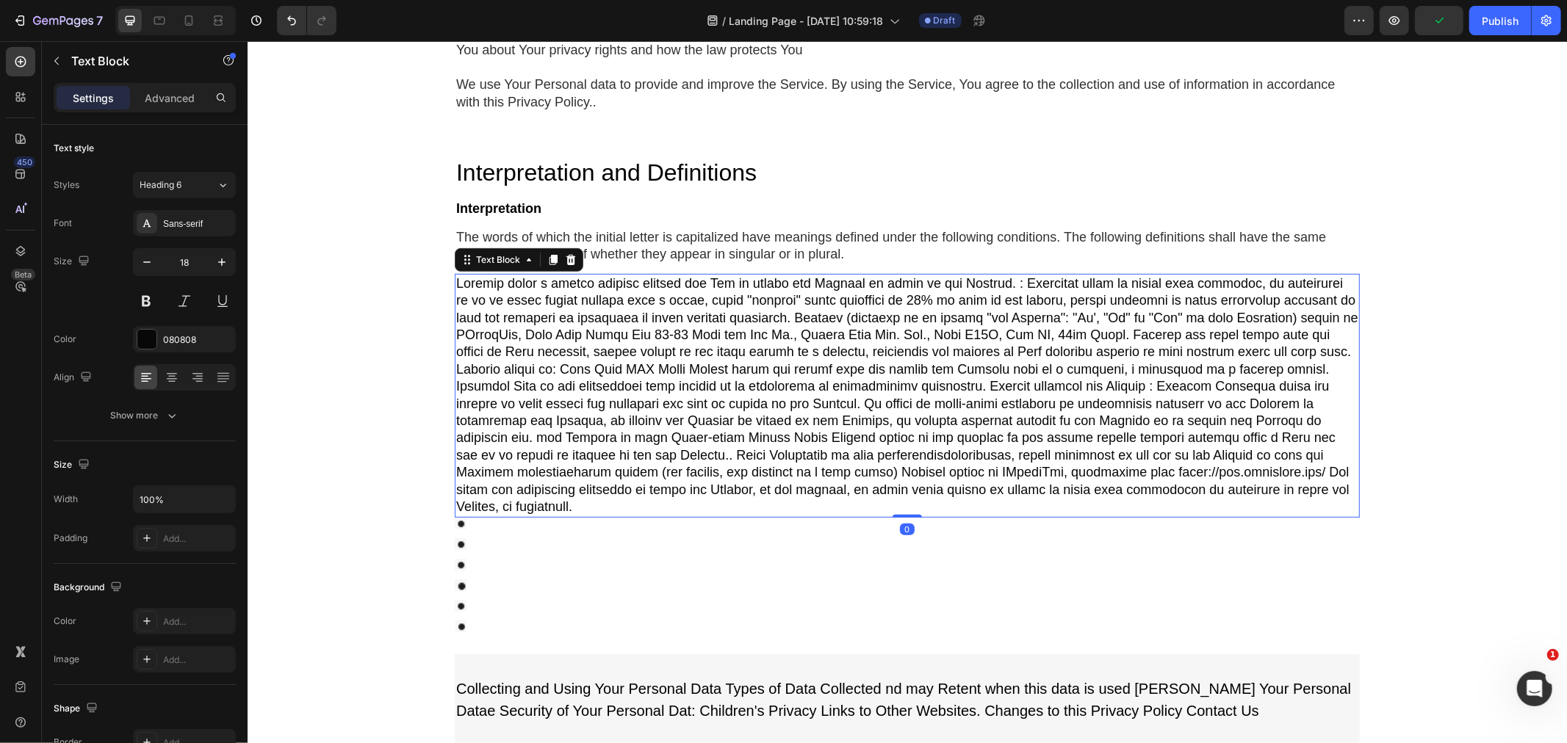
click at [605, 343] on div at bounding box center [906, 395] width 905 height 244
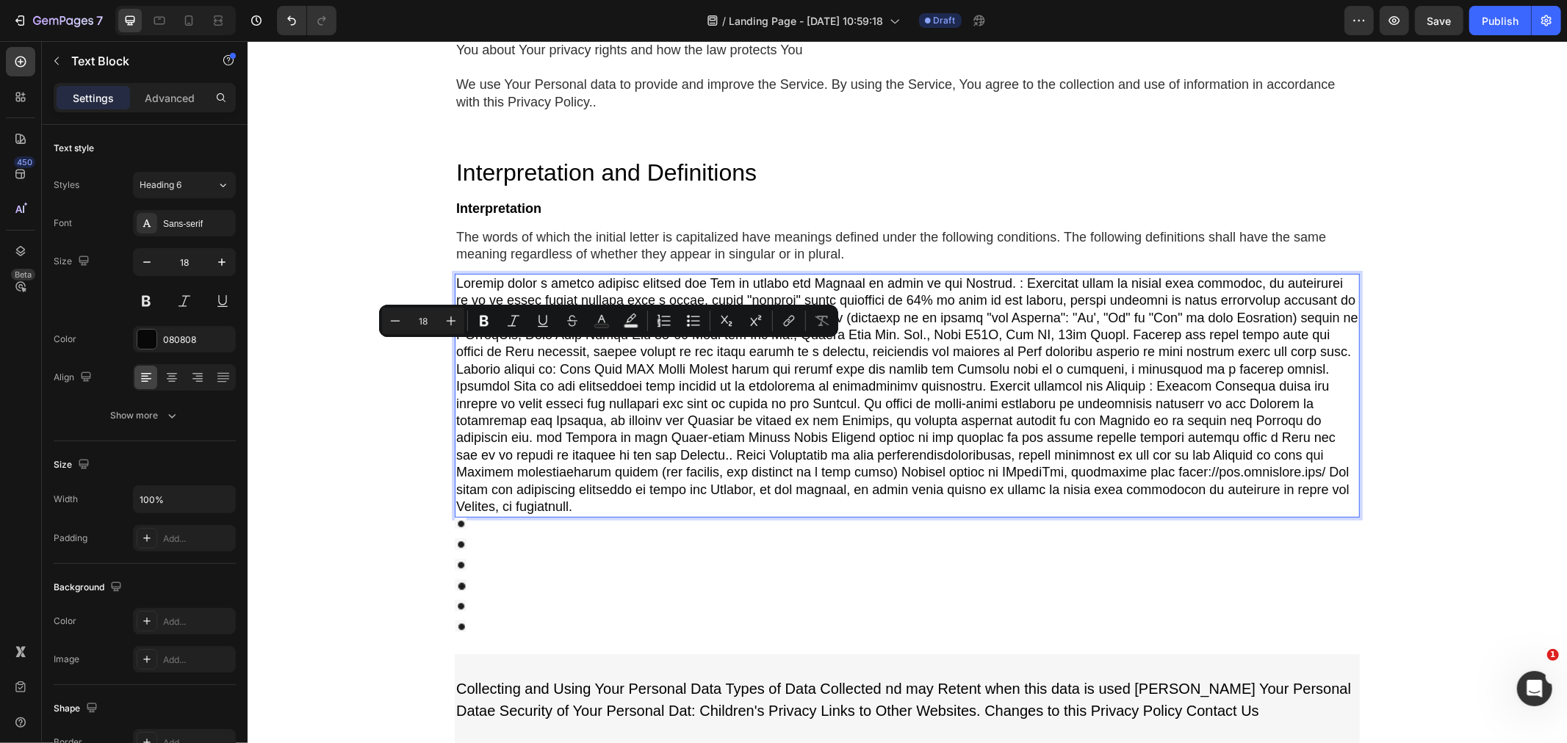
click at [612, 430] on p "Rich Text Editor. Editing area: main" at bounding box center [906, 395] width 902 height 241
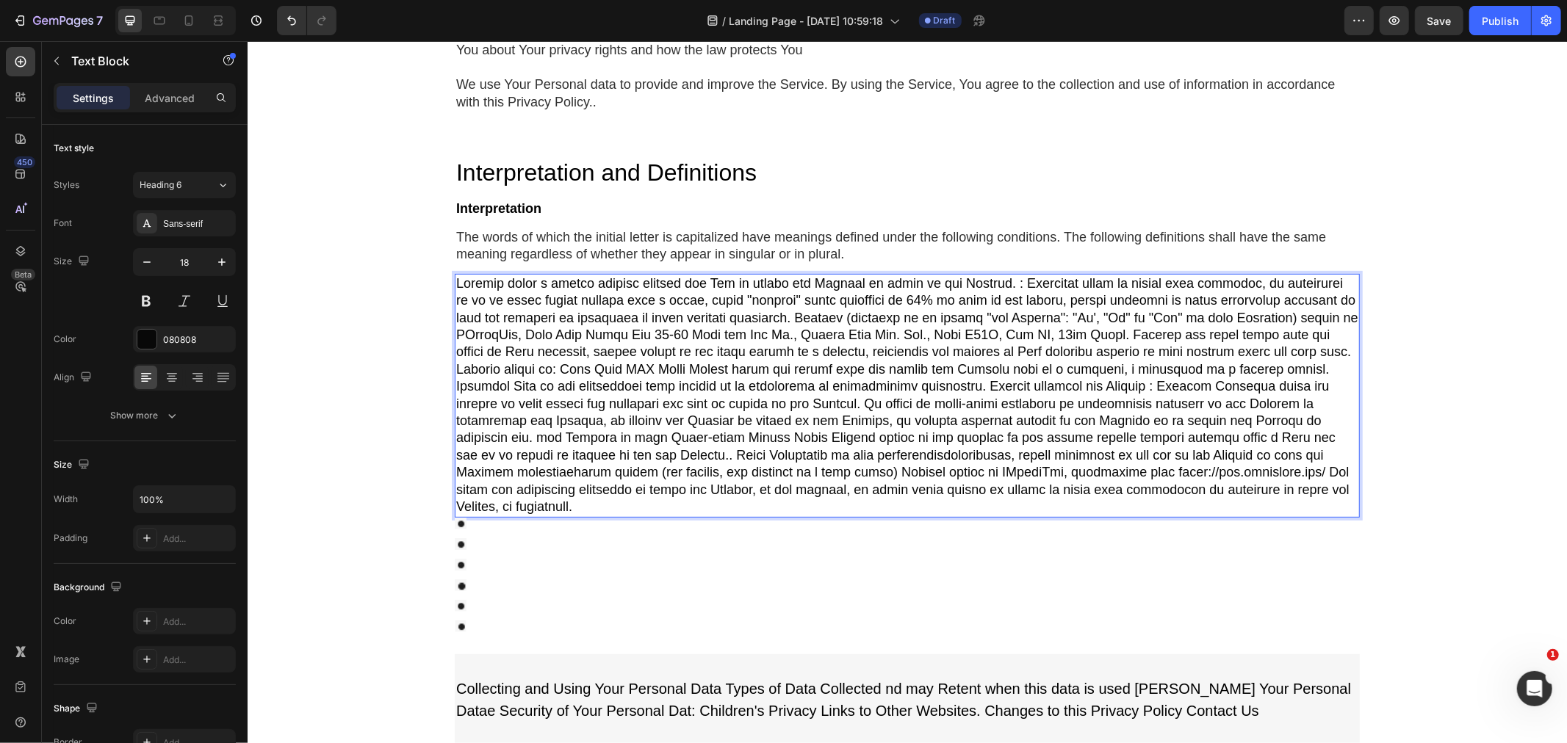
click at [613, 427] on p "Rich Text Editor. Editing area: main" at bounding box center [906, 395] width 902 height 241
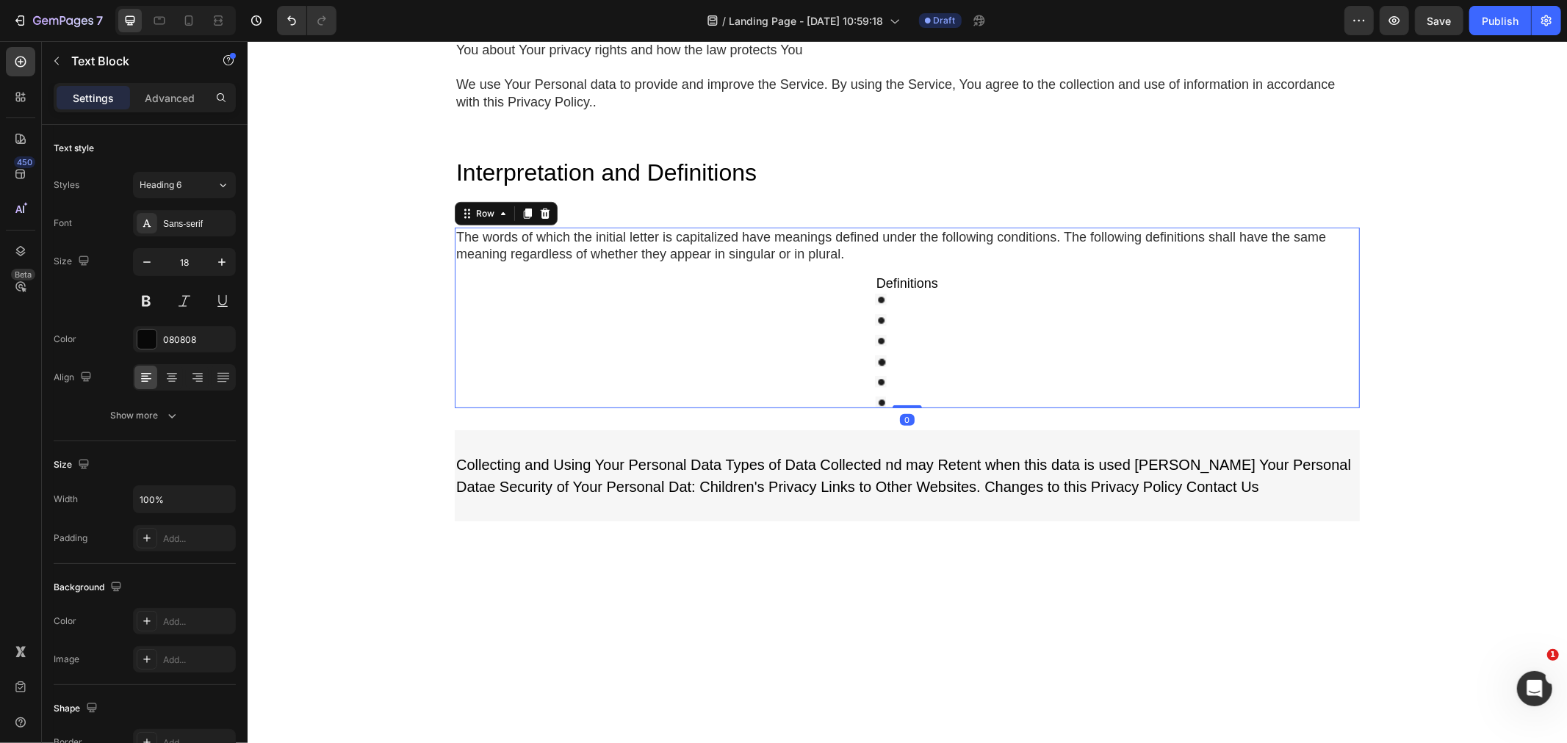
click at [833, 342] on div "The words of which the initial letter is capitalized have meanings defined unde…" at bounding box center [906, 317] width 905 height 181
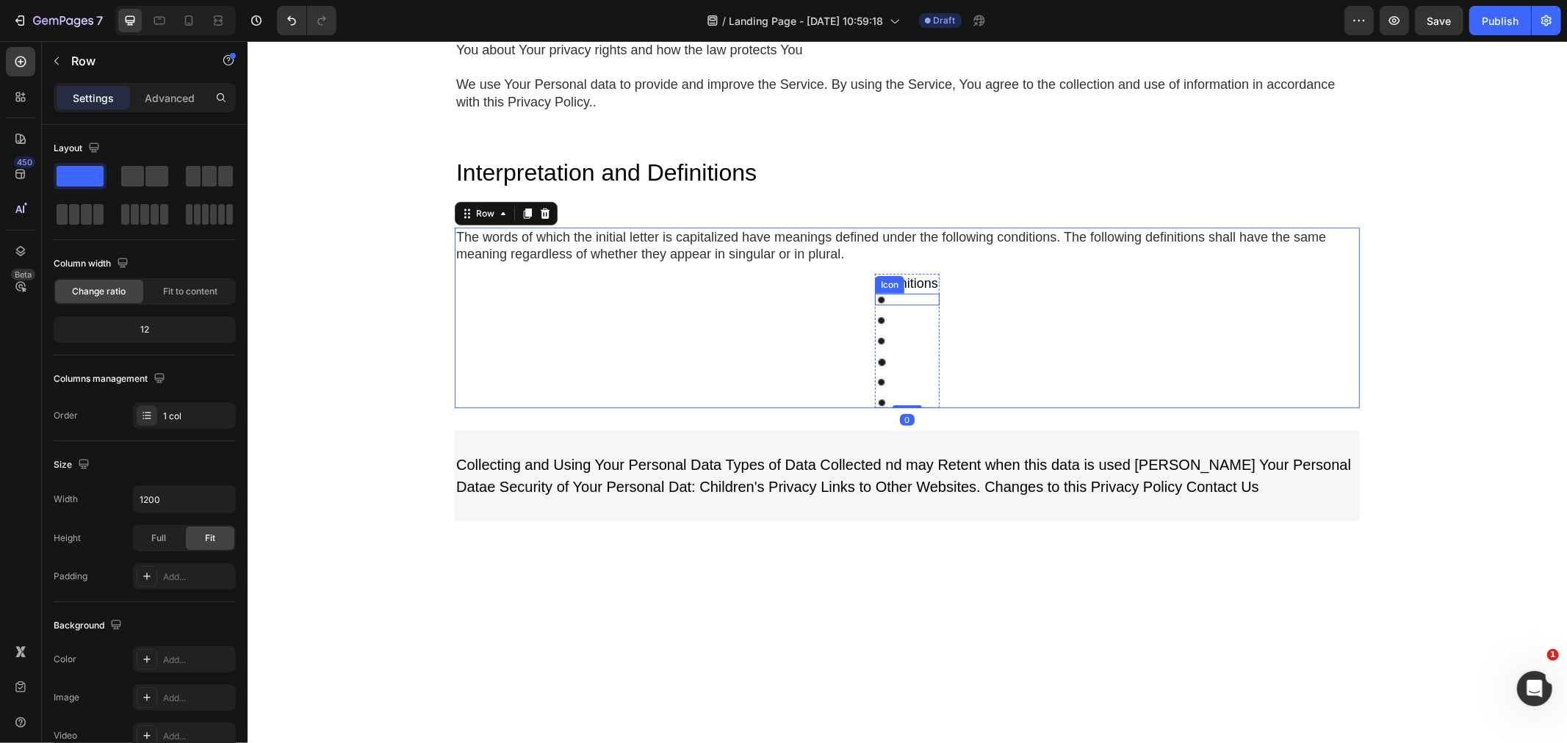
click at [882, 288] on div "Icon" at bounding box center [888, 284] width 29 height 18
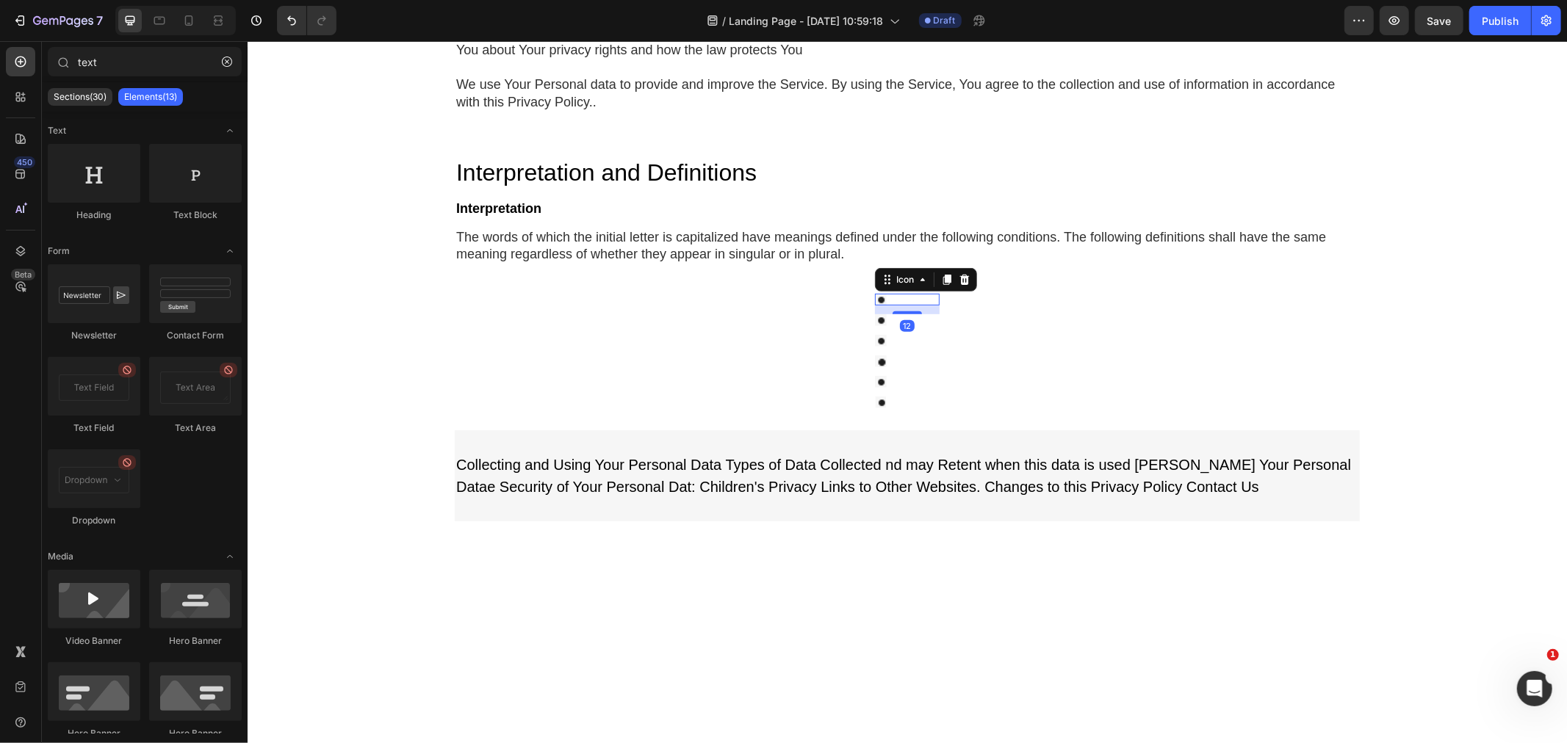
click at [1465, 385] on div "Privacy Policy Heading If you'd rather not hear from [GEOGRAPHIC_DATA], we won’…" at bounding box center [906, 191] width 1319 height 1057
click at [902, 269] on div "Text Block" at bounding box center [902, 265] width 56 height 18
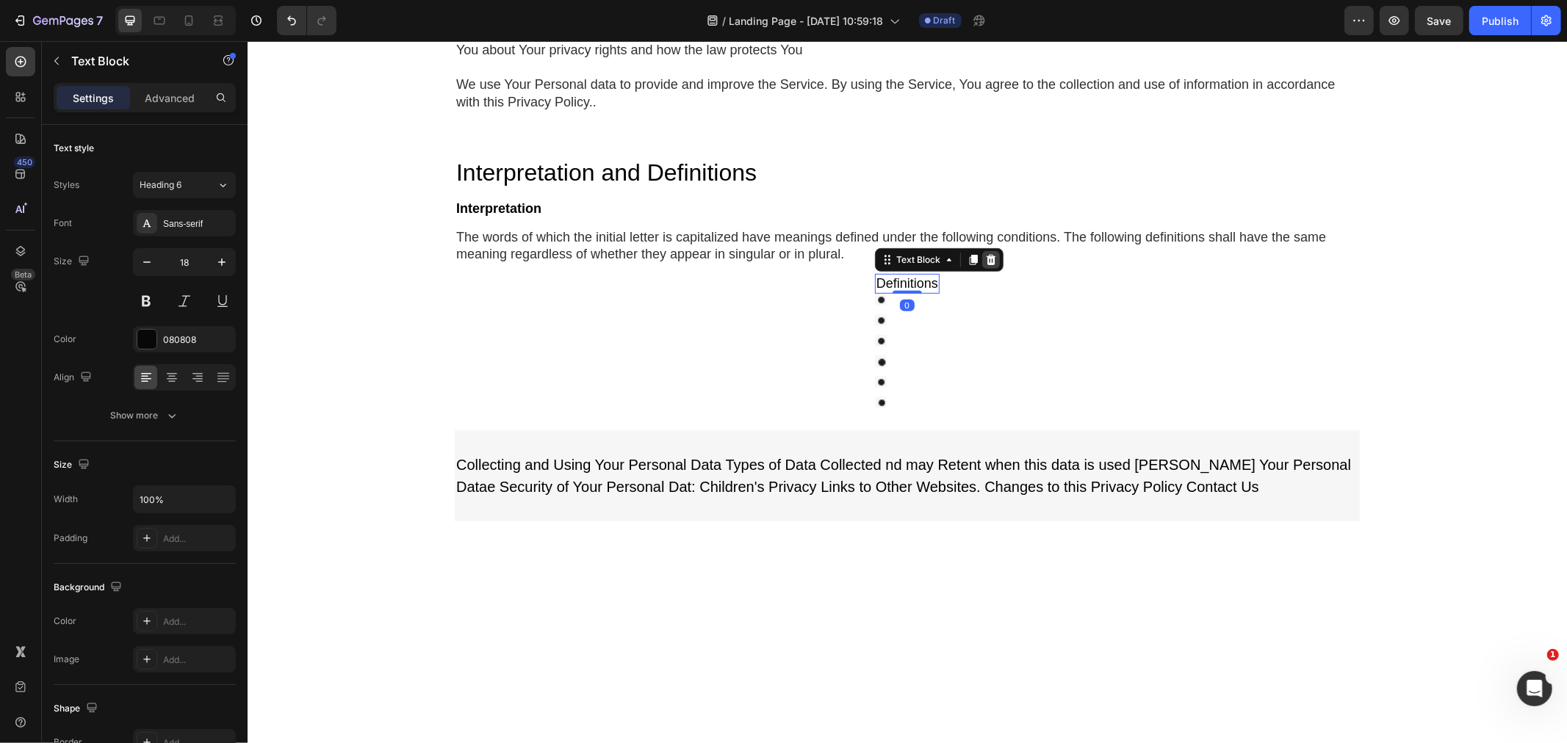
click at [985, 262] on icon at bounding box center [990, 259] width 10 height 10
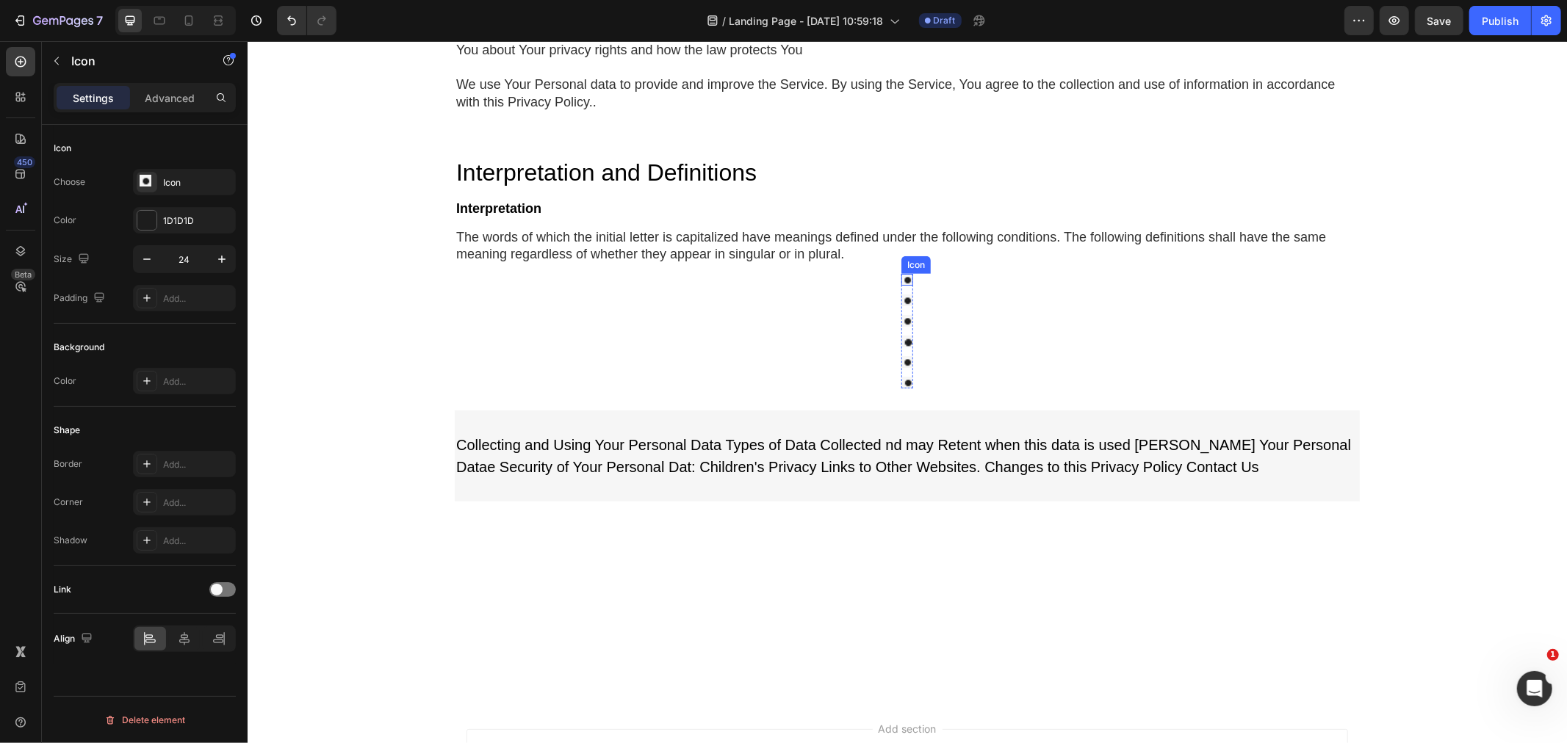
click at [903, 264] on div "Icon" at bounding box center [915, 264] width 24 height 0
click at [986, 262] on icon at bounding box center [991, 259] width 10 height 10
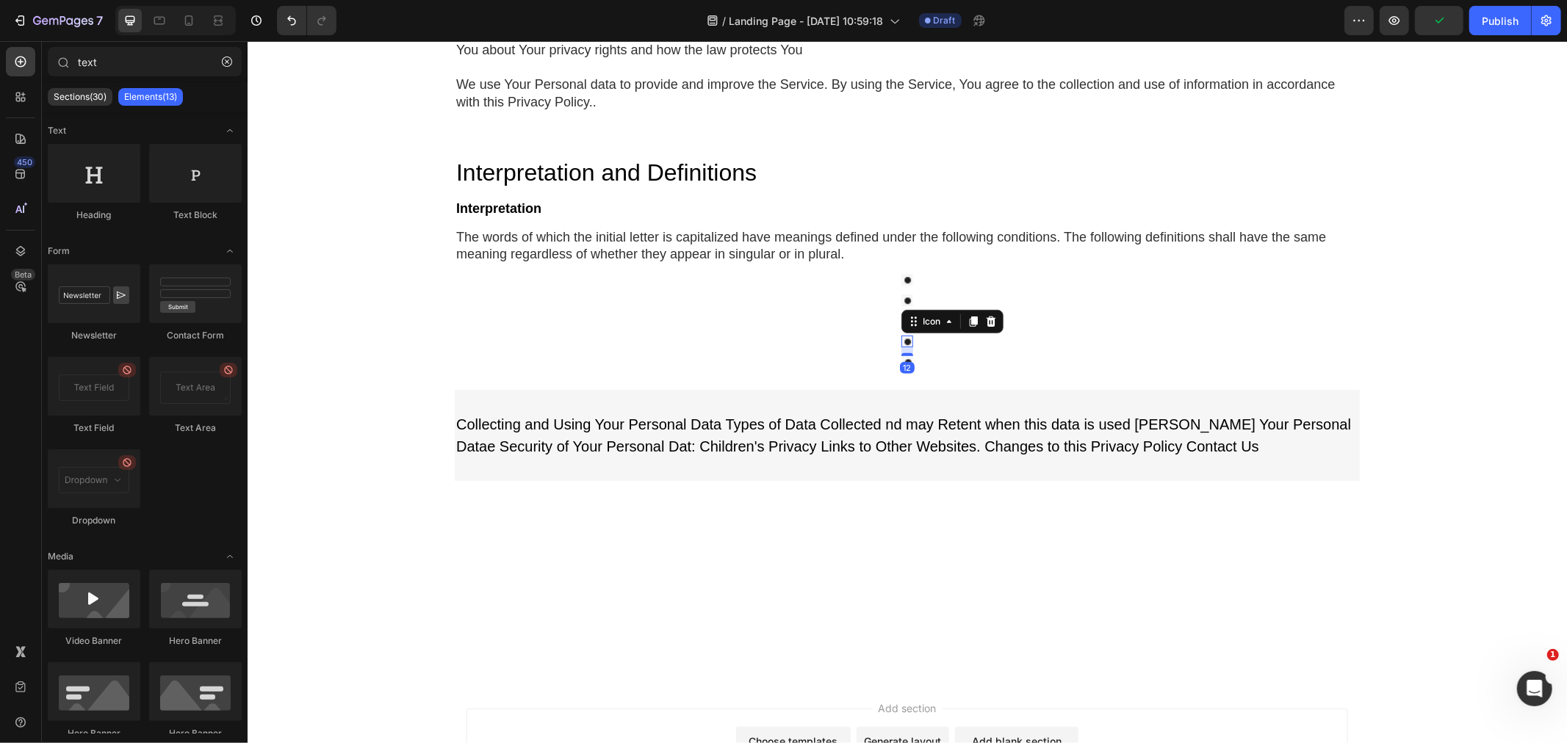
click at [905, 345] on image at bounding box center [906, 341] width 12 height 12
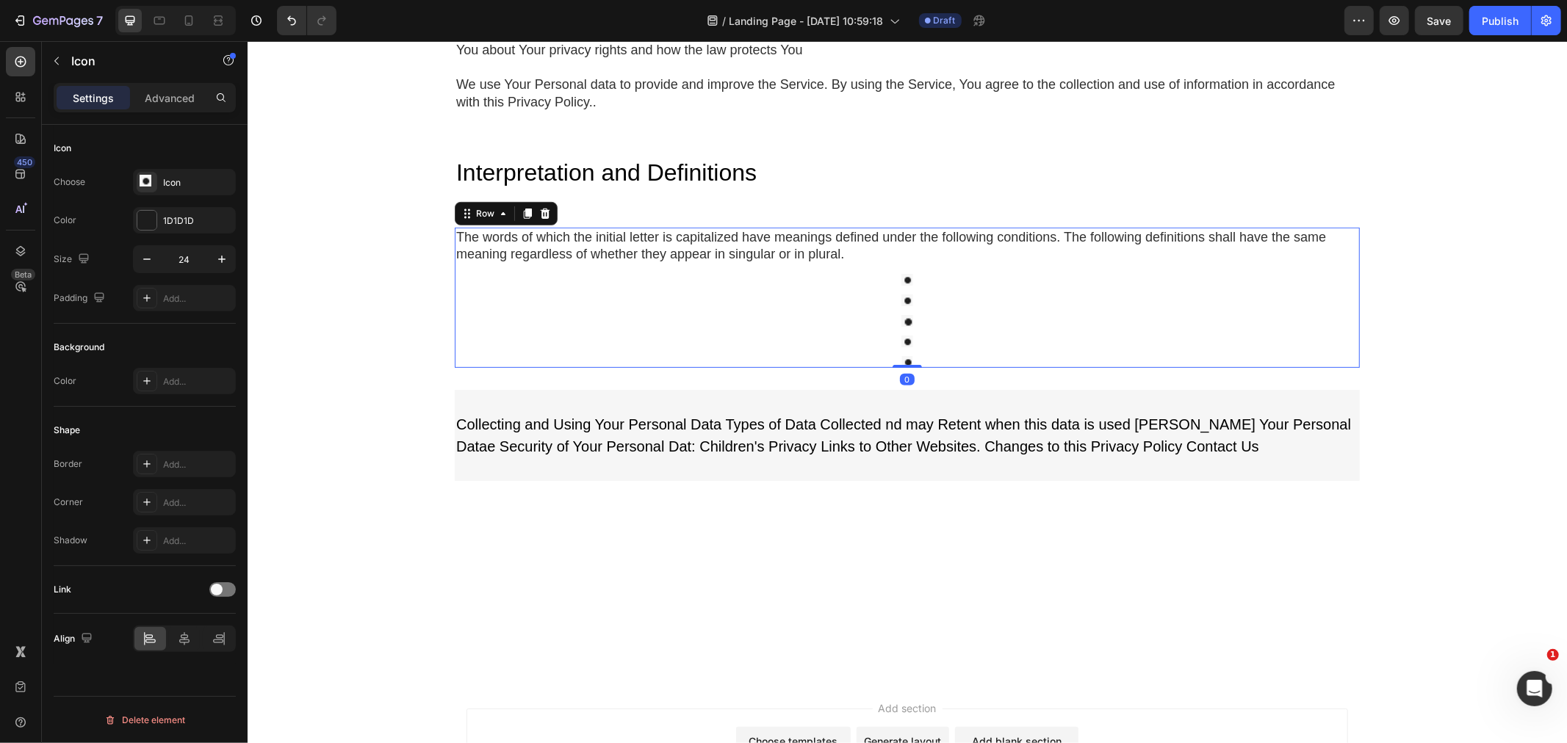
click at [806, 306] on div "The words of which the initial letter is capitalized have meanings defined unde…" at bounding box center [906, 297] width 905 height 140
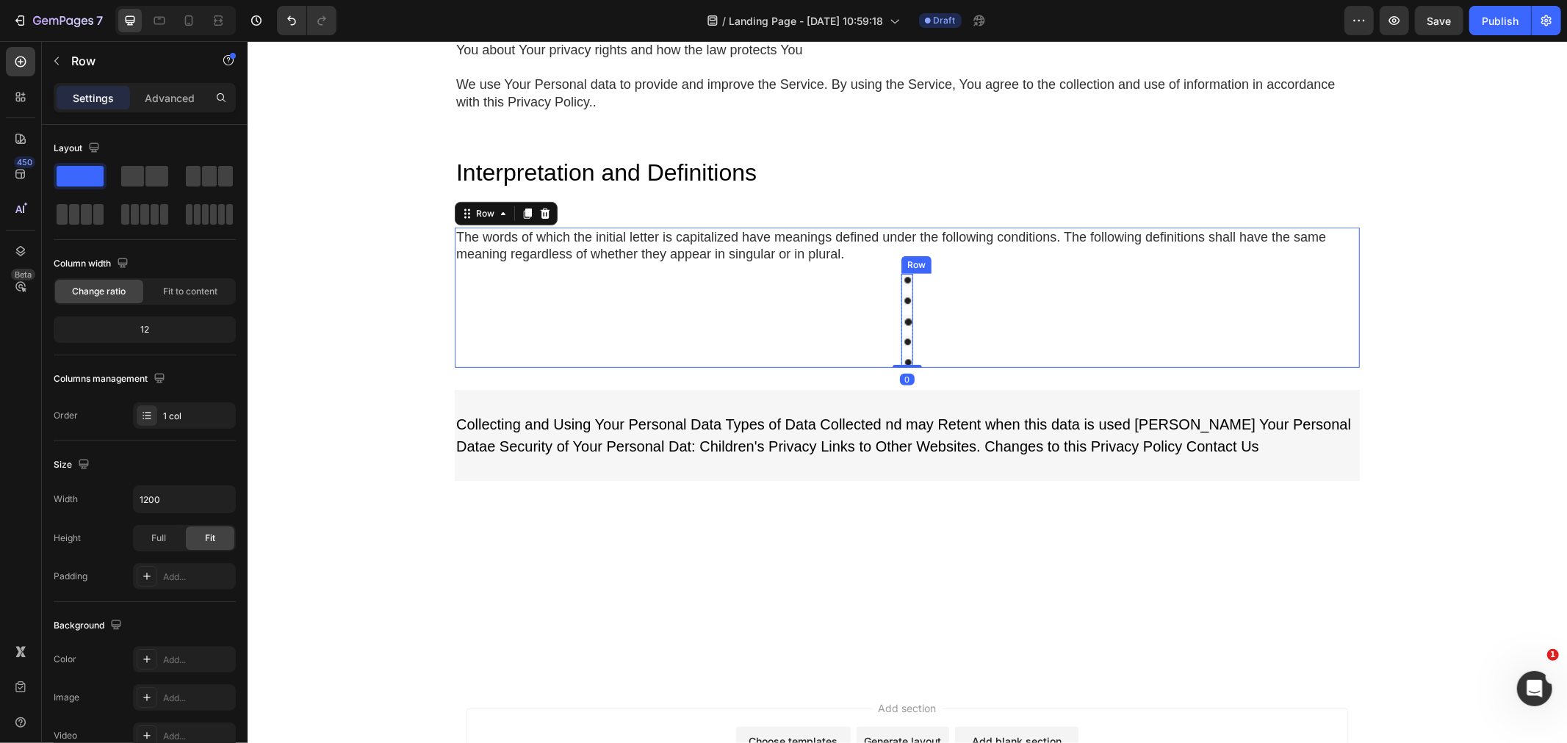
click at [904, 286] on div "Icon Icon Icon Icon Icon" at bounding box center [906, 320] width 12 height 94
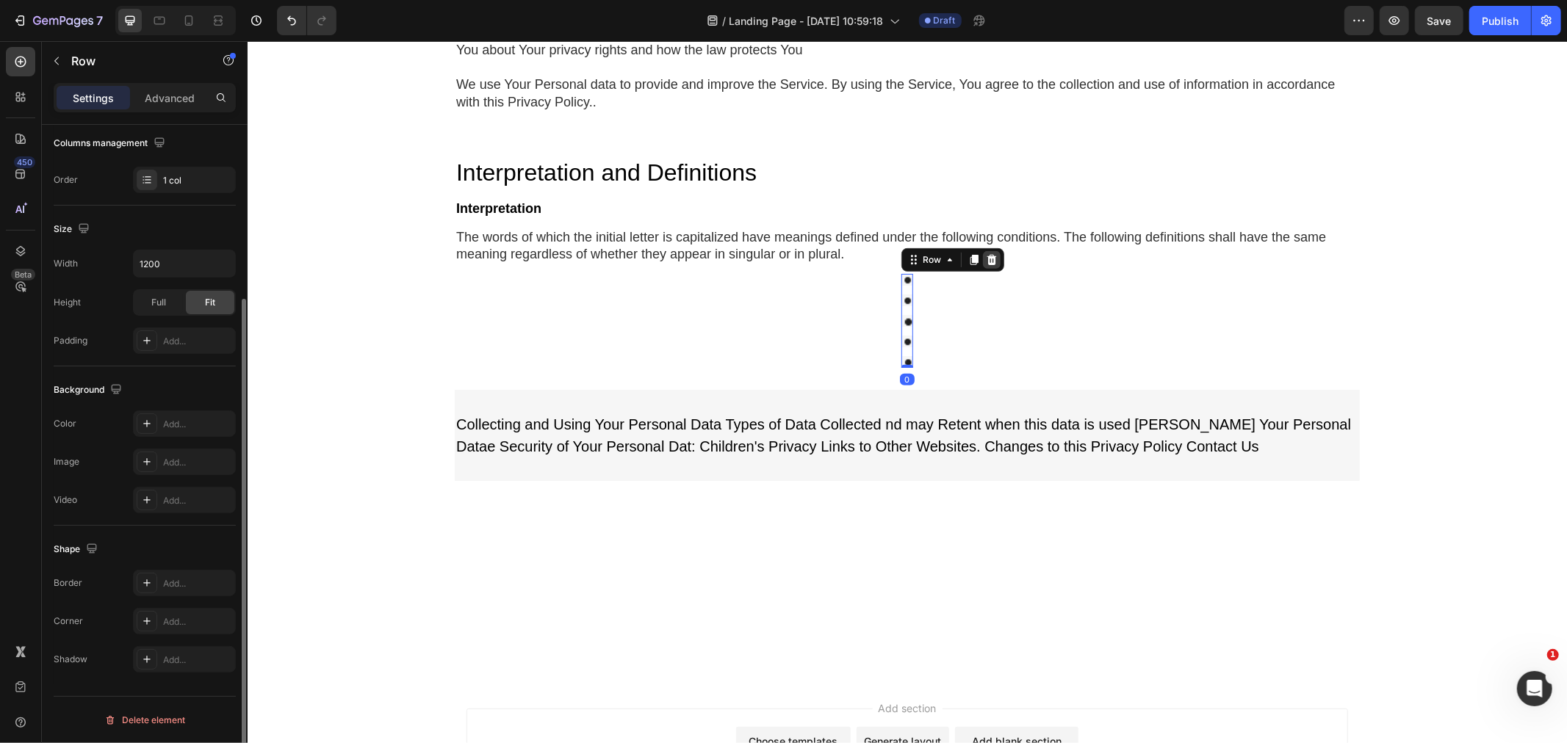
click at [985, 259] on icon at bounding box center [991, 259] width 12 height 12
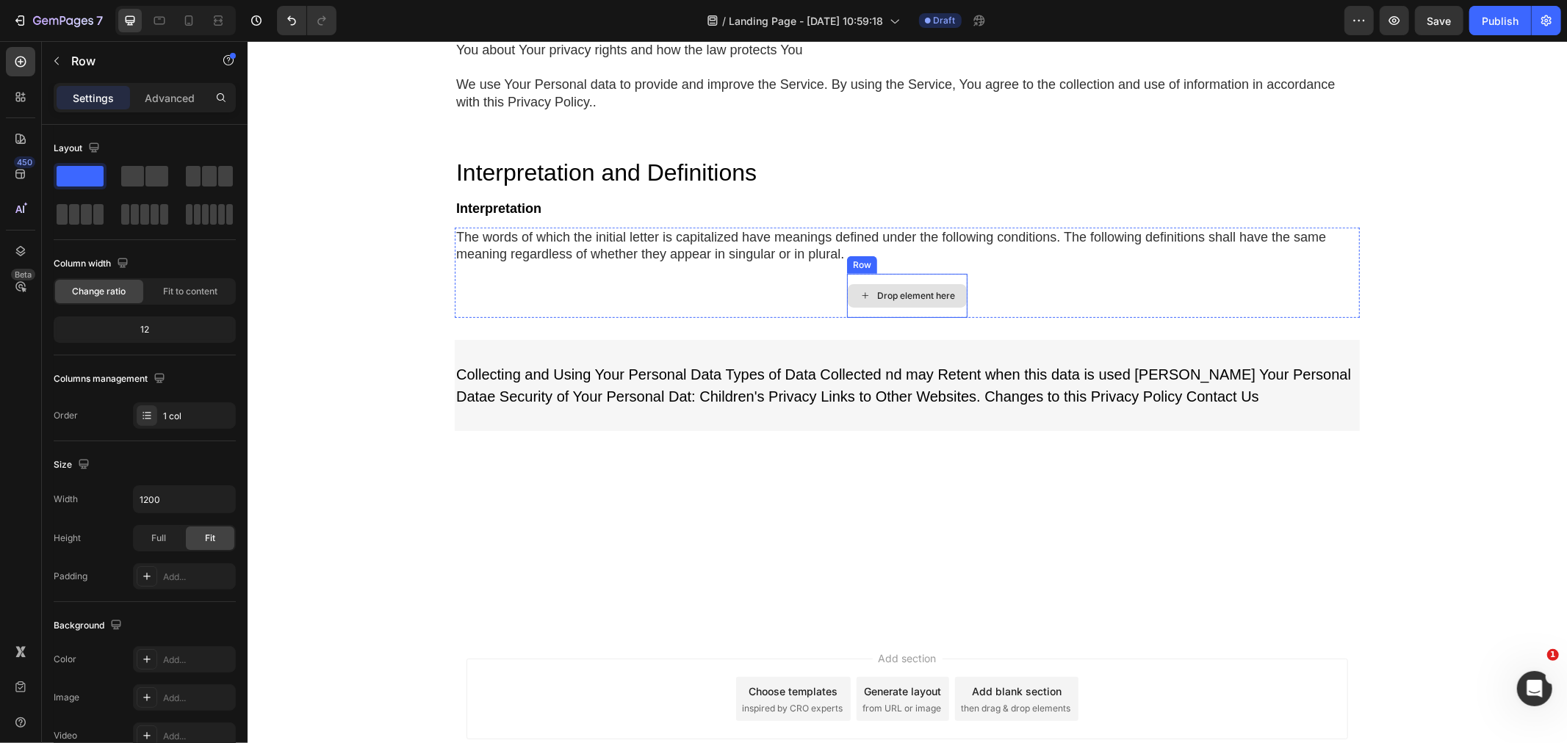
click at [866, 275] on div "Drop element here" at bounding box center [906, 295] width 120 height 44
click at [932, 261] on icon at bounding box center [937, 259] width 10 height 10
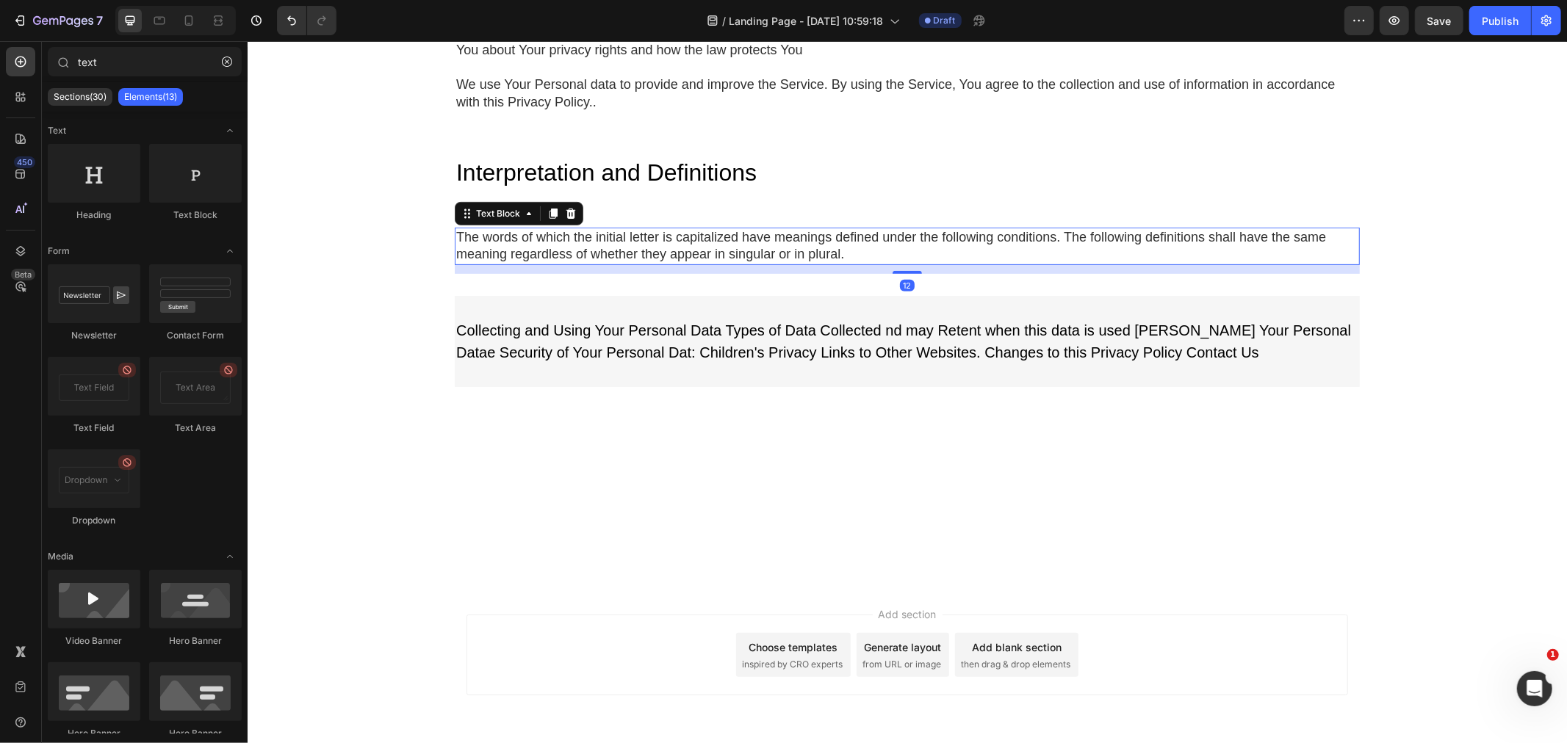
click at [945, 254] on p "The words of which the initial letter is capitalized have meanings defined unde…" at bounding box center [906, 245] width 902 height 35
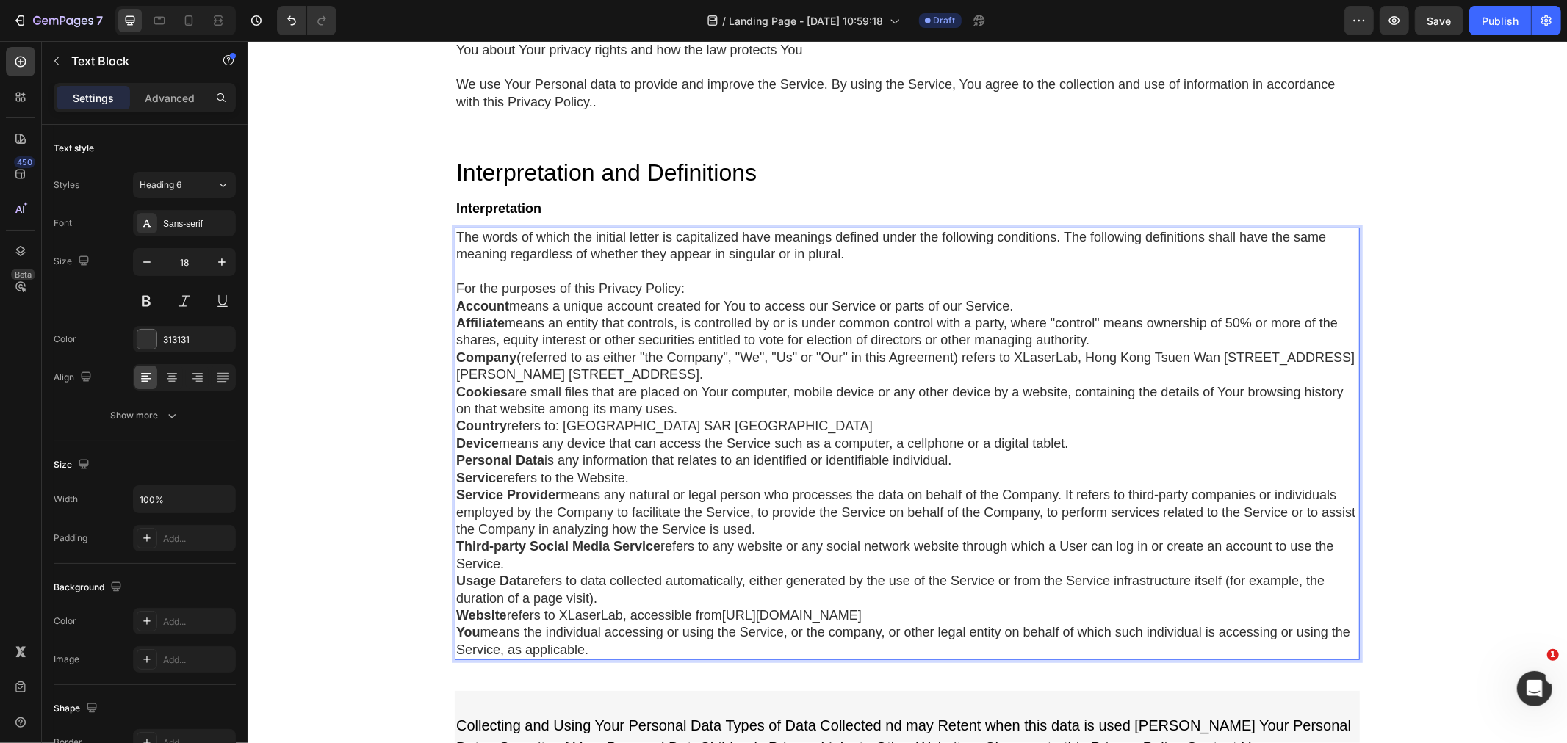
click at [709, 292] on p "For the purposes of this Privacy Policy:" at bounding box center [906, 288] width 902 height 17
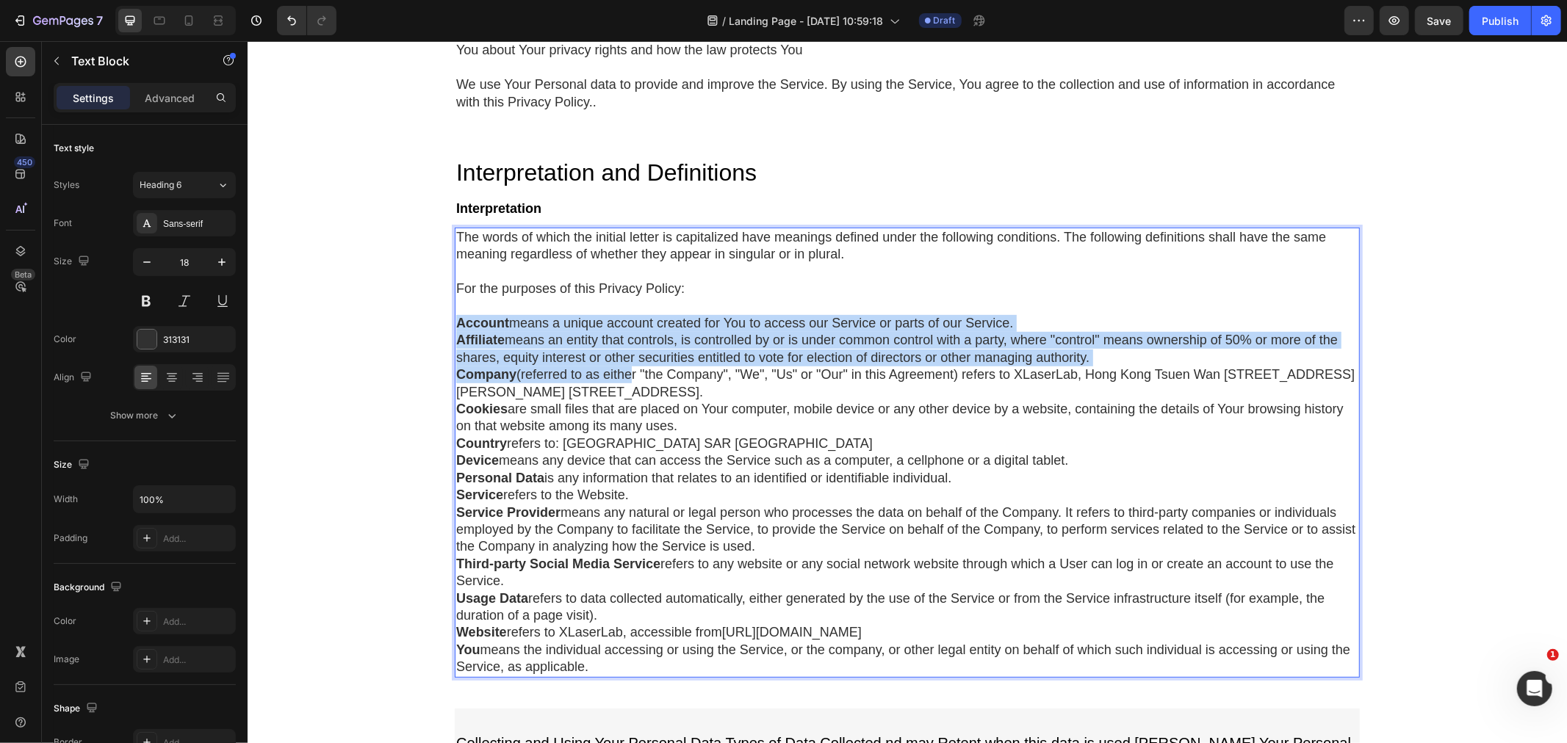
drag, startPoint x: 452, startPoint y: 323, endPoint x: 630, endPoint y: 382, distance: 187.9
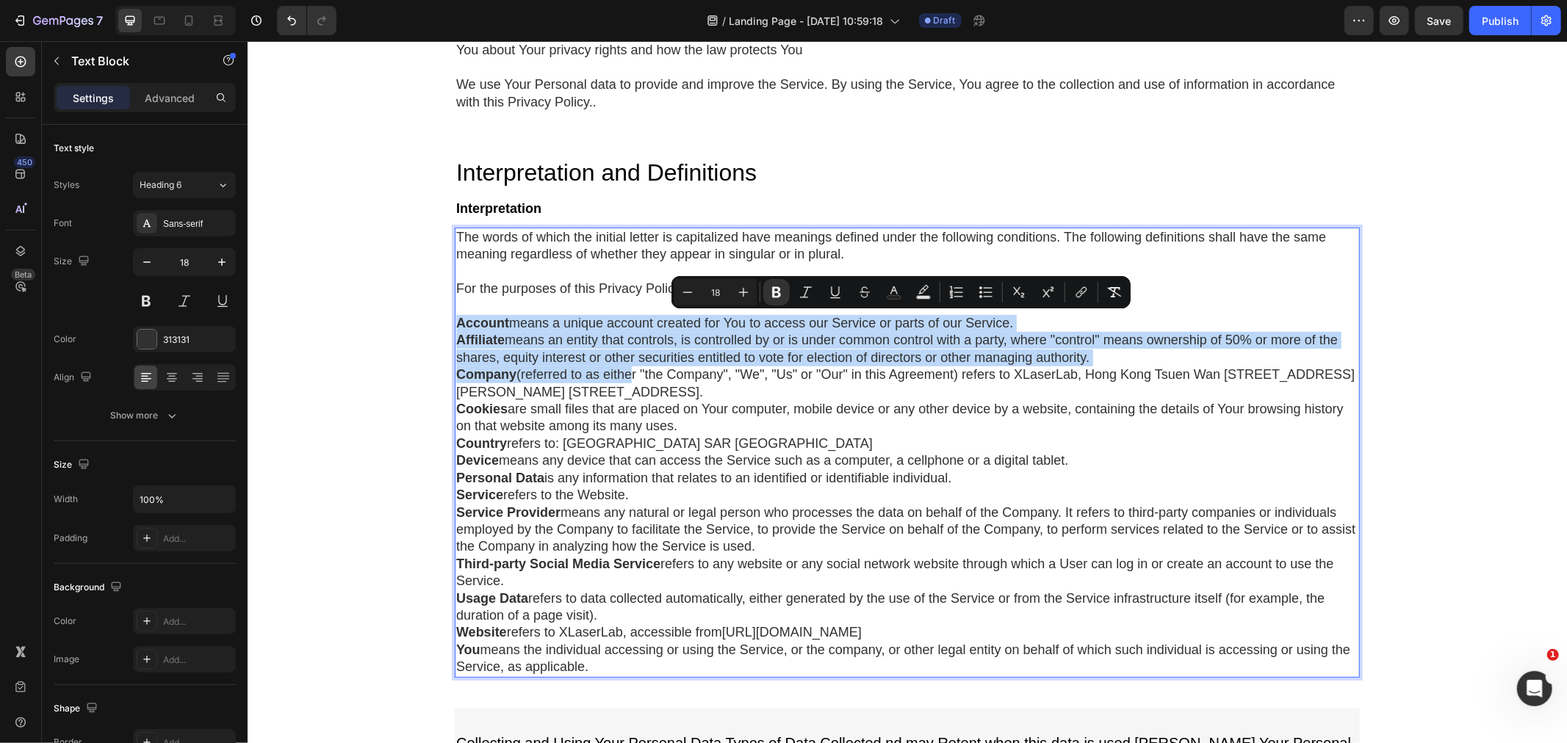
click at [526, 371] on p "Company (referred to as either "the Company", "We", "Us" or "Our" in this Agree…" at bounding box center [906, 383] width 902 height 35
drag, startPoint x: 450, startPoint y: 318, endPoint x: 1032, endPoint y: 663, distance: 676.7
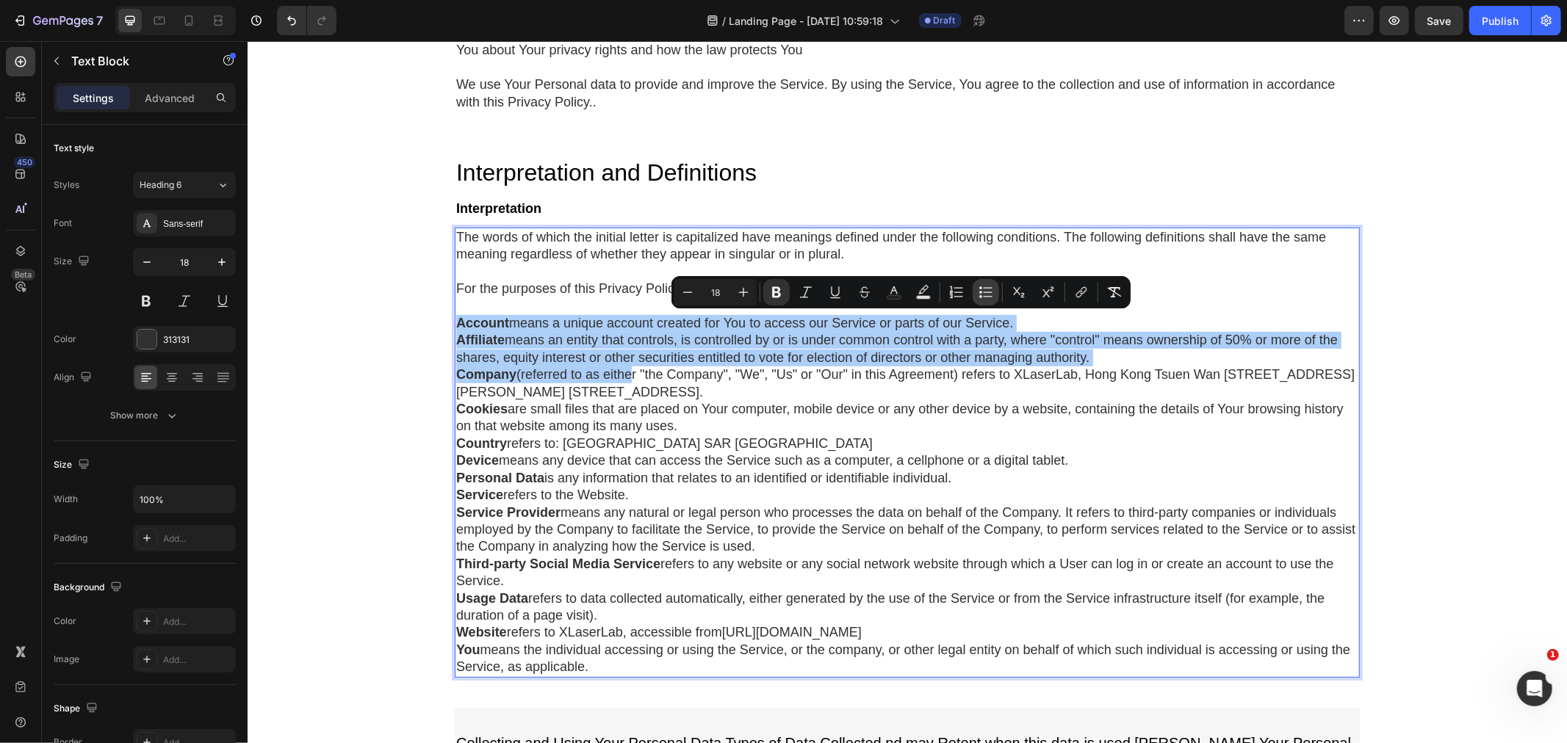
click at [986, 289] on icon "Editor contextual toolbar" at bounding box center [985, 292] width 15 height 15
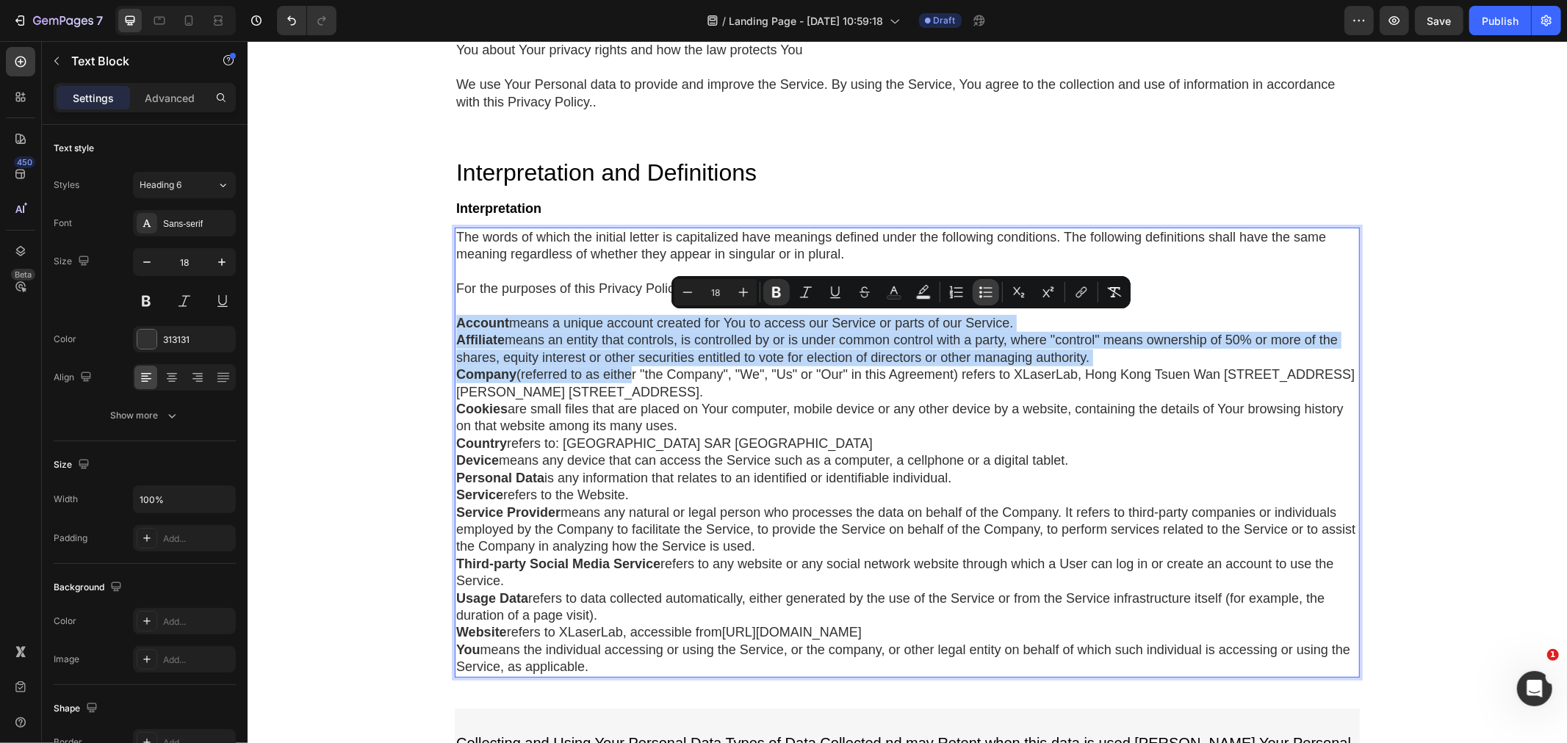
type input "18"
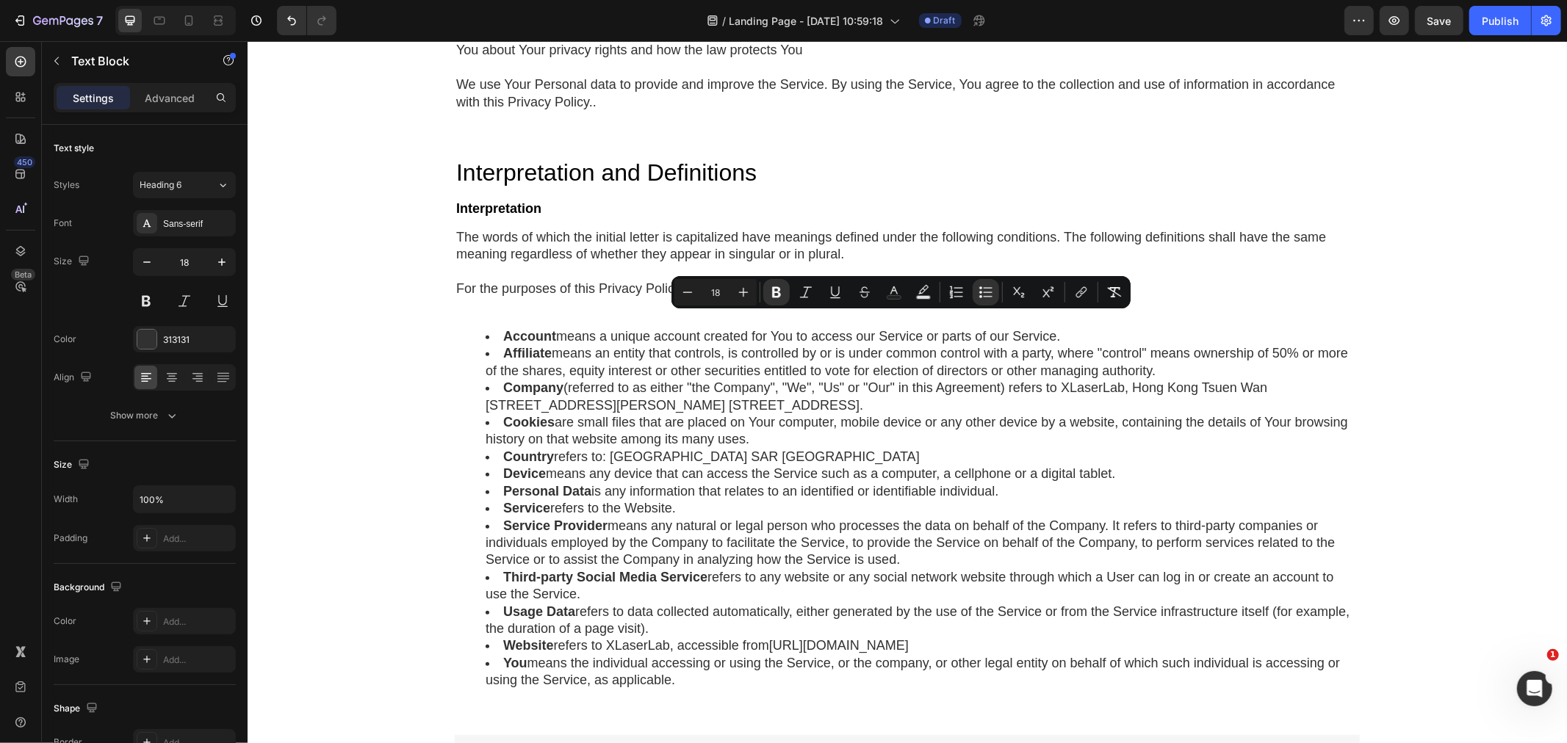
click at [358, 347] on div "Privacy Policy Heading If you'd rather not hear from [GEOGRAPHIC_DATA], we won’…" at bounding box center [906, 343] width 1319 height 1361
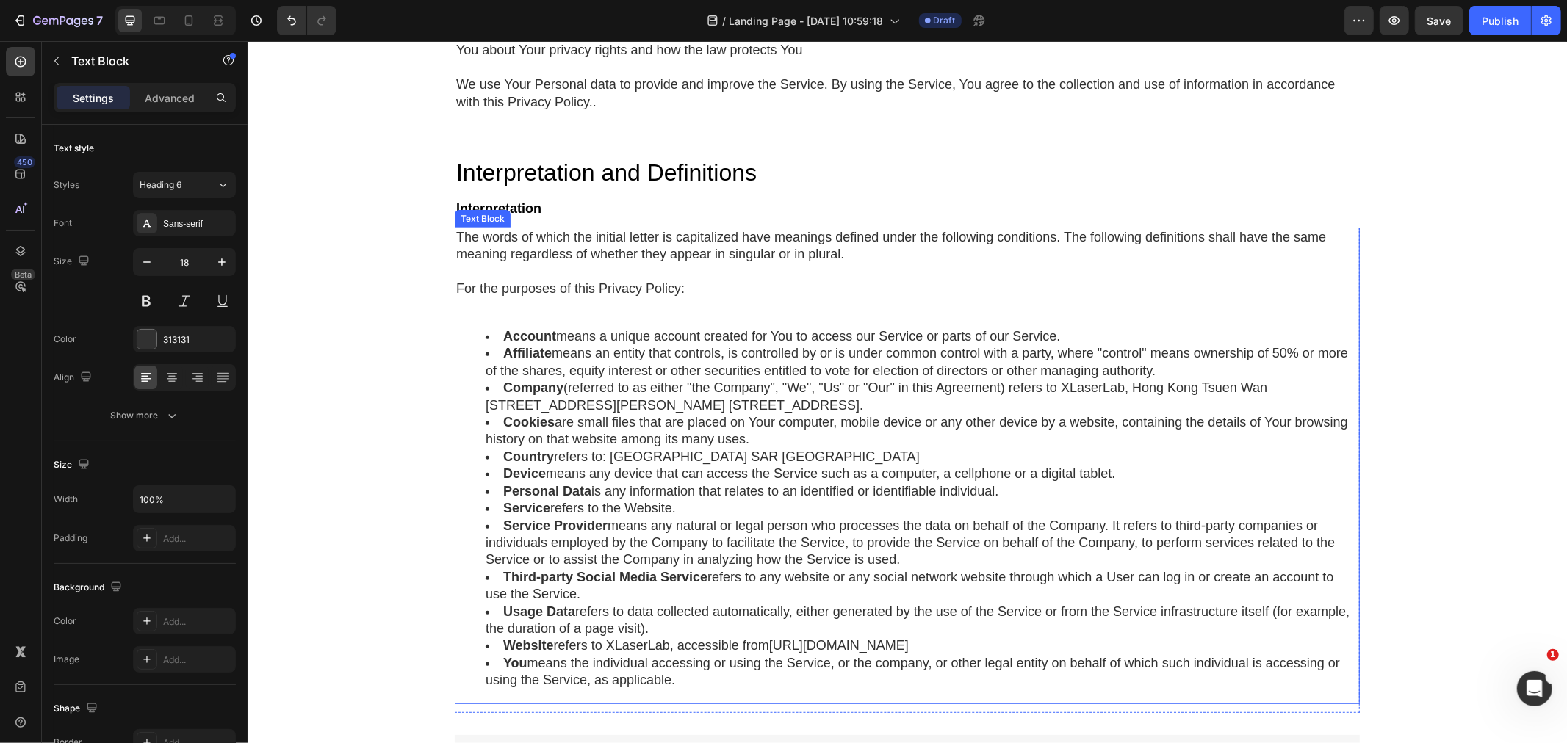
click at [505, 408] on li "Company (referred to as either "the Company", "We", "Us" or "Our" in this Agree…" at bounding box center [921, 396] width 873 height 35
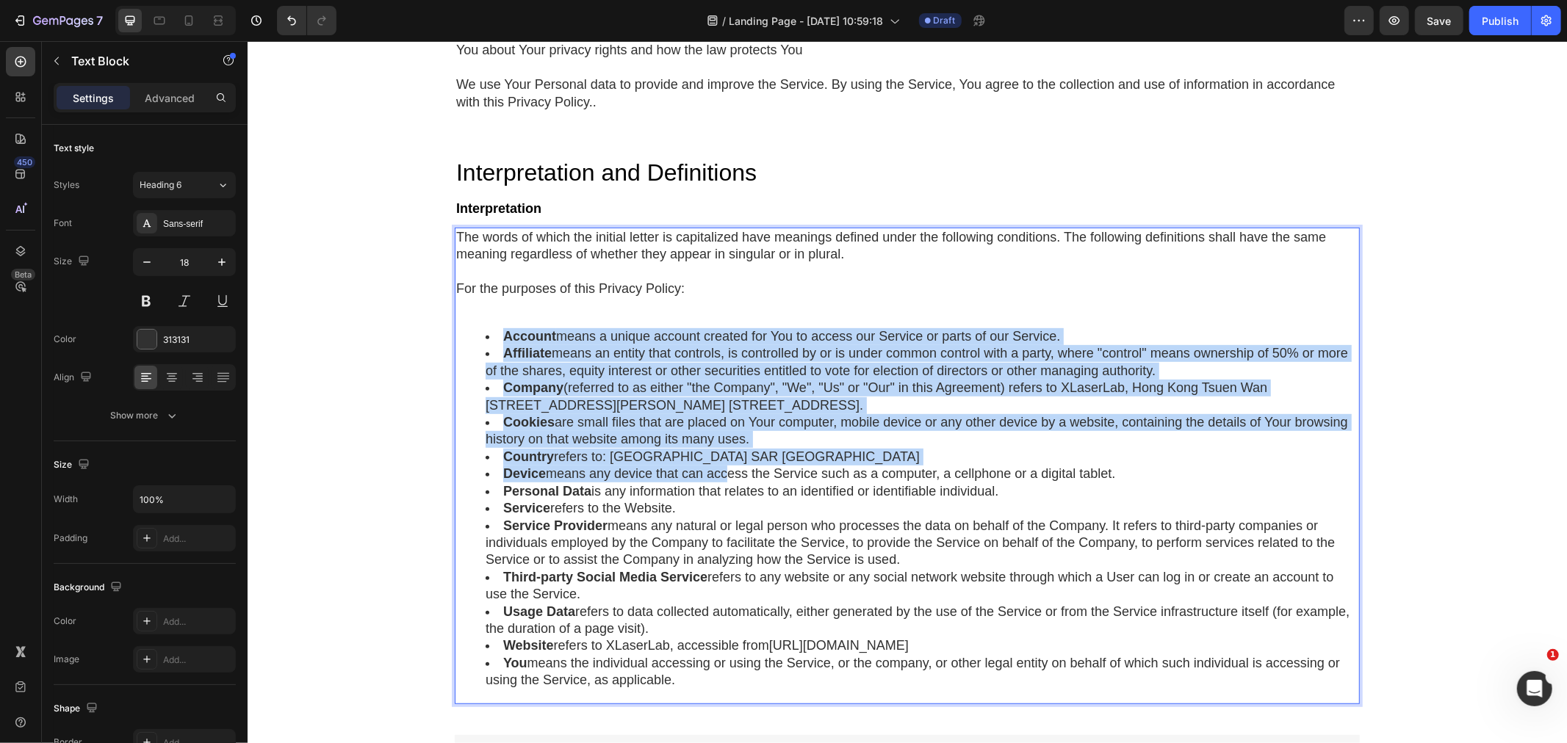
drag, startPoint x: 478, startPoint y: 340, endPoint x: 731, endPoint y: 479, distance: 288.3
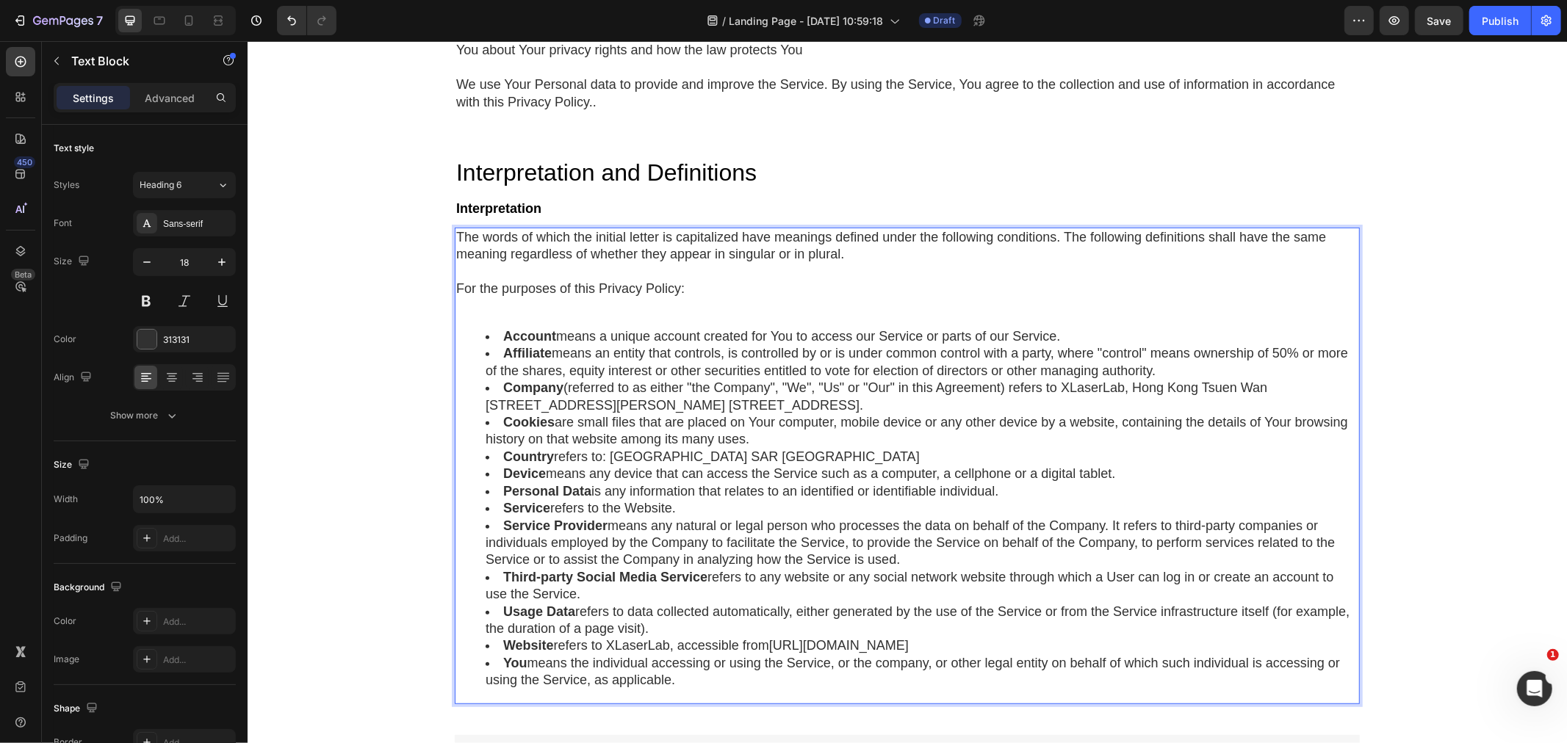
click at [582, 572] on strong "Third-party Social Media Service" at bounding box center [604, 576] width 204 height 15
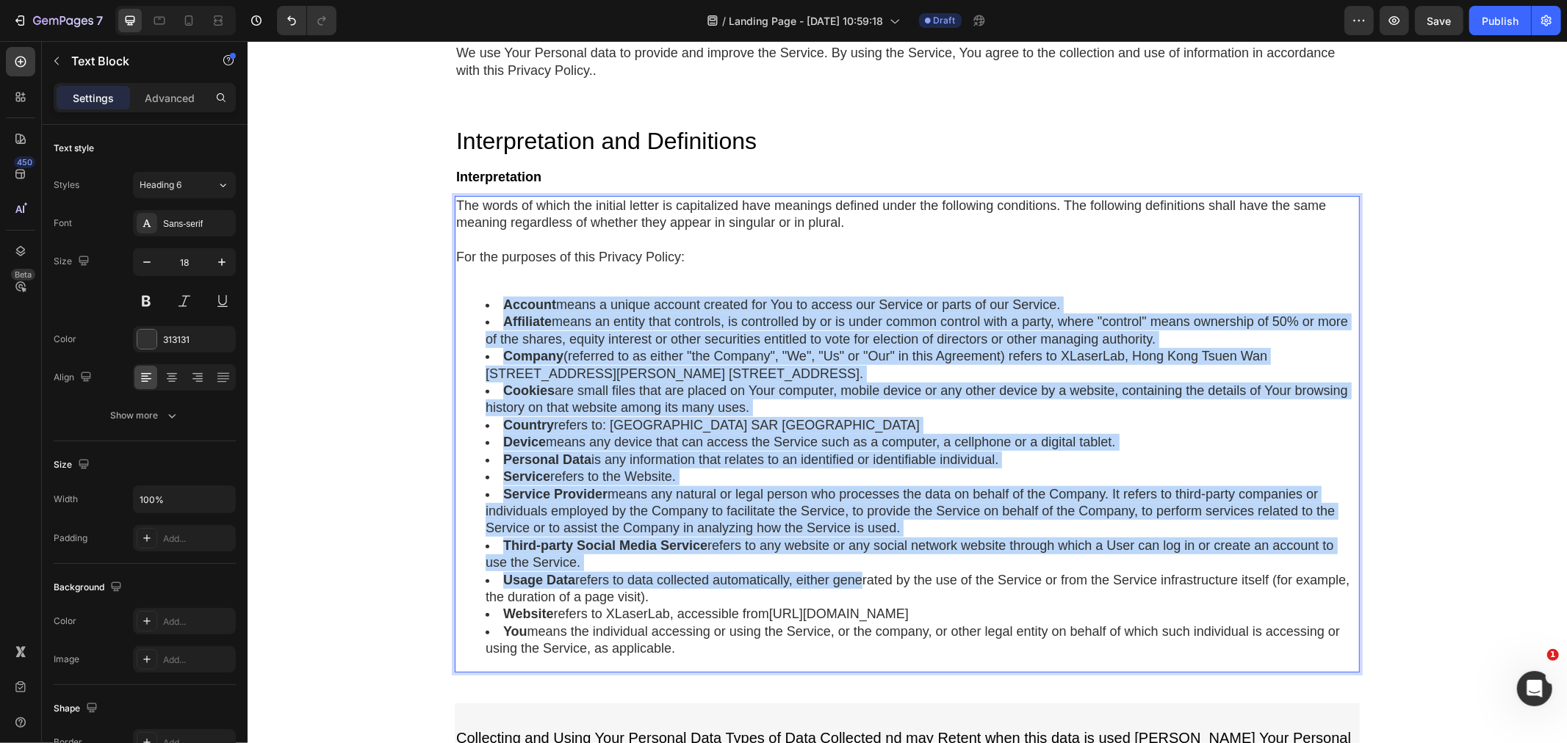
scroll to position [489, 0]
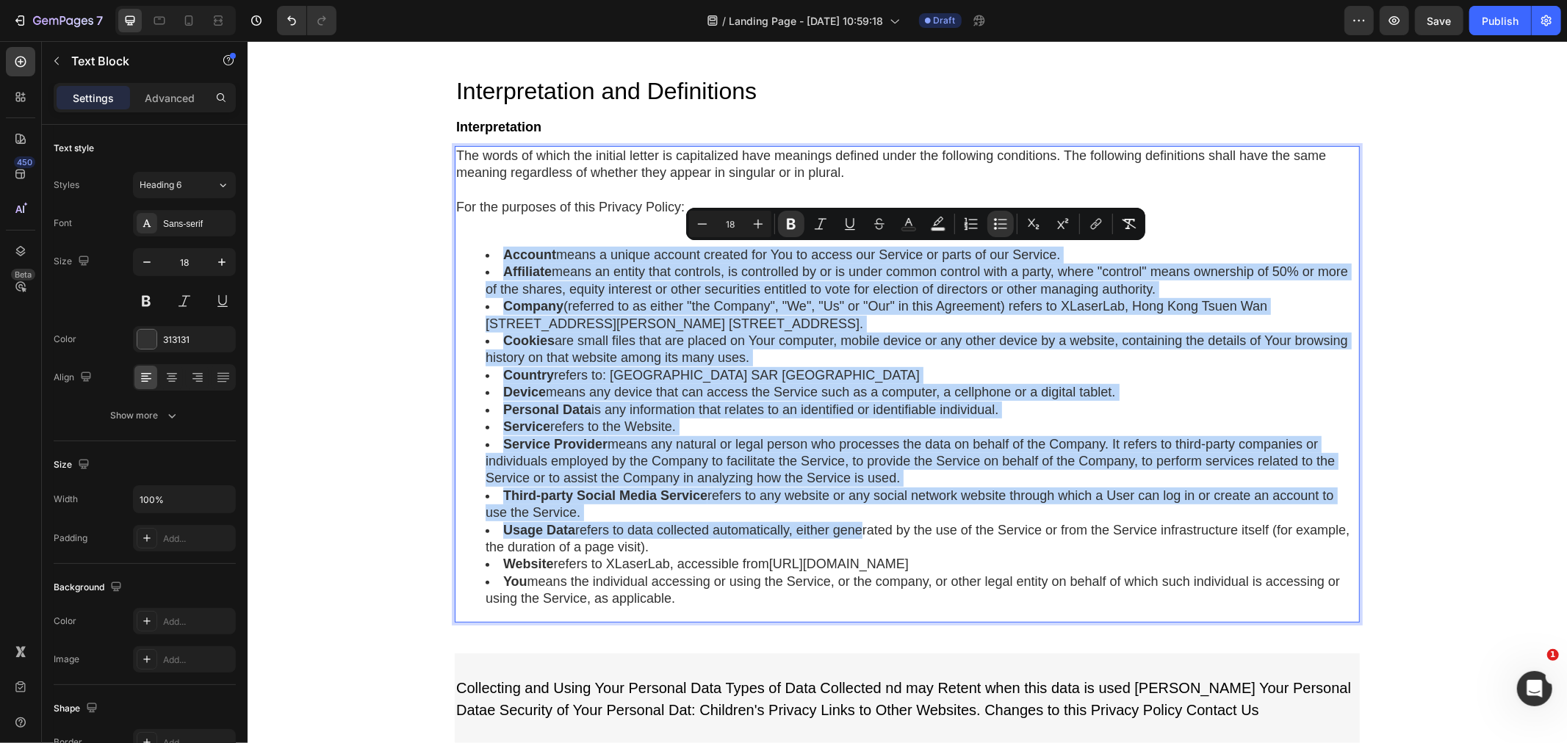
drag, startPoint x: 472, startPoint y: 333, endPoint x: 1165, endPoint y: 603, distance: 743.9
click at [1165, 603] on ul "Account means a unique account created for You to access our Service or parts o…" at bounding box center [906, 426] width 902 height 361
click at [402, 295] on div "Privacy Policy Heading If you'd rather not hear from [GEOGRAPHIC_DATA], we won’…" at bounding box center [906, 261] width 1319 height 1361
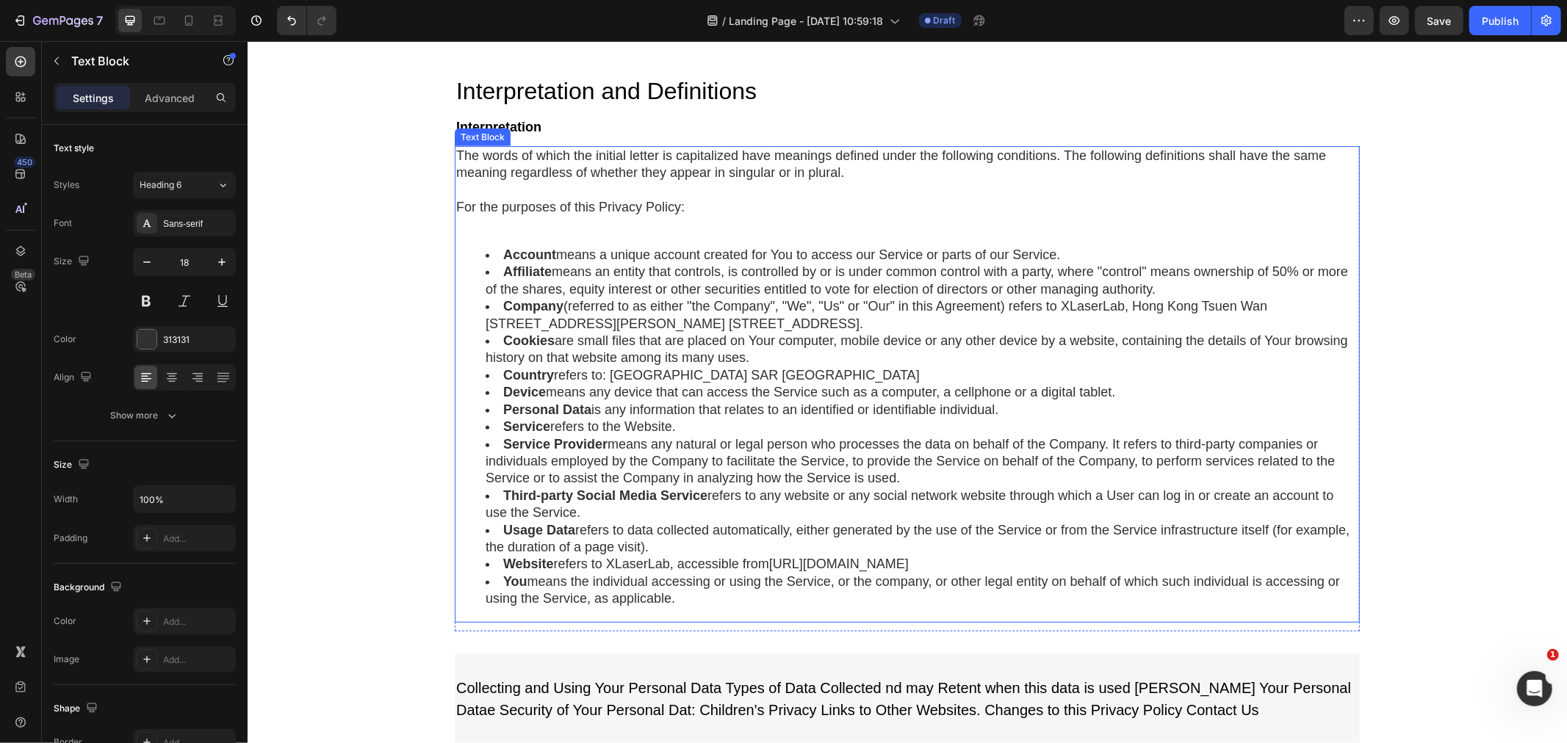
click at [1139, 251] on li "Account means a unique account created for You to access our Service or parts o…" at bounding box center [921, 254] width 873 height 17
click at [374, 364] on div "Privacy Policy Heading If you'd rather not hear from [GEOGRAPHIC_DATA], we won’…" at bounding box center [906, 261] width 1319 height 1361
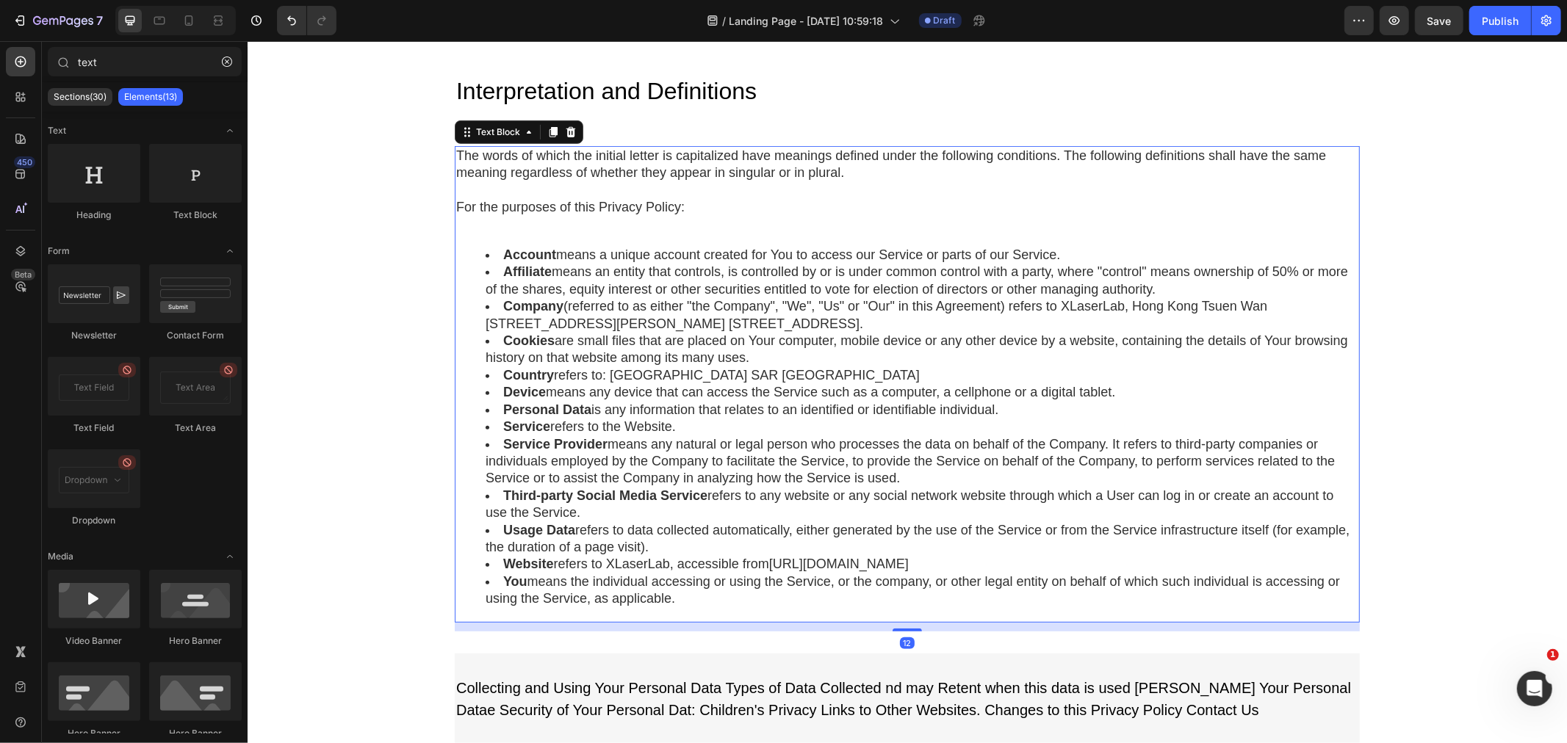
click at [744, 346] on li "Cookies are small files that are placed on Your computer, mobile device or any …" at bounding box center [921, 349] width 873 height 35
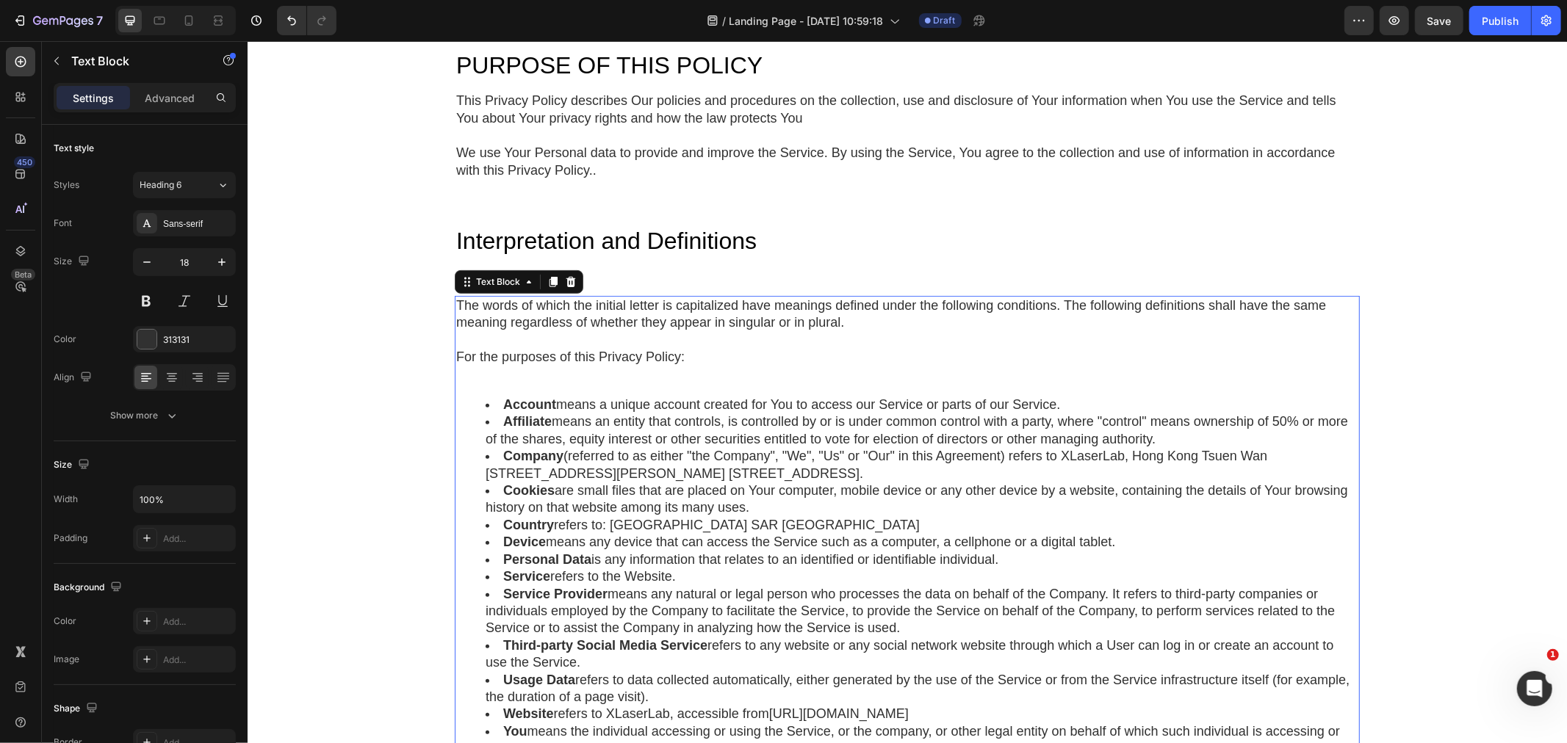
scroll to position [326, 0]
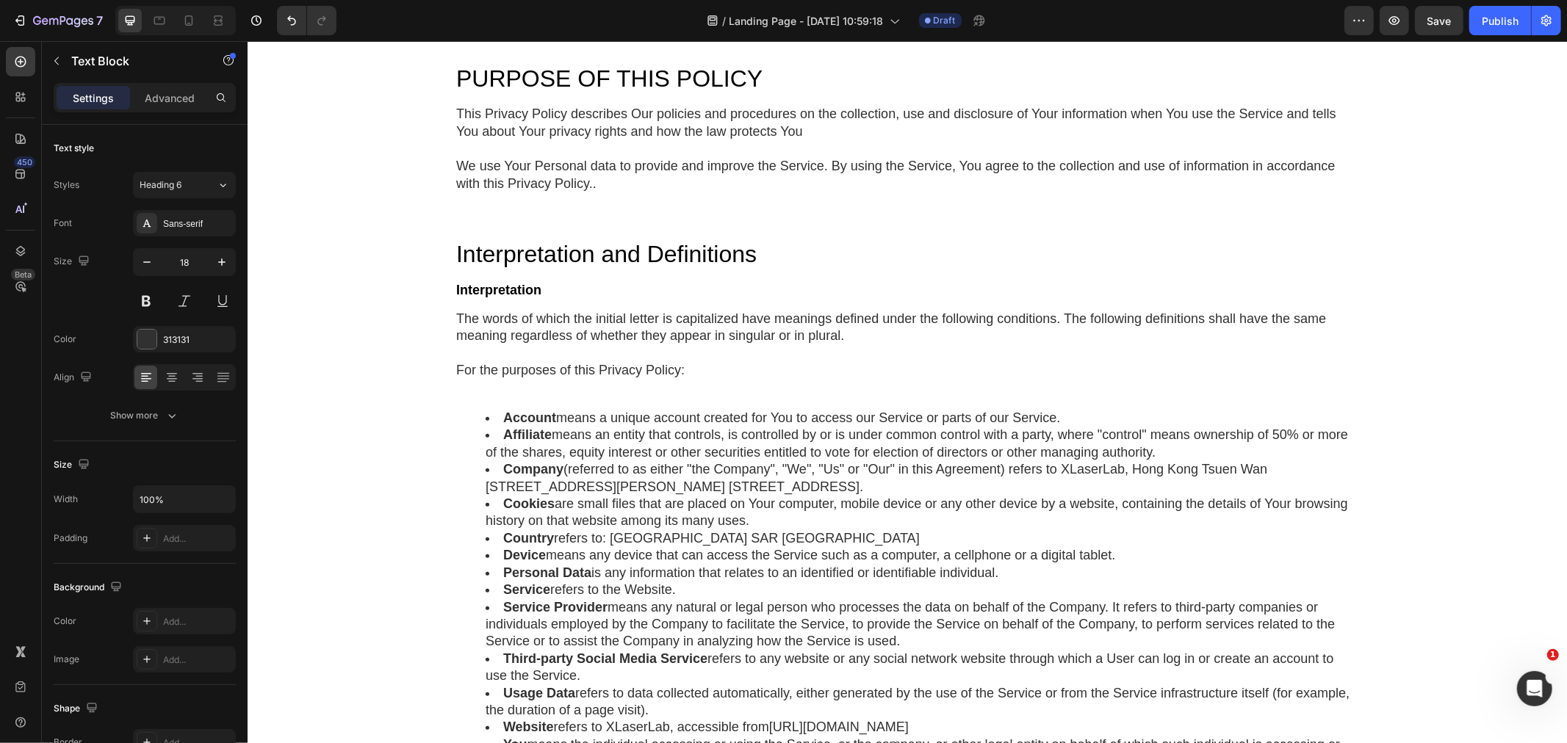
click at [372, 325] on div "Privacy Policy Heading If you'd rather not hear from [GEOGRAPHIC_DATA], we won’…" at bounding box center [906, 425] width 1319 height 1362
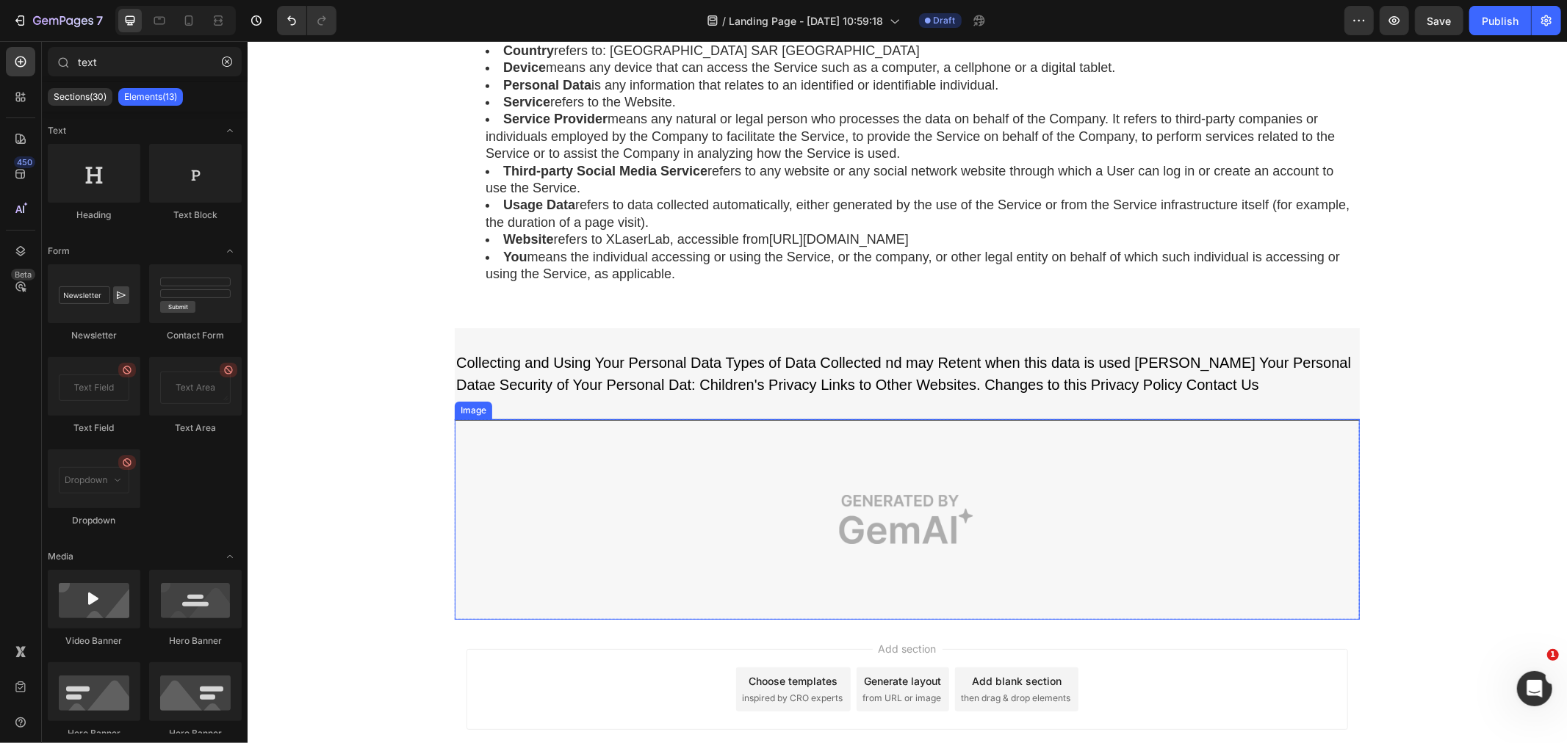
scroll to position [816, 0]
click at [986, 530] on img at bounding box center [906, 516] width 905 height 200
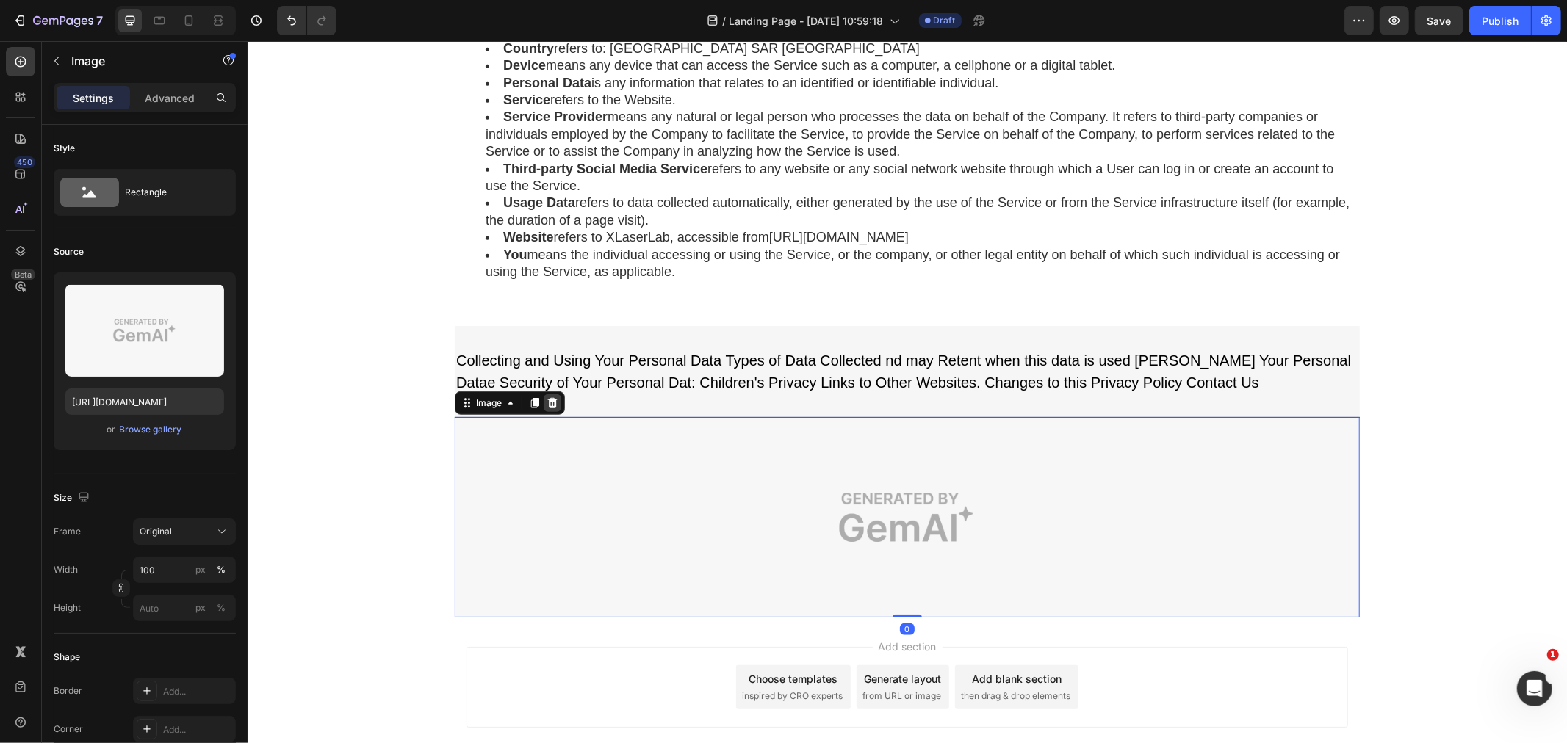
click at [549, 408] on icon at bounding box center [552, 403] width 12 height 12
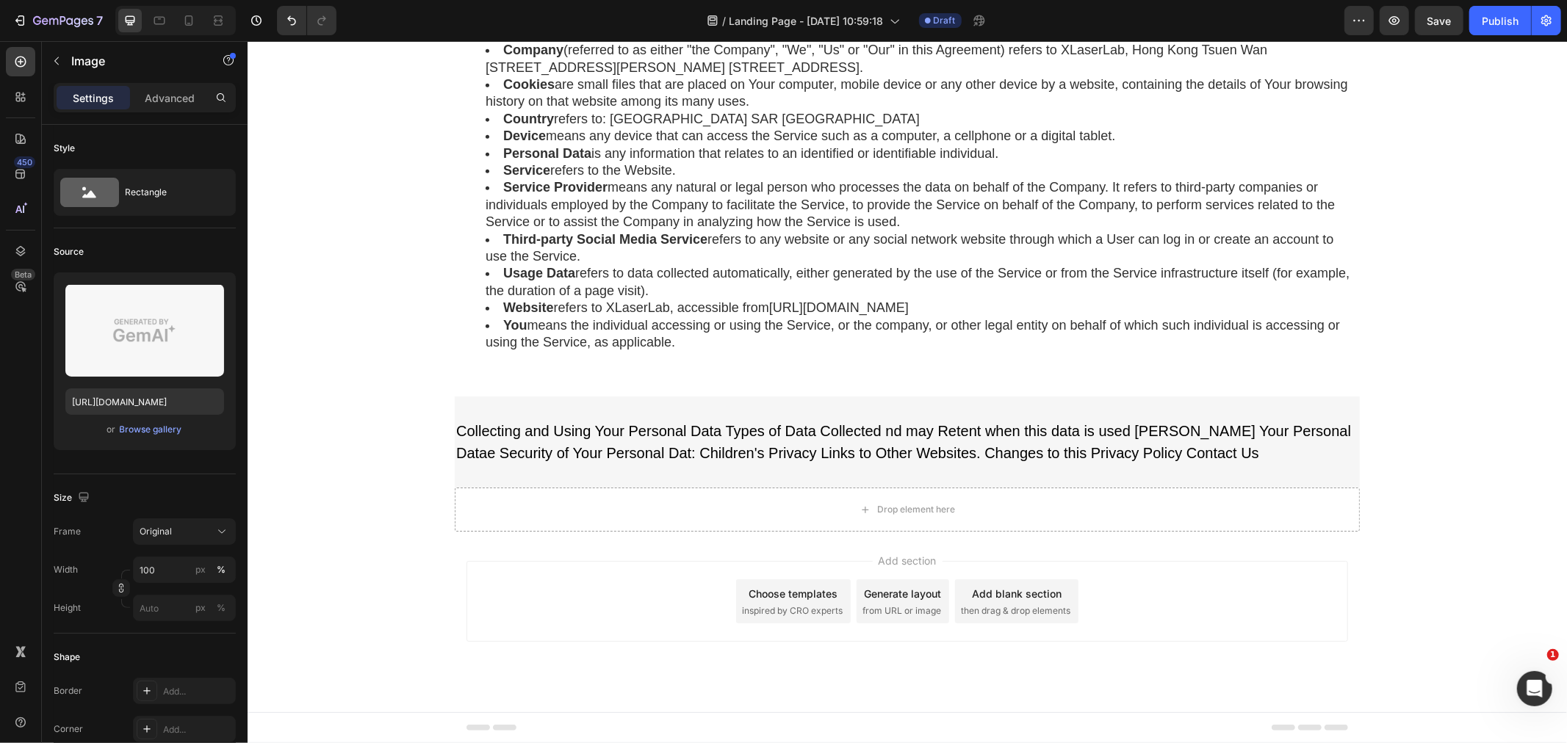
scroll to position [745, 0]
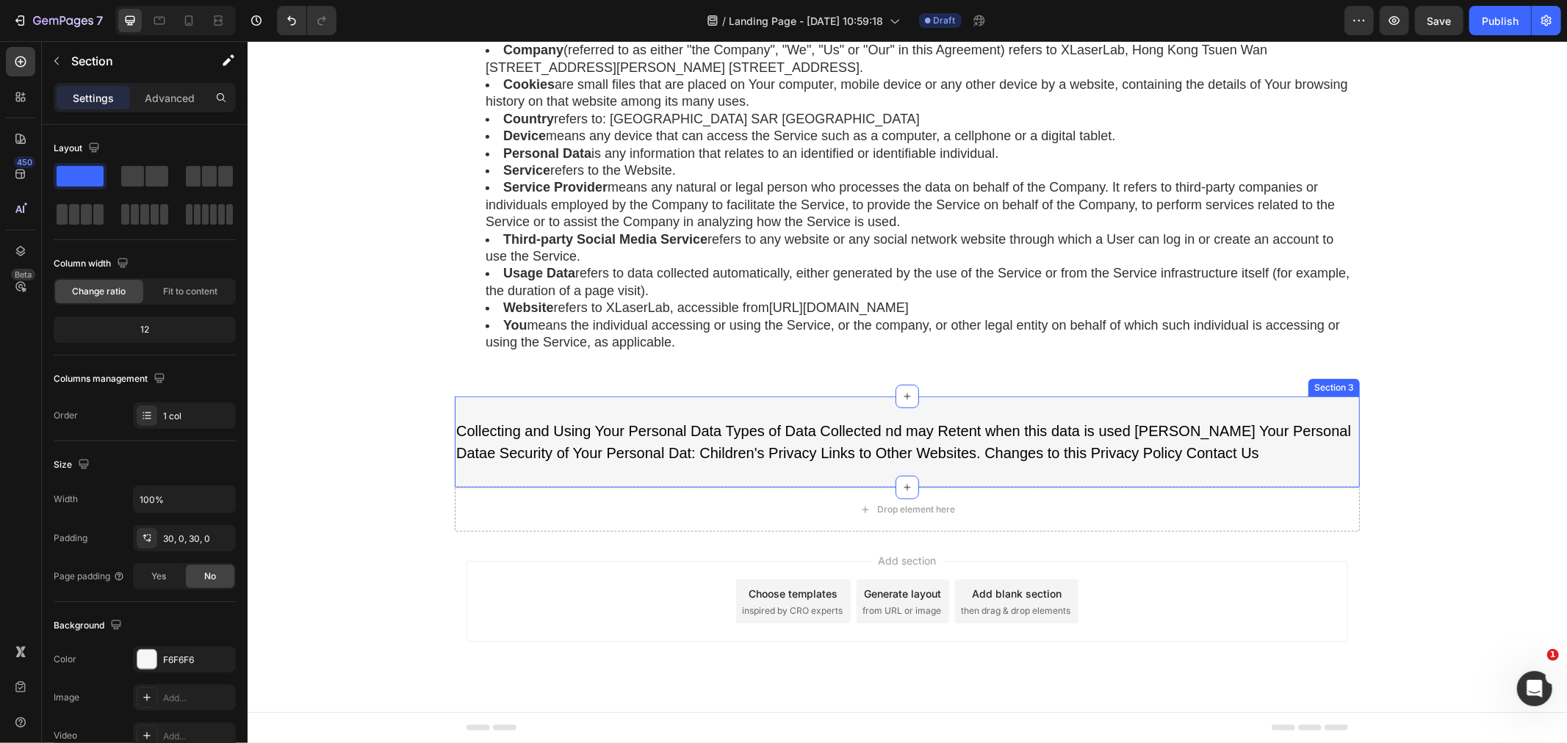
click at [585, 409] on div "Collecting and Using Your Personal Data Types of Data Collected nd may Retent w…" at bounding box center [906, 441] width 905 height 91
click at [1342, 383] on icon at bounding box center [1347, 382] width 10 height 10
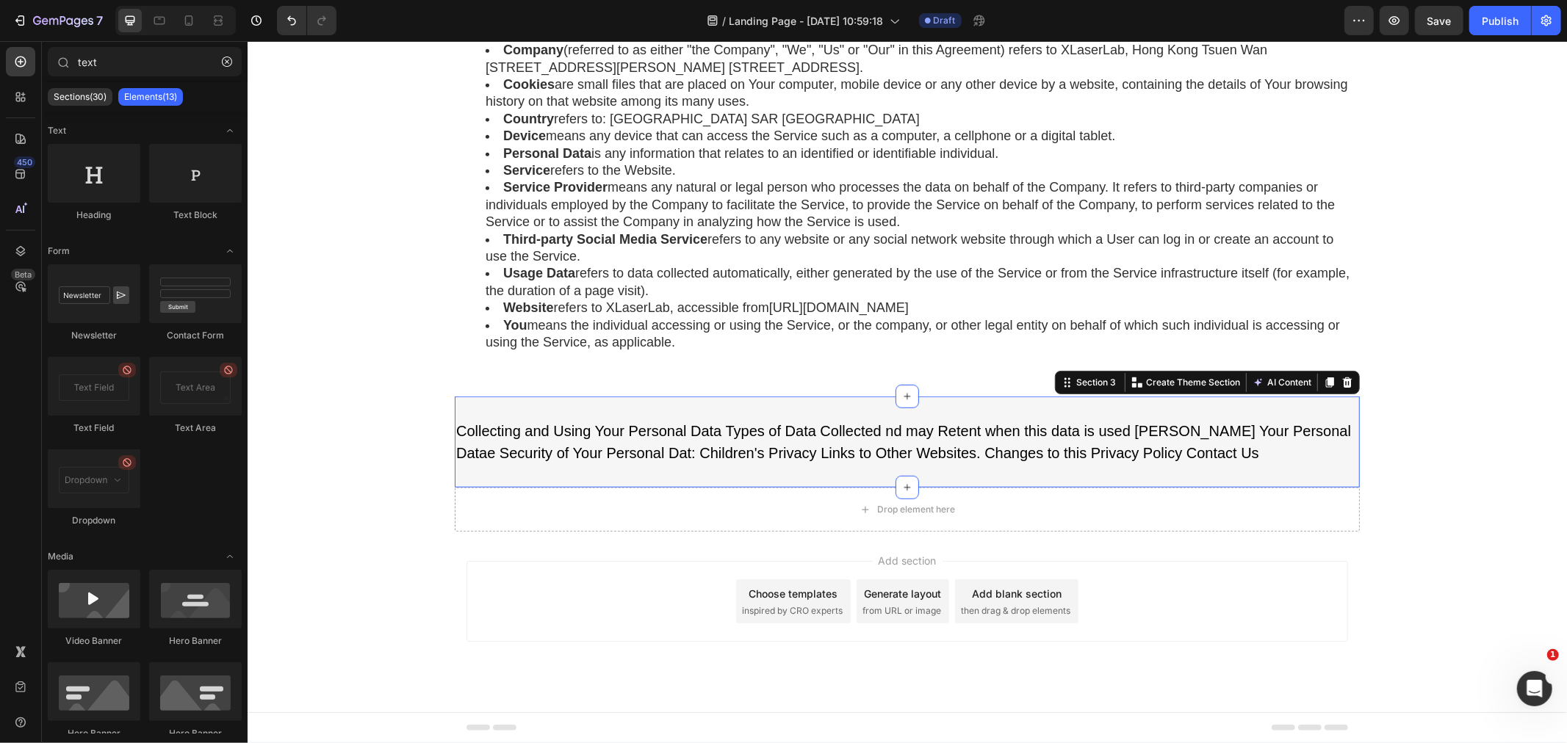
scroll to position [654, 0]
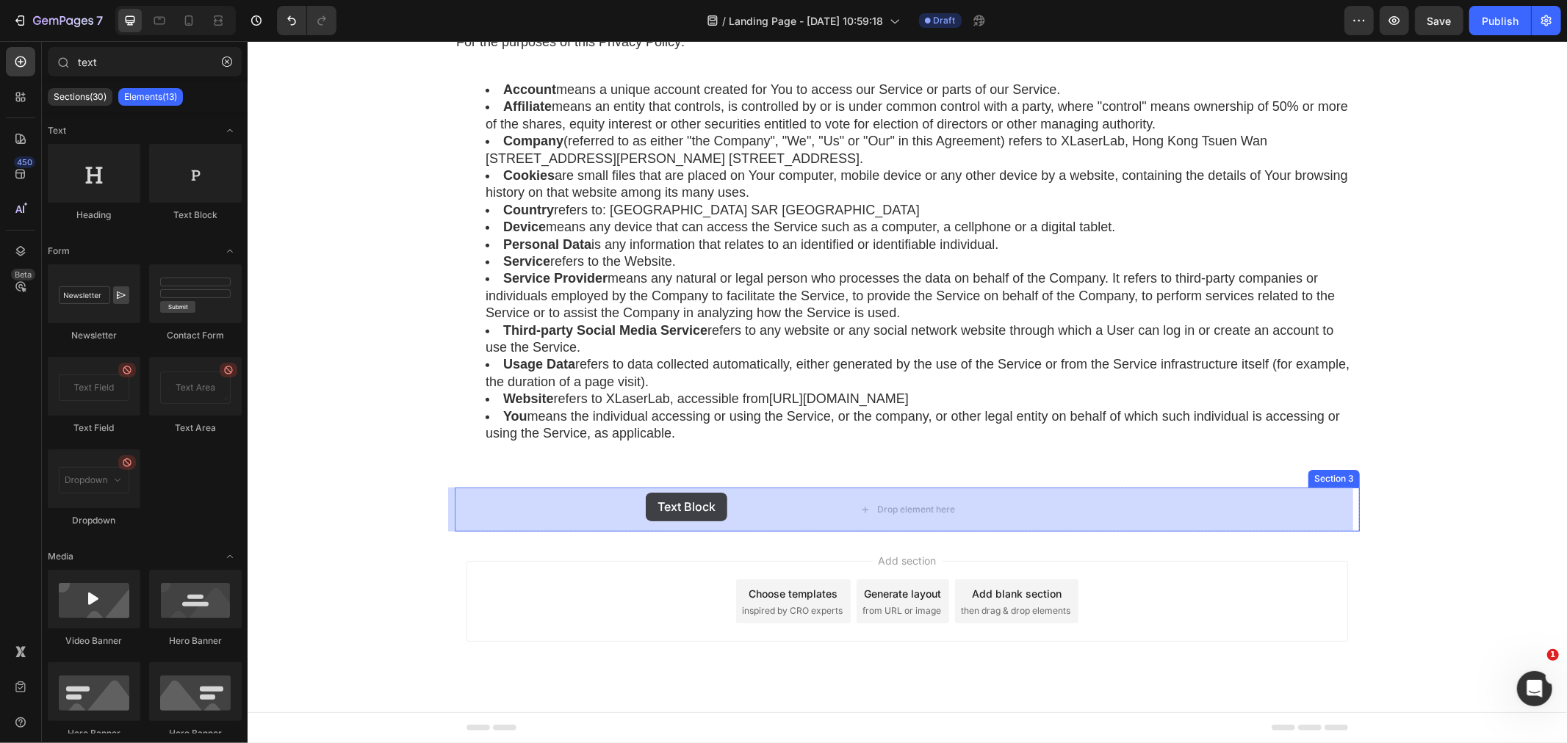
drag, startPoint x: 436, startPoint y: 219, endPoint x: 645, endPoint y: 492, distance: 343.7
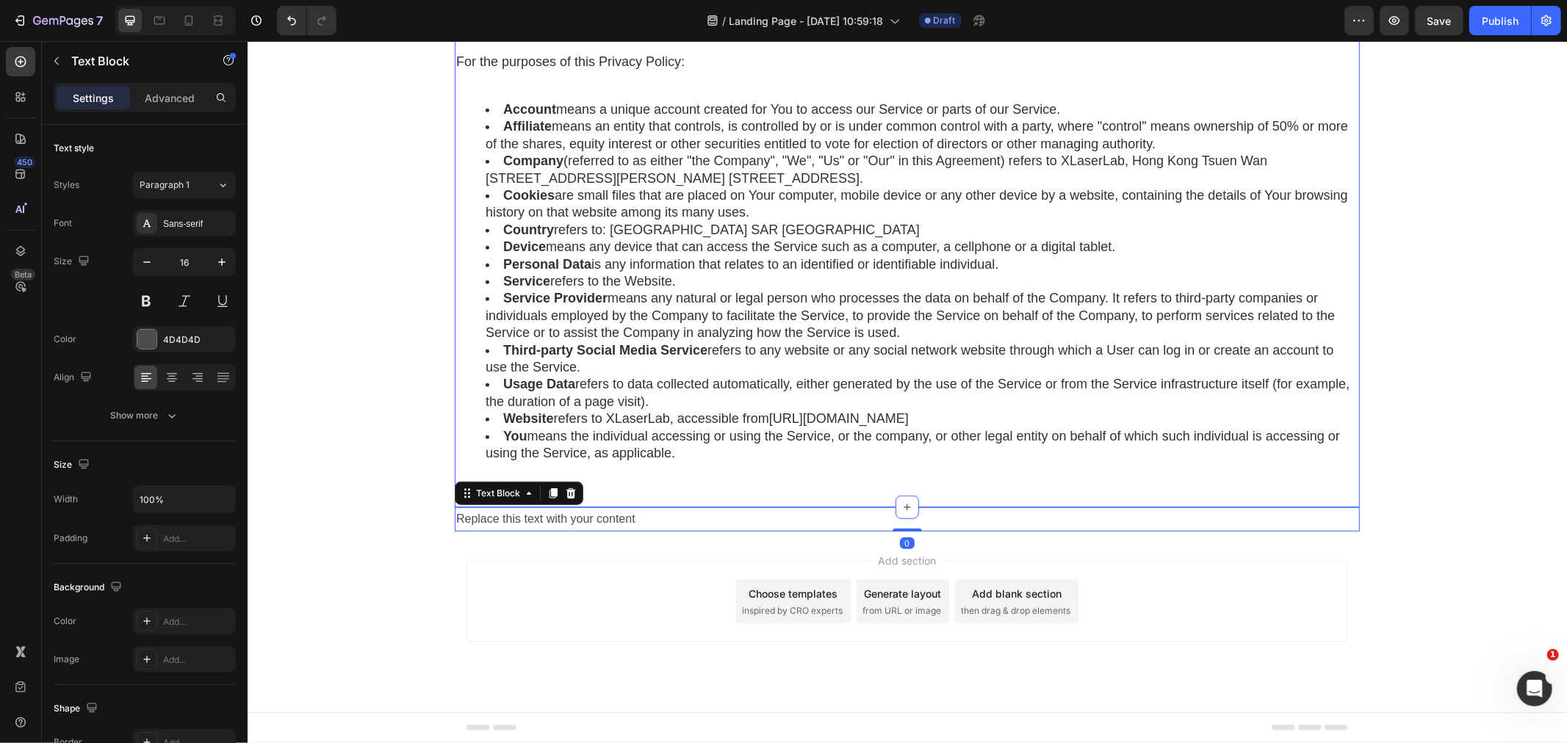
scroll to position [635, 0]
click at [659, 515] on div "Replace this text with your content" at bounding box center [906, 519] width 905 height 24
click at [659, 515] on p "Replace this text with your content" at bounding box center [906, 518] width 902 height 21
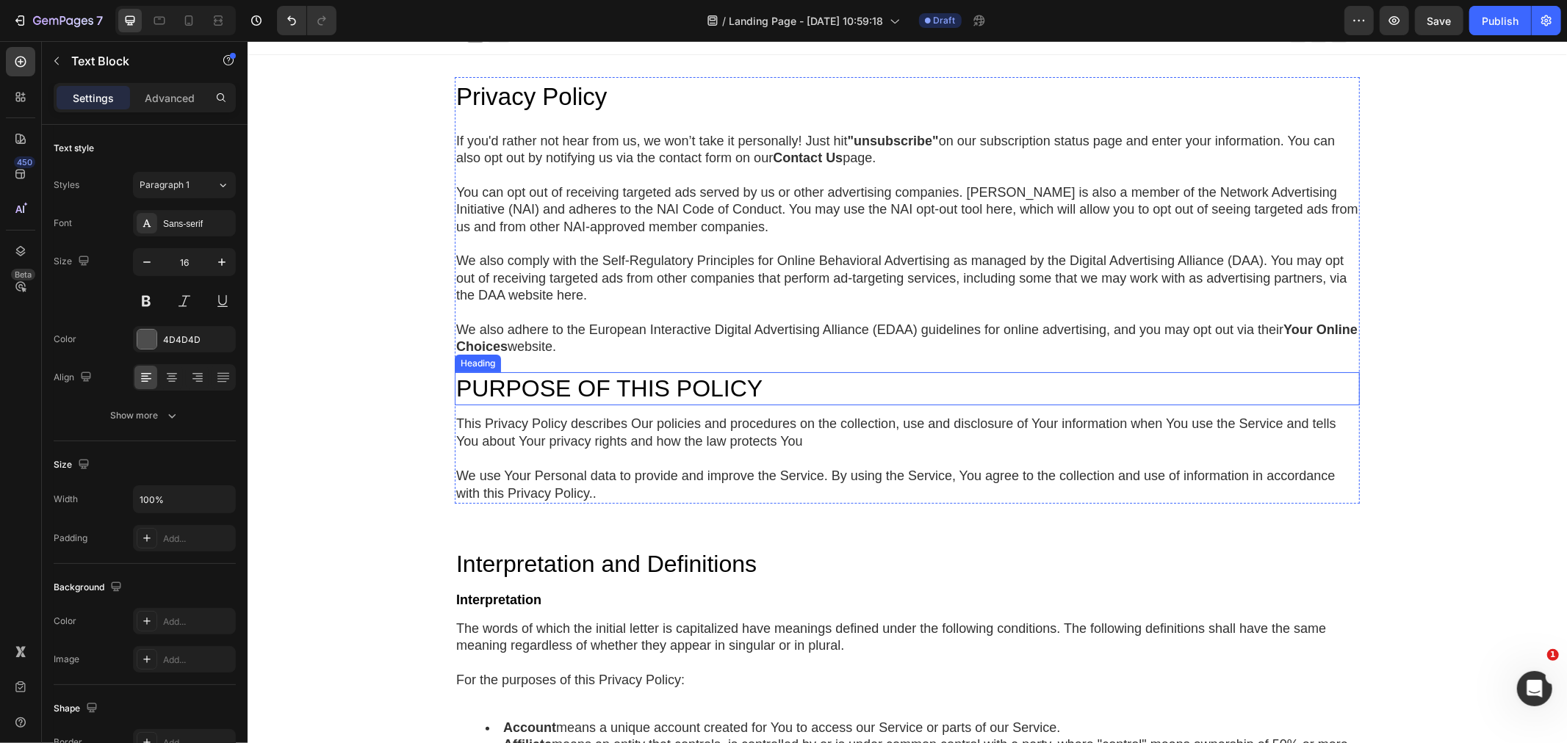
scroll to position [0, 0]
